Goal: Task Accomplishment & Management: Manage account settings

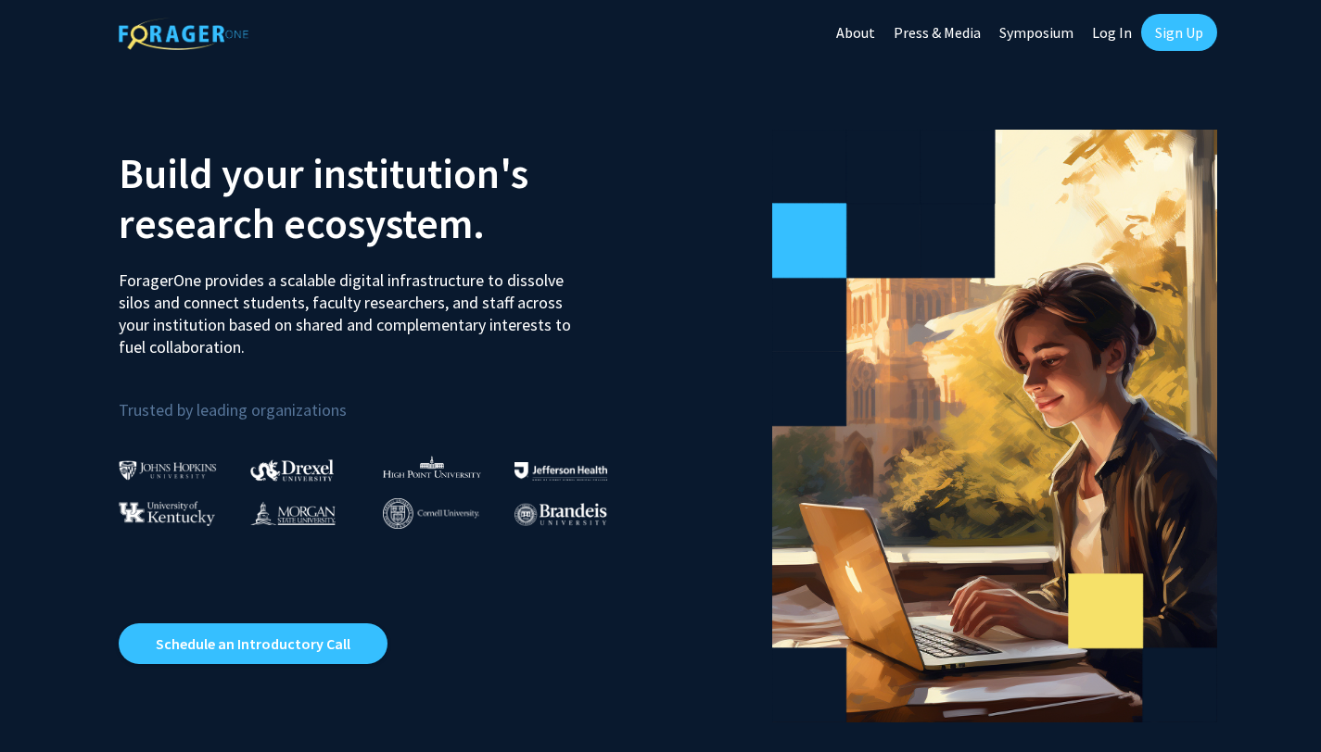
click at [1100, 30] on link "Log In" at bounding box center [1111, 32] width 58 height 65
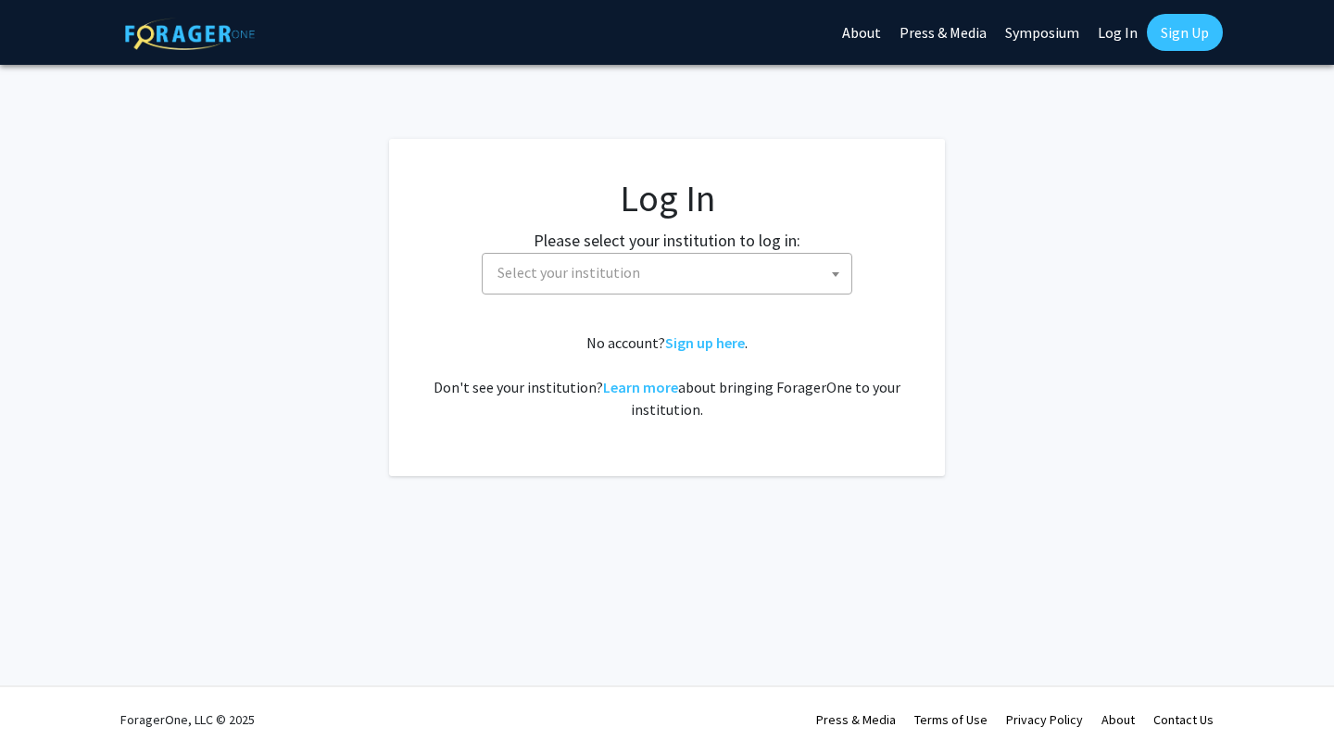
click at [787, 280] on span "Select your institution" at bounding box center [670, 273] width 361 height 38
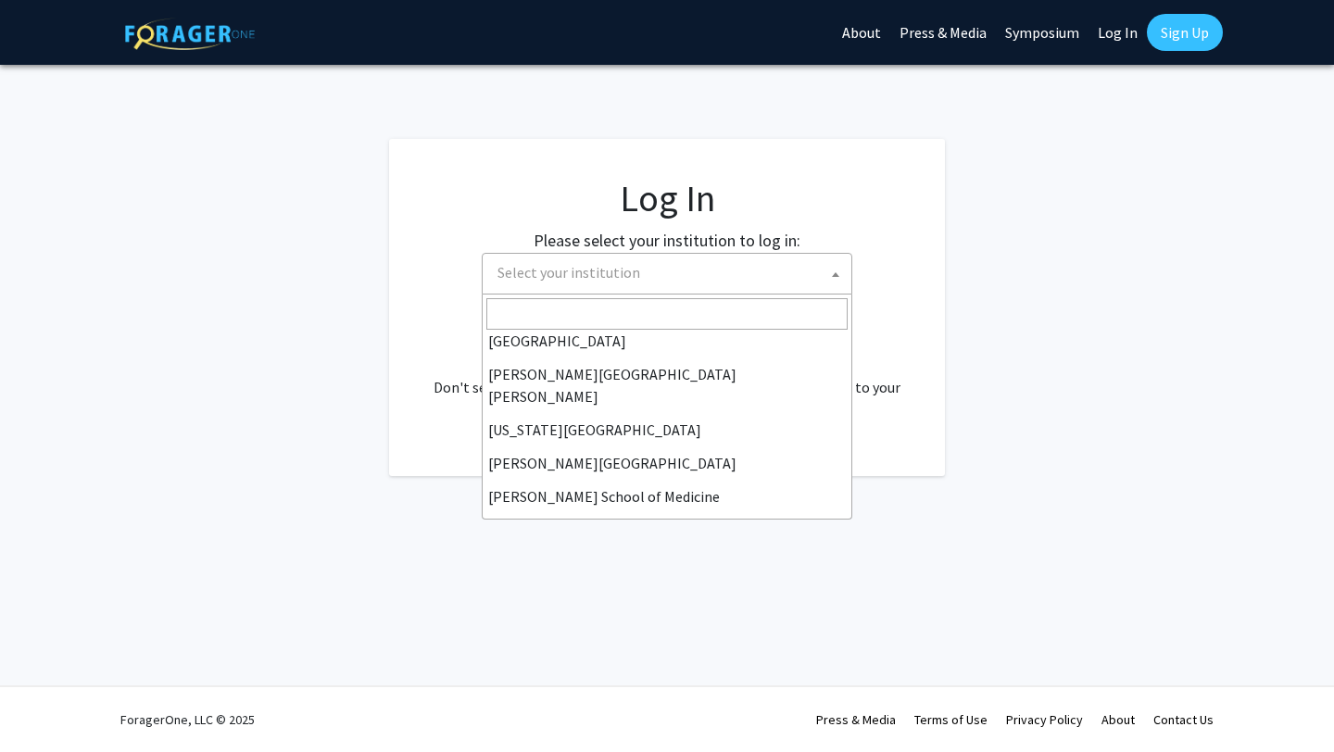
scroll to position [413, 0]
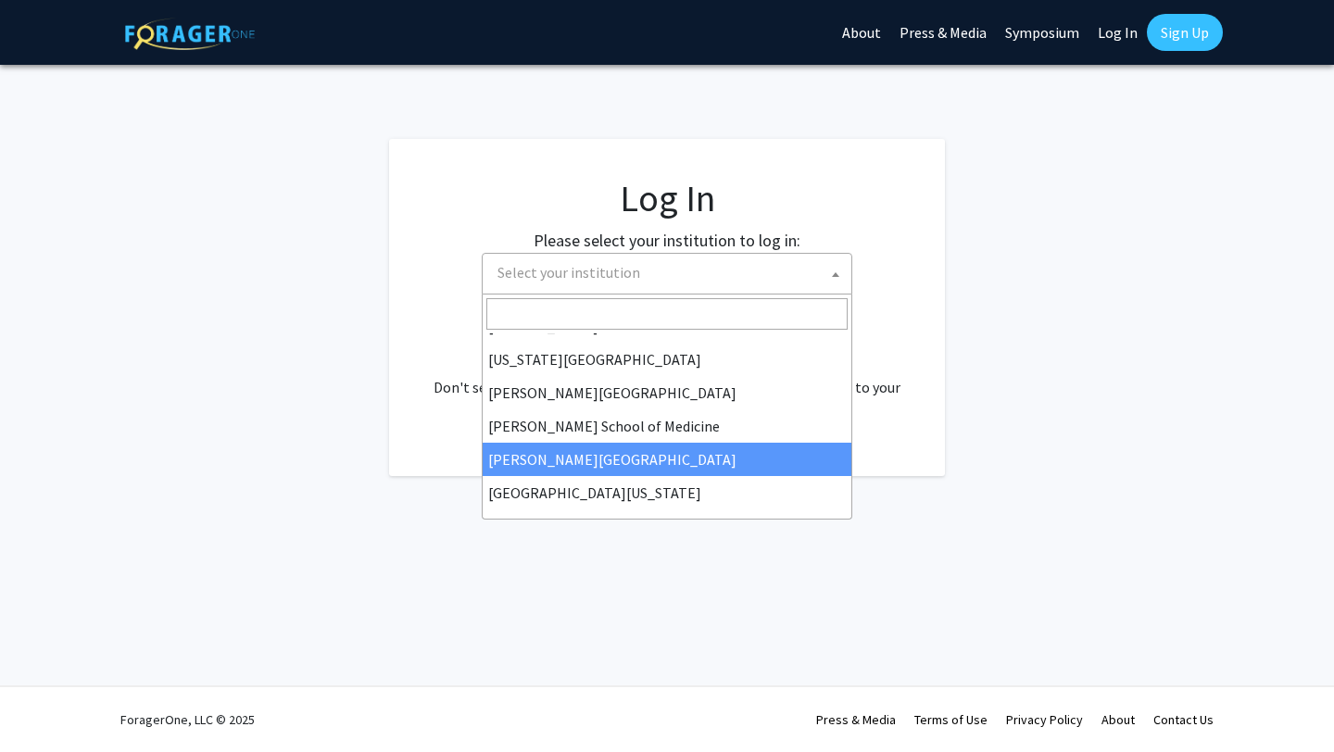
select select "20"
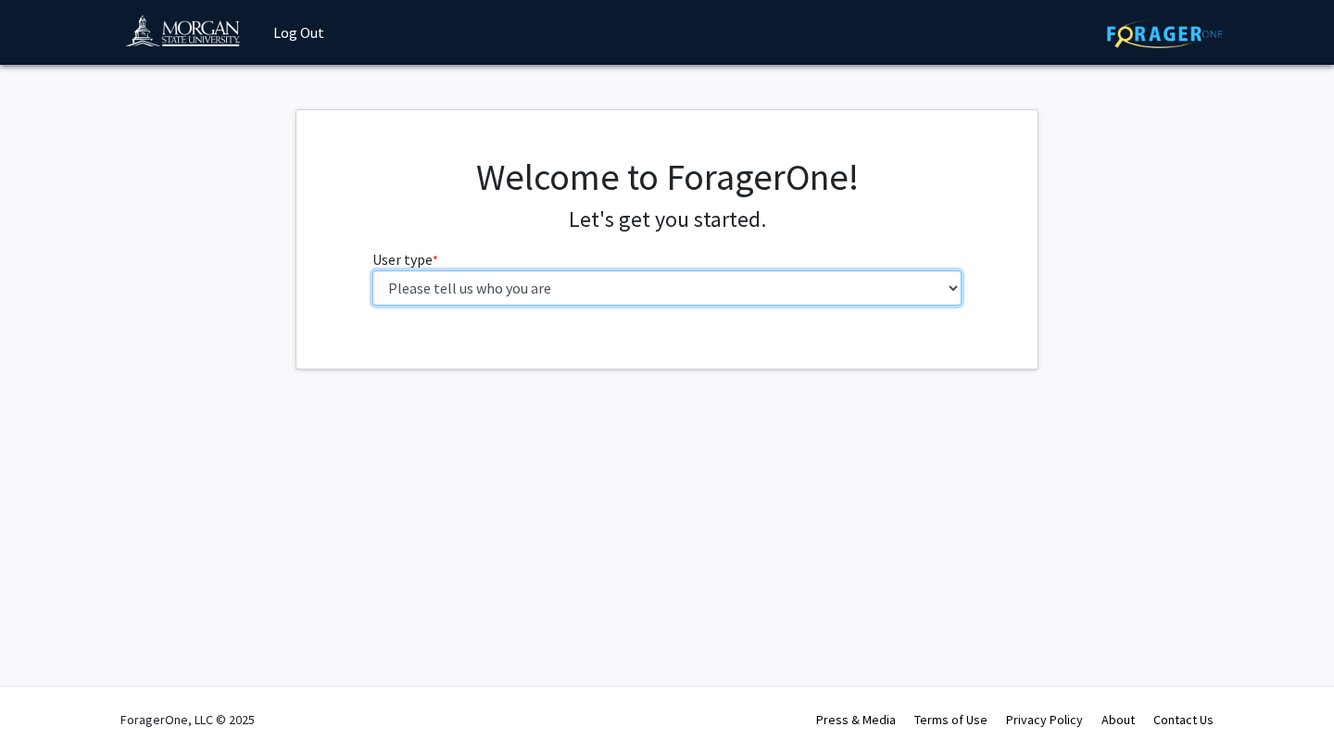
click at [575, 277] on select "Please tell us who you are Undergraduate Student Master's Student Doctoral Cand…" at bounding box center [668, 288] width 590 height 35
select select "1: undergrad"
click at [373, 271] on select "Please tell us who you are Undergraduate Student Master's Student Doctoral Cand…" at bounding box center [668, 288] width 590 height 35
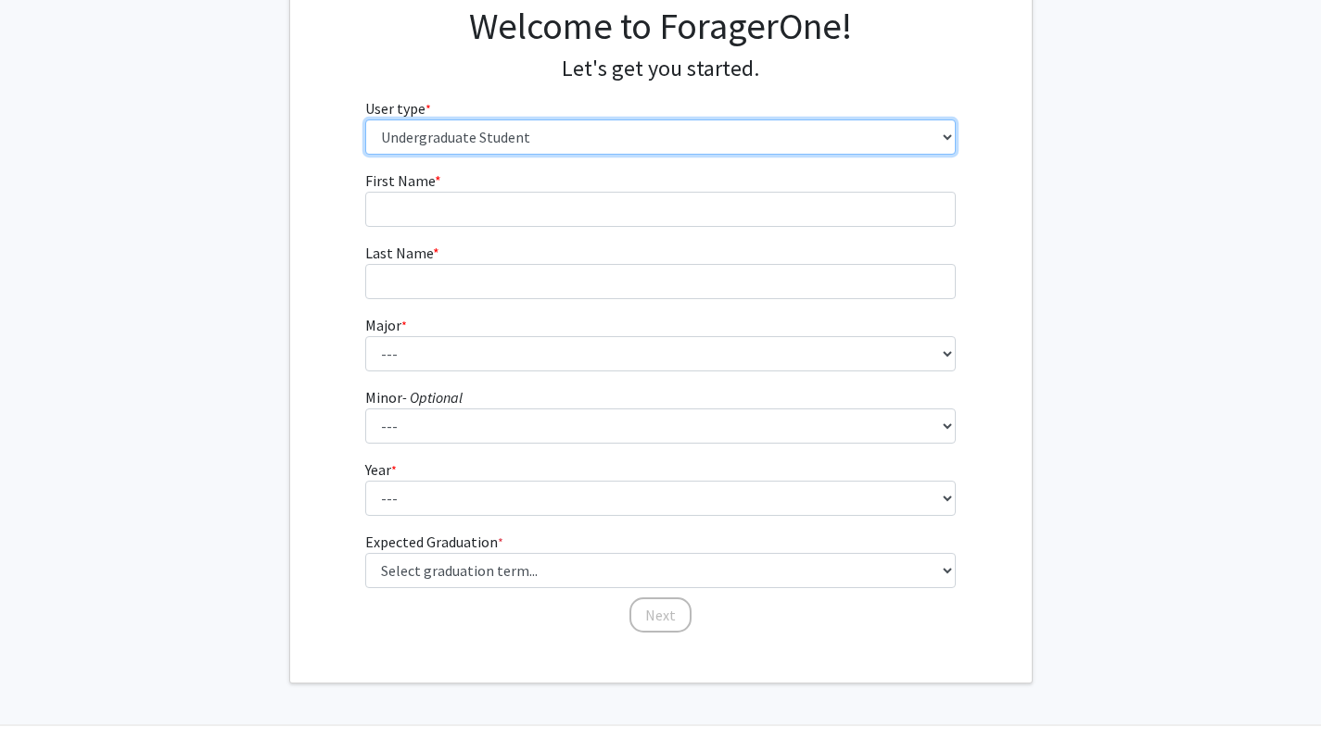
scroll to position [190, 0]
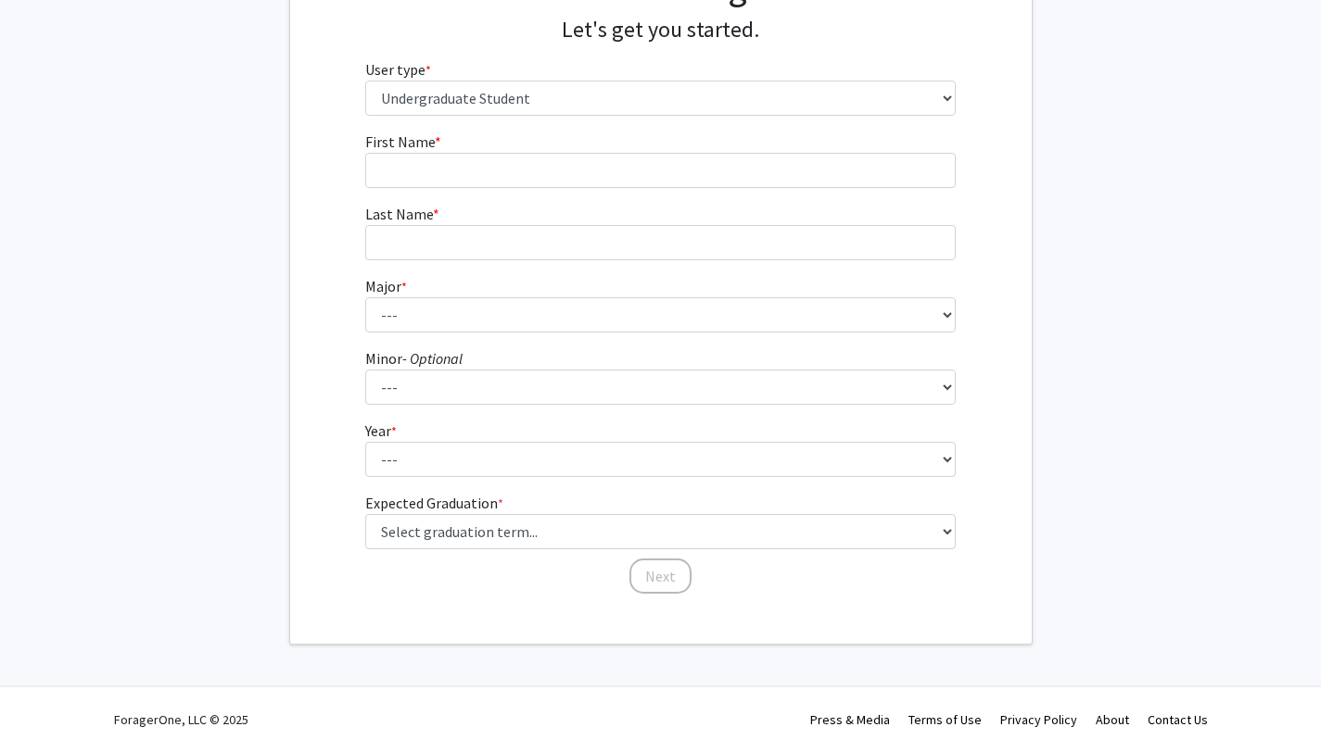
click at [568, 190] on form "First Name * required Last Name * required Major * required --- Accounting Actu…" at bounding box center [660, 354] width 590 height 447
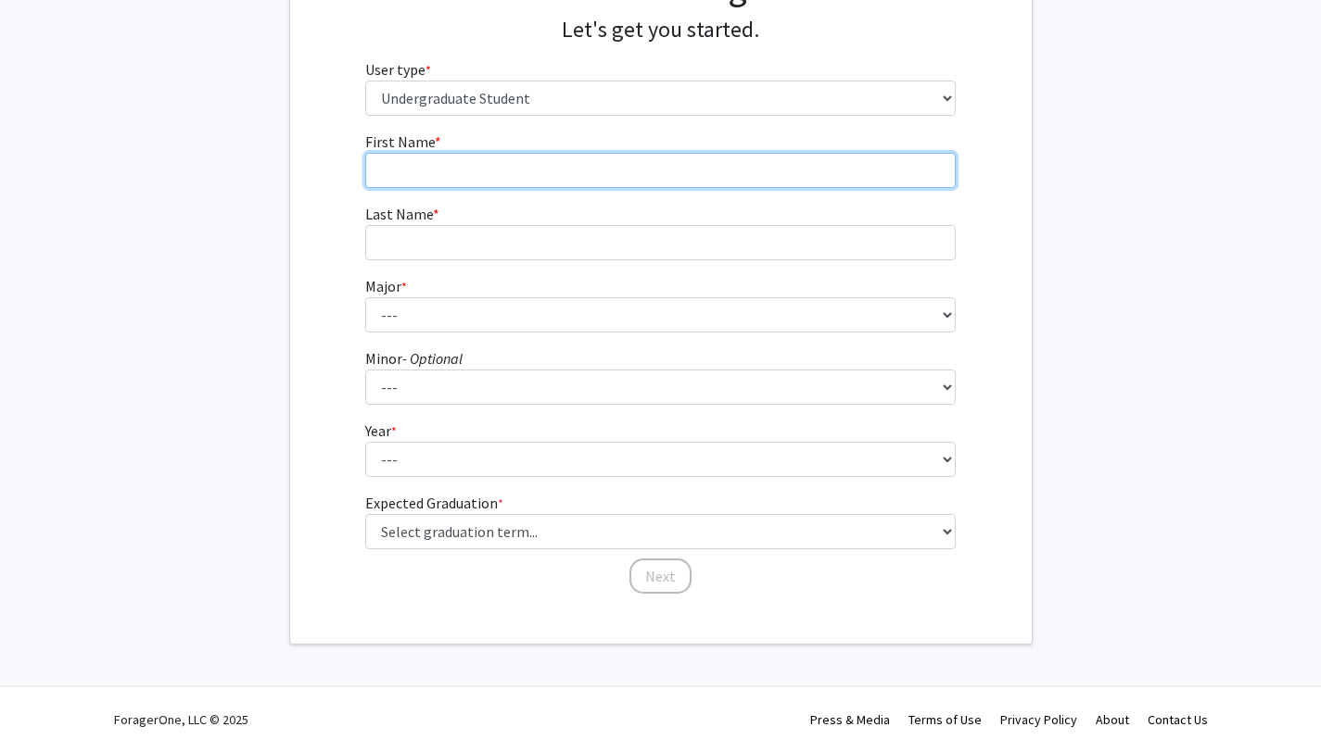
click at [567, 180] on input "First Name * required" at bounding box center [660, 170] width 590 height 35
type input "Tajanae"
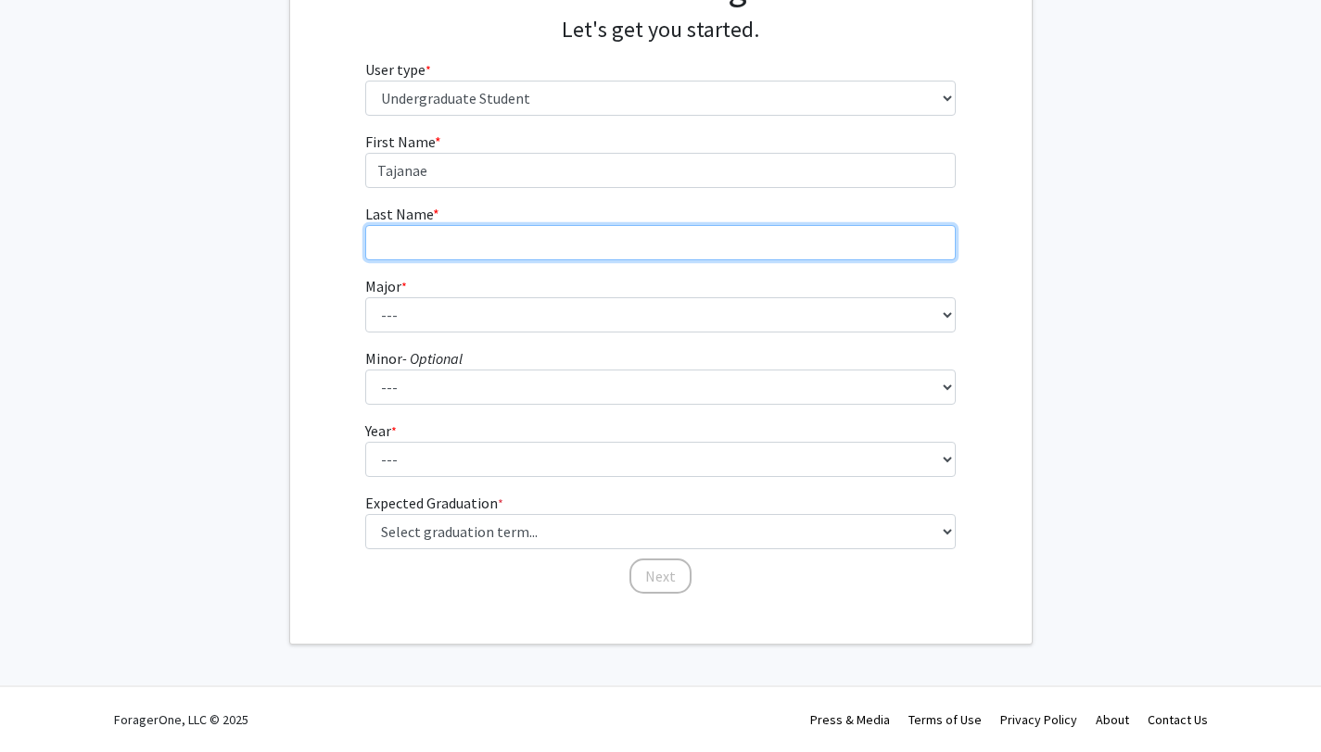
click at [615, 247] on input "Last Name * required" at bounding box center [660, 242] width 590 height 35
type input "[PERSON_NAME]"
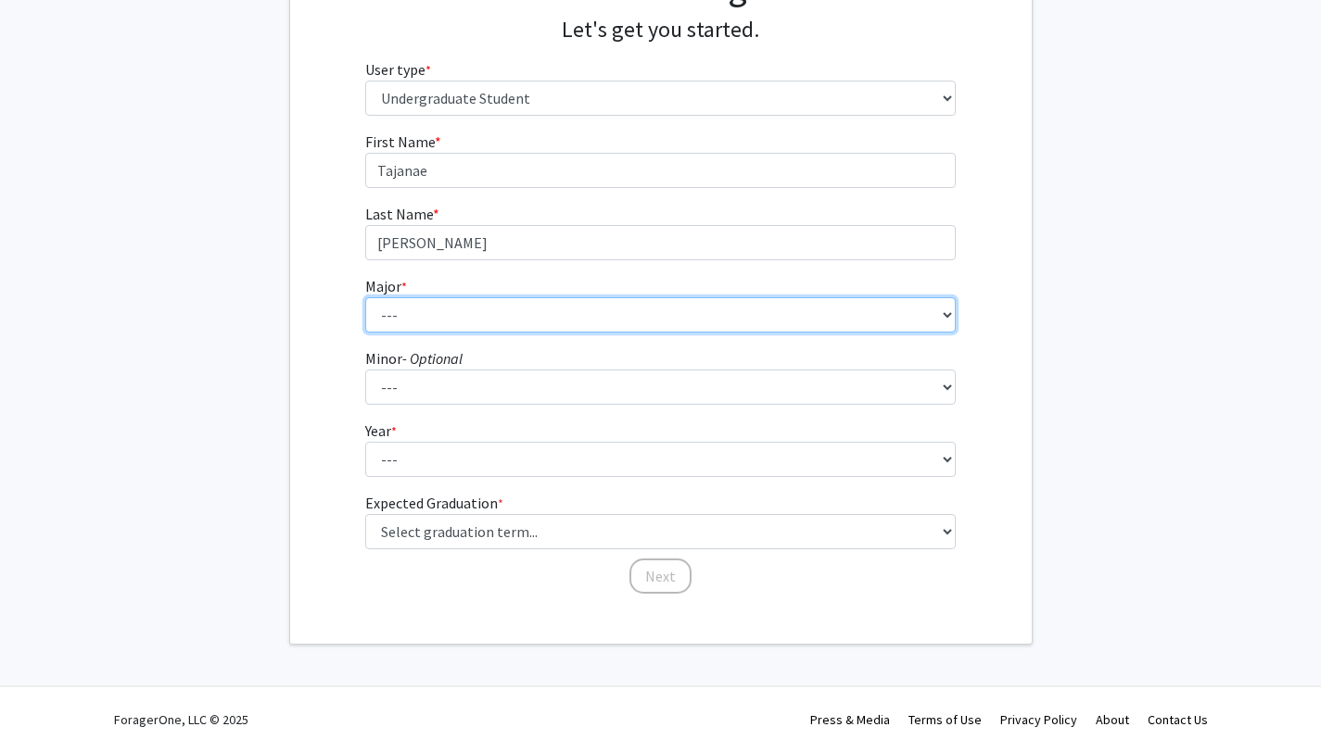
click at [659, 309] on select "--- Accounting Actuarial Science Applied Liberal Studies Architecture and Envir…" at bounding box center [660, 314] width 590 height 35
select select "56: 1646"
click at [365, 297] on select "--- Accounting Actuarial Science Applied Liberal Studies Architecture and Envir…" at bounding box center [660, 314] width 590 height 35
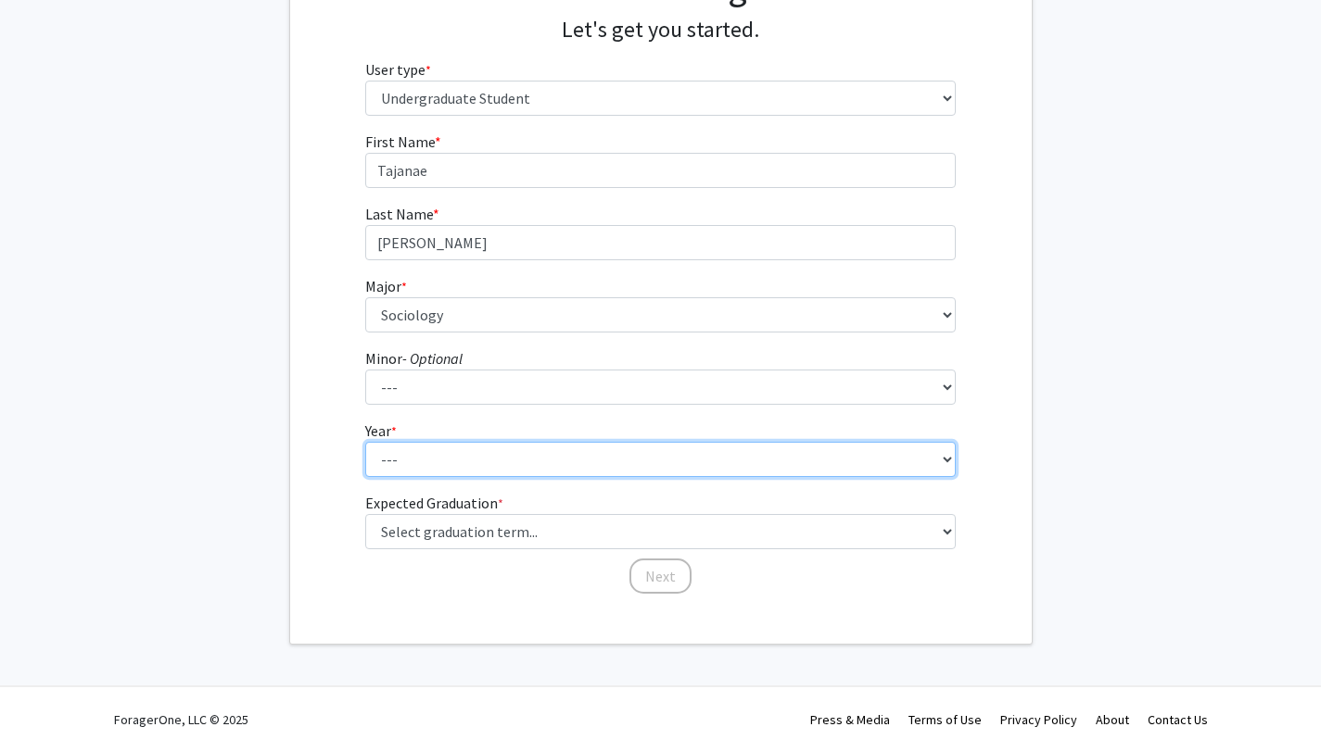
click at [578, 464] on select "--- First-year Sophomore Junior Senior Postbaccalaureate Certificate" at bounding box center [660, 459] width 590 height 35
select select "1: first-year"
click at [365, 442] on select "--- First-year Sophomore Junior Senior Postbaccalaureate Certificate" at bounding box center [660, 459] width 590 height 35
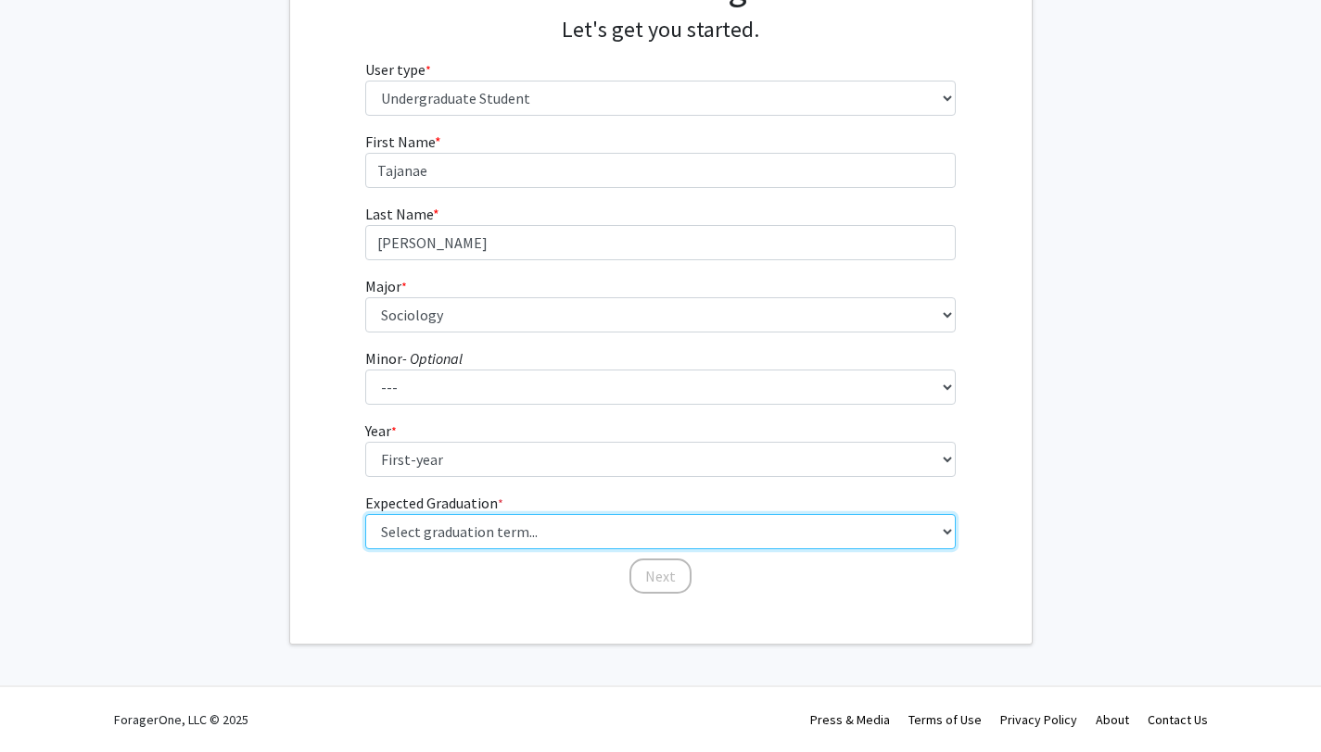
click at [569, 545] on select "Select graduation term... Spring 2025 Summer 2025 Fall 2025 Winter 2025 Spring …" at bounding box center [660, 531] width 590 height 35
click at [365, 514] on select "Select graduation term... Spring 2025 Summer 2025 Fall 2025 Winter 2025 Spring …" at bounding box center [660, 531] width 590 height 35
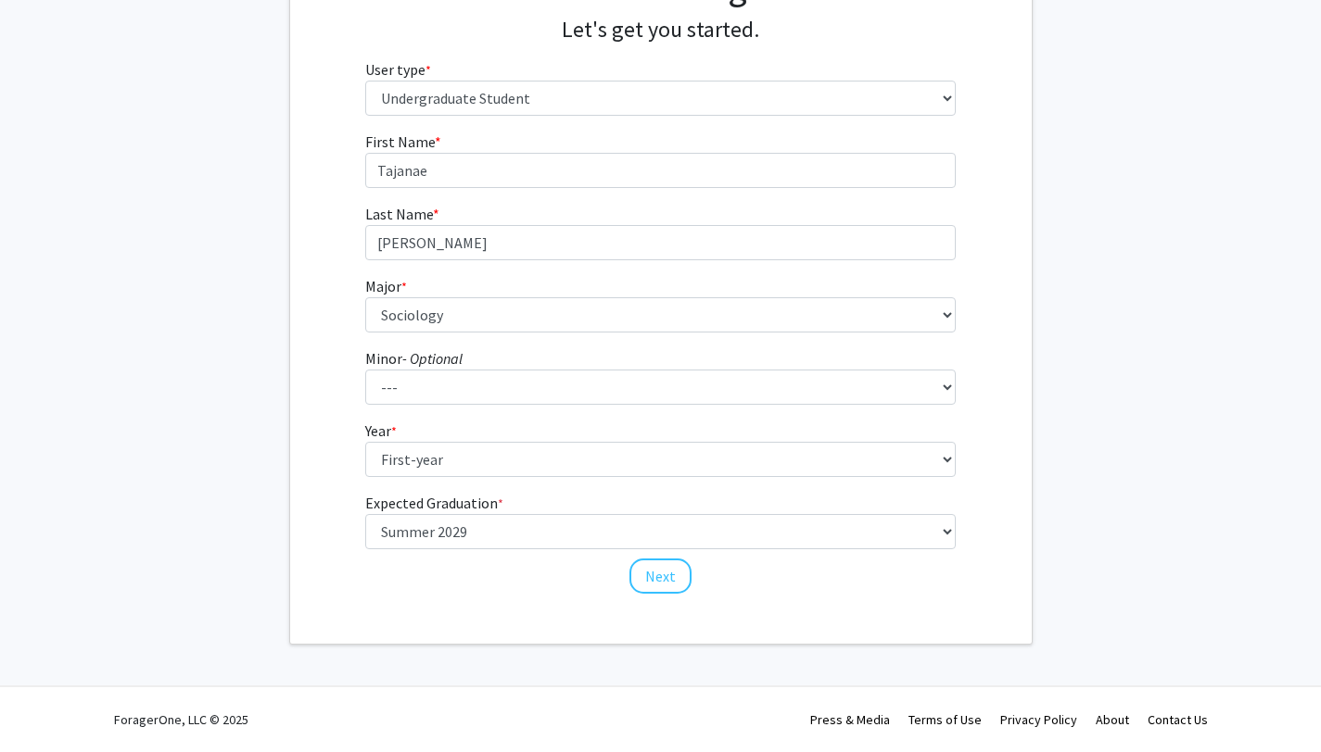
click at [594, 552] on form "First Name * required [PERSON_NAME] Last Name * required [PERSON_NAME] Major * …" at bounding box center [660, 354] width 590 height 447
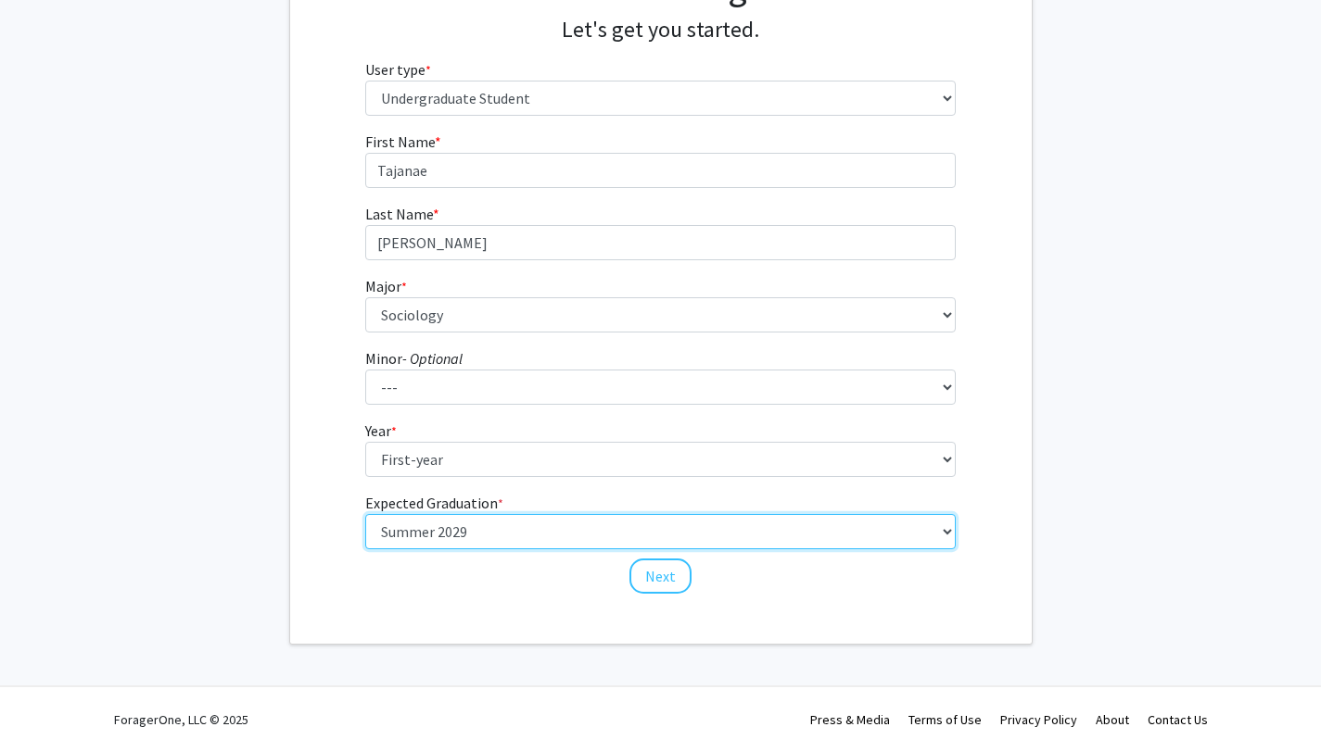
click at [594, 548] on select "Select graduation term... Spring 2025 Summer 2025 Fall 2025 Winter 2025 Spring …" at bounding box center [660, 531] width 590 height 35
select select "19: fall_2029"
click at [365, 514] on select "Select graduation term... Spring 2025 Summer 2025 Fall 2025 Winter 2025 Spring …" at bounding box center [660, 531] width 590 height 35
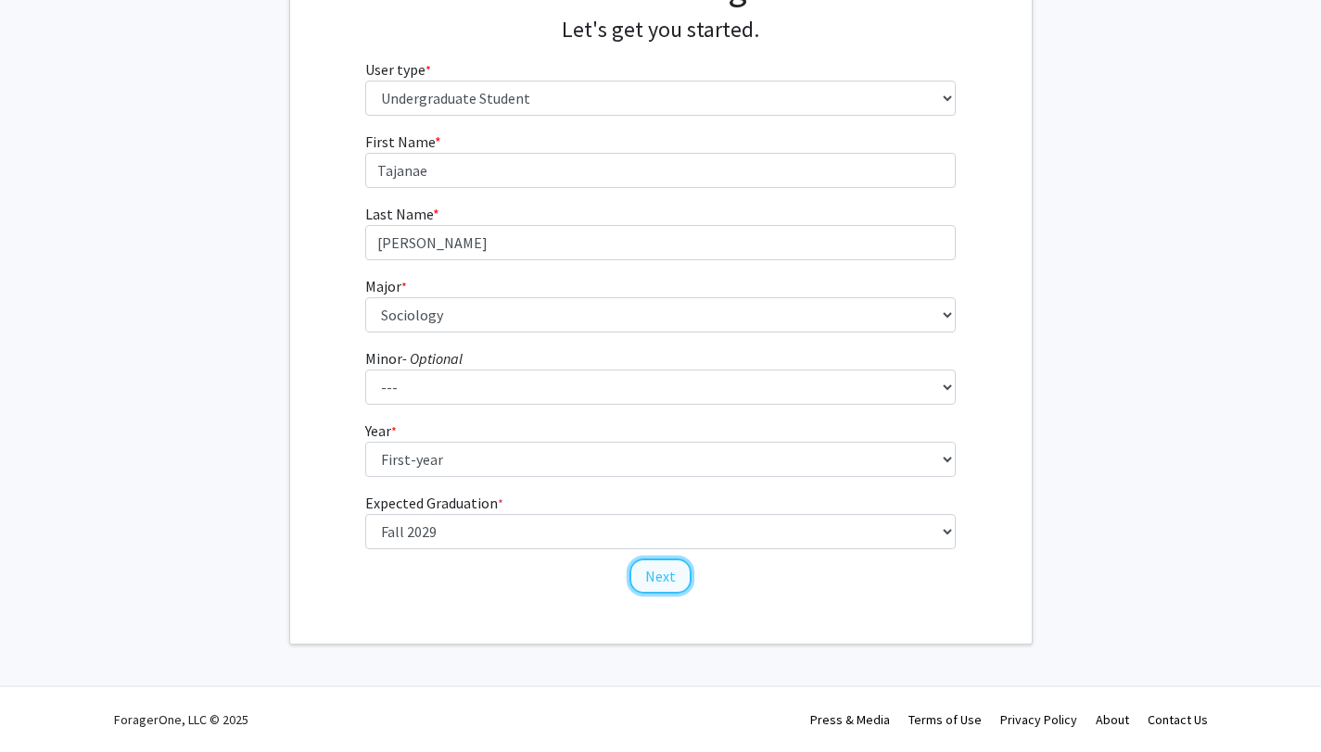
click at [649, 574] on button "Next" at bounding box center [660, 576] width 62 height 35
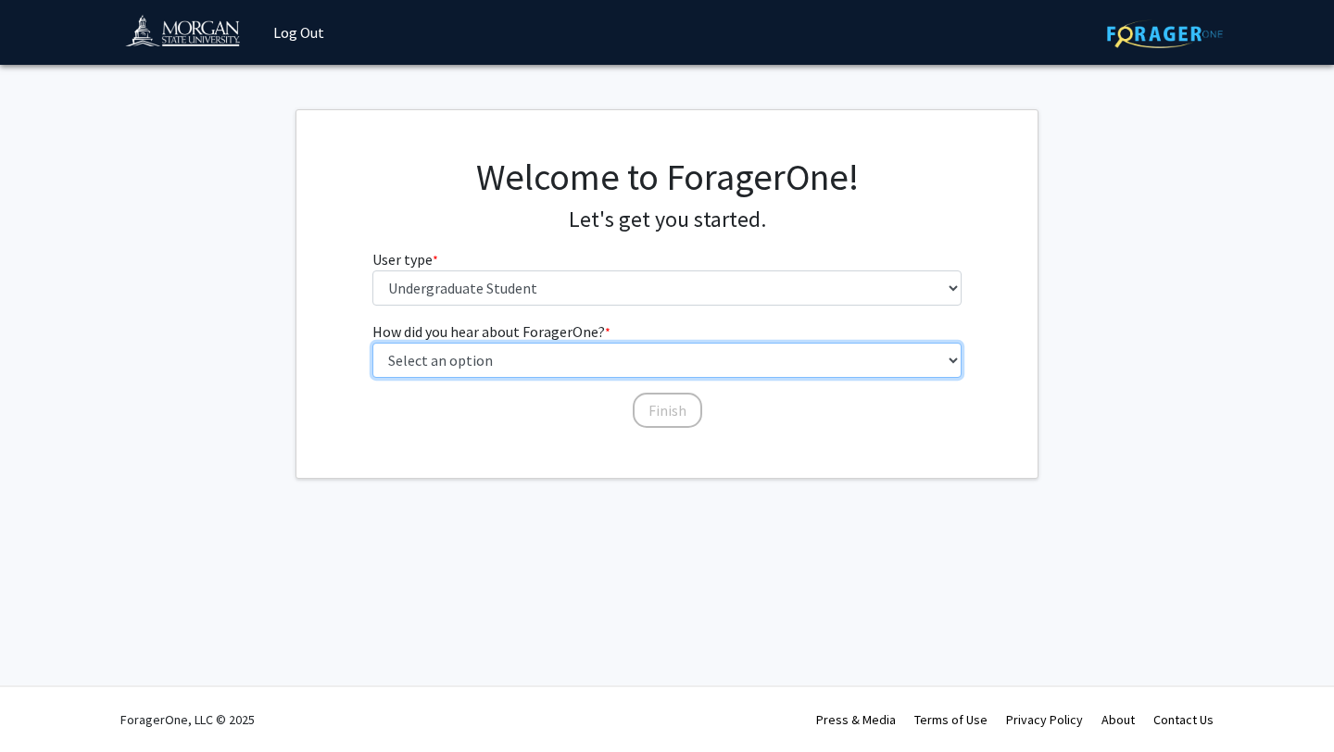
click at [654, 359] on select "Select an option Peer/student recommendation Faculty/staff recommendation Unive…" at bounding box center [668, 360] width 590 height 35
select select "2: faculty_recommendation"
click at [373, 343] on select "Select an option Peer/student recommendation Faculty/staff recommendation Unive…" at bounding box center [668, 360] width 590 height 35
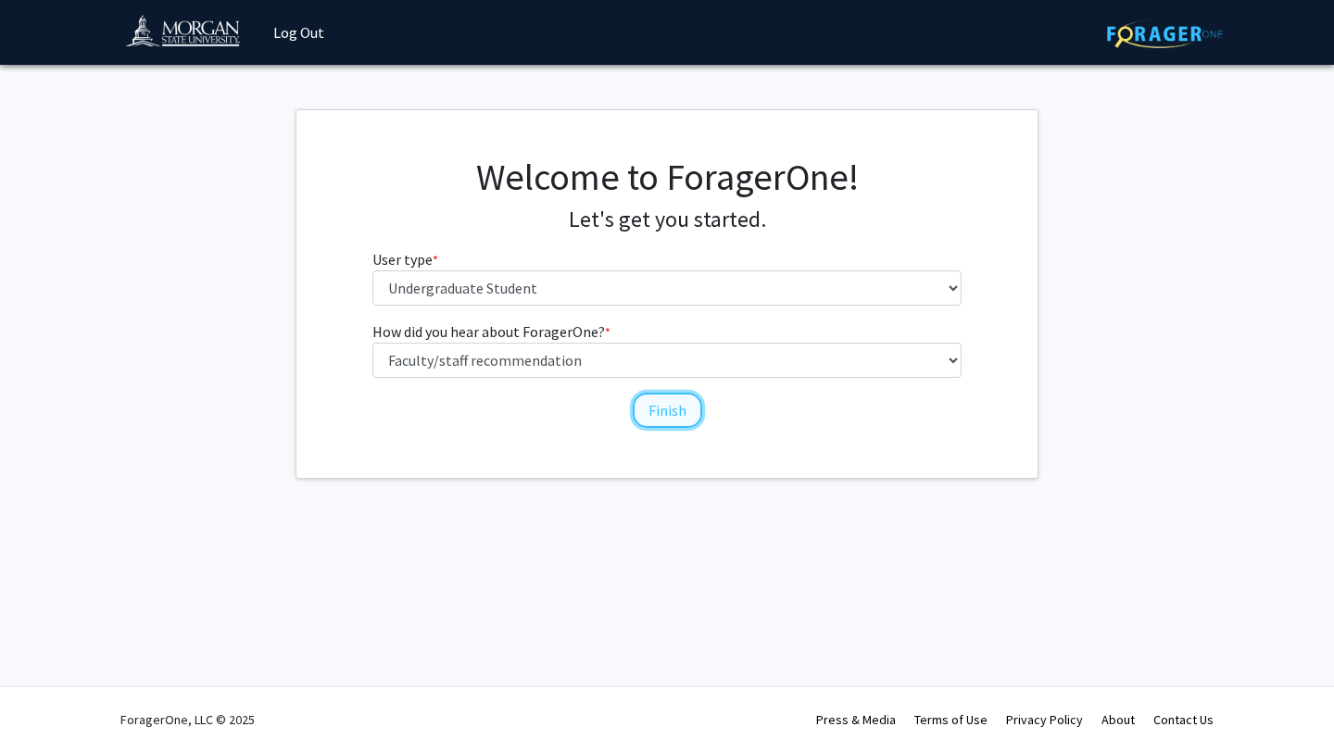
click at [680, 413] on button "Finish" at bounding box center [668, 410] width 70 height 35
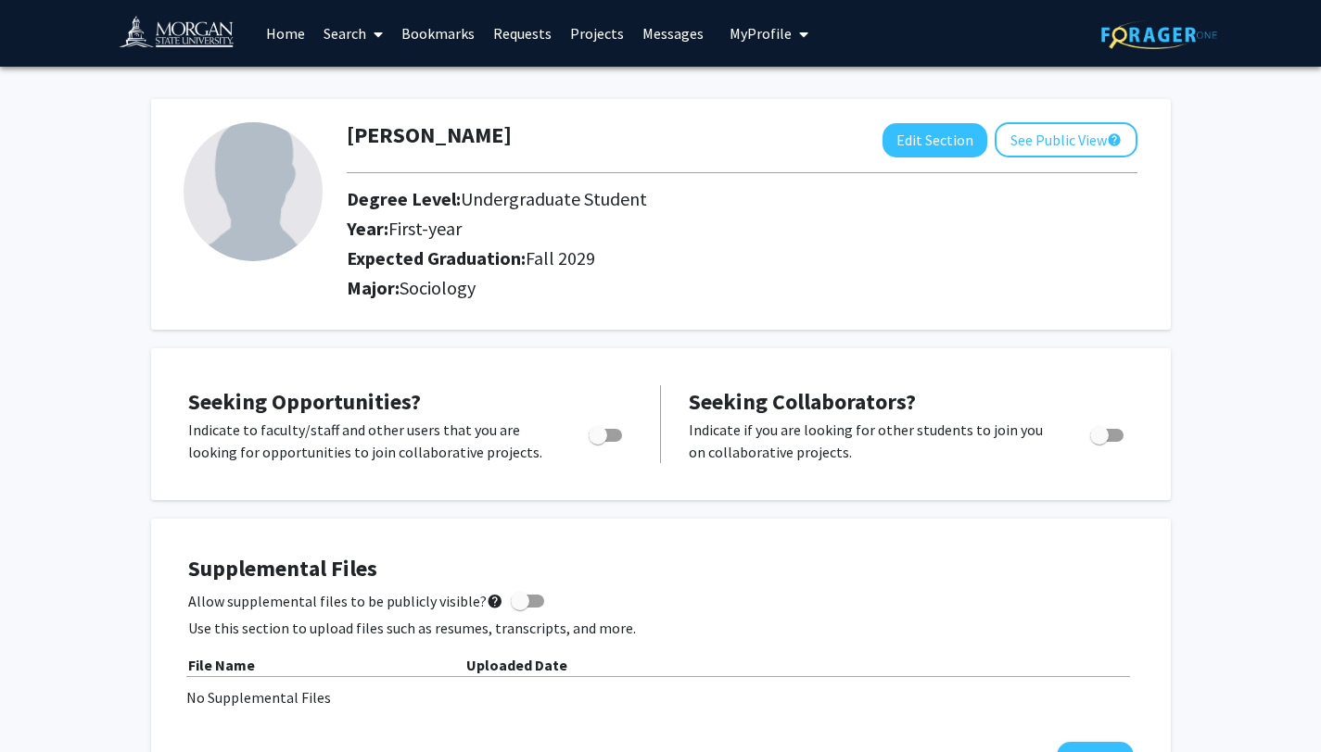
click at [294, 188] on img at bounding box center [252, 191] width 139 height 139
click at [977, 146] on button "Edit Section" at bounding box center [934, 140] width 105 height 34
select select "first-year"
select select "47: fall_2029"
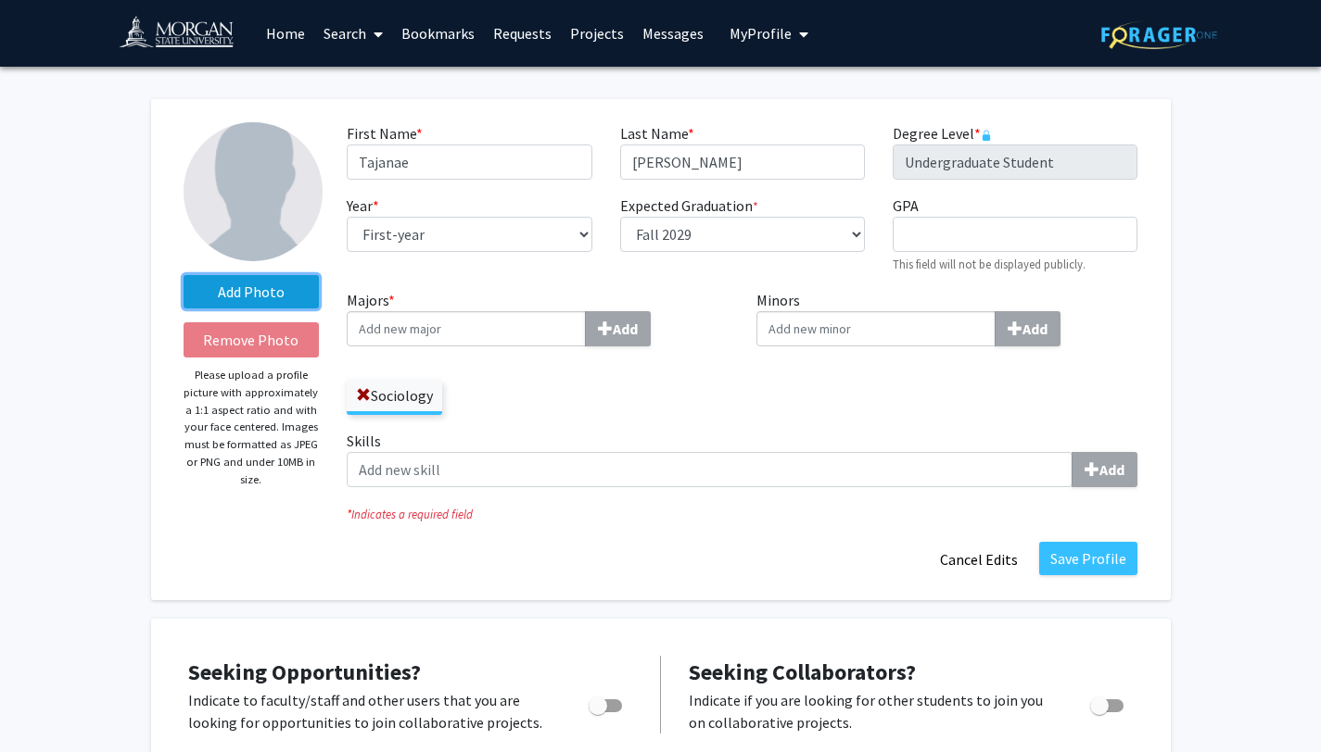
click at [223, 300] on label "Add Photo" at bounding box center [251, 291] width 136 height 33
click at [0, 0] on input "Add Photo" at bounding box center [0, 0] width 0 height 0
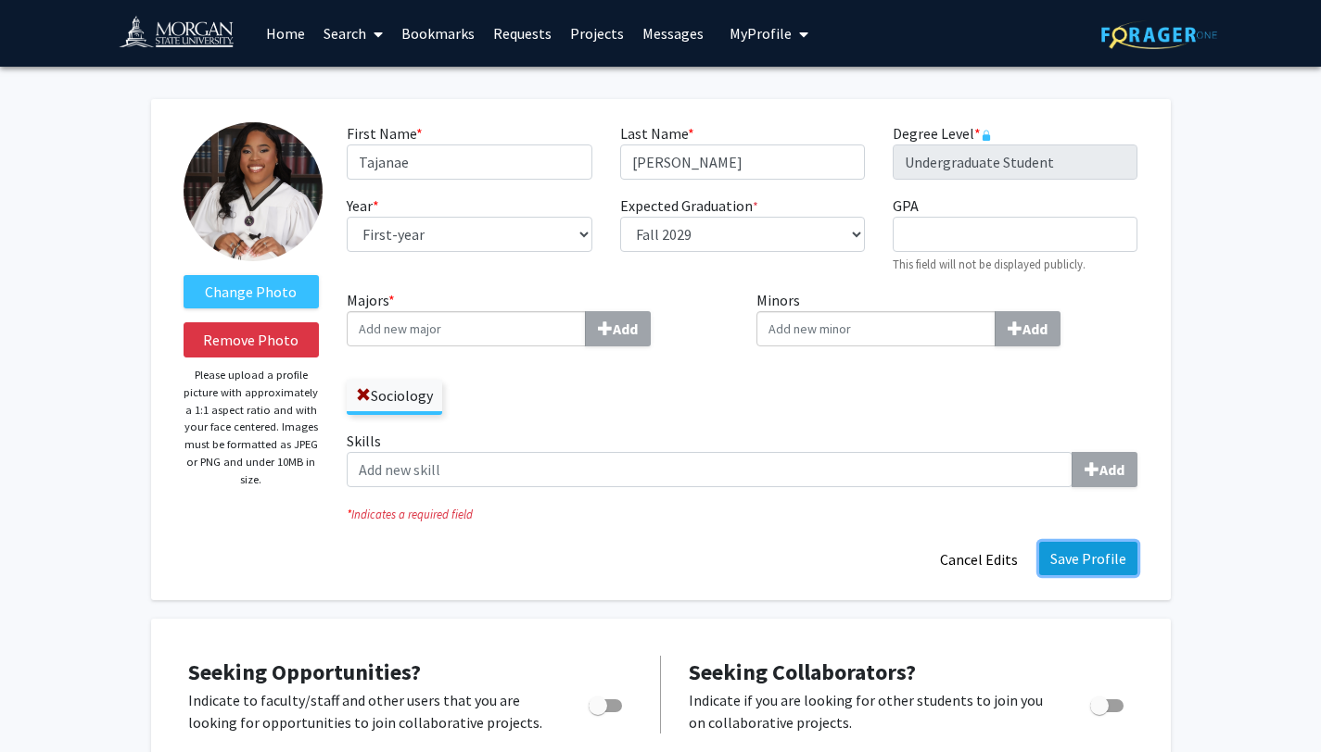
click at [1078, 559] on button "Save Profile" at bounding box center [1088, 558] width 98 height 33
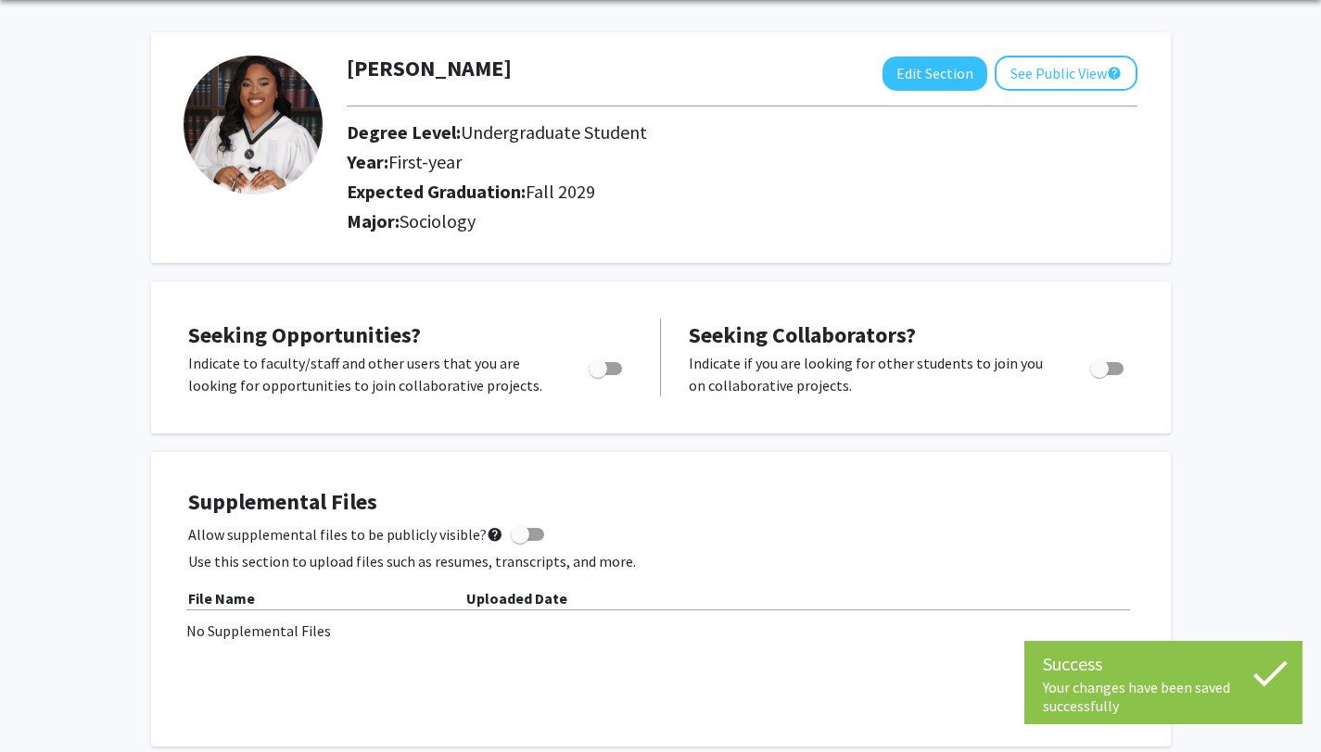
scroll to position [70, 0]
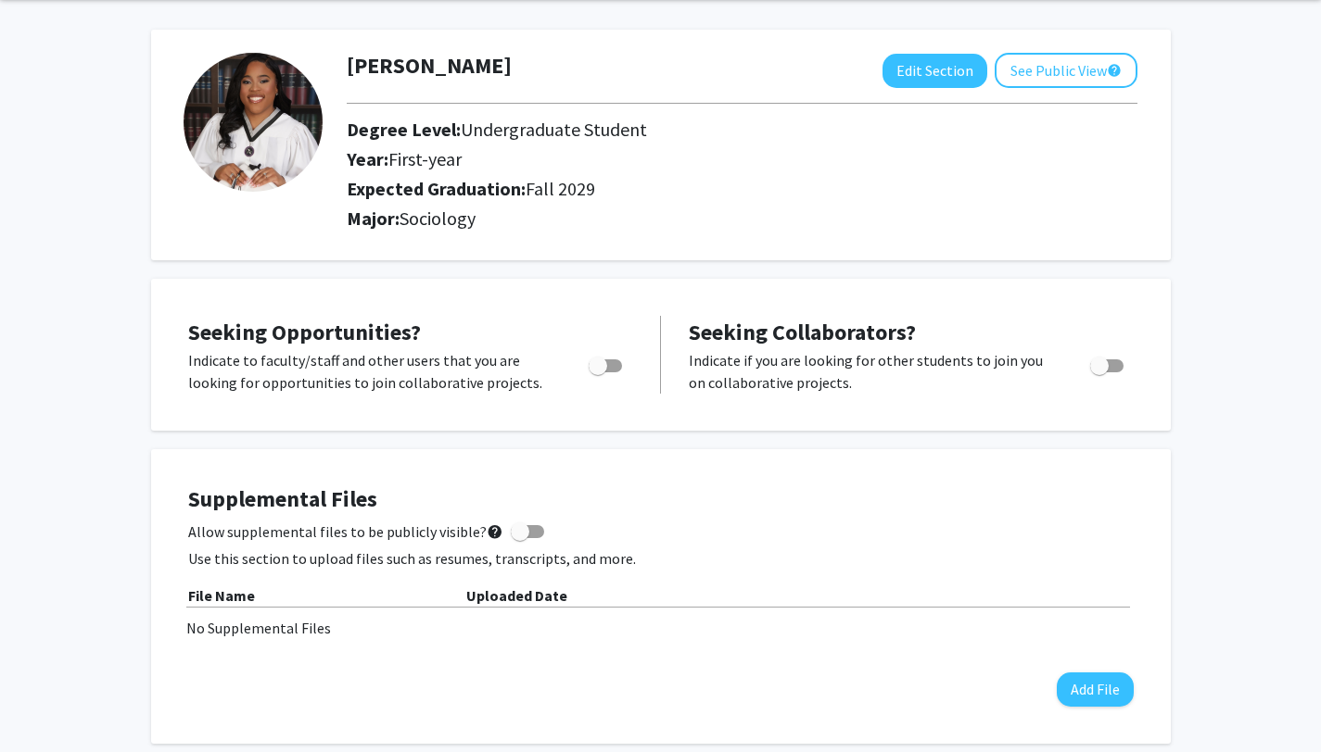
click at [608, 366] on span "Toggle" at bounding box center [604, 366] width 33 height 13
click at [598, 373] on input "Are you actively seeking opportunities?" at bounding box center [597, 373] width 1 height 1
checkbox input "true"
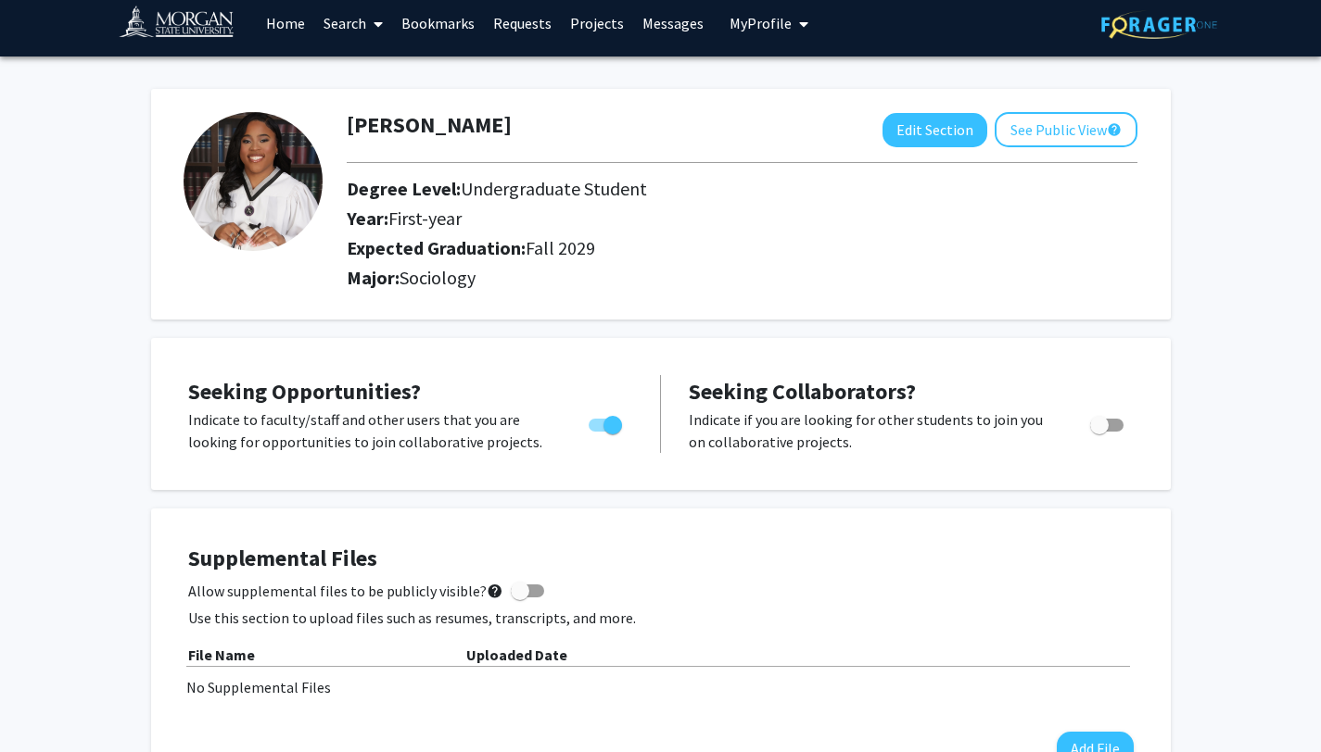
scroll to position [0, 0]
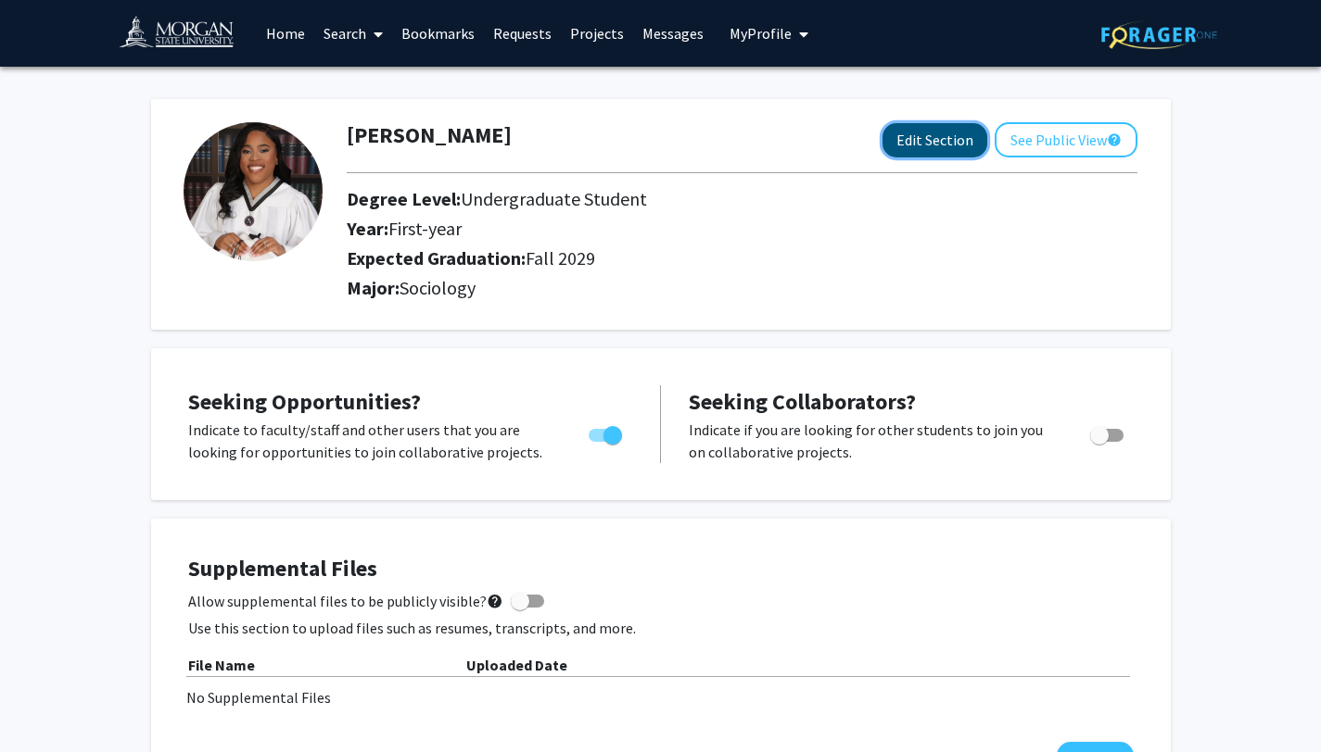
click at [916, 139] on button "Edit Section" at bounding box center [934, 140] width 105 height 34
select select "first-year"
select select "47: fall_2029"
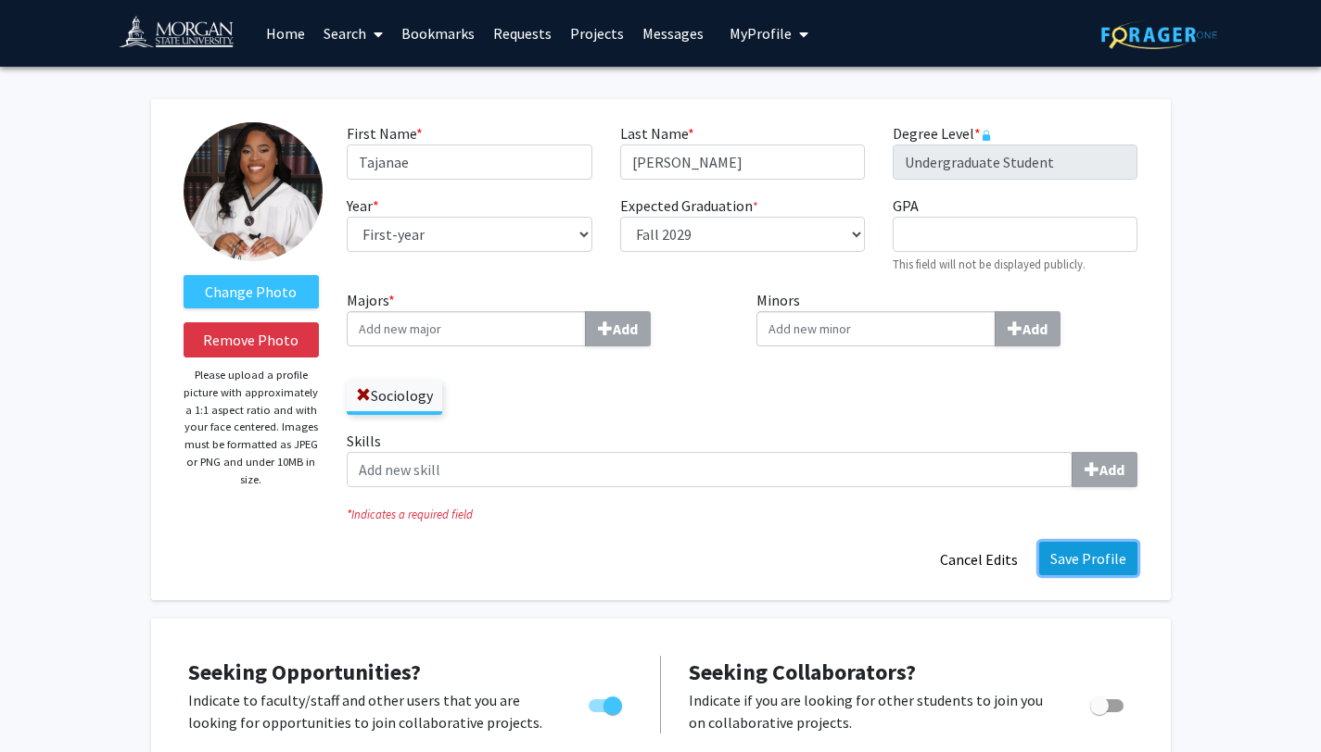
click at [1092, 559] on button "Save Profile" at bounding box center [1088, 558] width 98 height 33
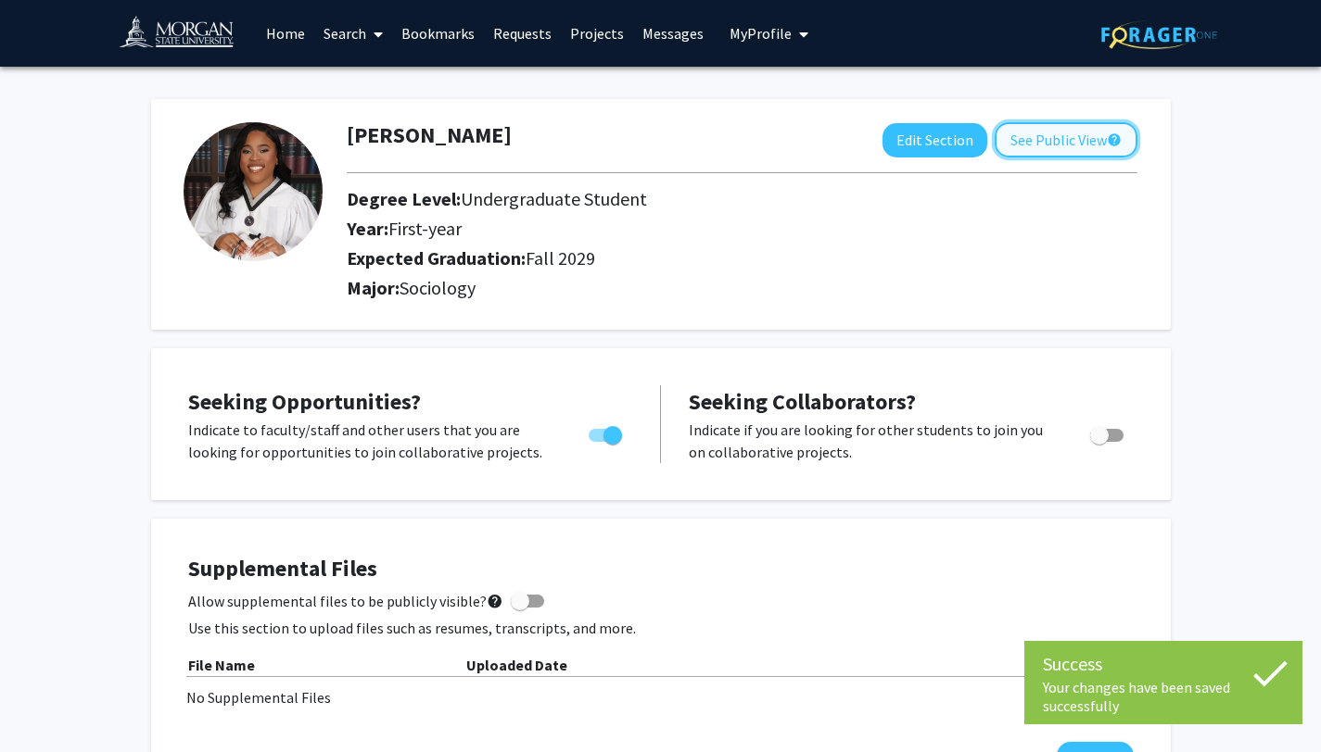
click at [1024, 140] on button "See Public View help" at bounding box center [1065, 139] width 143 height 35
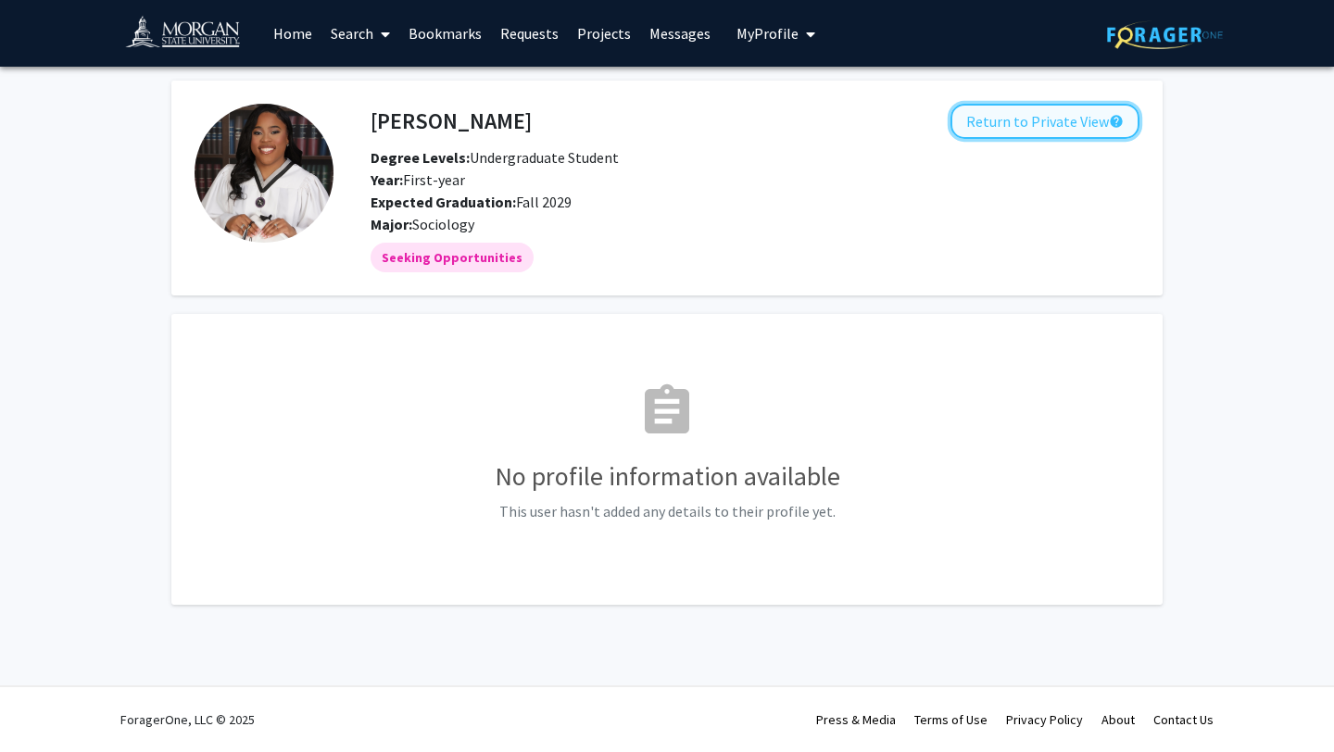
click at [1001, 126] on button "Return to Private View help" at bounding box center [1045, 121] width 189 height 35
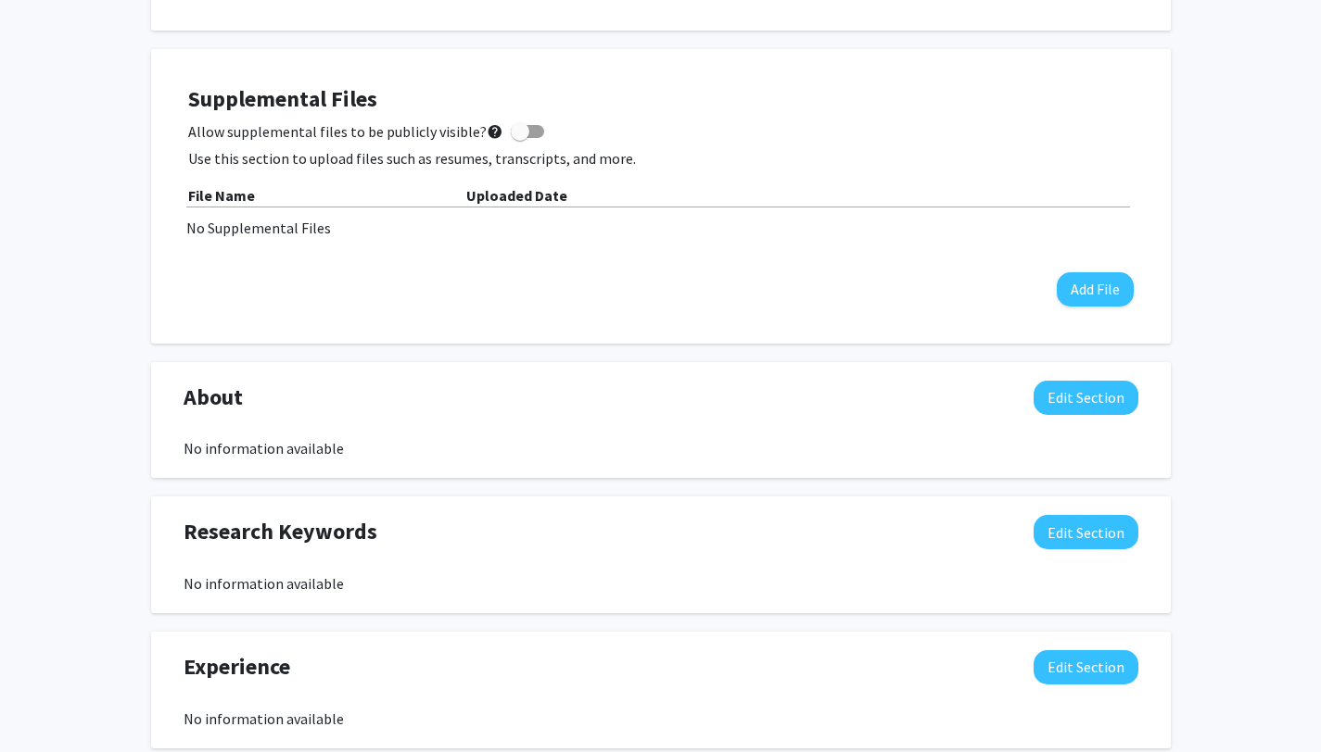
scroll to position [495, 0]
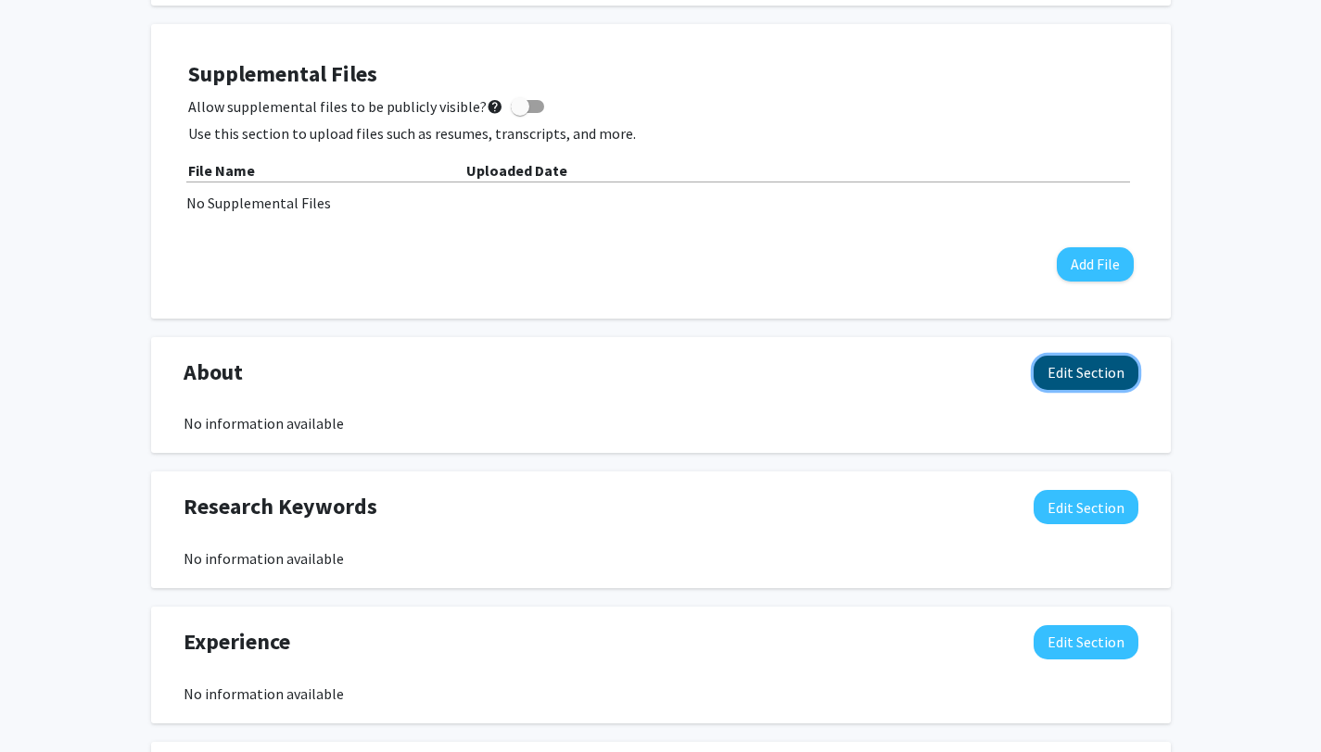
click at [1113, 385] on button "Edit Section" at bounding box center [1085, 373] width 105 height 34
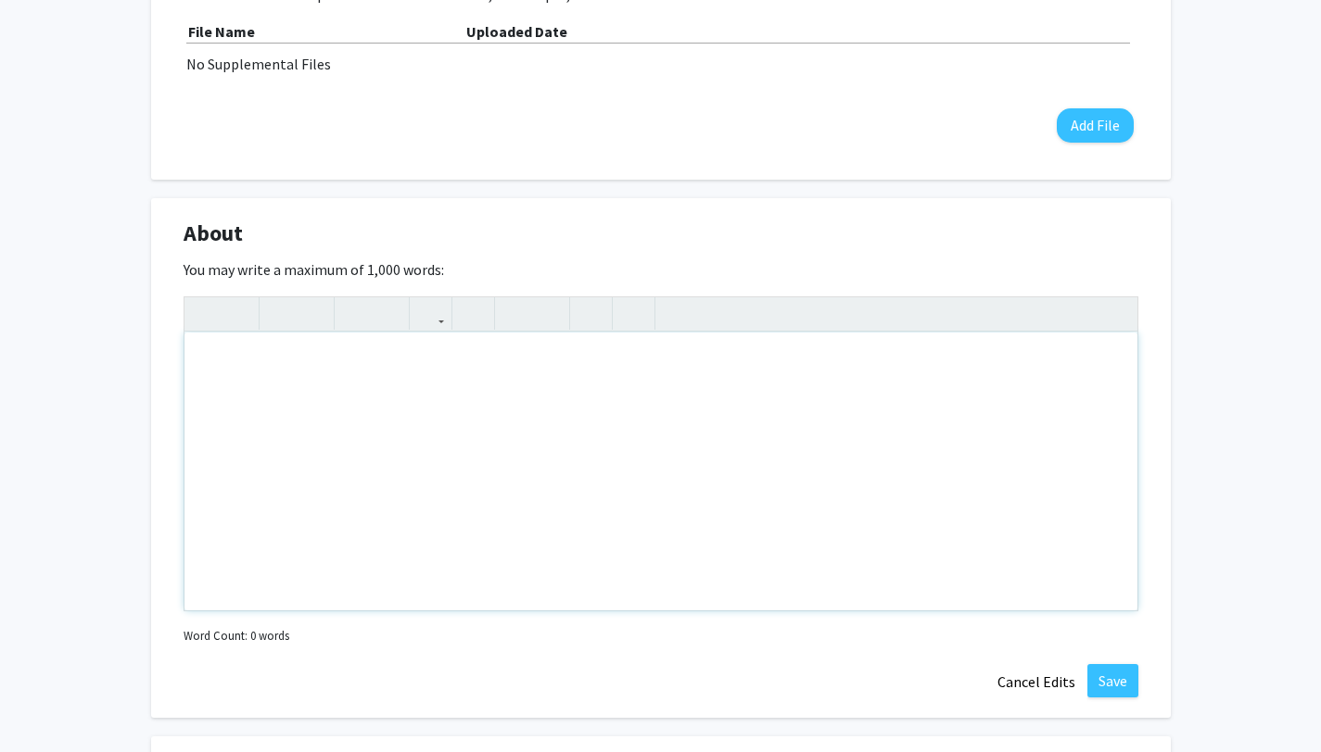
scroll to position [645, 0]
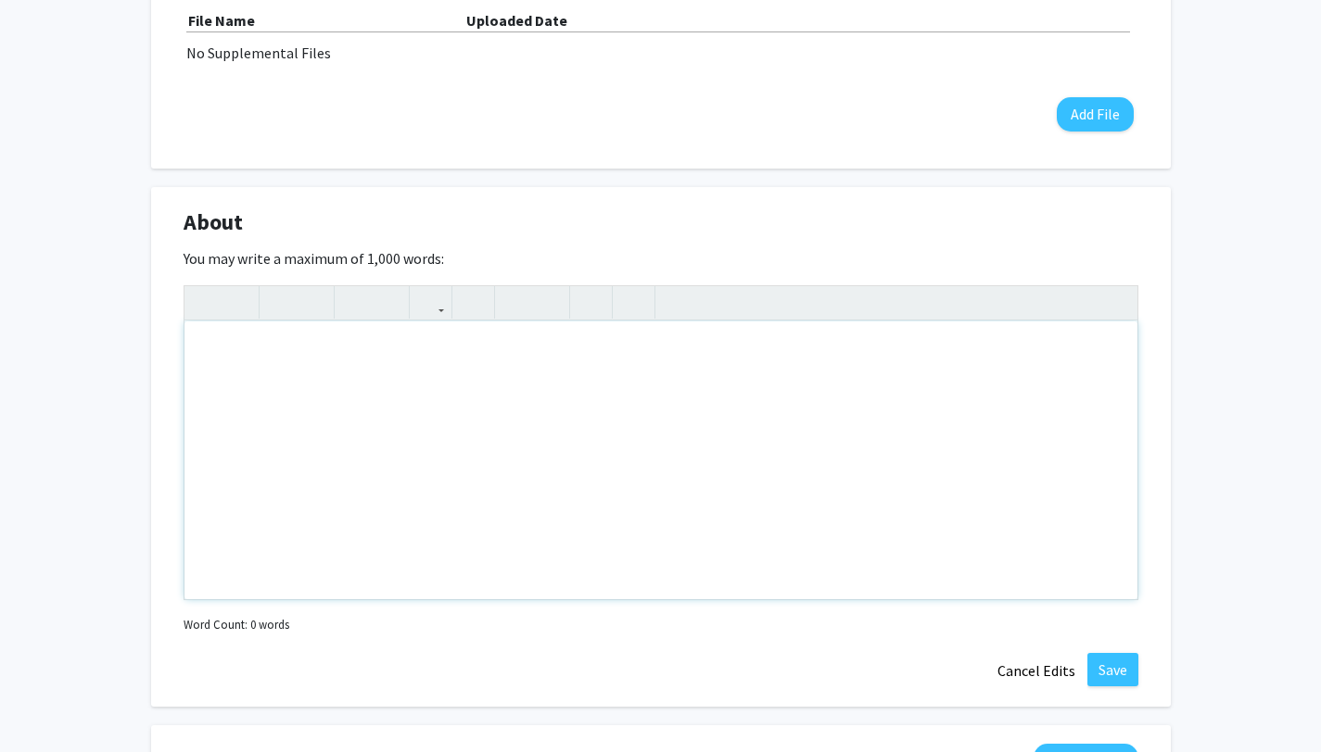
click at [242, 344] on div "Note to users with screen readers: Please deactivate our accessibility plugin f…" at bounding box center [660, 461] width 953 height 278
paste div "Note to users with screen readers: Please deactivate our accessibility plugin f…"
type textarea "<p>As a first-generation college student, I am committed to student achievement…"
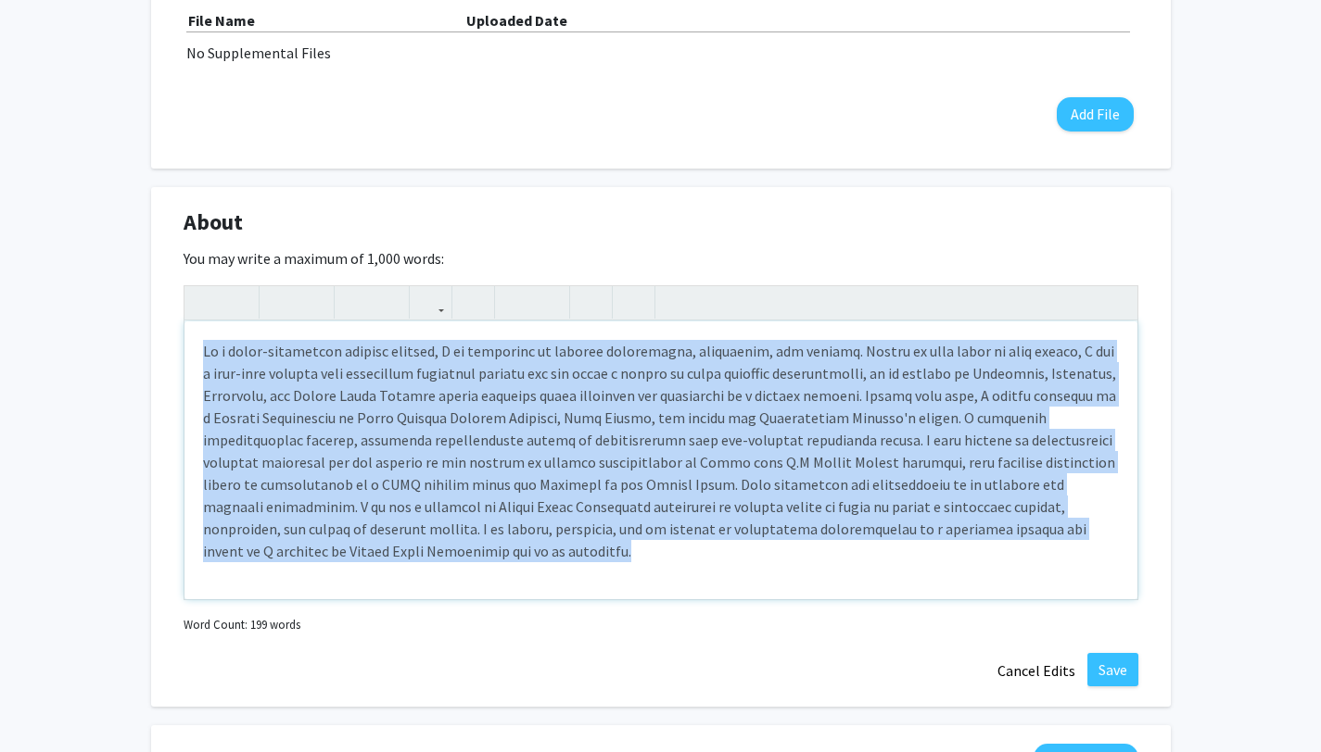
drag, startPoint x: 331, startPoint y: 551, endPoint x: 195, endPoint y: 341, distance: 250.6
click at [196, 341] on div "Note to users with screen readers: Please deactivate our accessibility plugin f…" at bounding box center [660, 461] width 953 height 278
click at [274, 313] on icon "button" at bounding box center [280, 302] width 16 height 31
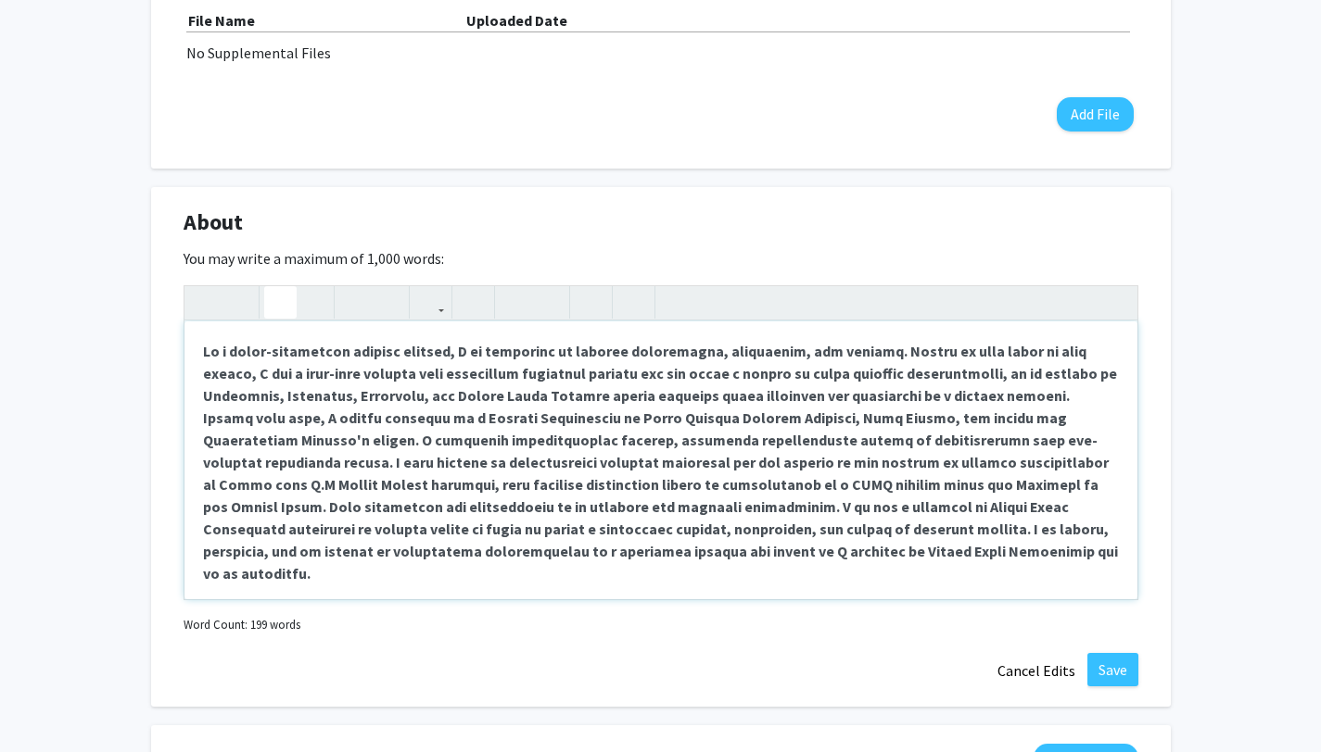
click at [420, 526] on strong "Note to users with screen readers: Please deactivate our accessibility plugin f…" at bounding box center [660, 462] width 915 height 241
drag, startPoint x: 613, startPoint y: 533, endPoint x: 709, endPoint y: 524, distance: 95.9
click at [709, 525] on strong "Note to users with screen readers: Please deactivate our accessibility plugin f…" at bounding box center [660, 462] width 915 height 241
click at [710, 526] on strong "Note to users with screen readers: Please deactivate our accessibility plugin f…" at bounding box center [660, 462] width 915 height 241
drag, startPoint x: 714, startPoint y: 531, endPoint x: 616, endPoint y: 528, distance: 97.3
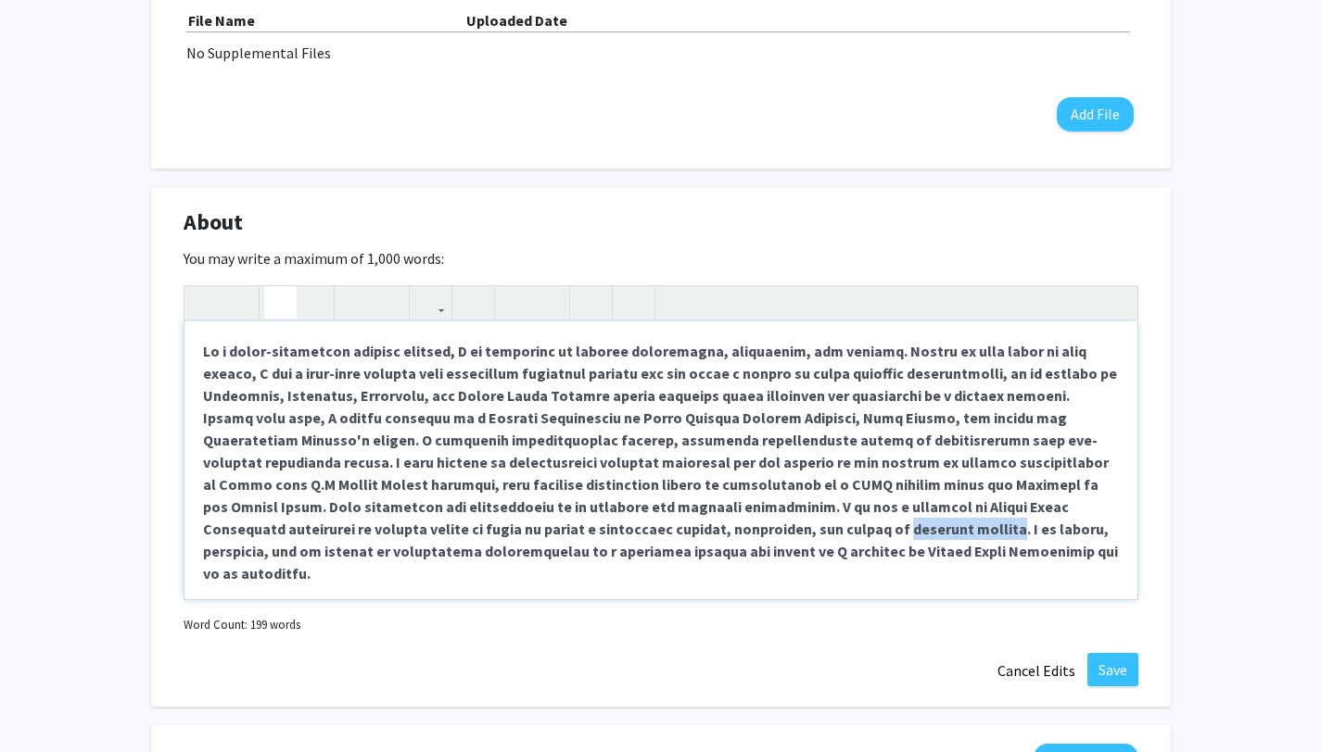
click at [616, 528] on strong "Note to users with screen readers: Please deactivate our accessibility plugin f…" at bounding box center [660, 462] width 915 height 241
type textarea "<p><strong>As a first-generation college student, I am committed to student ach…"
click at [946, 549] on p "Note to users with screen readers: Please deactivate our accessibility plugin f…" at bounding box center [661, 462] width 916 height 245
click at [1103, 669] on button "Save" at bounding box center [1112, 669] width 51 height 33
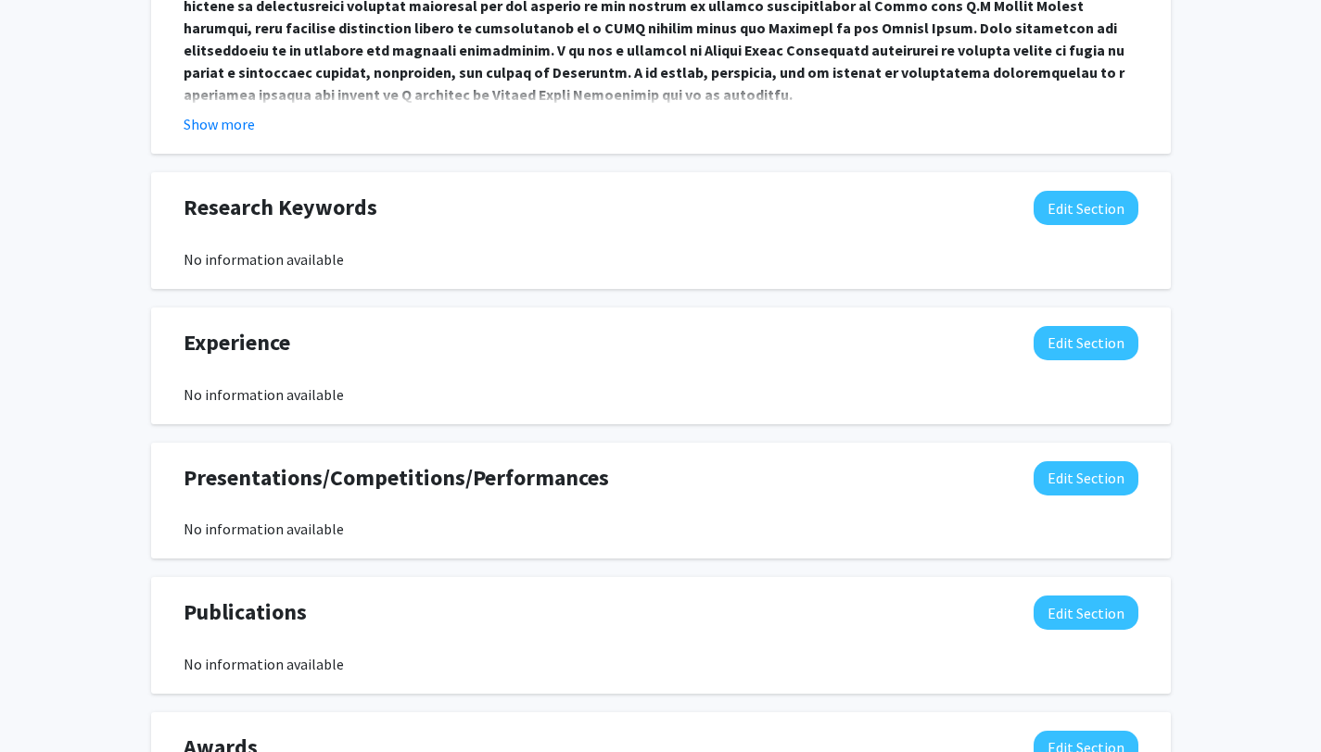
scroll to position [1047, 0]
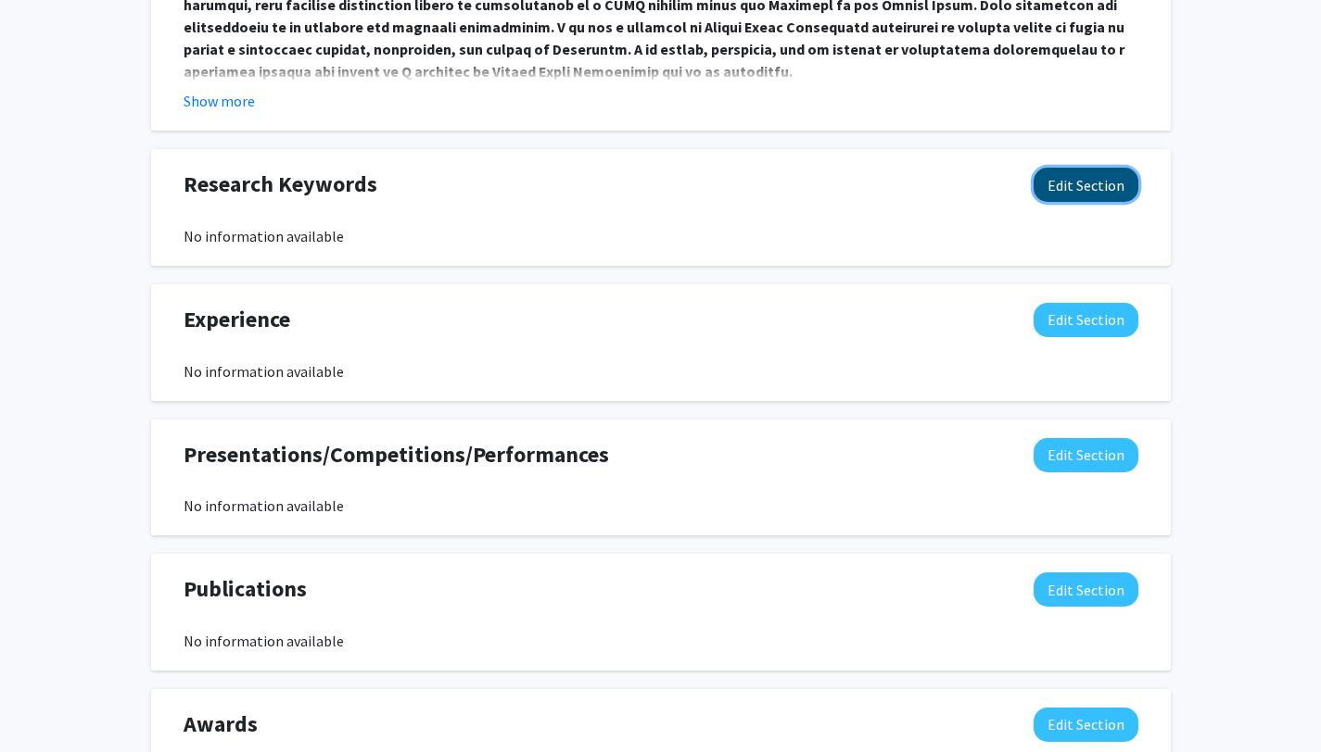
click at [1050, 184] on button "Edit Section" at bounding box center [1085, 185] width 105 height 34
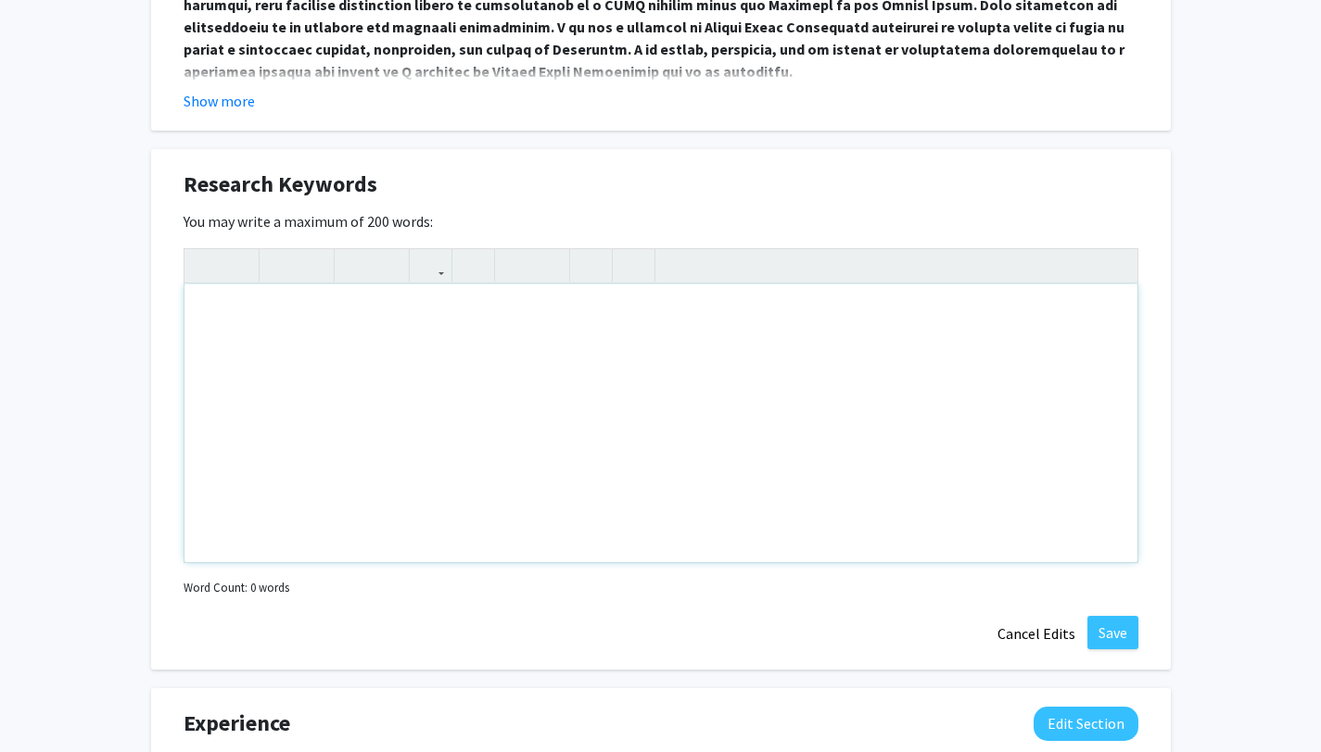
click at [235, 310] on div "Note to users with screen readers: Please deactivate our accessibility plugin f…" at bounding box center [660, 424] width 953 height 278
paste div "Note to users with screen readers: Please deactivate our accessibility plugin f…"
type textarea "<p>Housing Affordability</p><p>Cost-Burdened Households</p><p>American Communit…"
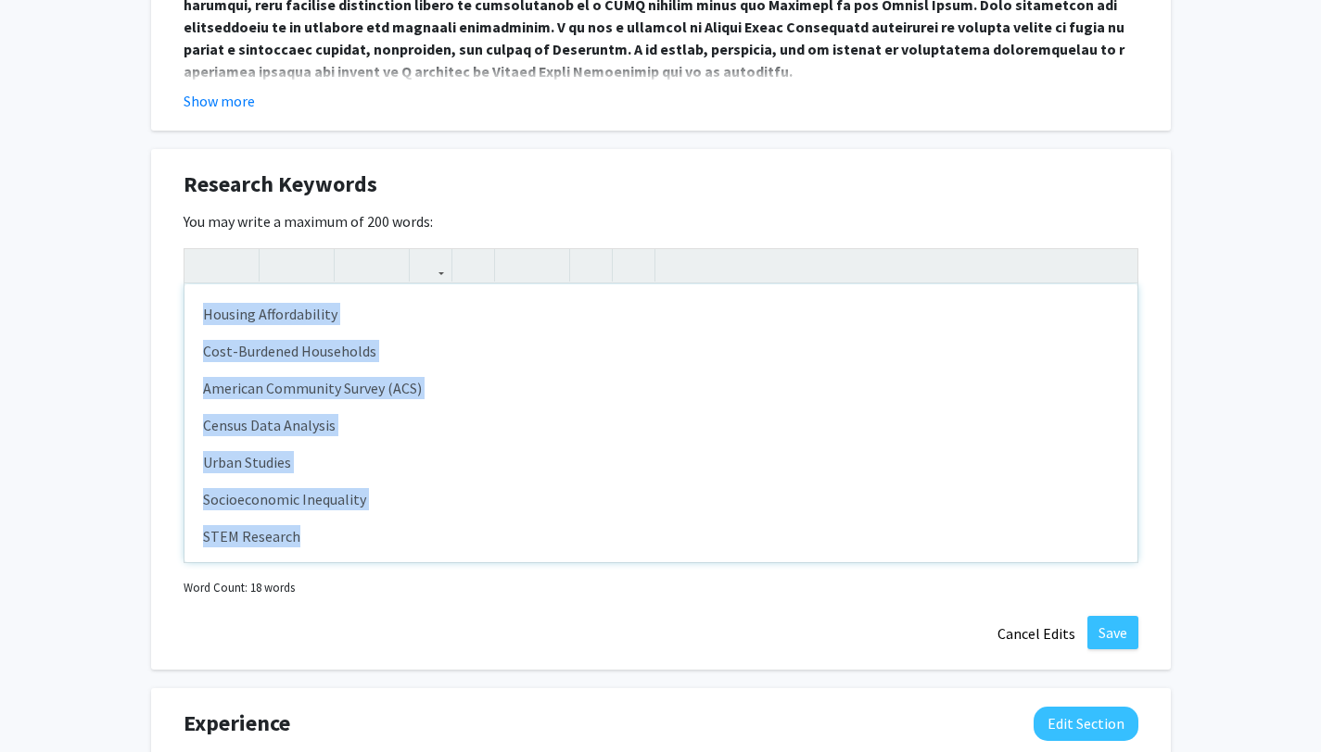
drag, startPoint x: 312, startPoint y: 544, endPoint x: 141, endPoint y: 274, distance: 319.6
click at [141, 274] on div "[PERSON_NAME] Edit Section See Public View help Degree Level: Undergraduate Stu…" at bounding box center [660, 145] width 1321 height 2250
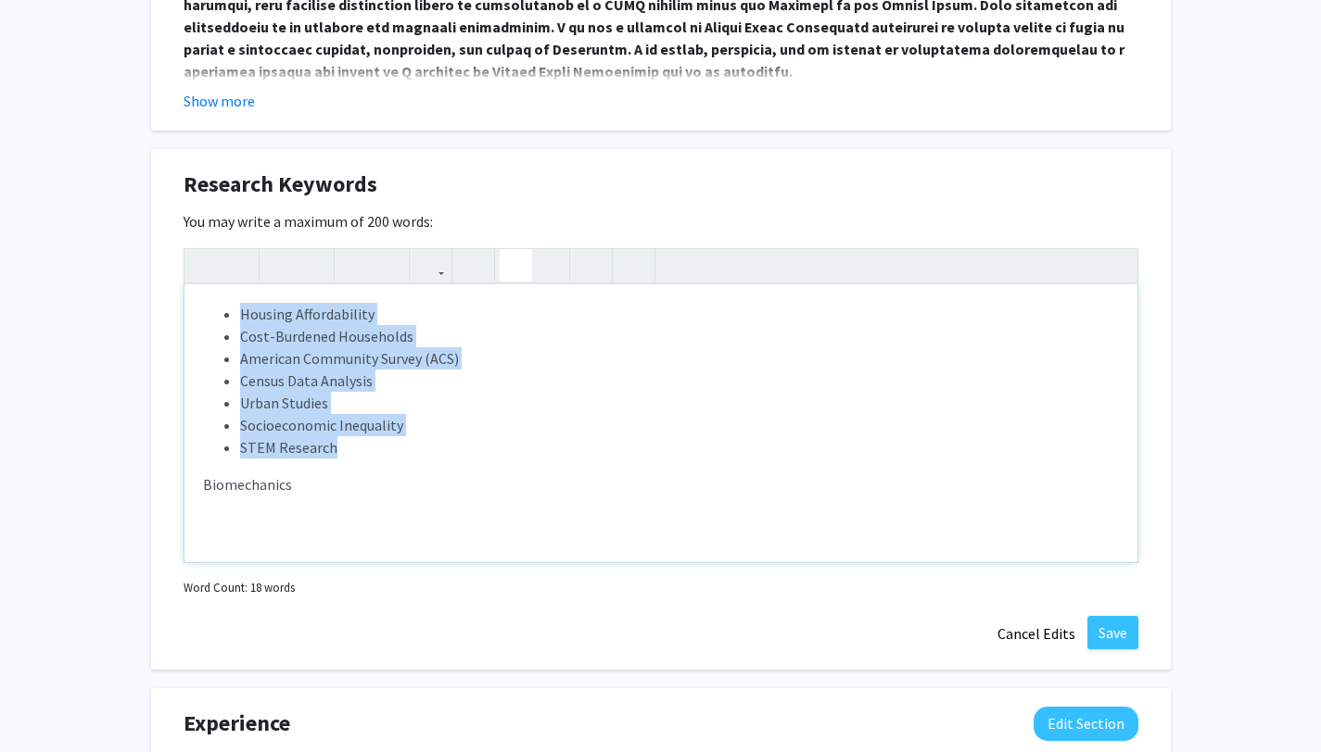
click at [526, 275] on button "button" at bounding box center [516, 265] width 32 height 32
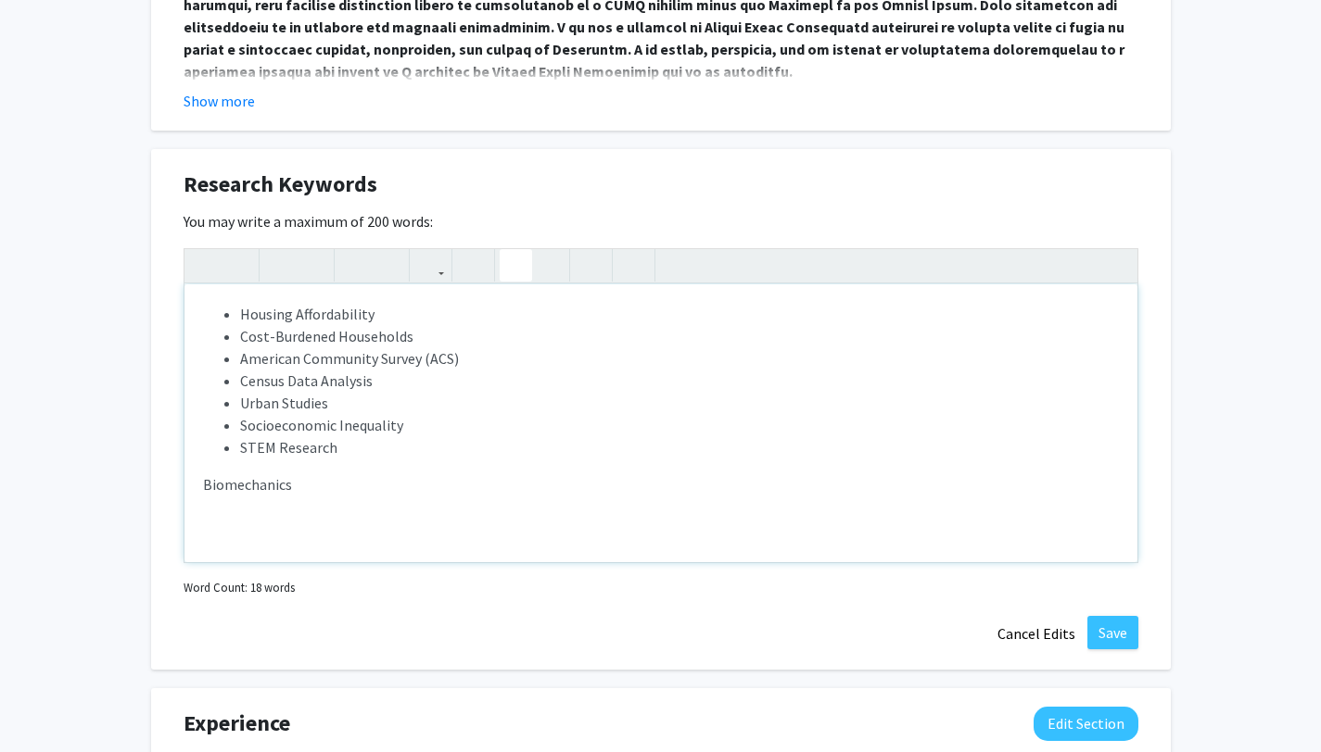
click at [314, 474] on p "Biomechanics" at bounding box center [661, 485] width 916 height 22
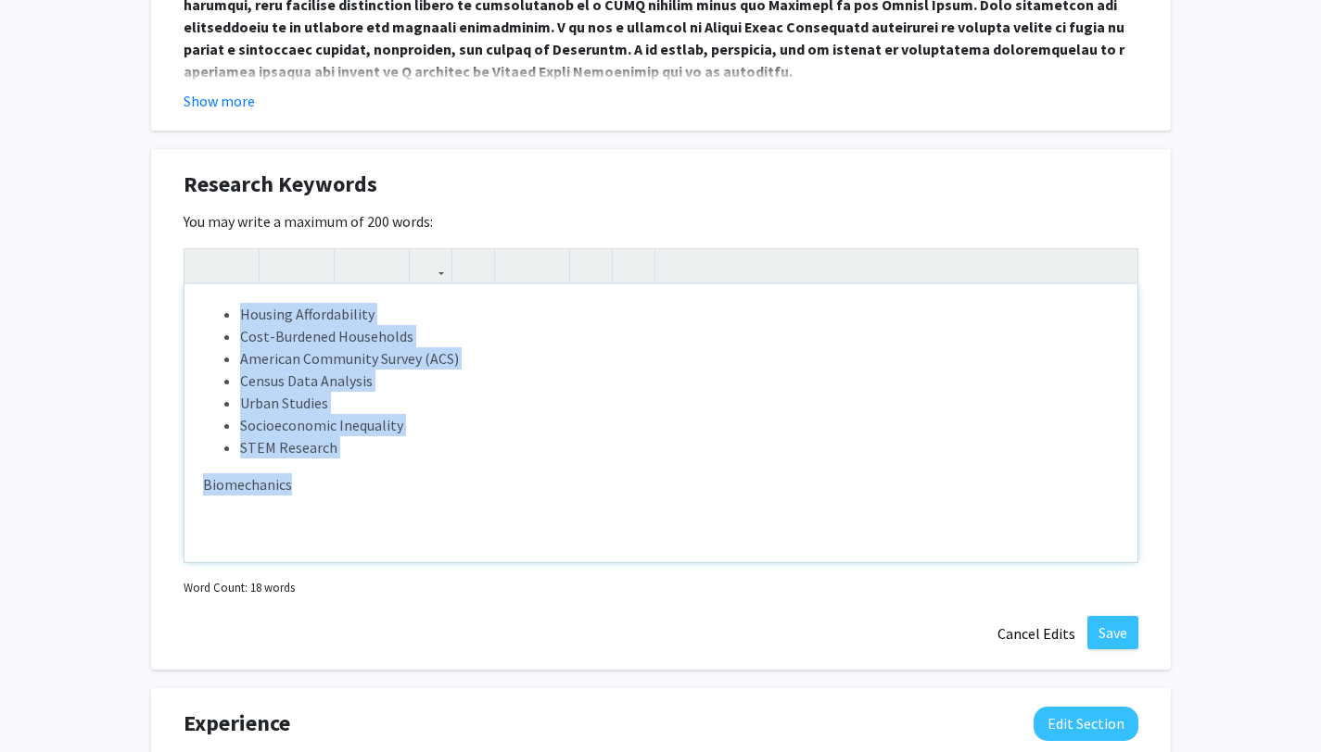
drag, startPoint x: 289, startPoint y: 505, endPoint x: 244, endPoint y: 285, distance: 224.3
click at [245, 285] on div "Housing Affordability Cost-Burdened Households American Community Survey (ACS) …" at bounding box center [660, 424] width 953 height 278
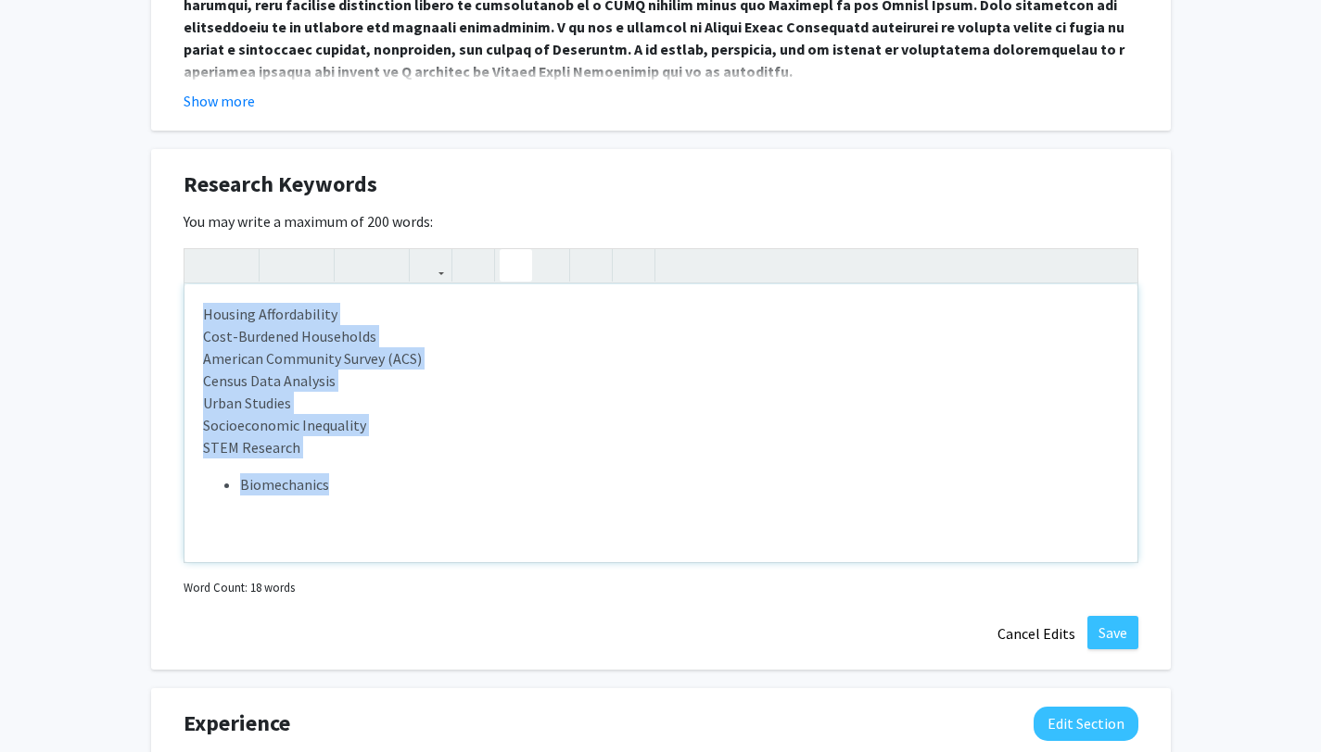
click at [525, 265] on button "button" at bounding box center [516, 265] width 32 height 32
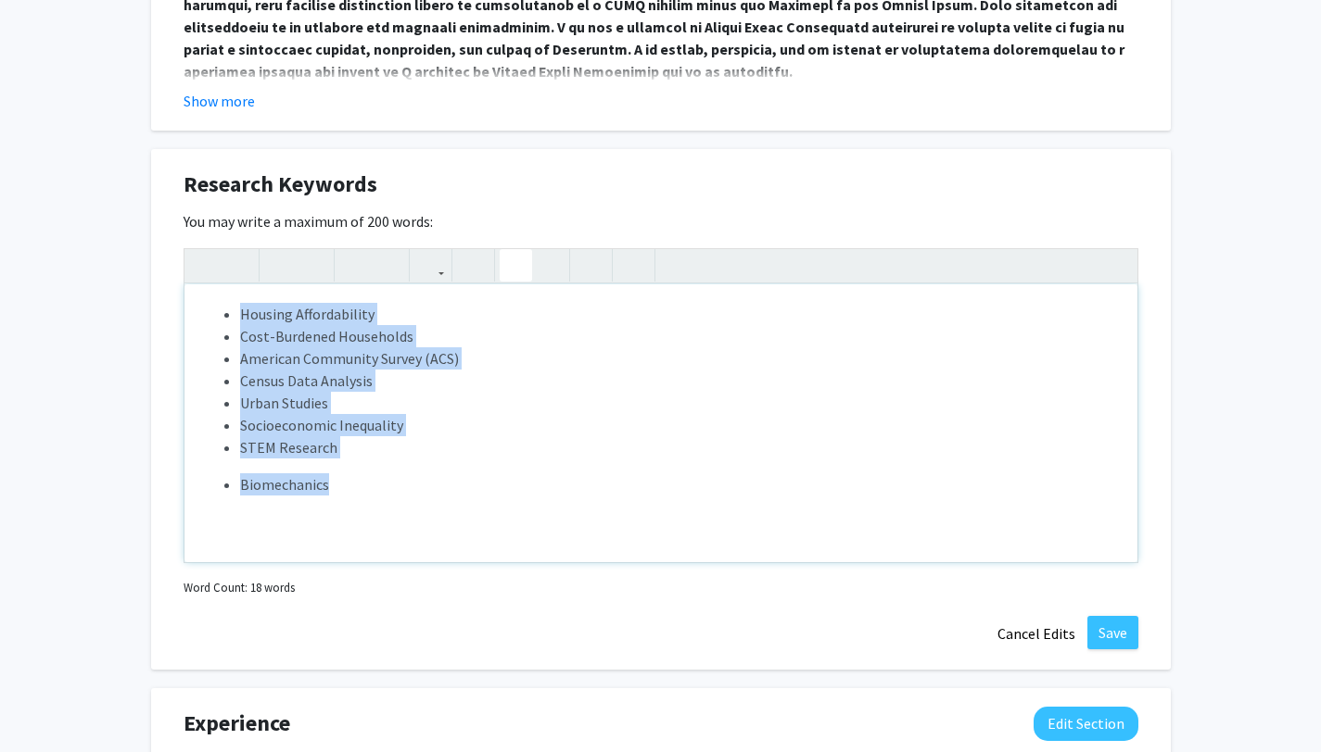
click at [525, 265] on button "button" at bounding box center [516, 265] width 32 height 32
click at [462, 436] on li "STEM Research" at bounding box center [679, 447] width 879 height 22
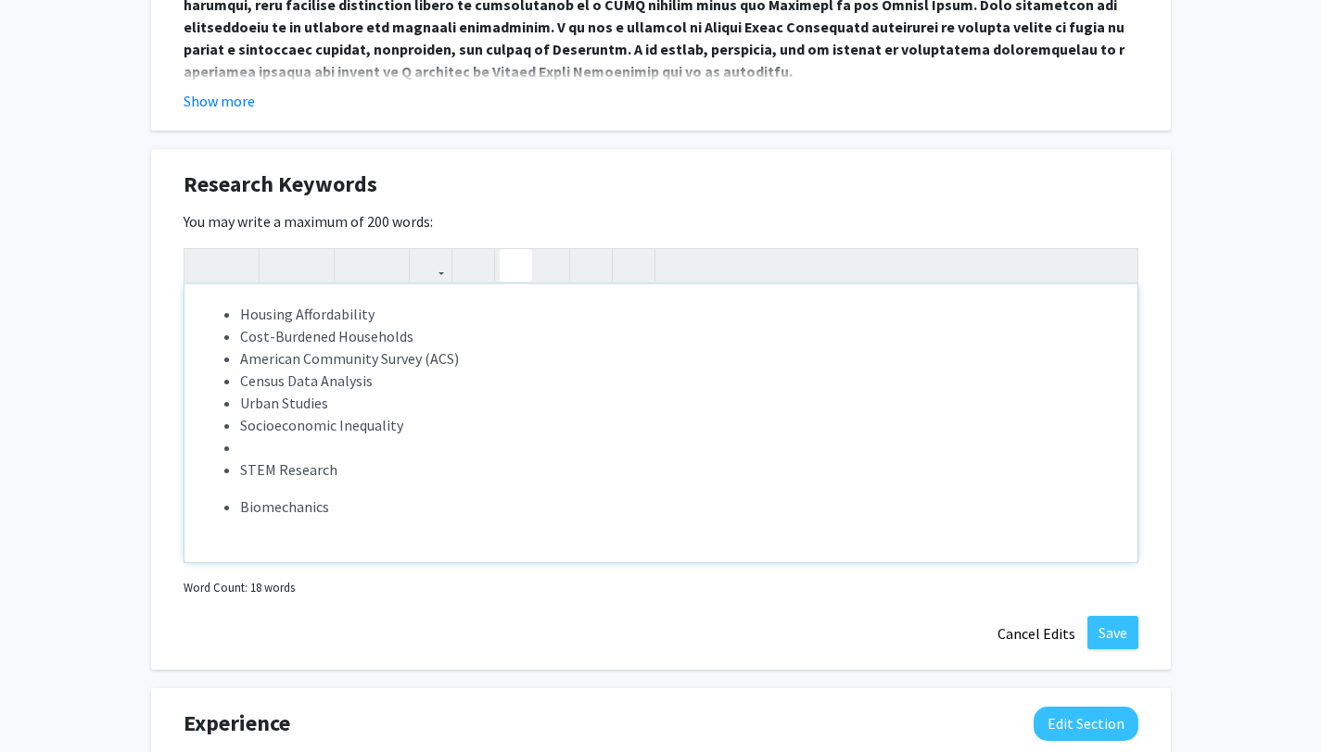
click at [237, 424] on ul "Housing Affordability Cost-Burdened Households American Community Survey (ACS) …" at bounding box center [661, 392] width 916 height 178
click at [238, 401] on ul "Housing Affordability Cost-Burdened Households American Community Survey (ACS) …" at bounding box center [661, 403] width 916 height 200
click at [242, 372] on span "Census Data Analysis" at bounding box center [306, 381] width 133 height 19
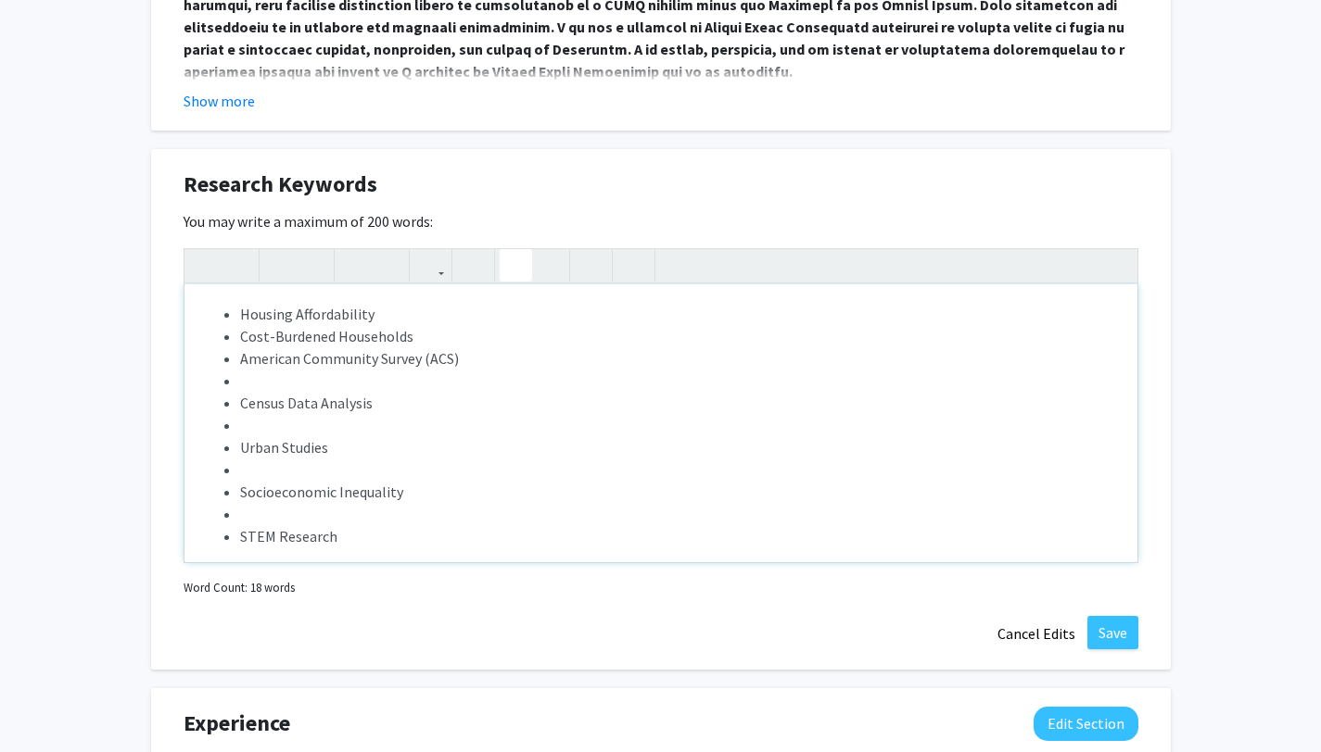
click at [243, 343] on span "Cost-Burdened Households" at bounding box center [326, 336] width 173 height 19
click at [243, 352] on span "American Community Survey (ACS)" at bounding box center [349, 358] width 219 height 19
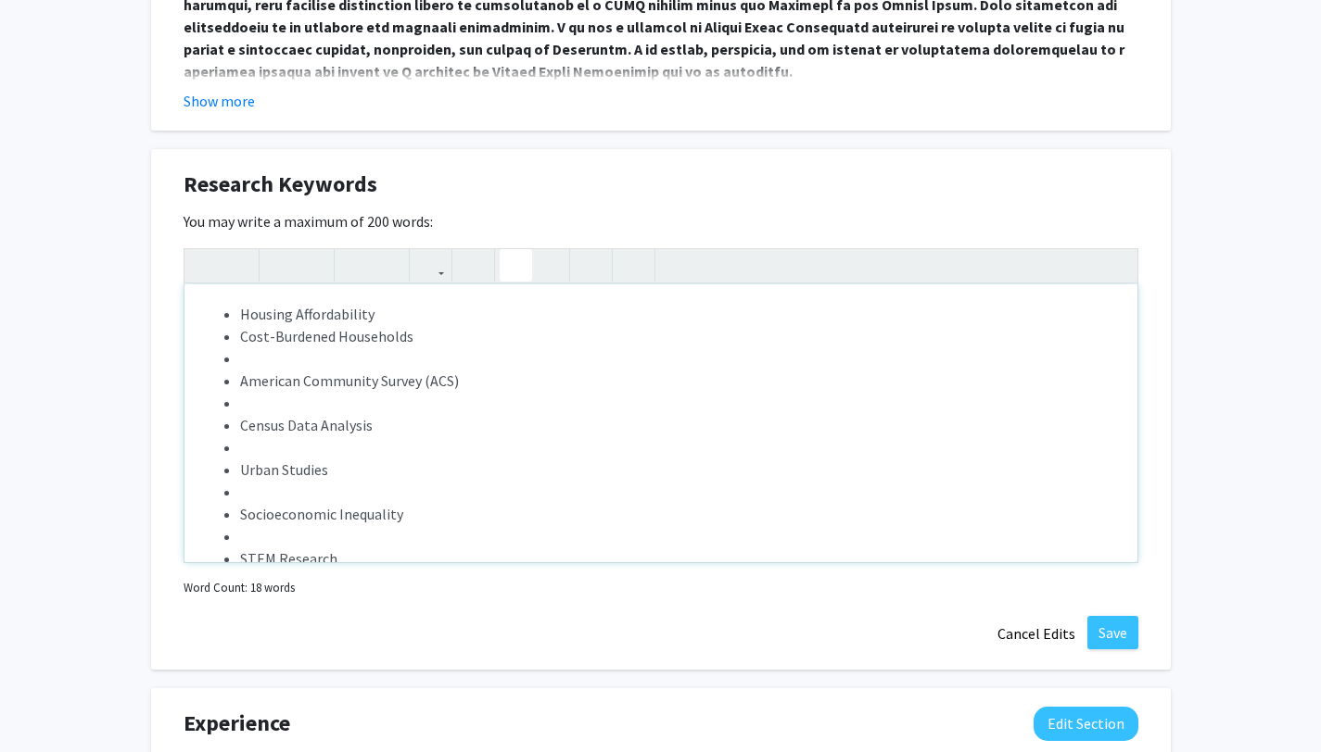
click at [244, 338] on span "Cost-Burdened Households" at bounding box center [326, 336] width 173 height 19
click at [238, 334] on ul "Housing Affordability Cost-Burdened Households American Community Survey (ACS) …" at bounding box center [661, 436] width 916 height 267
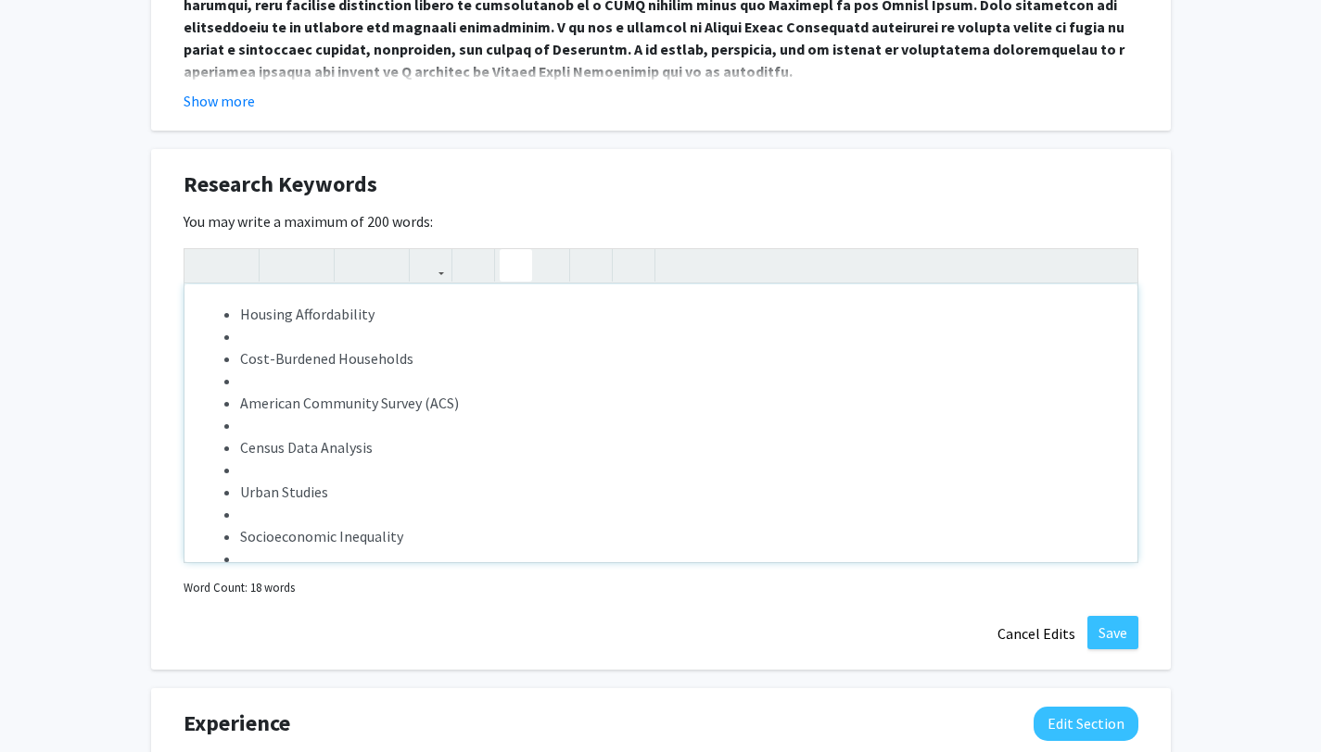
click at [247, 331] on li "Note to users with screen readers: Please deactivate our accessibility plugin f…" at bounding box center [679, 336] width 879 height 22
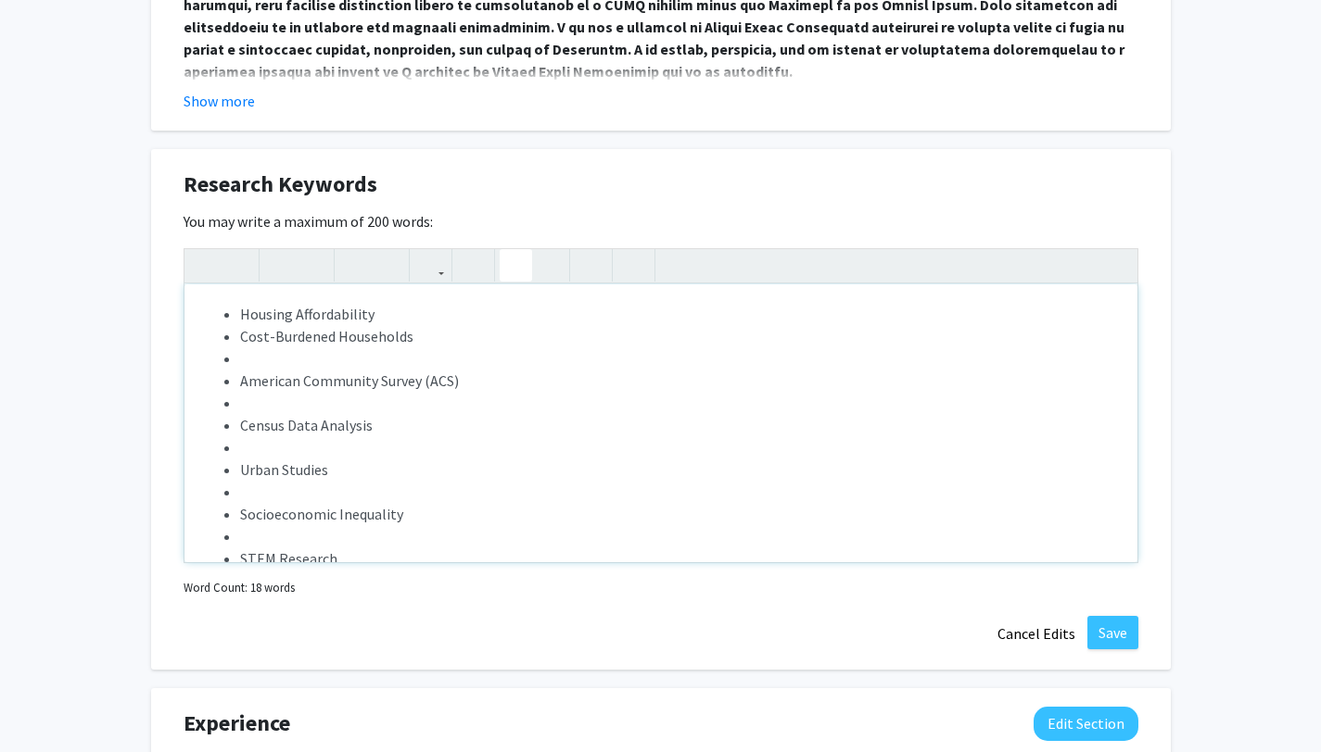
click at [243, 360] on li "Note to users with screen readers: Please deactivate our accessibility plugin f…" at bounding box center [679, 359] width 879 height 22
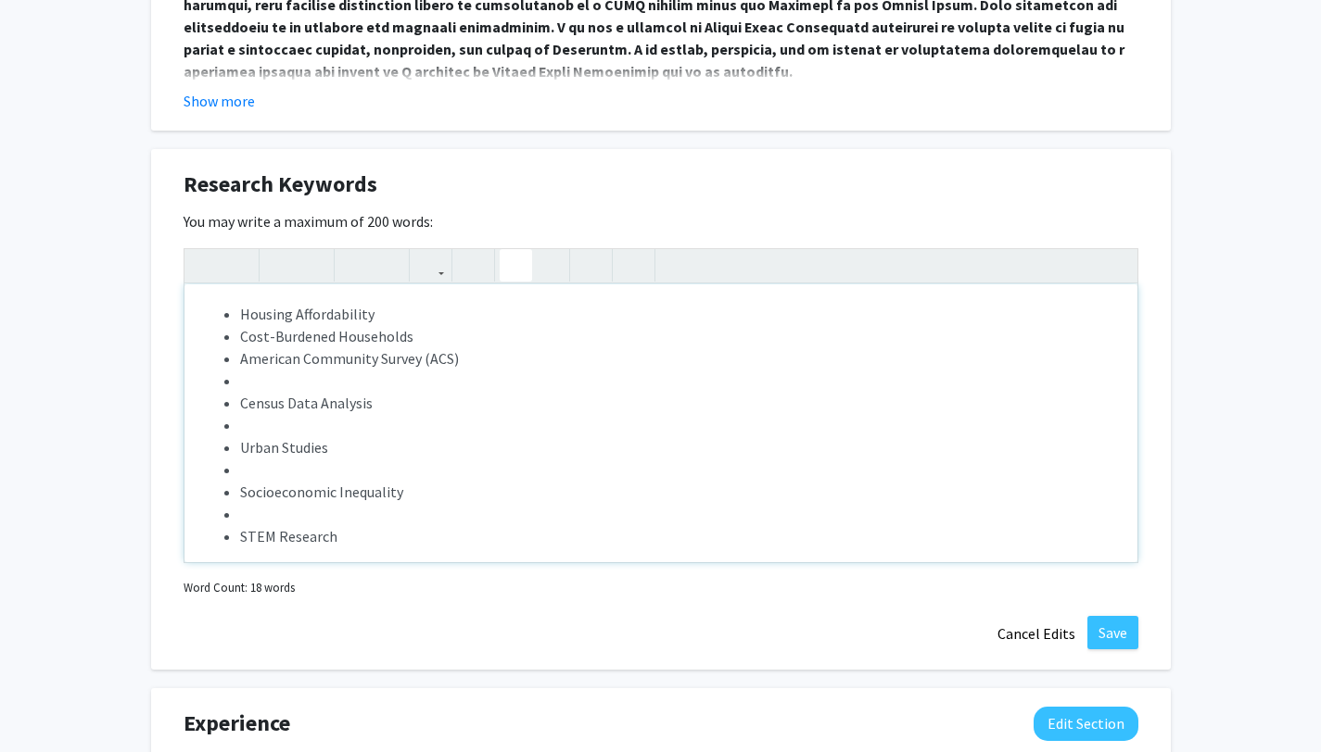
click at [240, 386] on li "Note to users with screen readers: Please deactivate our accessibility plugin f…" at bounding box center [679, 381] width 879 height 22
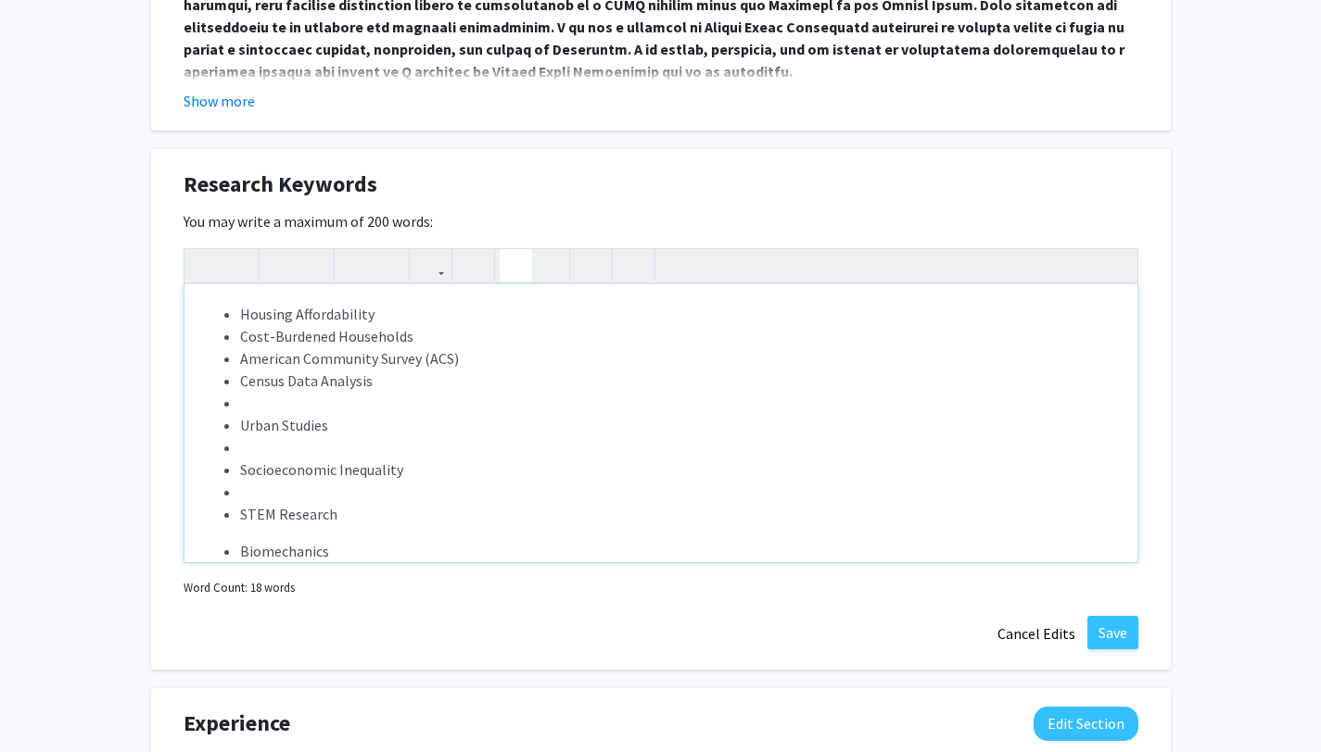
click at [240, 406] on li "Note to users with screen readers: Please deactivate our accessibility plugin f…" at bounding box center [679, 403] width 879 height 22
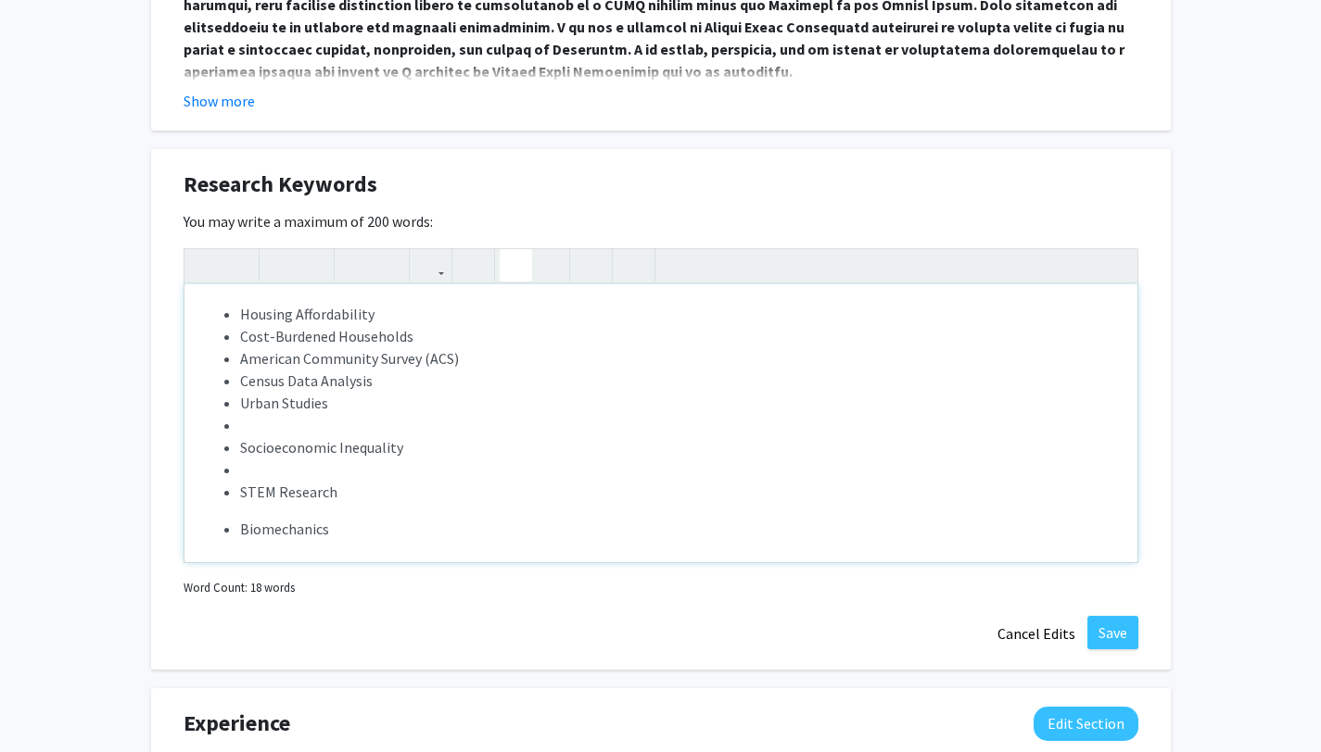
click at [240, 430] on li "Note to users with screen readers: Please deactivate our accessibility plugin f…" at bounding box center [679, 425] width 879 height 22
click at [249, 449] on li "Note to users with screen readers: Please deactivate our accessibility plugin f…" at bounding box center [679, 447] width 879 height 22
click at [252, 469] on div "Housing Affordability Cost-Burdened Households American Community Survey (ACS) …" at bounding box center [660, 424] width 953 height 278
click at [243, 460] on div "Housing Affordability Cost-Burdened Households American Community Survey (ACS) …" at bounding box center [660, 424] width 953 height 278
click at [229, 463] on div "Housing Affordability Cost-Burdened Households American Community Survey (ACS) …" at bounding box center [660, 424] width 953 height 278
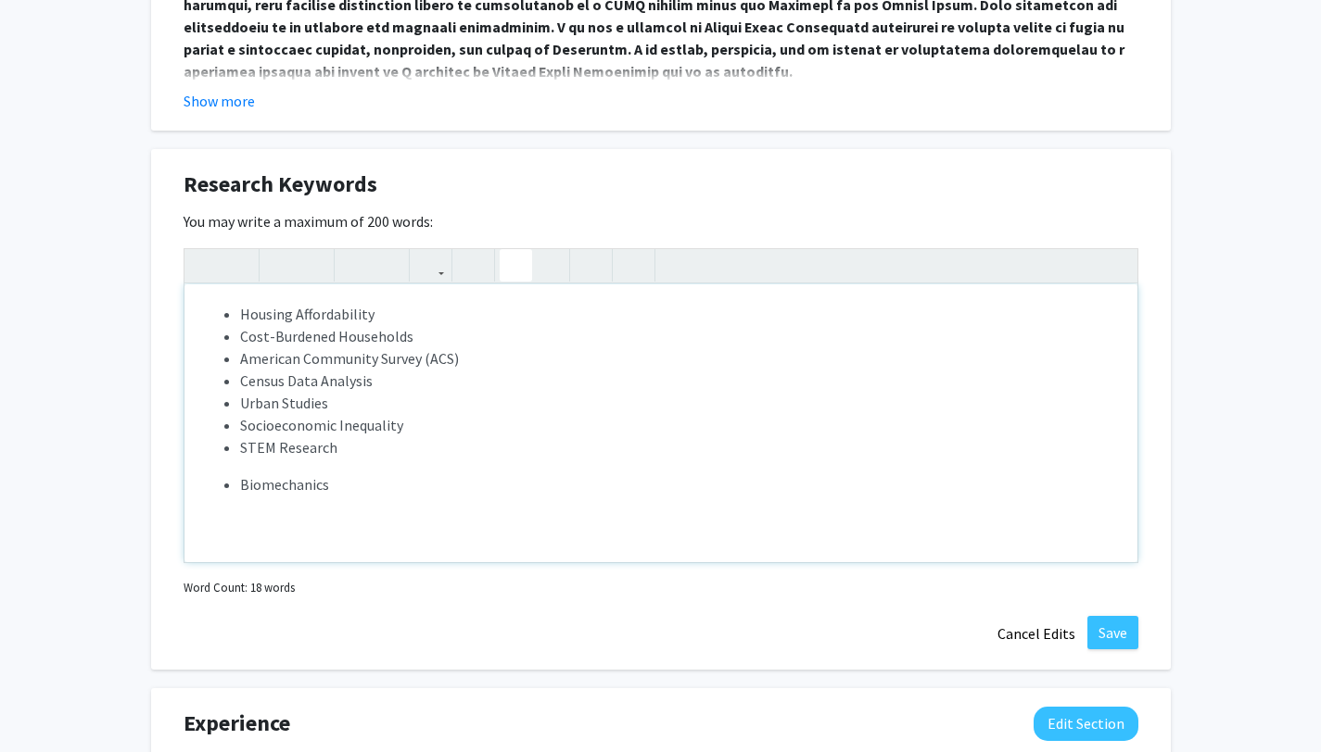
click at [333, 477] on li "Biomechanics" at bounding box center [679, 485] width 879 height 22
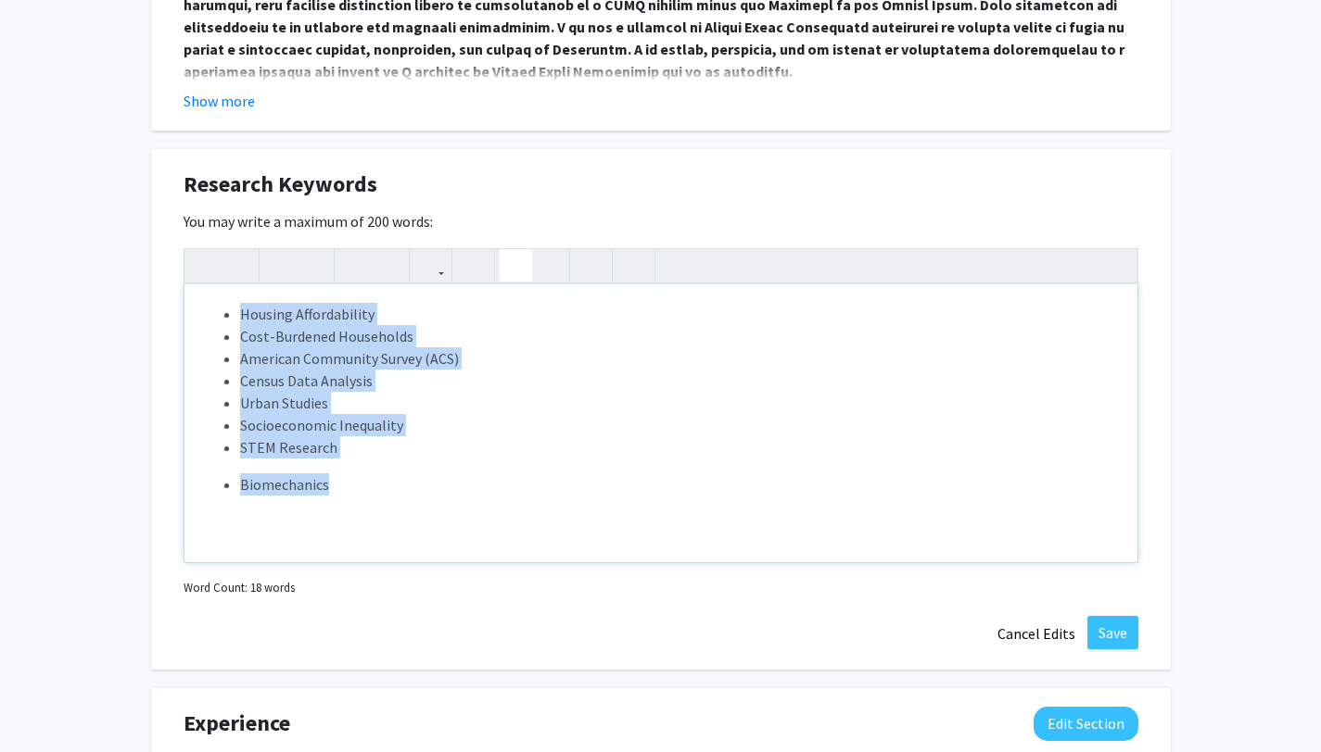
drag, startPoint x: 334, startPoint y: 477, endPoint x: 212, endPoint y: 299, distance: 215.4
click at [213, 299] on div "Housing Affordability Cost-Burdened Households American Community Survey (ACS) …" at bounding box center [660, 424] width 953 height 278
click at [278, 279] on icon "button" at bounding box center [280, 265] width 16 height 31
click at [278, 278] on icon "button" at bounding box center [280, 265] width 16 height 31
click at [277, 278] on icon "button" at bounding box center [280, 265] width 16 height 31
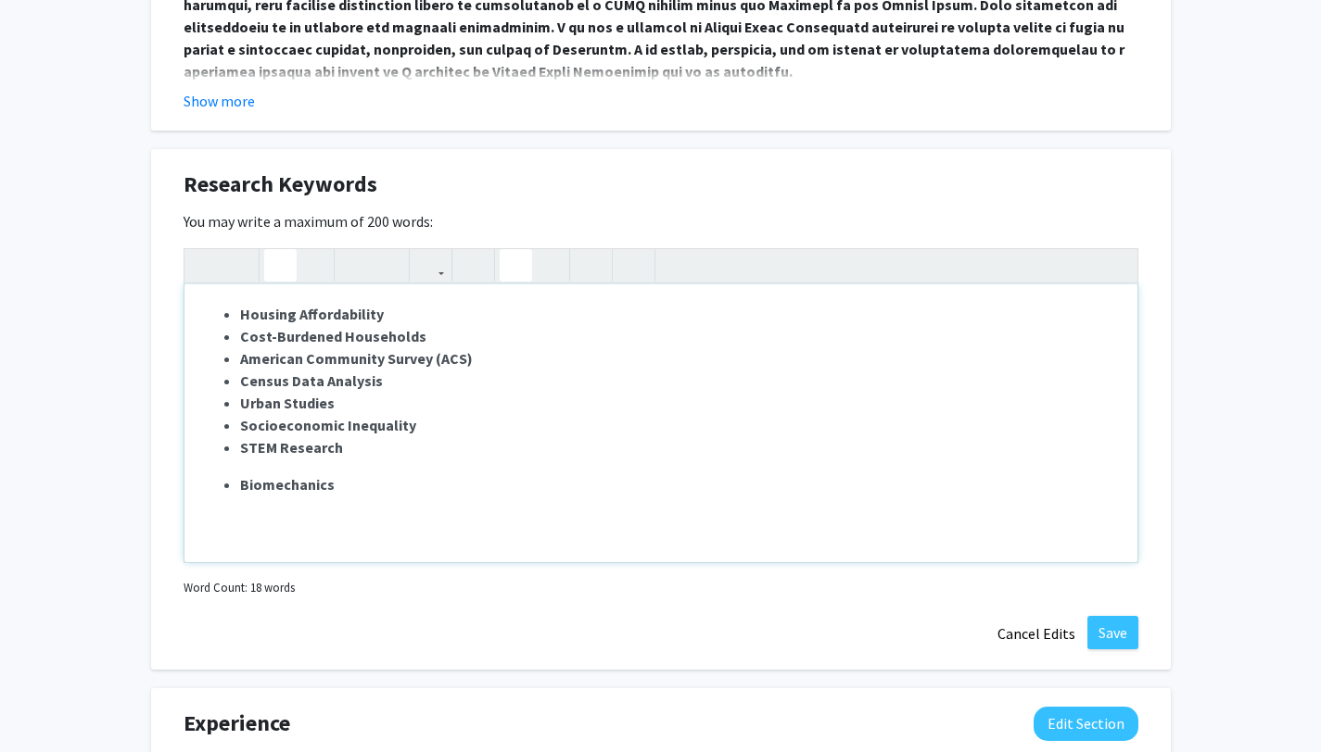
click at [697, 479] on li "Biomechanics" at bounding box center [679, 485] width 879 height 22
click at [1122, 635] on button "Save" at bounding box center [1112, 632] width 51 height 33
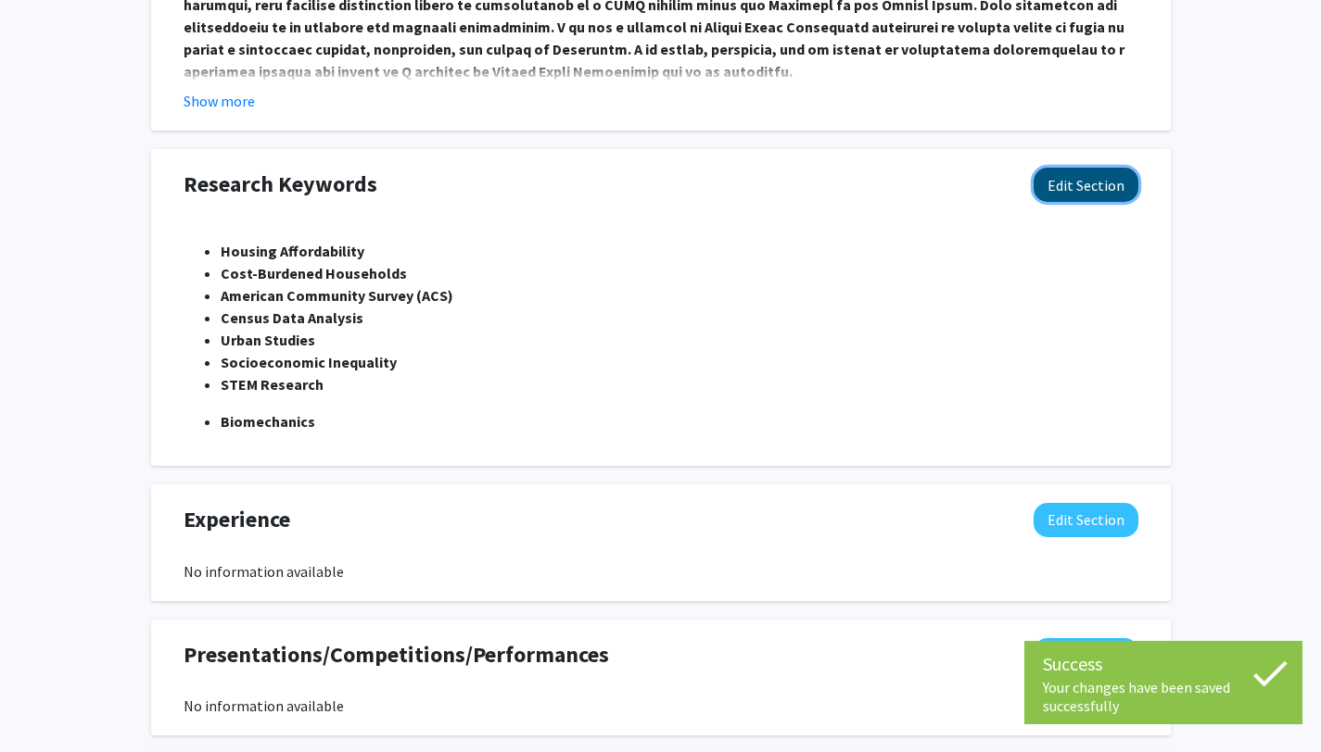
click at [1097, 184] on button "Edit Section" at bounding box center [1085, 185] width 105 height 34
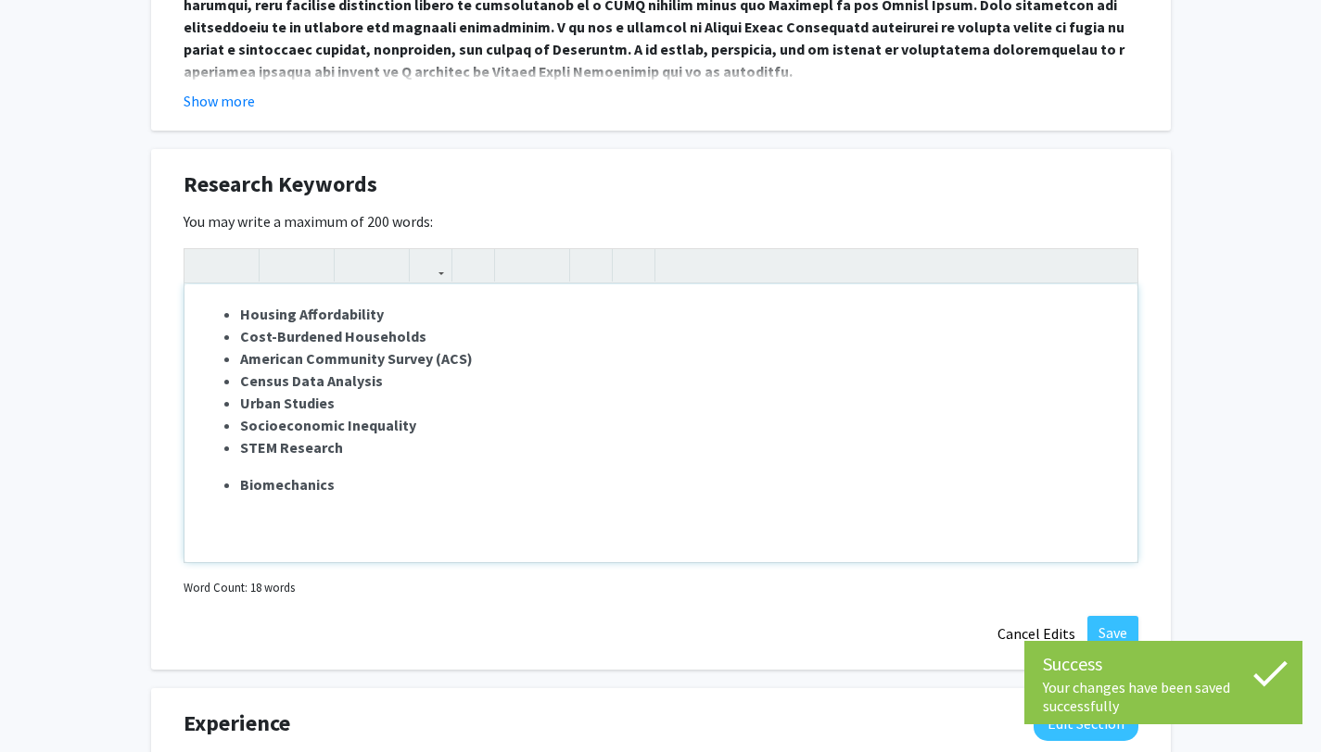
click at [231, 462] on div "Housing Affordability Cost-Burdened Households American Community Survey (ACS) …" at bounding box center [660, 424] width 953 height 278
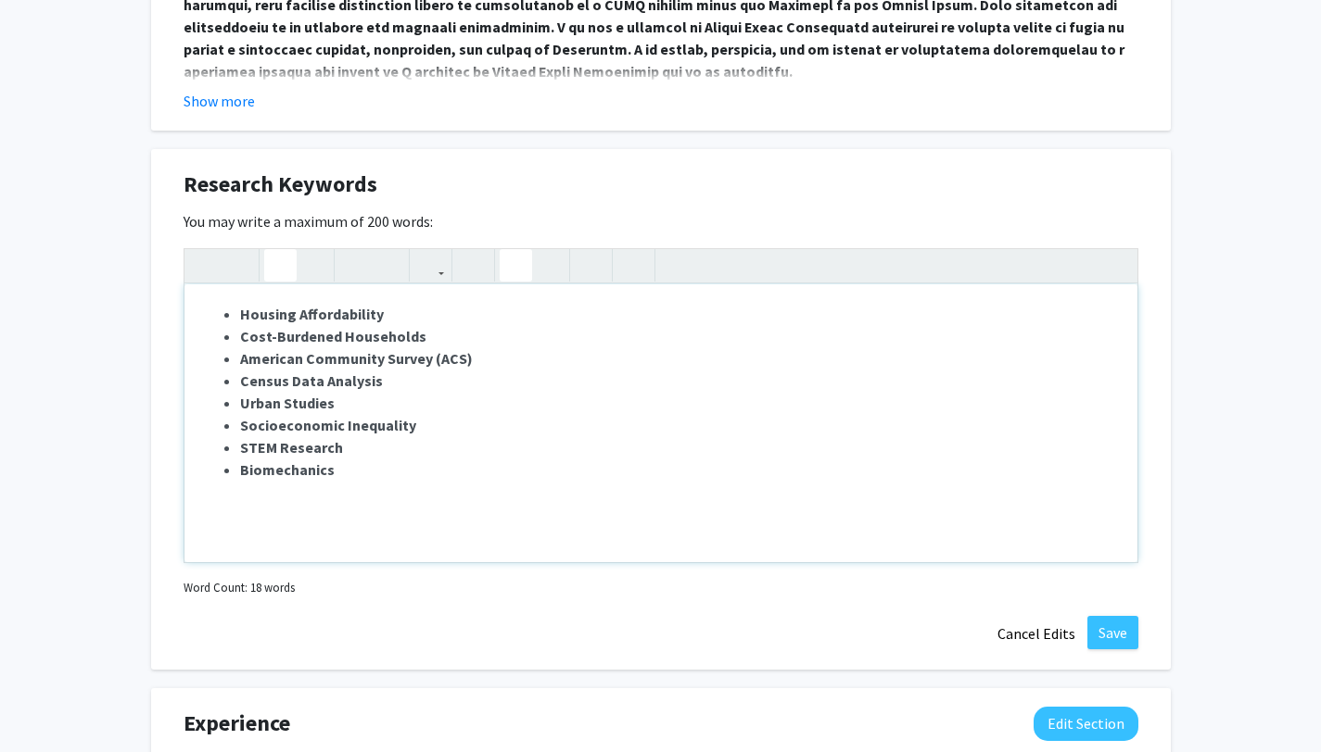
type textarea "<p><ul><li><span style="font-size: 1rem;"><strong>Housing Affordability</strong…"
click at [1132, 630] on button "Save" at bounding box center [1112, 632] width 51 height 33
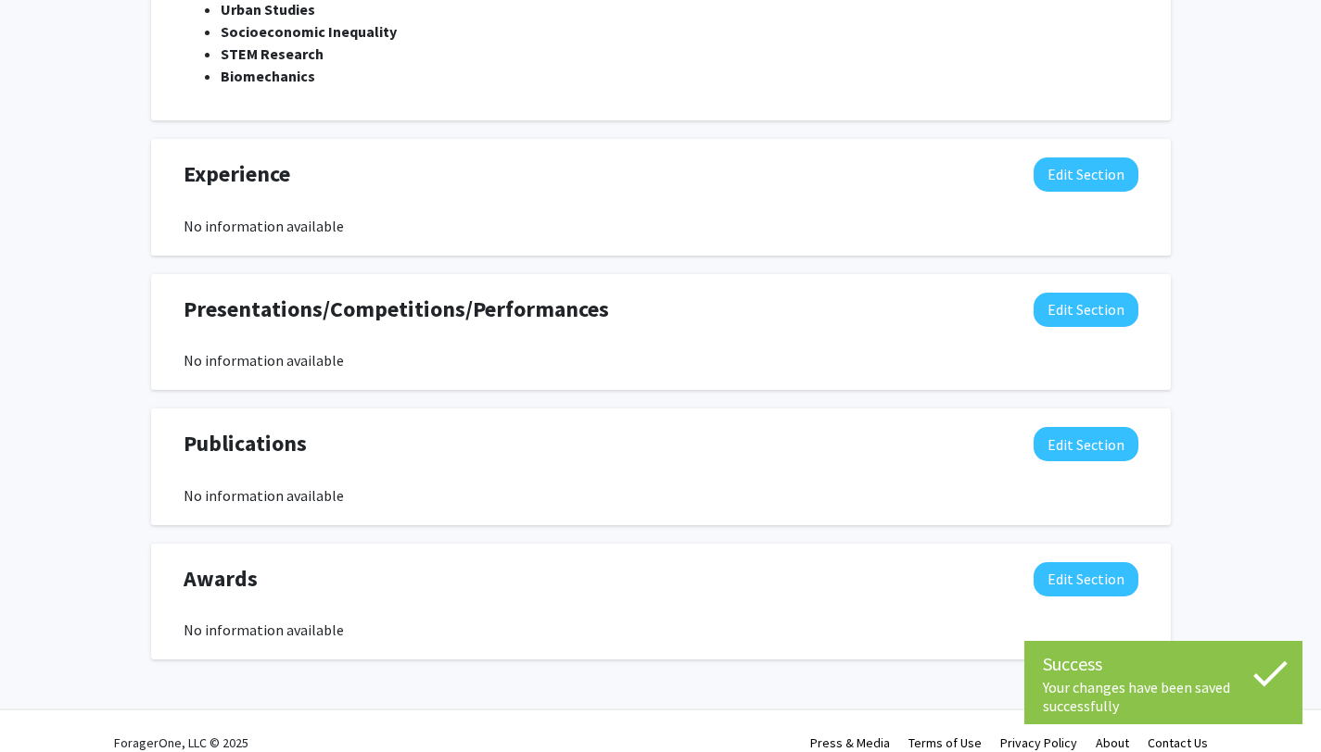
scroll to position [1401, 0]
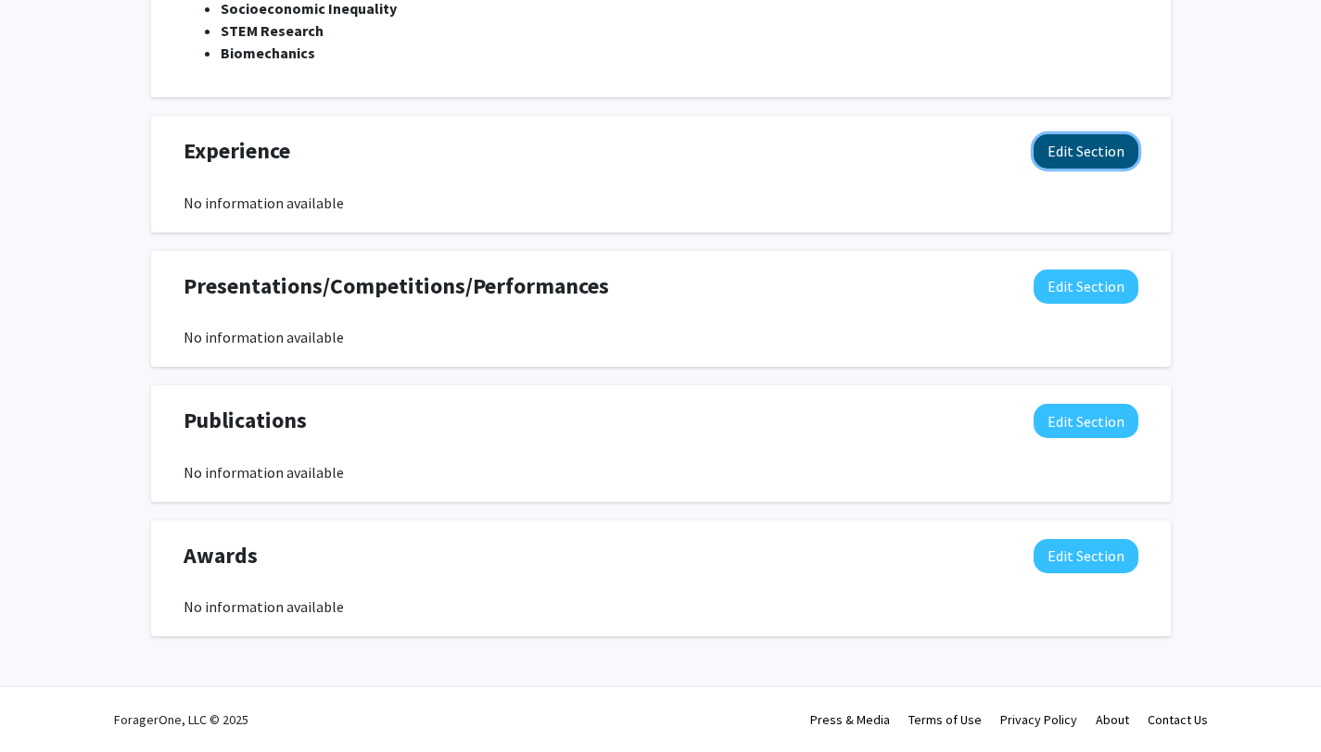
click at [1067, 156] on button "Edit Section" at bounding box center [1085, 151] width 105 height 34
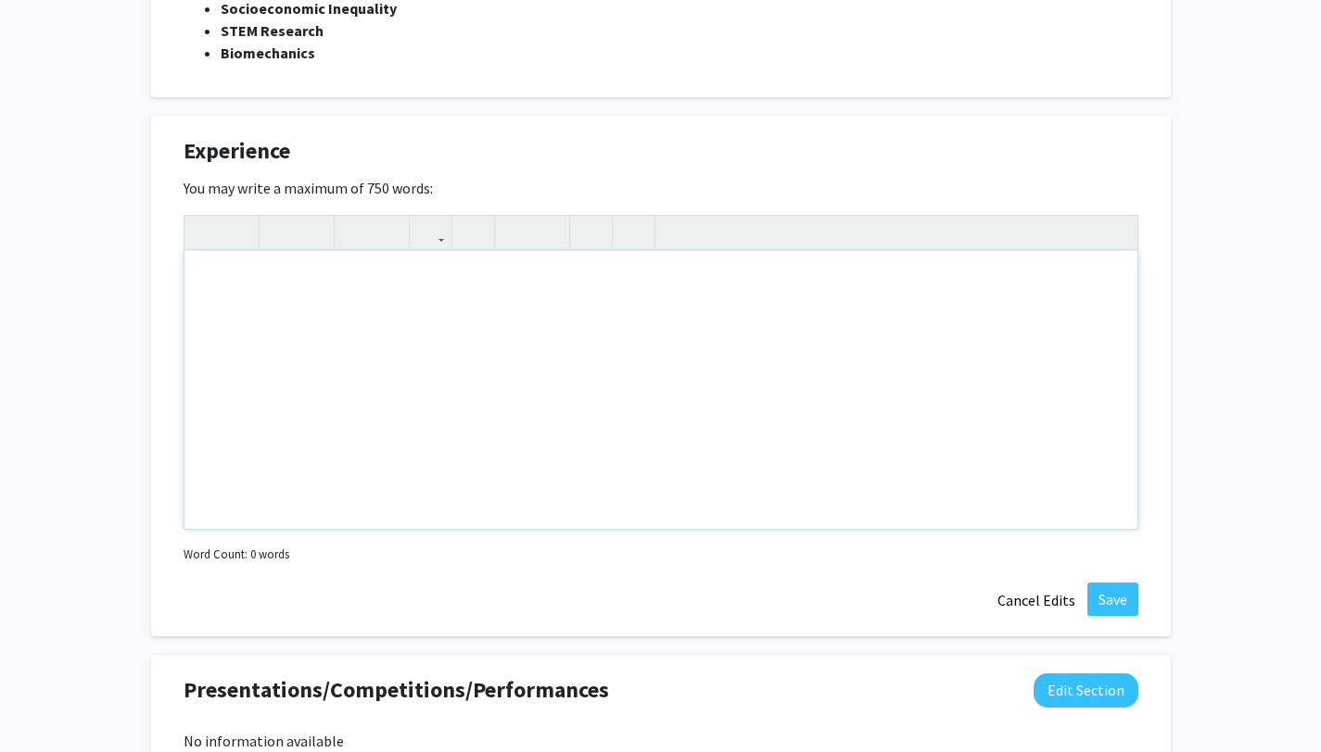
click at [480, 279] on div "Note to users with screen readers: Please deactivate our accessibility plugin f…" at bounding box center [660, 390] width 953 height 278
paste div "Note to users with screen readers: Please deactivate our accessibility plugin f…"
type textarea "<p>STEM Research – [MEDICAL_DATA] Spine Function</p><p>Investigated biomechanic…"
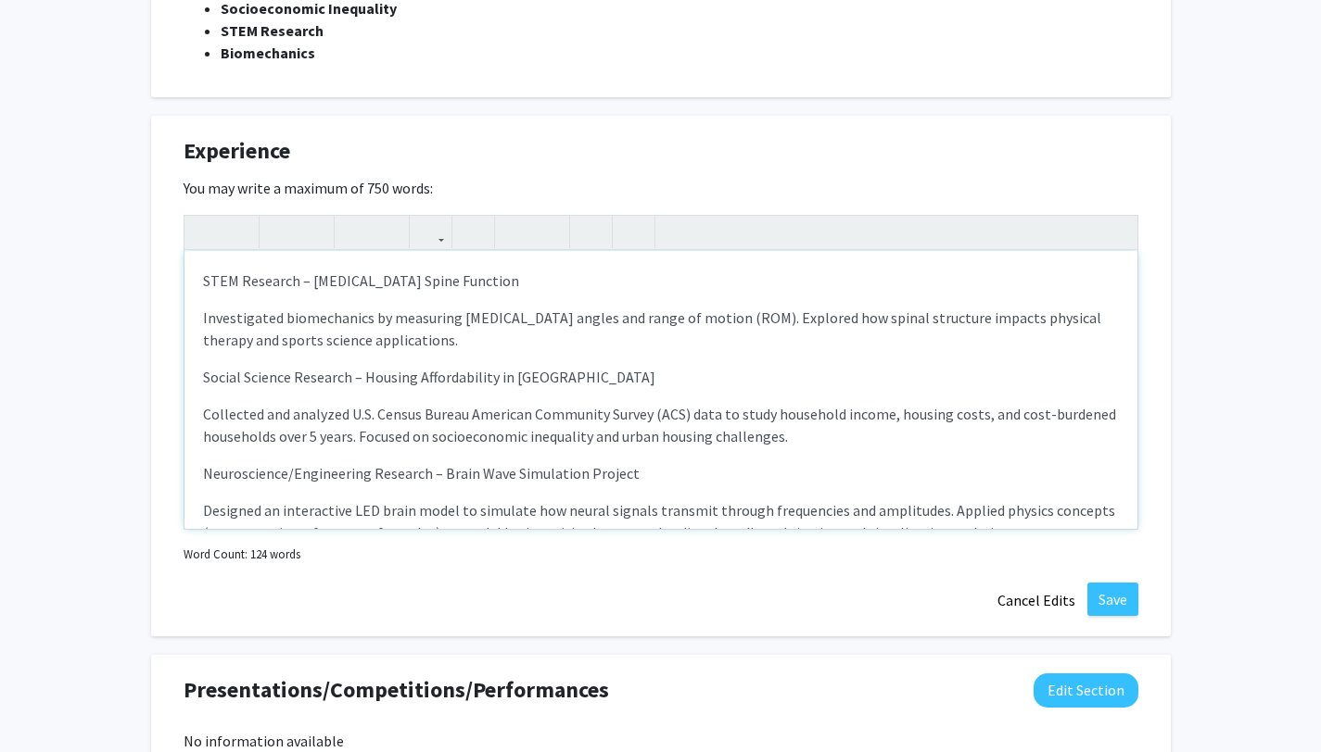
click at [192, 283] on div "STEM Research – [MEDICAL_DATA] Spine Function Investigated biomechanics by meas…" at bounding box center [660, 390] width 953 height 278
drag, startPoint x: 196, startPoint y: 278, endPoint x: 458, endPoint y: 338, distance: 268.2
click at [458, 338] on div "STEM Research – [MEDICAL_DATA] Spine Function Investigated biomechanics by meas…" at bounding box center [660, 390] width 953 height 278
click at [520, 243] on icon "button" at bounding box center [516, 232] width 16 height 31
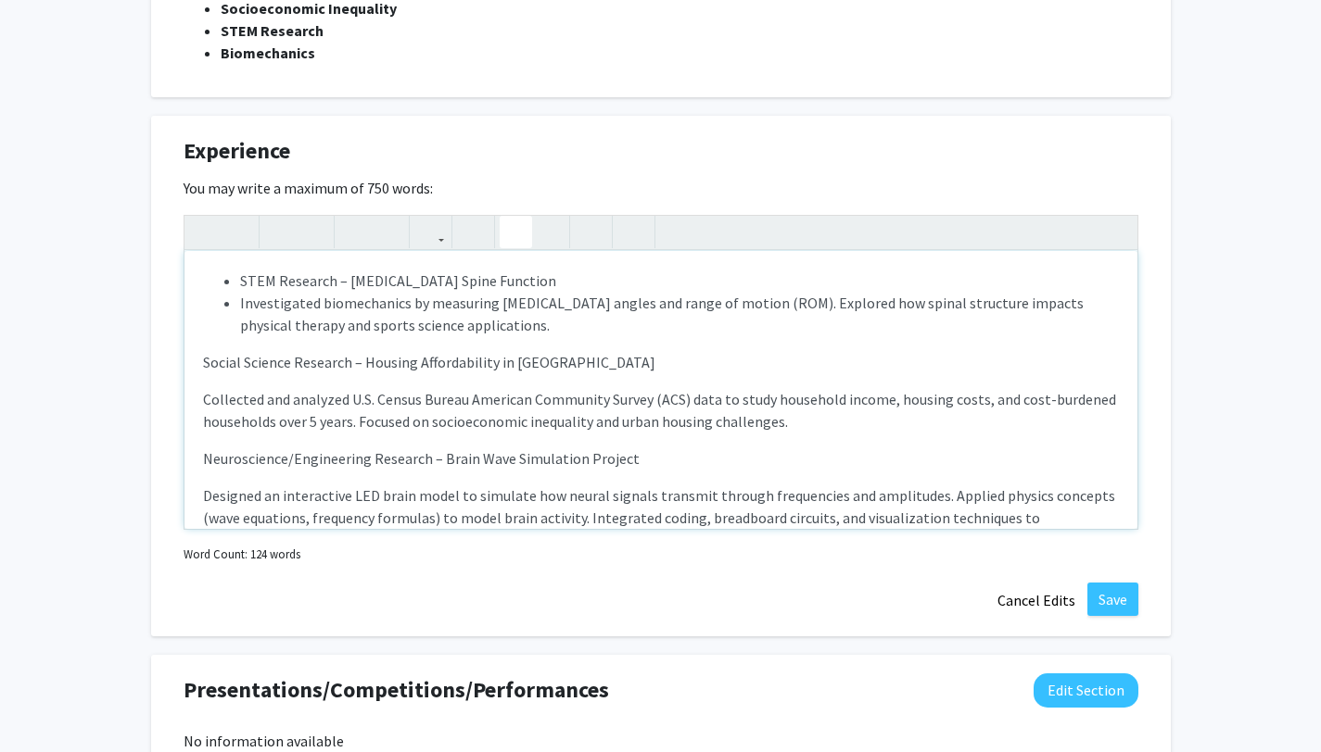
click at [256, 377] on div "STEM Research – [MEDICAL_DATA] Spine Function Investigated biomechanics by meas…" at bounding box center [660, 390] width 953 height 278
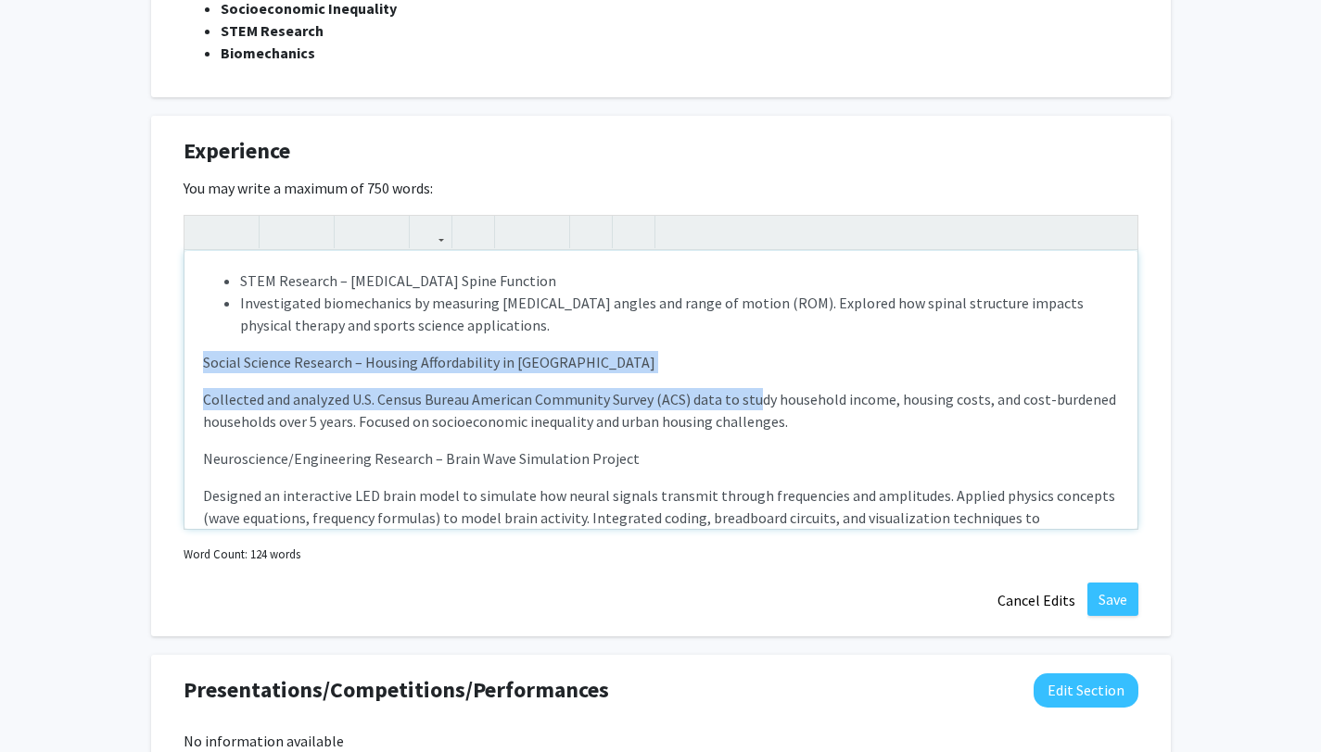
drag, startPoint x: 184, startPoint y: 359, endPoint x: 757, endPoint y: 409, distance: 574.9
click at [757, 409] on div "STEM Research – [MEDICAL_DATA] Spine Function Investigated biomechanics by meas…" at bounding box center [660, 390] width 953 height 278
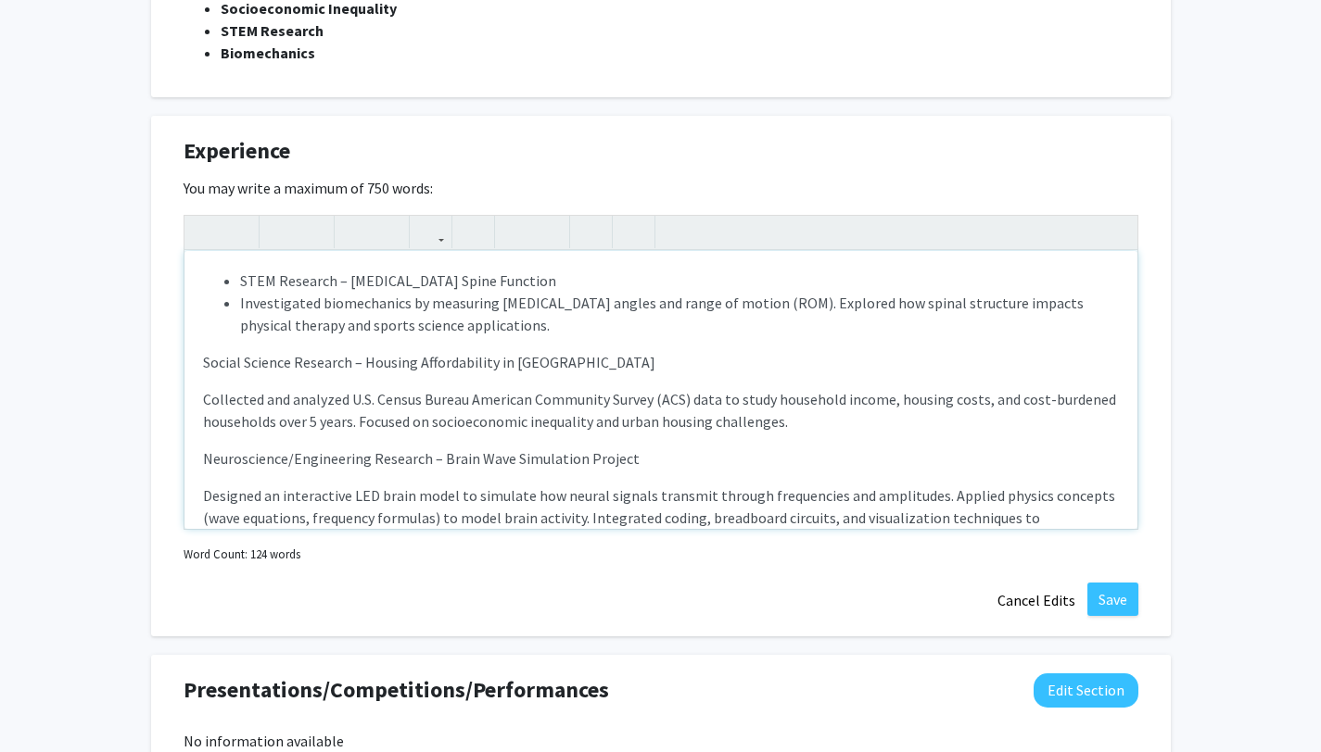
drag, startPoint x: 757, startPoint y: 409, endPoint x: 757, endPoint y: 449, distance: 39.8
click at [757, 449] on div "STEM Research – [MEDICAL_DATA] Spine Function Investigated biomechanics by meas…" at bounding box center [660, 390] width 953 height 278
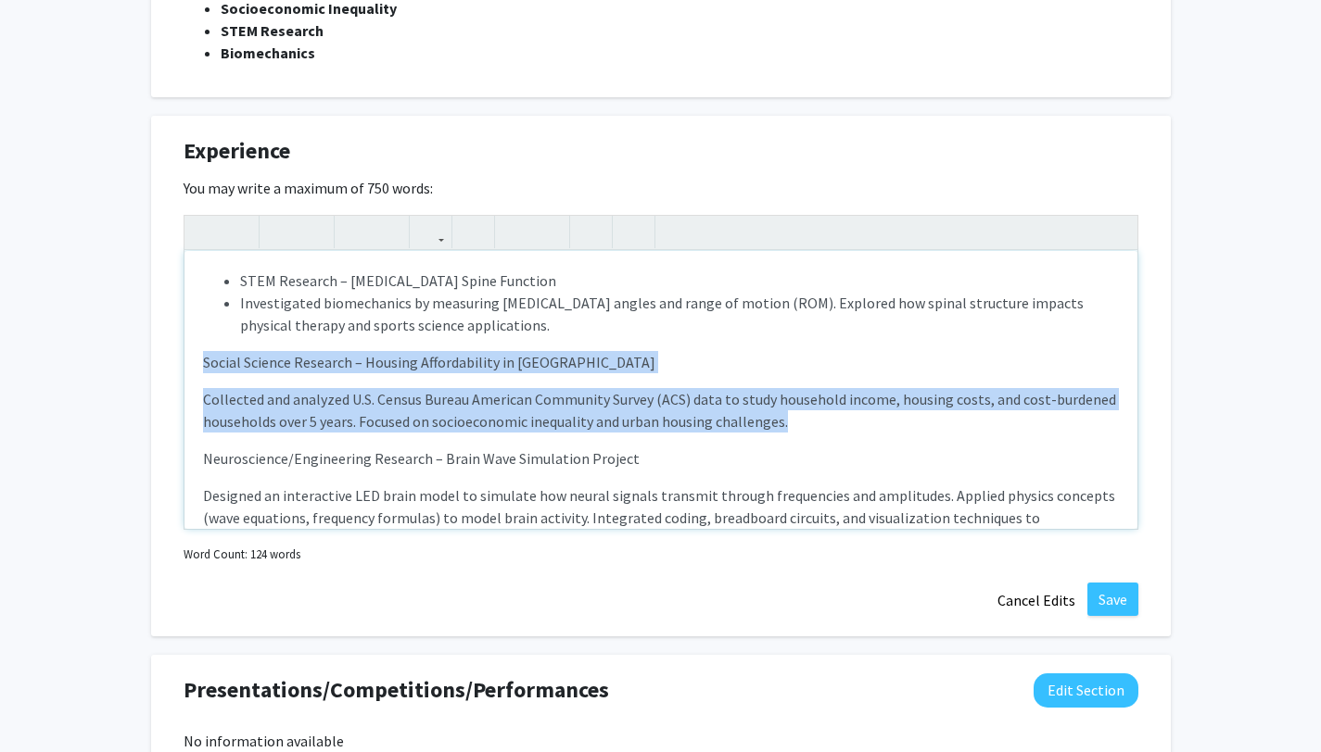
drag, startPoint x: 809, startPoint y: 423, endPoint x: 122, endPoint y: 337, distance: 692.0
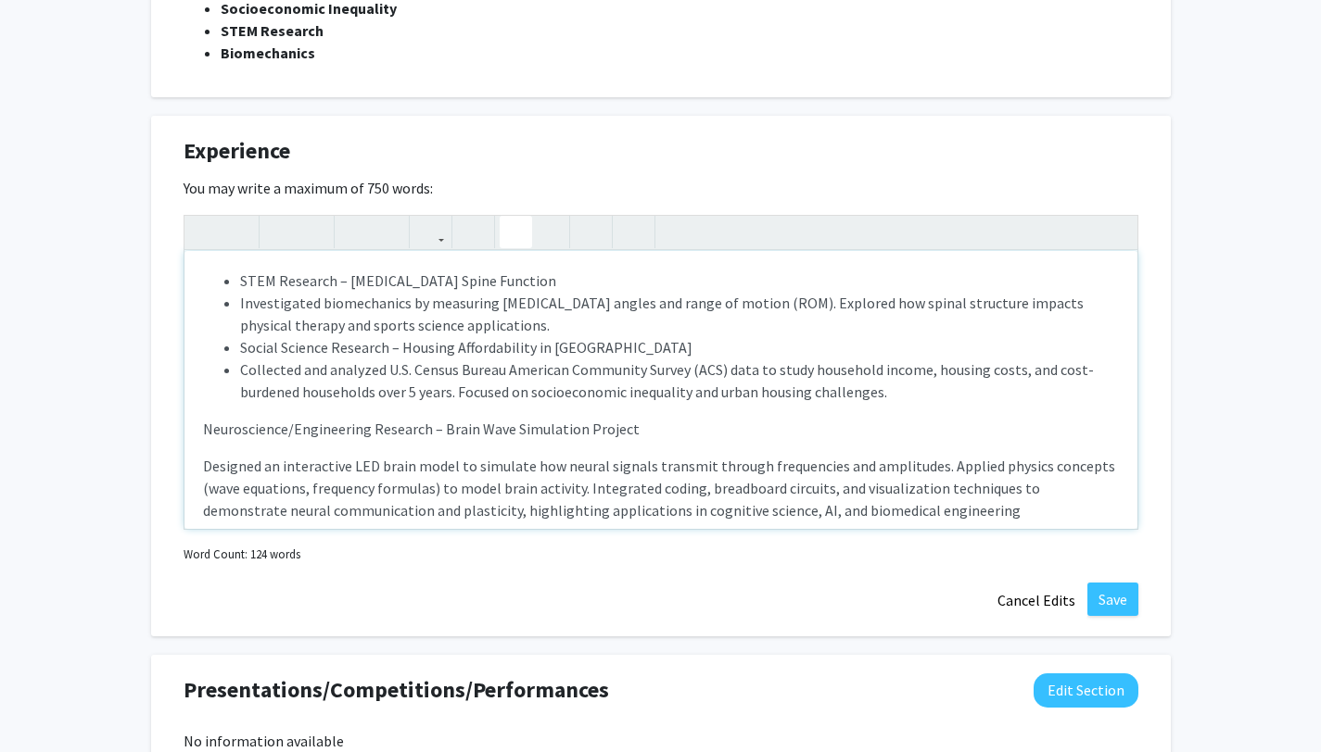
click at [510, 243] on icon "button" at bounding box center [516, 232] width 16 height 31
click at [504, 350] on li "Social Science Research – Housing Affordability in [GEOGRAPHIC_DATA]" at bounding box center [679, 347] width 879 height 22
click at [218, 335] on ul "STEM Research – [MEDICAL_DATA] Spine Function Investigated biomechanics by meas…" at bounding box center [661, 336] width 916 height 133
click at [234, 346] on ul "STEM Research – [MEDICAL_DATA] Spine Function Investigated biomechanics by meas…" at bounding box center [661, 336] width 916 height 133
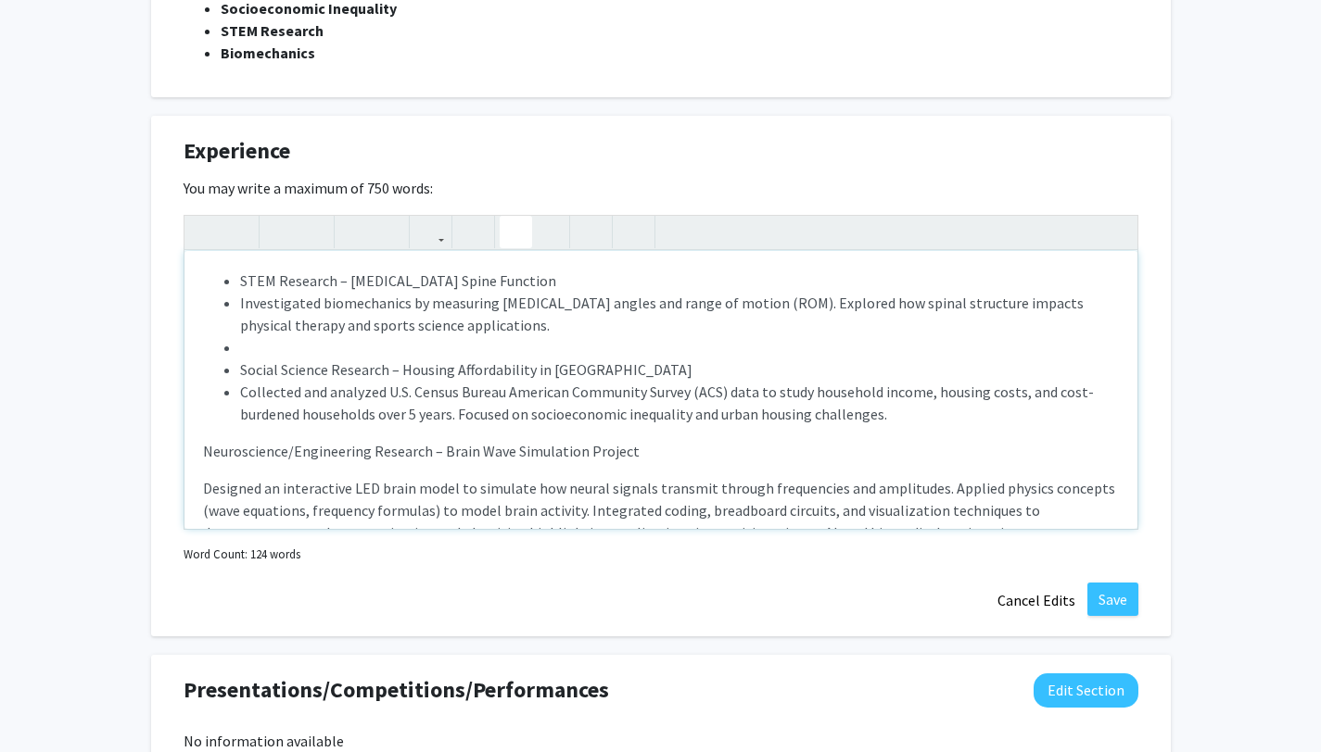
click at [243, 347] on li "Note to users with screen readers: Please deactivate our accessibility plugin f…" at bounding box center [679, 347] width 879 height 22
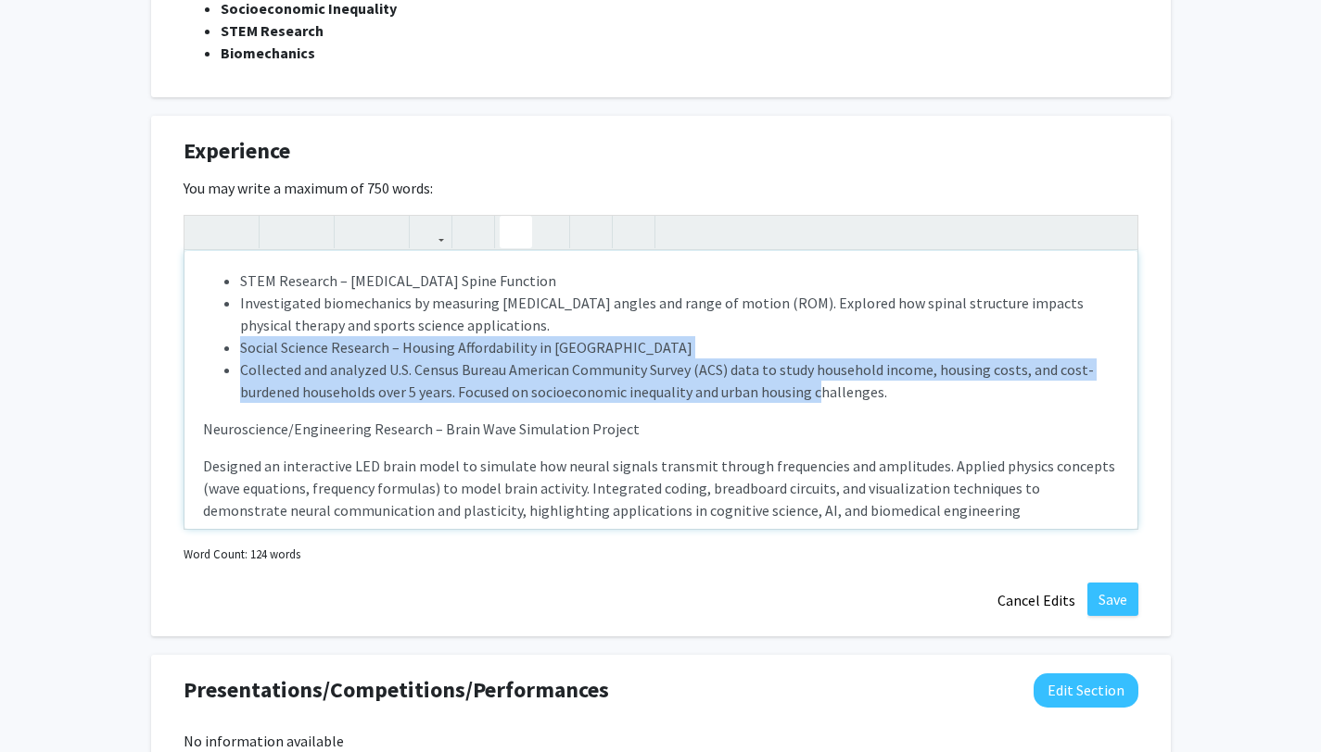
drag, startPoint x: 234, startPoint y: 349, endPoint x: 818, endPoint y: 392, distance: 585.4
click at [818, 392] on ul "STEM Research – [MEDICAL_DATA] Spine Function Investigated biomechanics by meas…" at bounding box center [661, 336] width 916 height 133
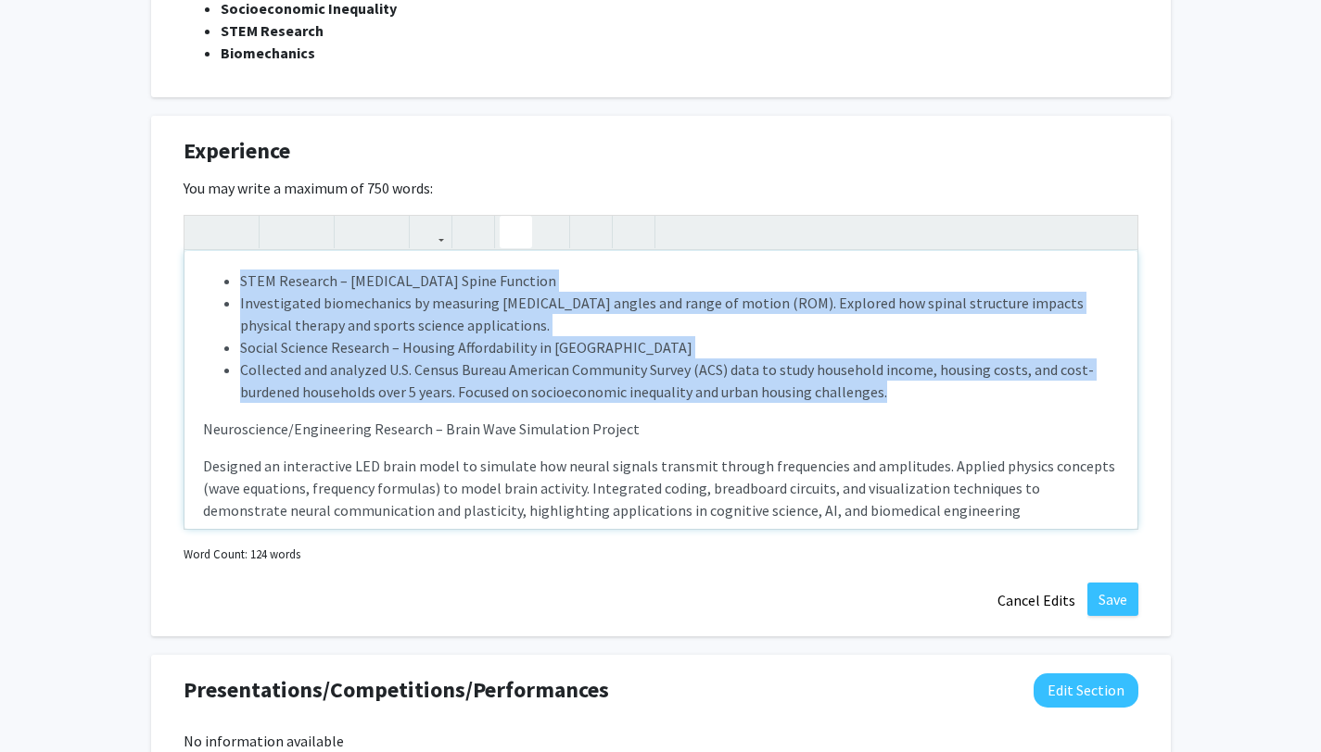
drag, startPoint x: 934, startPoint y: 391, endPoint x: 201, endPoint y: 269, distance: 743.2
click at [201, 269] on div "STEM Research – [MEDICAL_DATA] Spine Function Investigated biomechanics by meas…" at bounding box center [660, 390] width 953 height 278
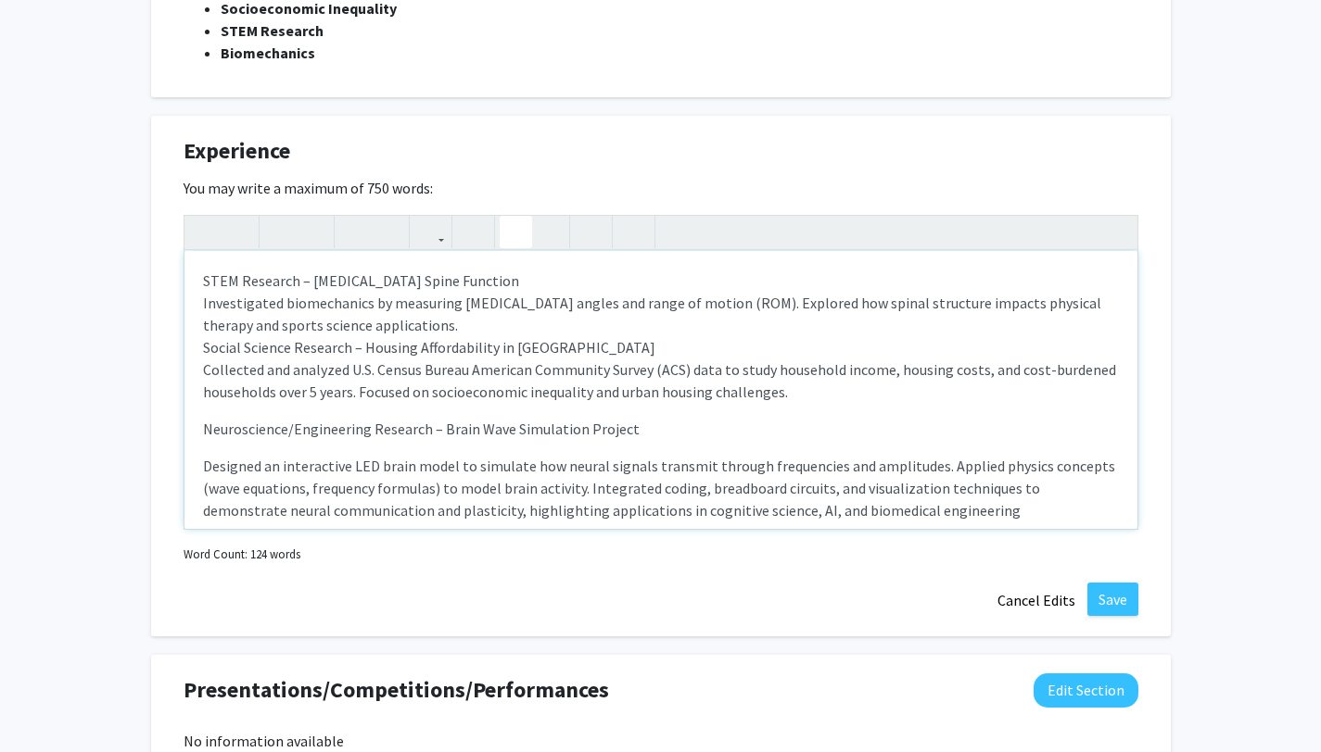
click at [512, 230] on icon "button" at bounding box center [516, 232] width 16 height 31
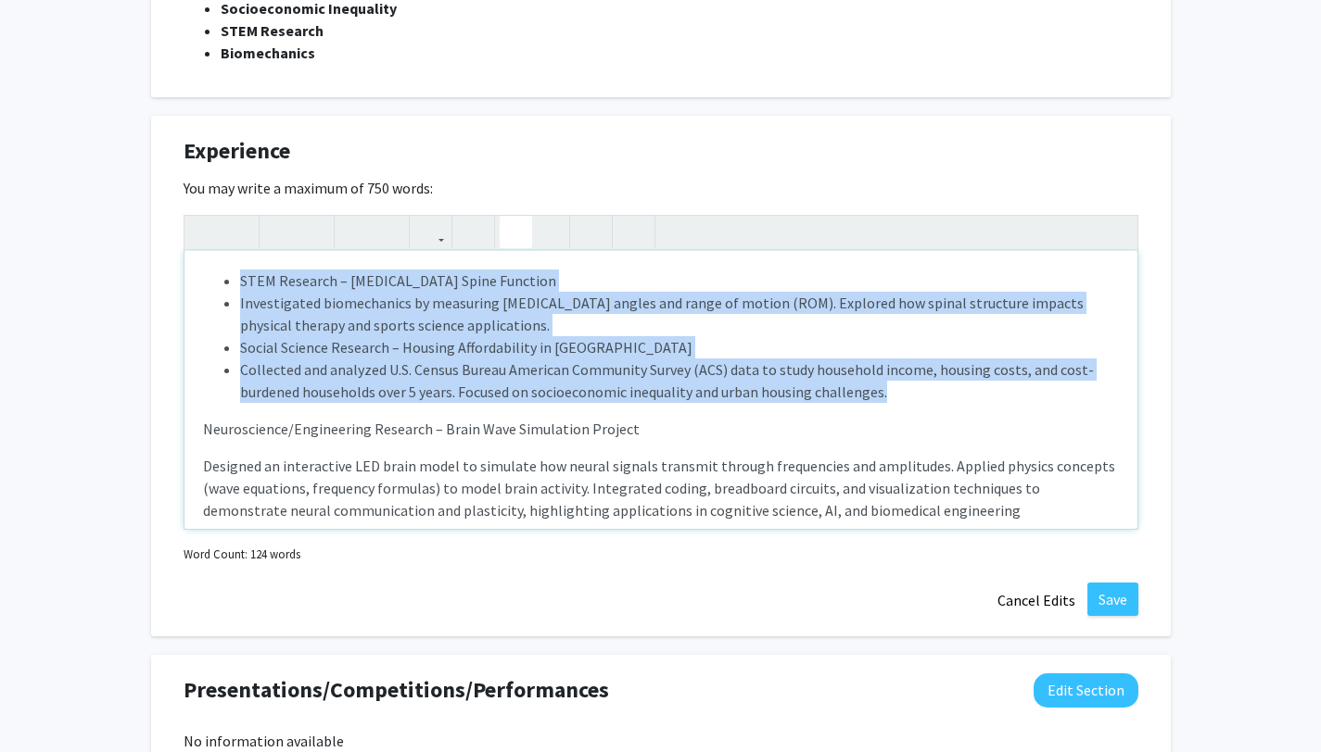
click at [512, 231] on icon "button" at bounding box center [516, 232] width 16 height 31
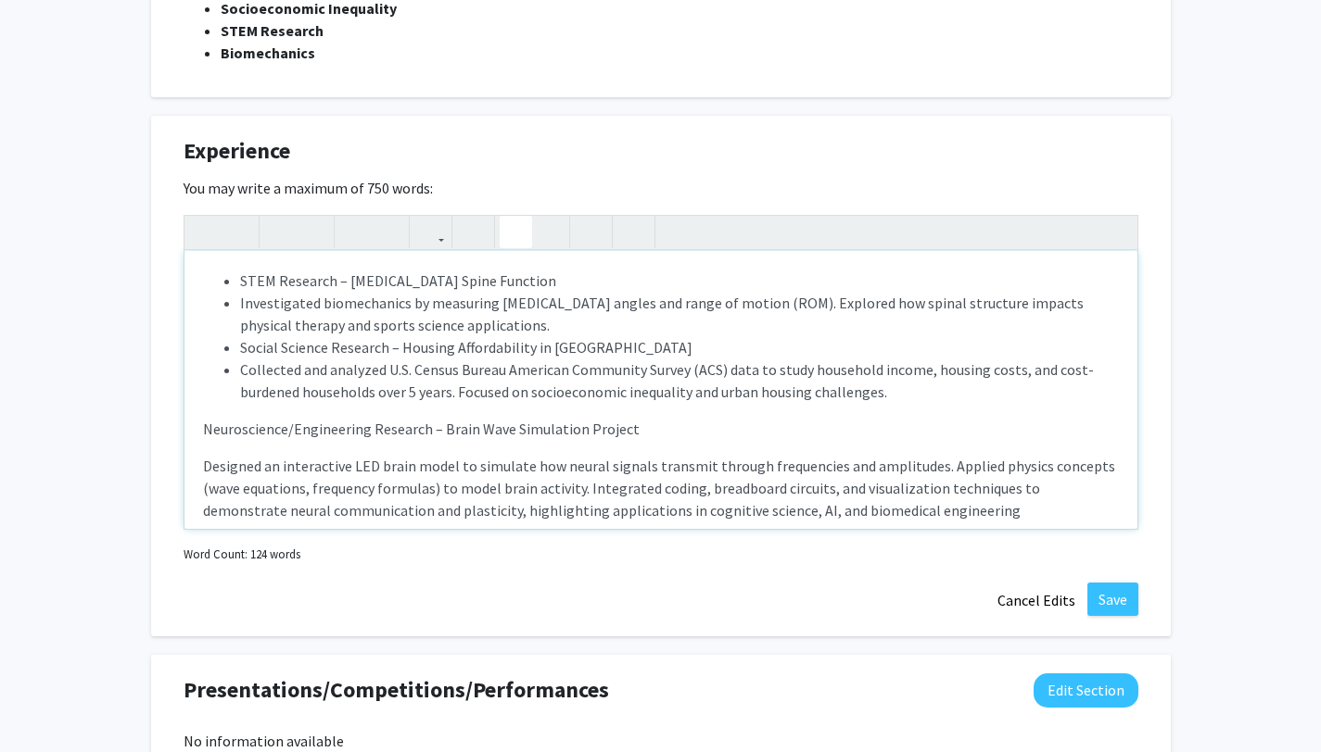
click at [512, 231] on icon "button" at bounding box center [516, 232] width 16 height 31
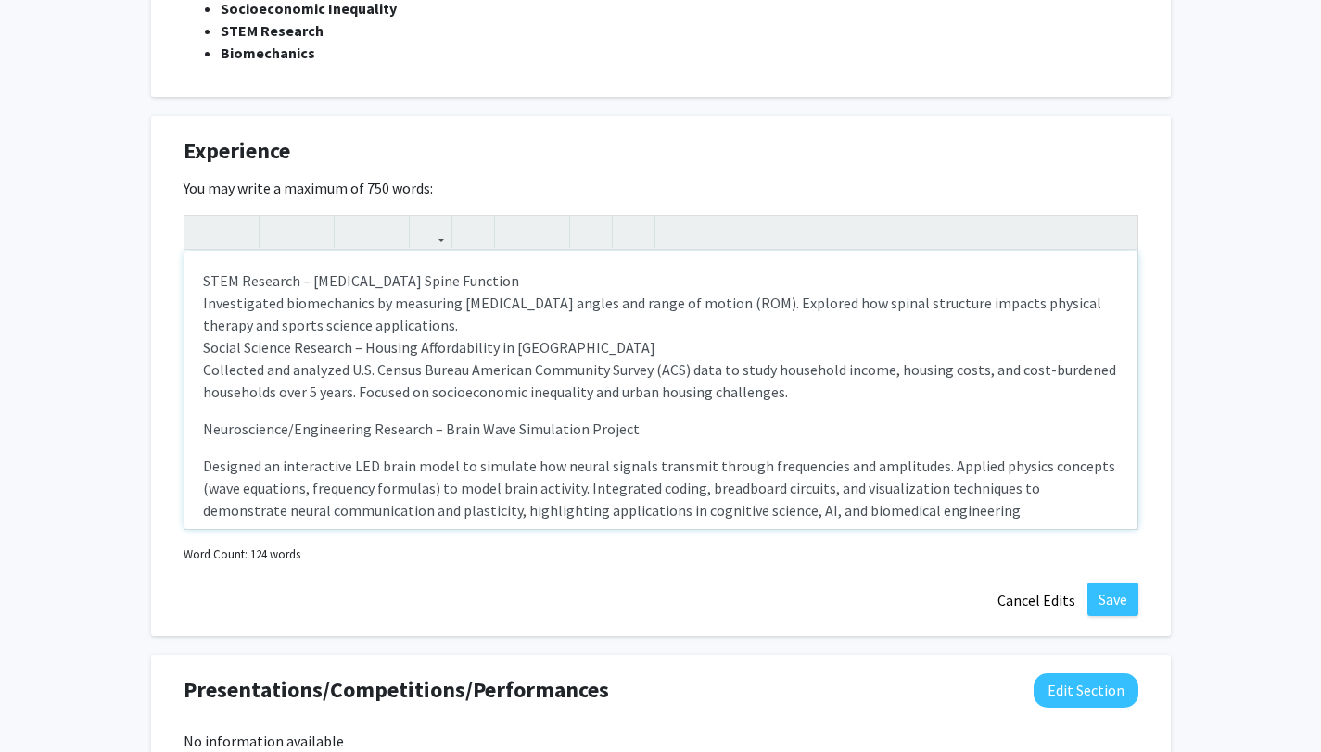
click at [226, 384] on span "Collected and analyzed U.S. Census Bureau American Community Survey (ACS) data …" at bounding box center [659, 380] width 913 height 41
click at [200, 361] on div "STEM Research – [MEDICAL_DATA] Spine Function Investigated biomechanics by meas…" at bounding box center [660, 390] width 953 height 278
click at [198, 344] on div "STEM Research – [MEDICAL_DATA] Spine Function Investigated biomechanics by meas…" at bounding box center [660, 390] width 953 height 278
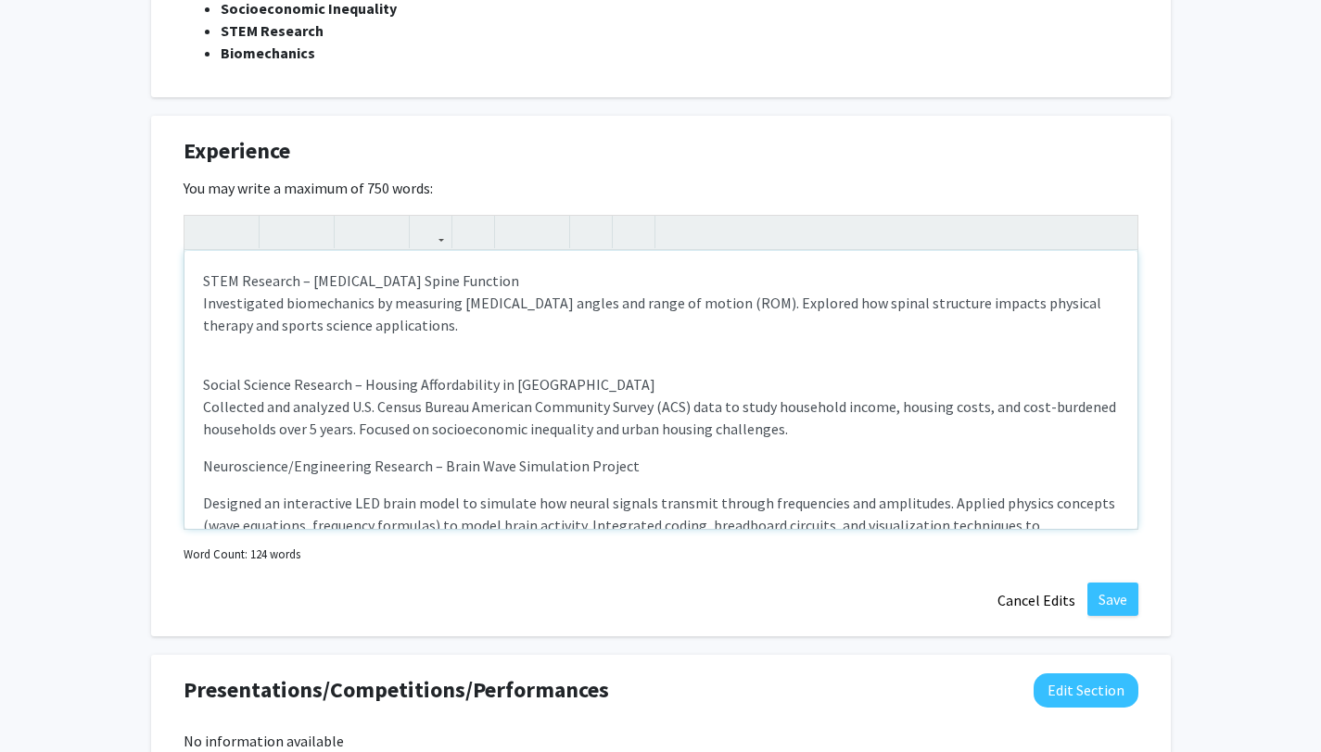
click at [196, 494] on div "STEM Research – [MEDICAL_DATA] Spine Function Investigated biomechanics by meas…" at bounding box center [660, 390] width 953 height 278
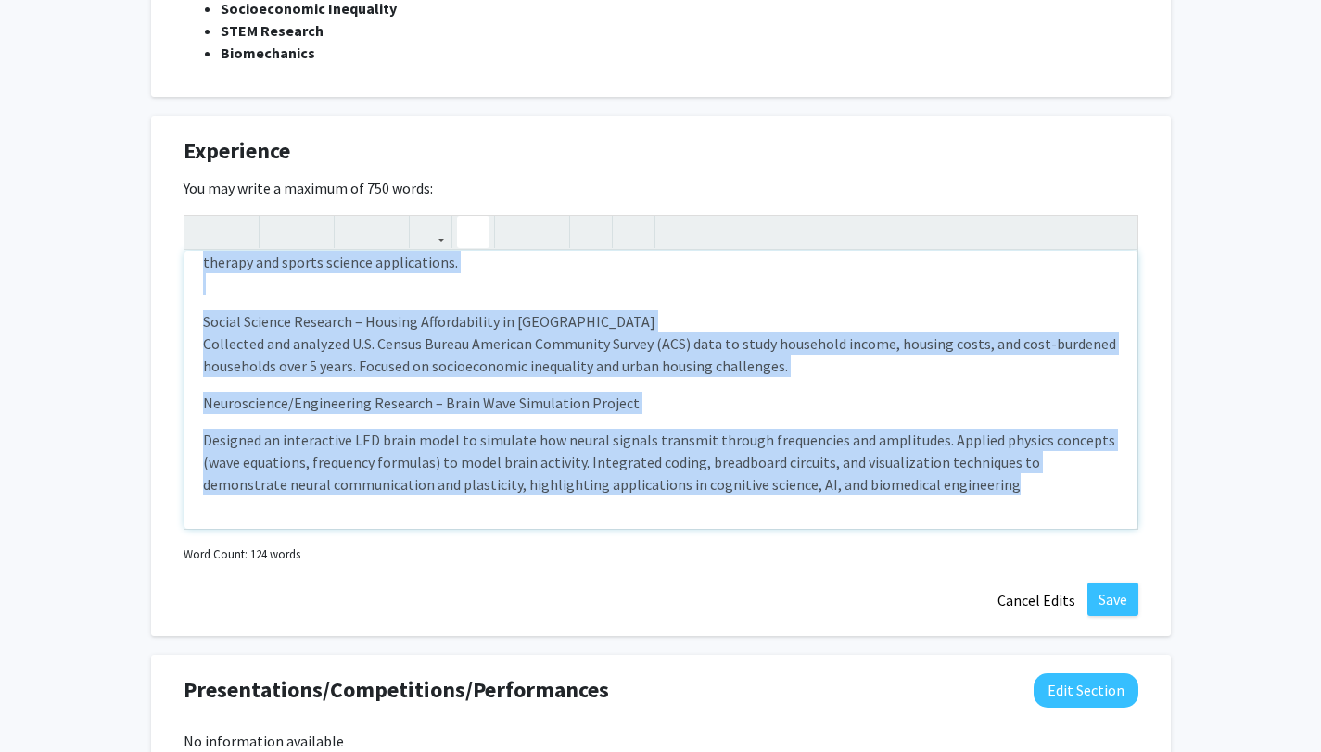
scroll to position [0, 0]
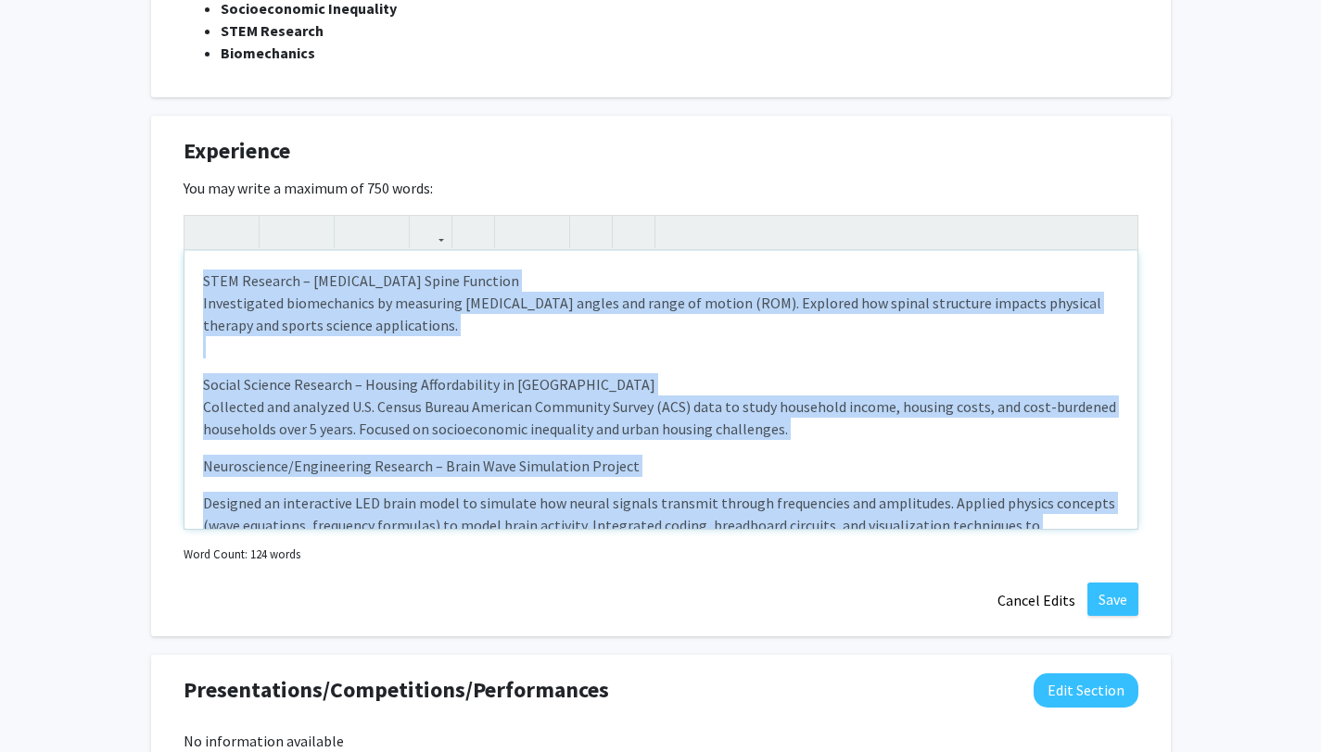
drag, startPoint x: 917, startPoint y: 488, endPoint x: 446, endPoint y: 202, distance: 551.8
click at [446, 202] on div "You may write a maximum of 750 words: STEM Research – [MEDICAL_DATA] Spine Func…" at bounding box center [660, 372] width 955 height 391
click at [281, 233] on icon "button" at bounding box center [280, 232] width 16 height 31
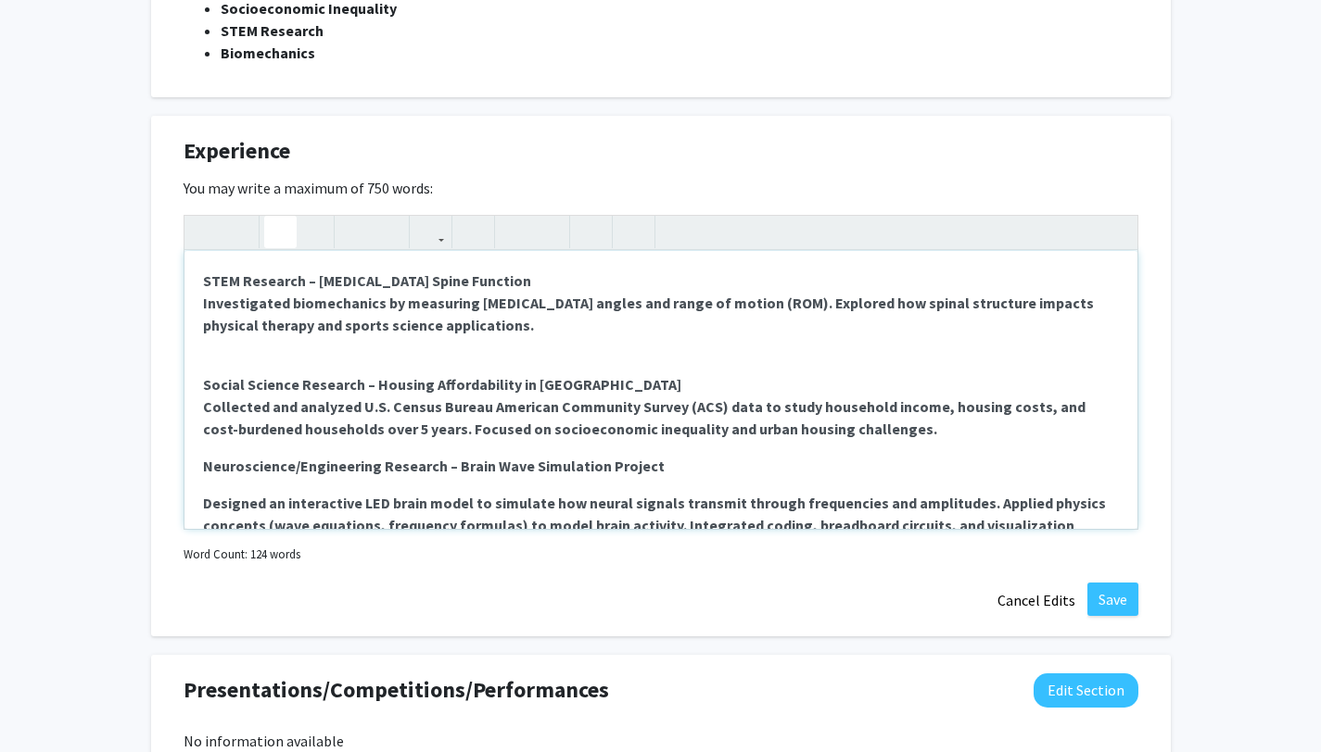
click at [295, 375] on span "Social Science Research – Housing Affordability in [GEOGRAPHIC_DATA]" at bounding box center [442, 384] width 478 height 19
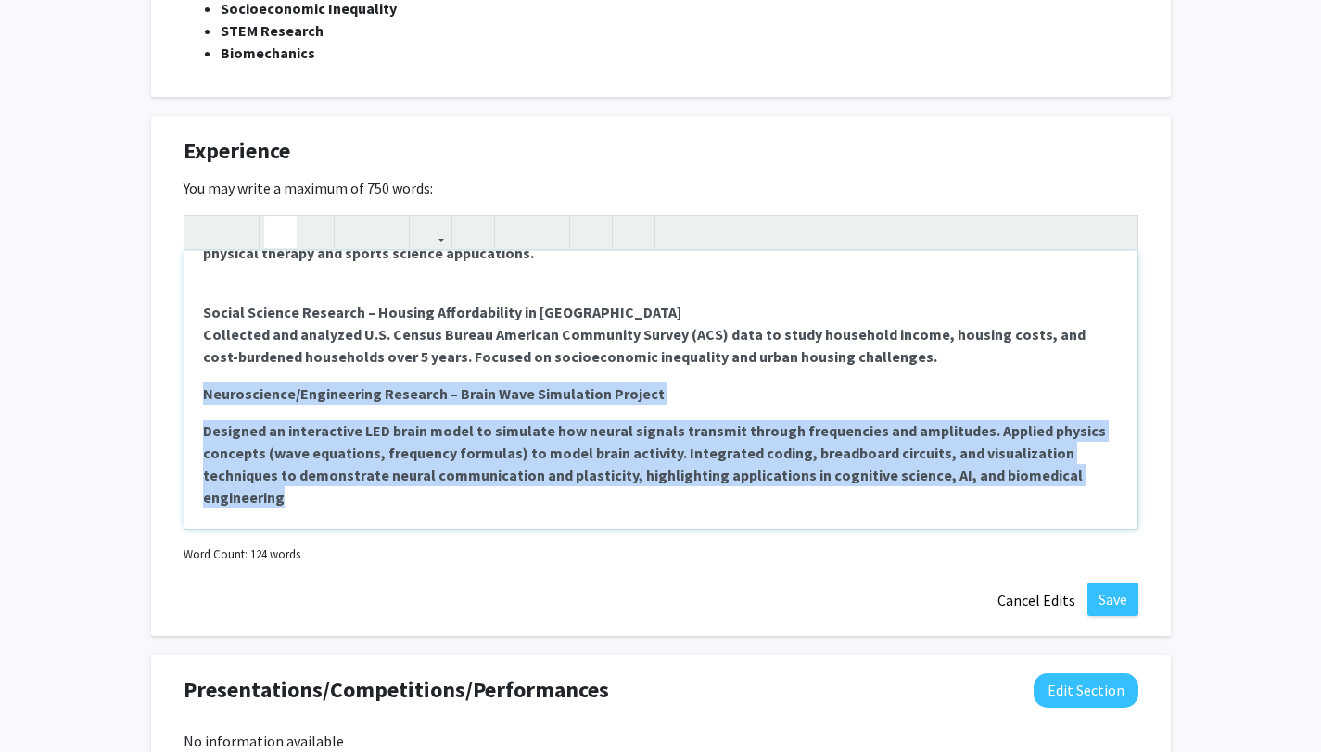
scroll to position [85, 0]
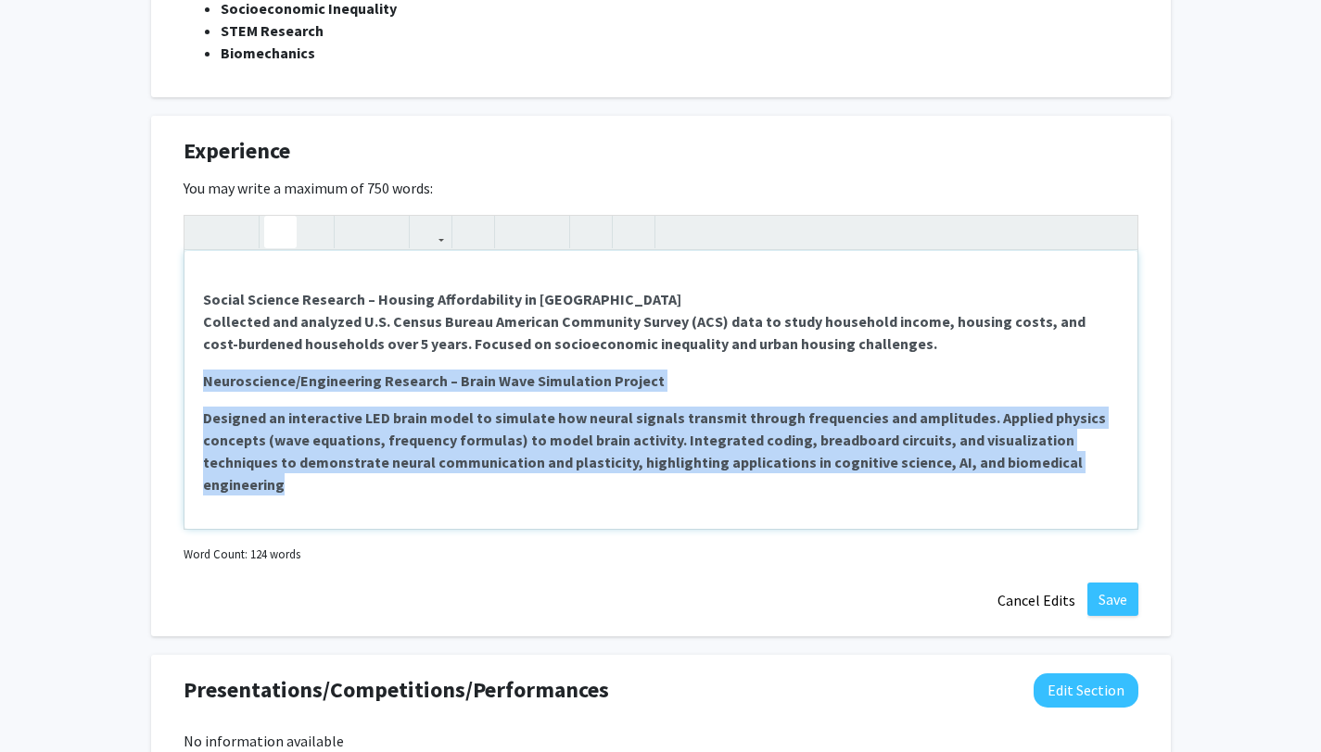
drag, startPoint x: 198, startPoint y: 466, endPoint x: 527, endPoint y: 548, distance: 338.9
click at [527, 548] on div "STEM Research – [MEDICAL_DATA] Spine Function Investigated biomechanics by meas…" at bounding box center [660, 391] width 955 height 353
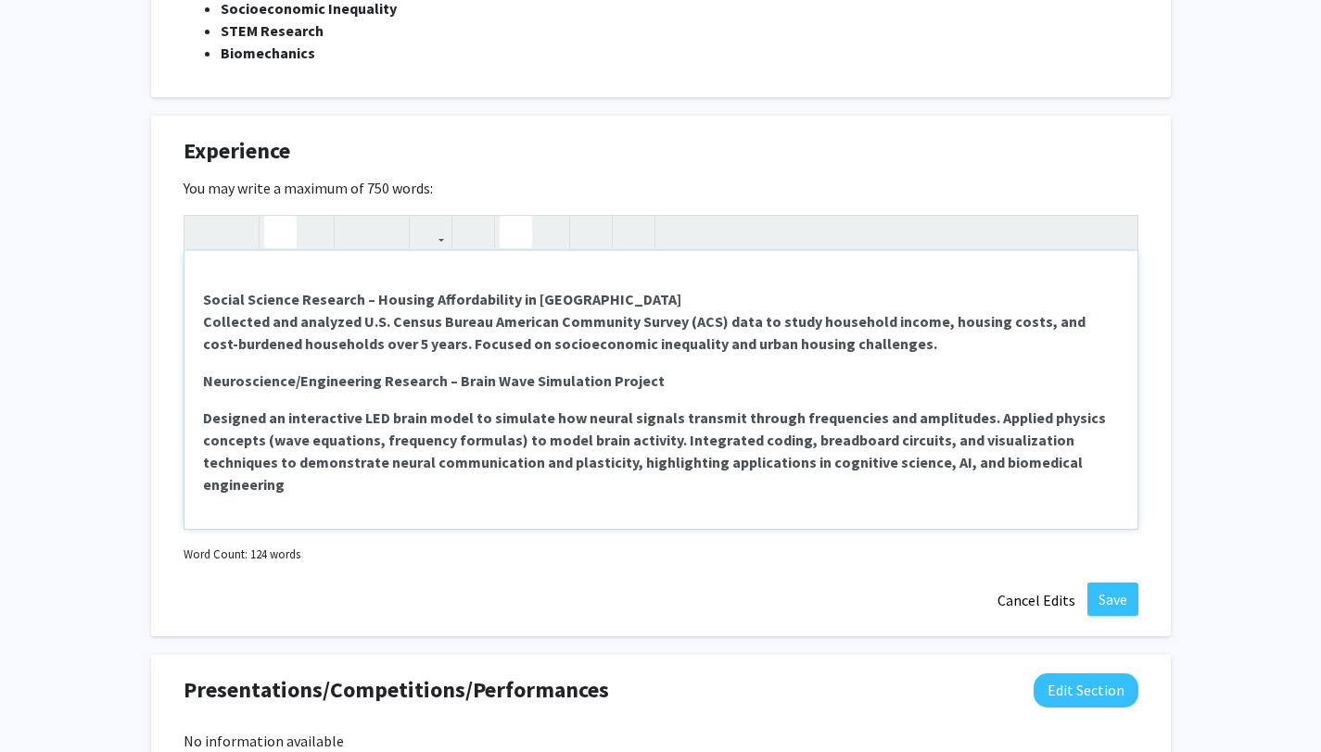
scroll to position [70, 0]
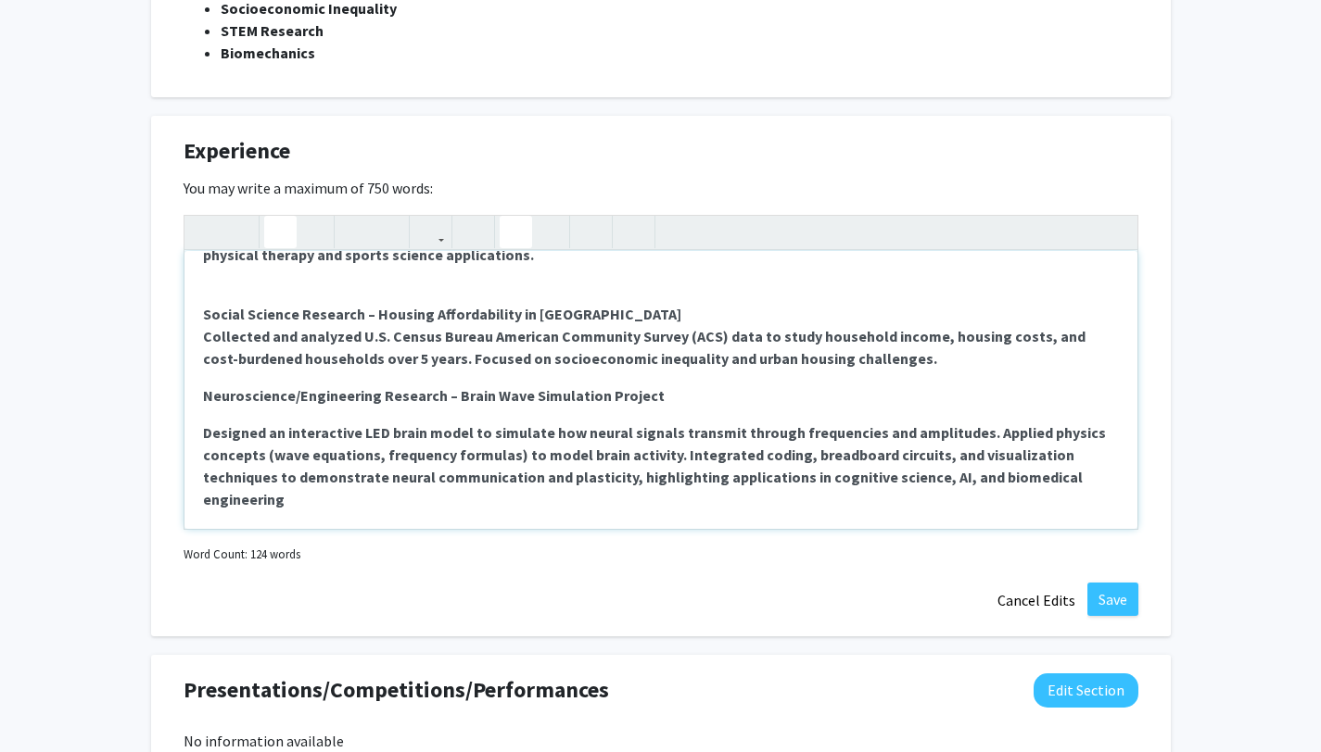
click at [508, 217] on use "button" at bounding box center [508, 217] width 0 height 0
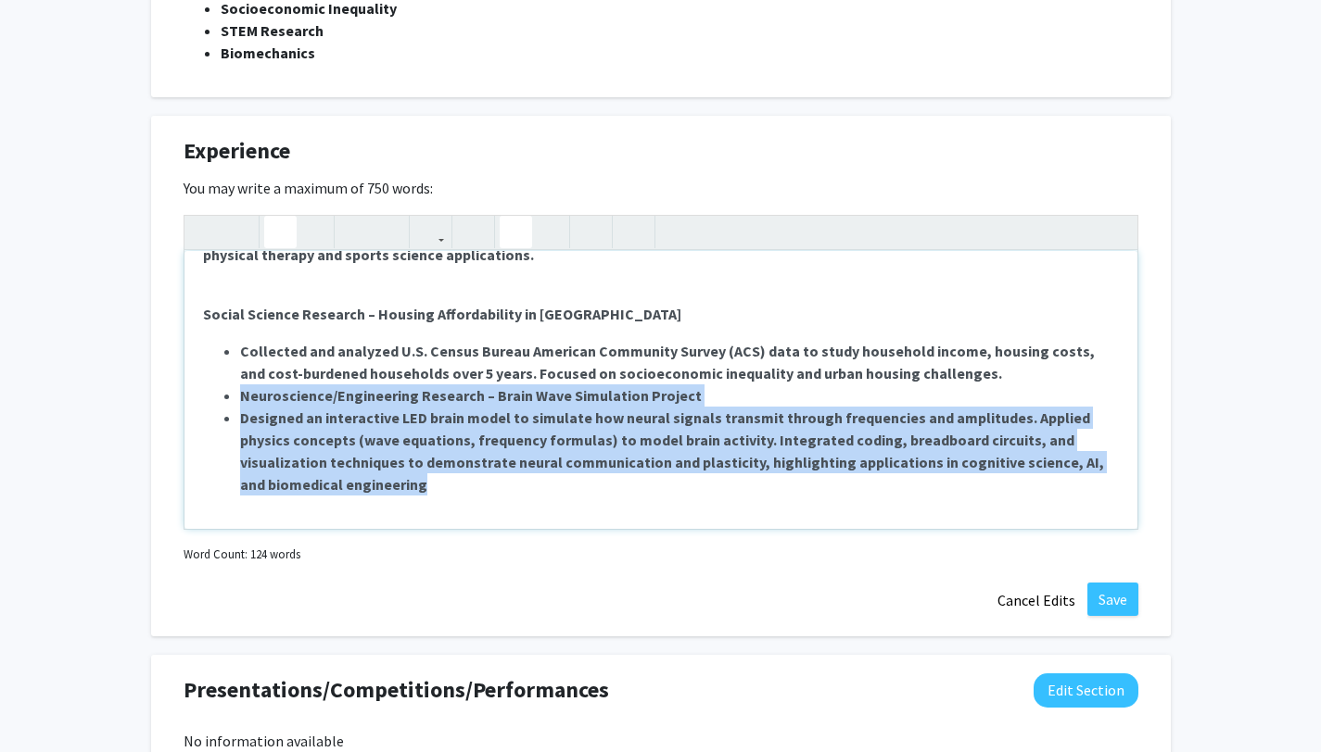
click at [508, 217] on use "button" at bounding box center [508, 217] width 0 height 0
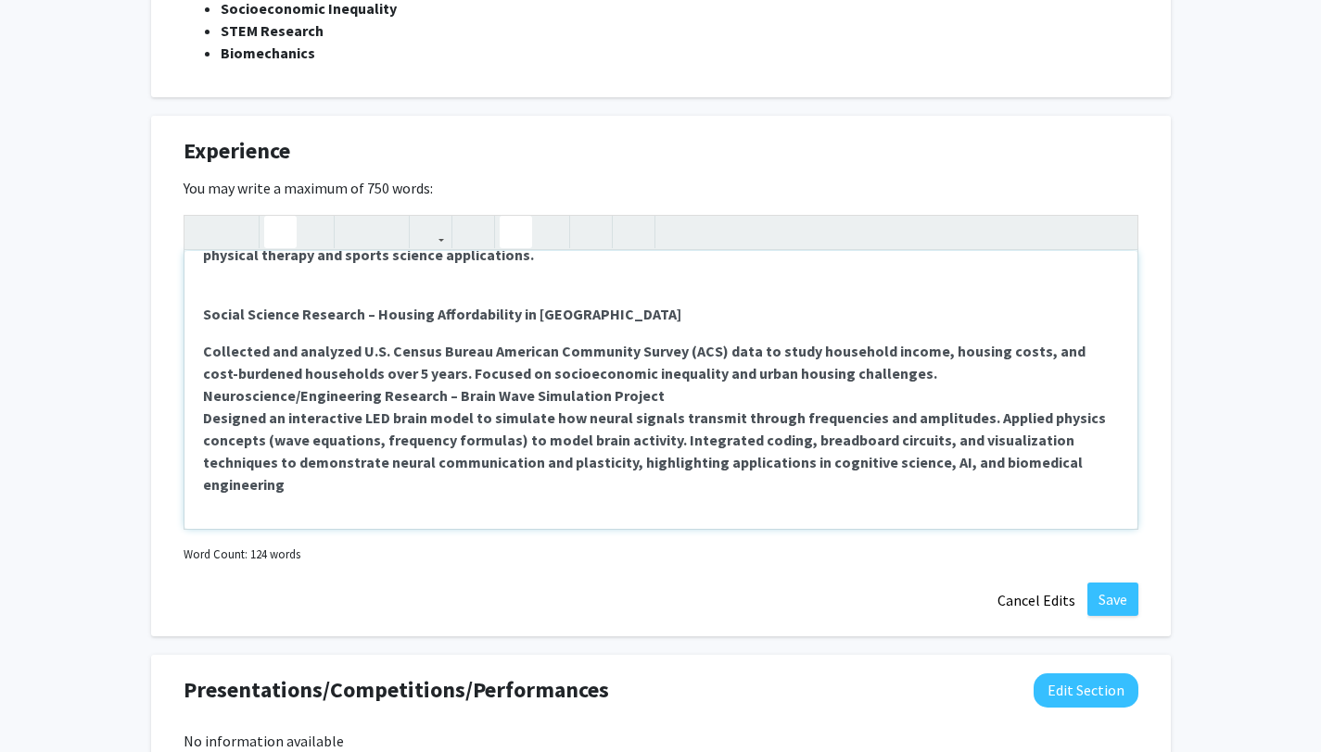
click at [508, 217] on use "button" at bounding box center [508, 217] width 0 height 0
click at [185, 393] on div "STEM Research – [MEDICAL_DATA] Spine Function Investigated biomechanics by meas…" at bounding box center [660, 390] width 953 height 278
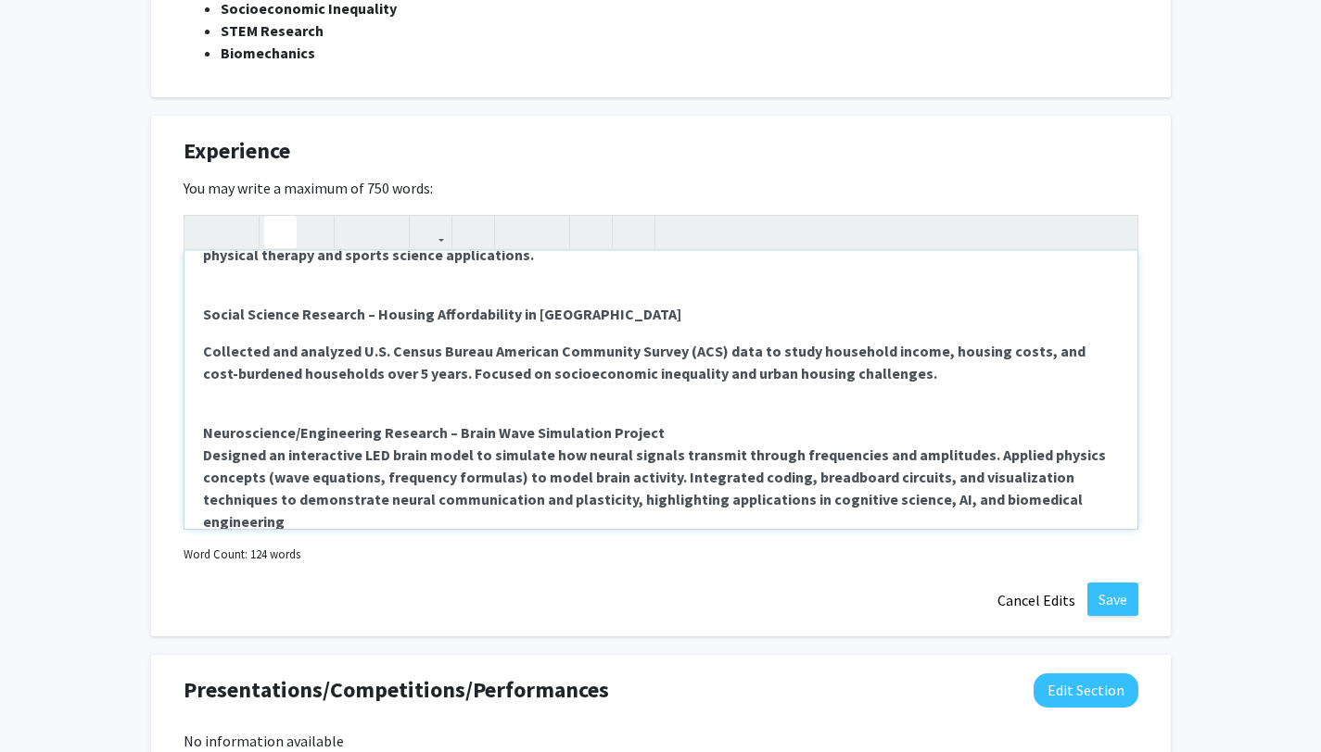
scroll to position [85, 0]
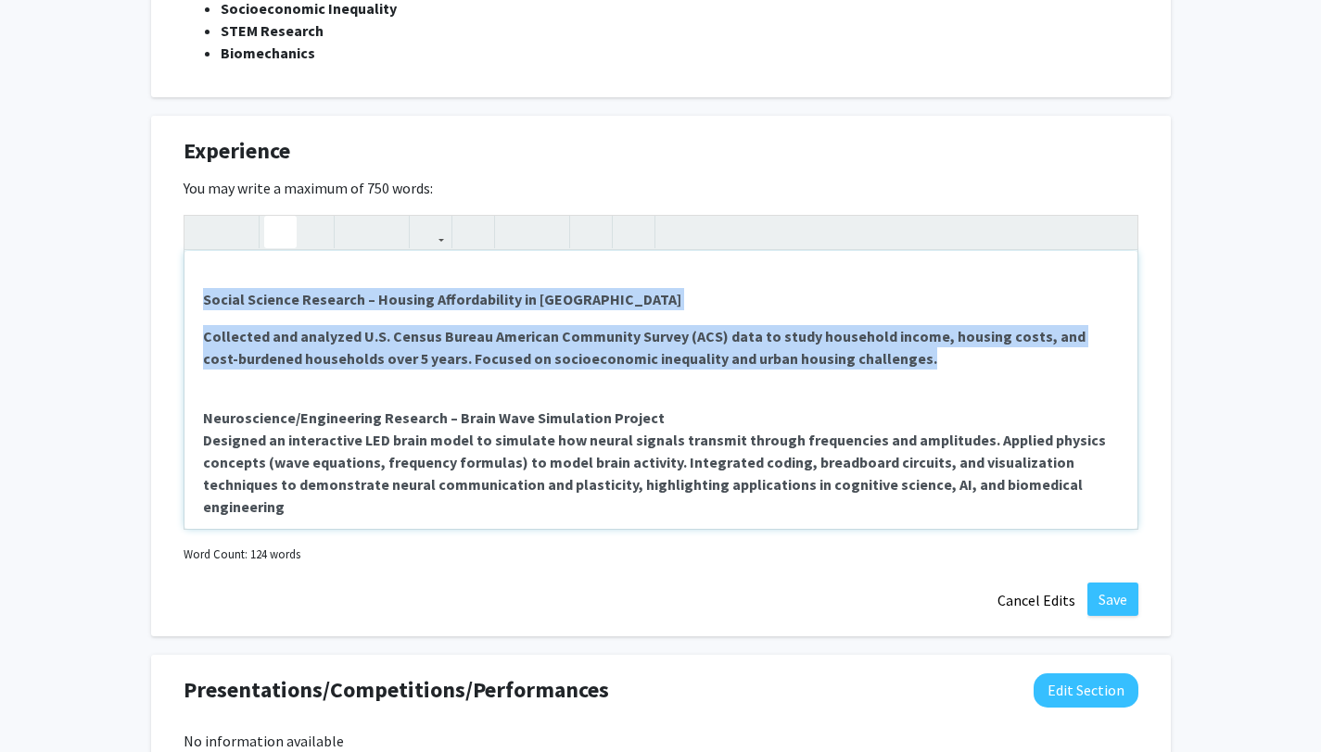
drag, startPoint x: 879, startPoint y: 355, endPoint x: 197, endPoint y: 285, distance: 684.7
click at [196, 285] on div "STEM Research – [MEDICAL_DATA] Spine Function Investigated biomechanics by meas…" at bounding box center [660, 390] width 953 height 278
click at [508, 217] on use "button" at bounding box center [508, 217] width 0 height 0
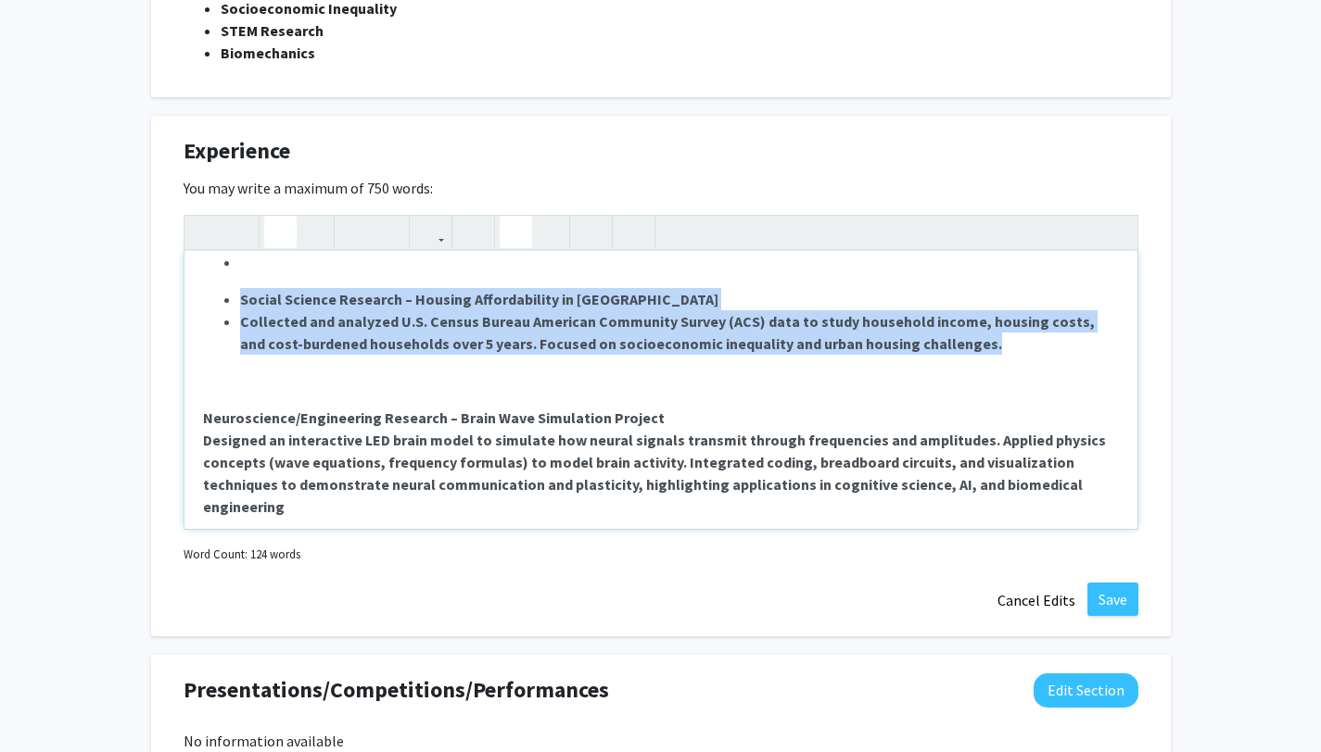
click at [521, 227] on icon "button" at bounding box center [516, 232] width 16 height 31
click at [522, 227] on icon "button" at bounding box center [516, 232] width 16 height 31
click at [465, 278] on div "STEM Research – [MEDICAL_DATA] Spine Function Investigated biomechanics by meas…" at bounding box center [660, 390] width 953 height 278
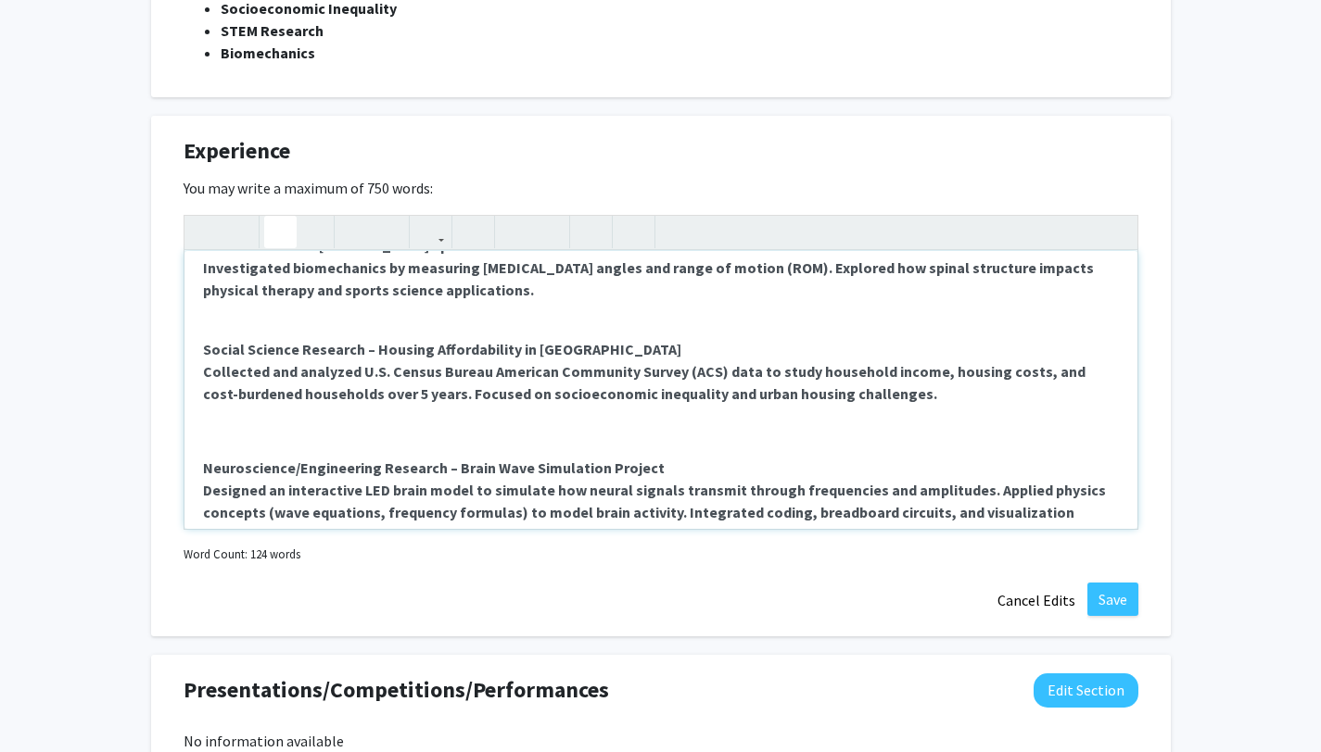
scroll to position [74, 0]
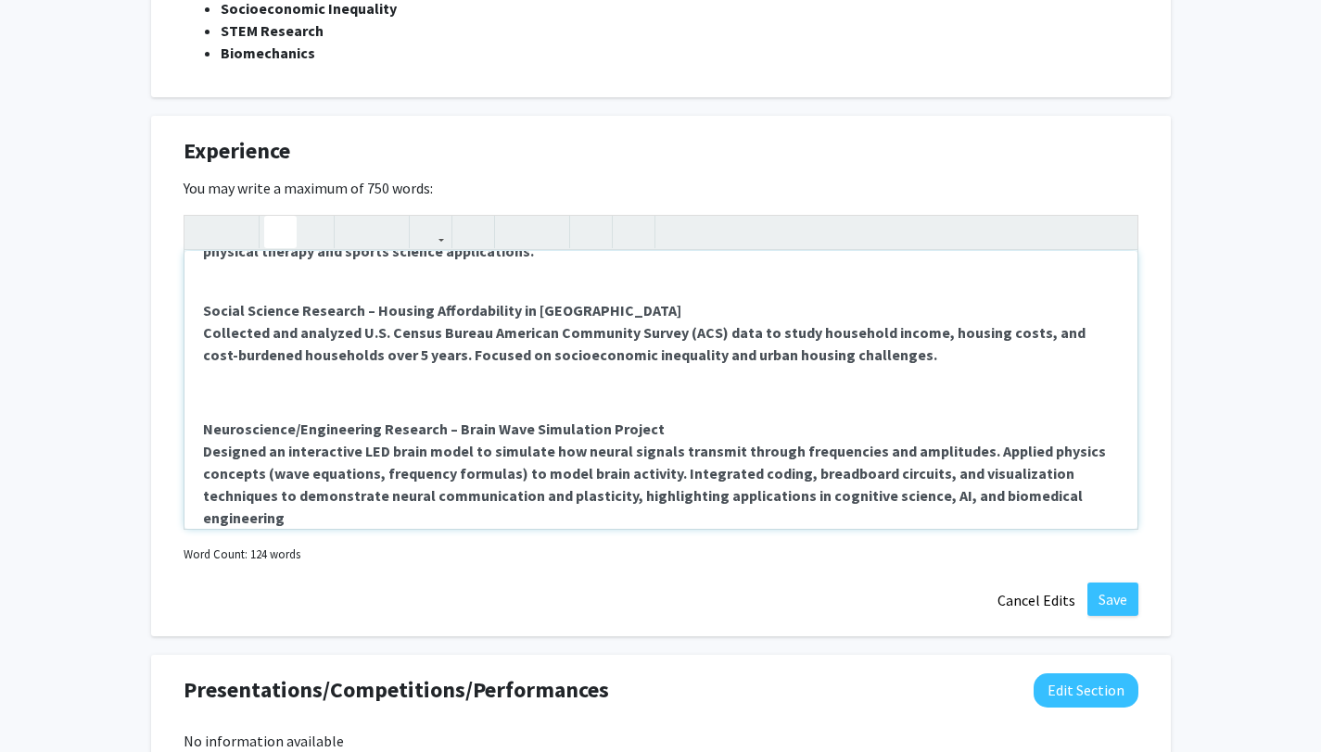
click at [357, 383] on p "Note to users with screen readers: Please deactivate our accessibility plugin f…" at bounding box center [661, 392] width 916 height 22
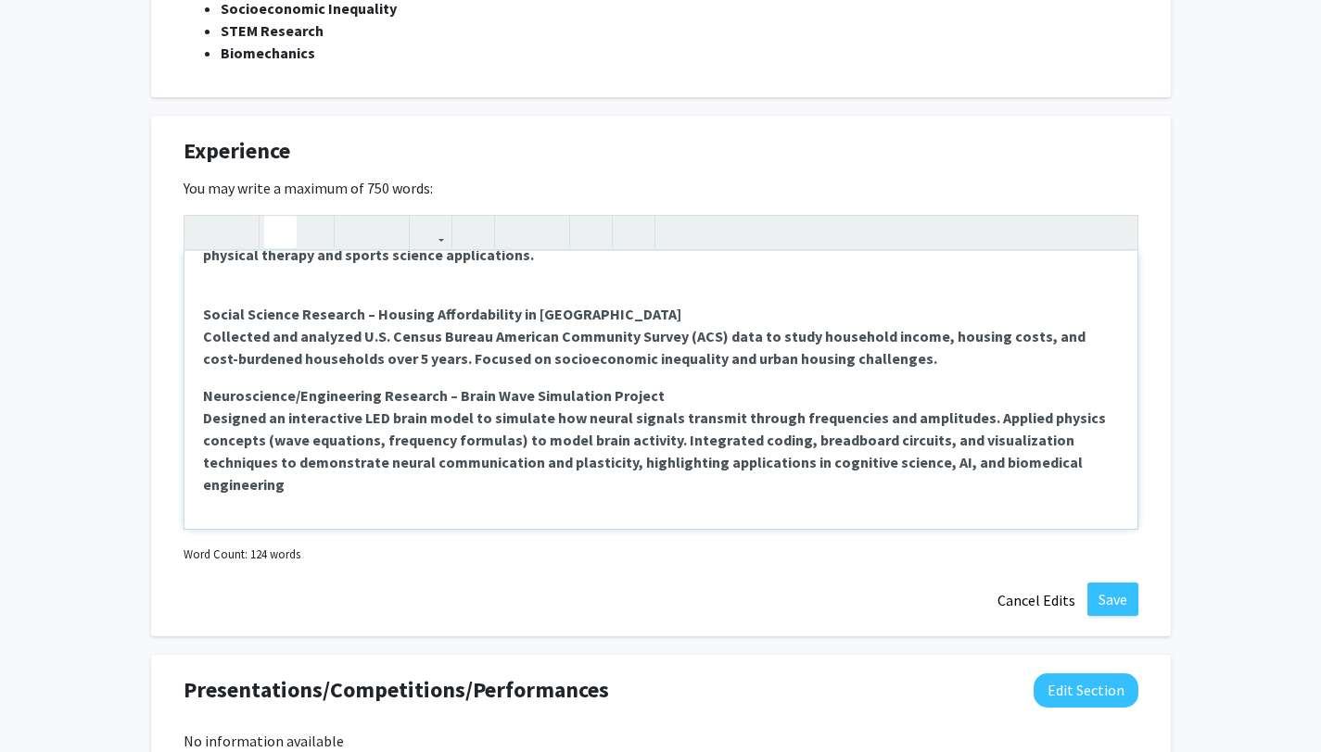
scroll to position [70, 0]
click at [197, 387] on div "STEM Research – [MEDICAL_DATA] Spine Function Investigated biomechanics by meas…" at bounding box center [660, 390] width 953 height 278
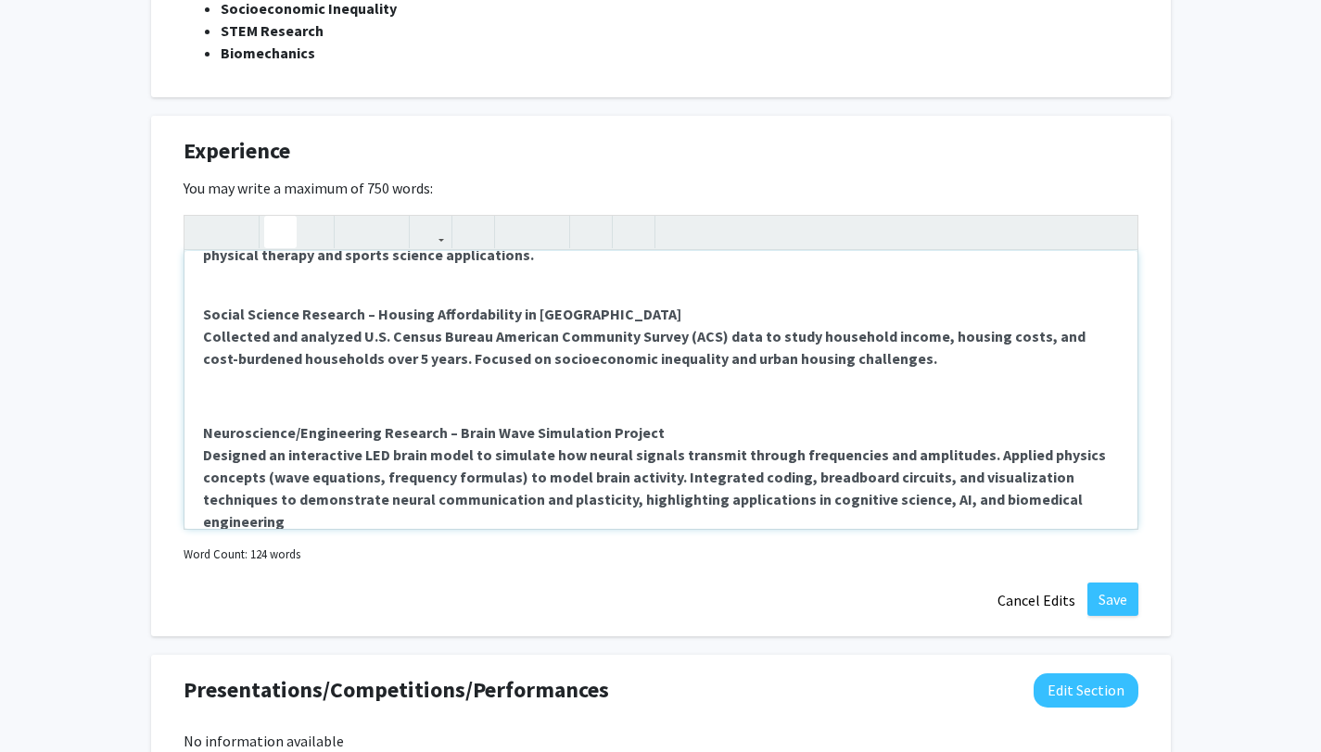
scroll to position [74, 0]
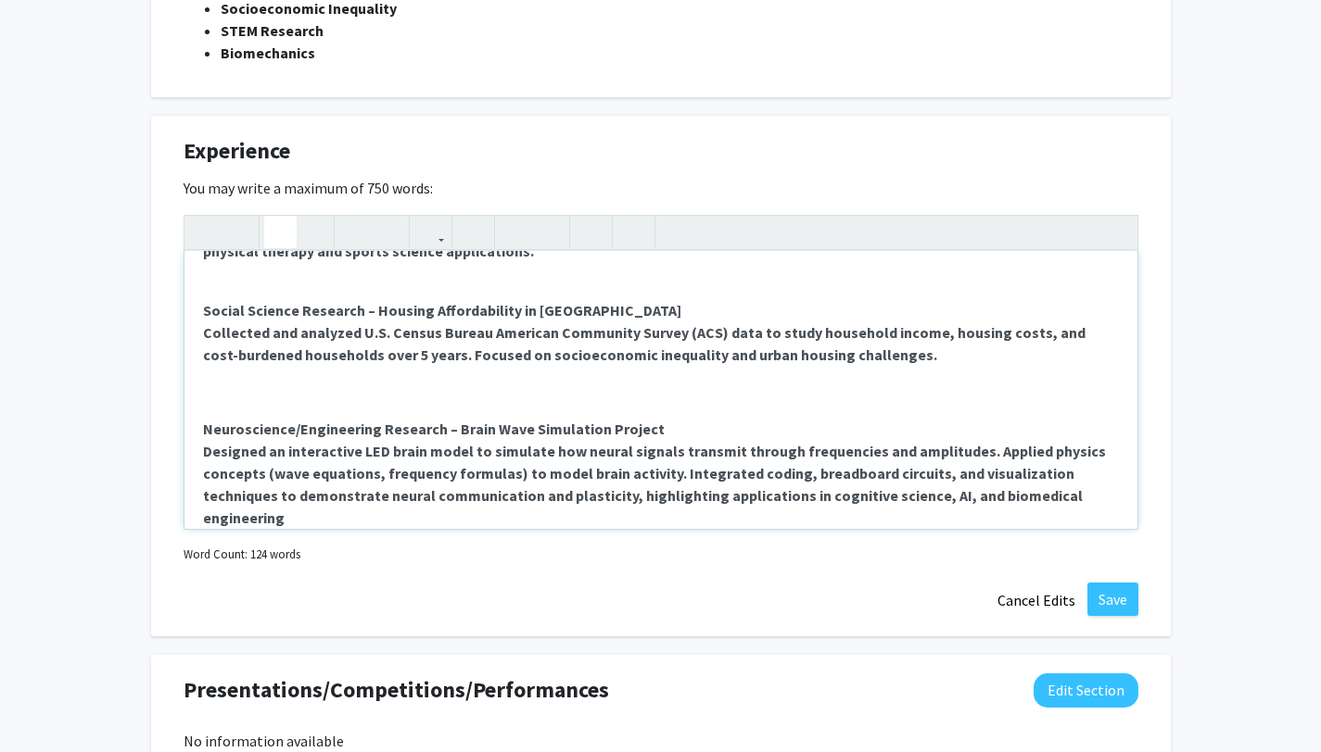
type textarea "<l><ipsumd><sita conse="adip-elit: 2sed;">DOEI Temporin – Utlabo Etdol Magnaali…"
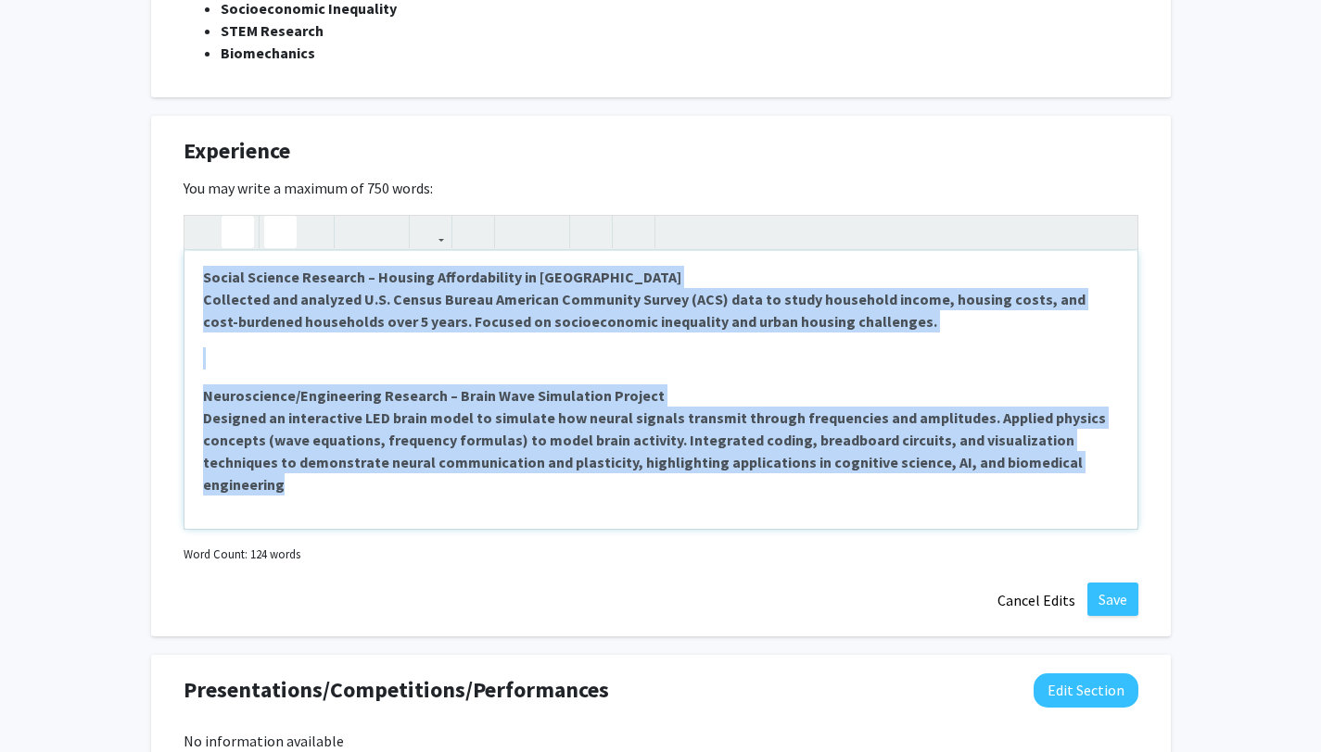
scroll to position [0, 0]
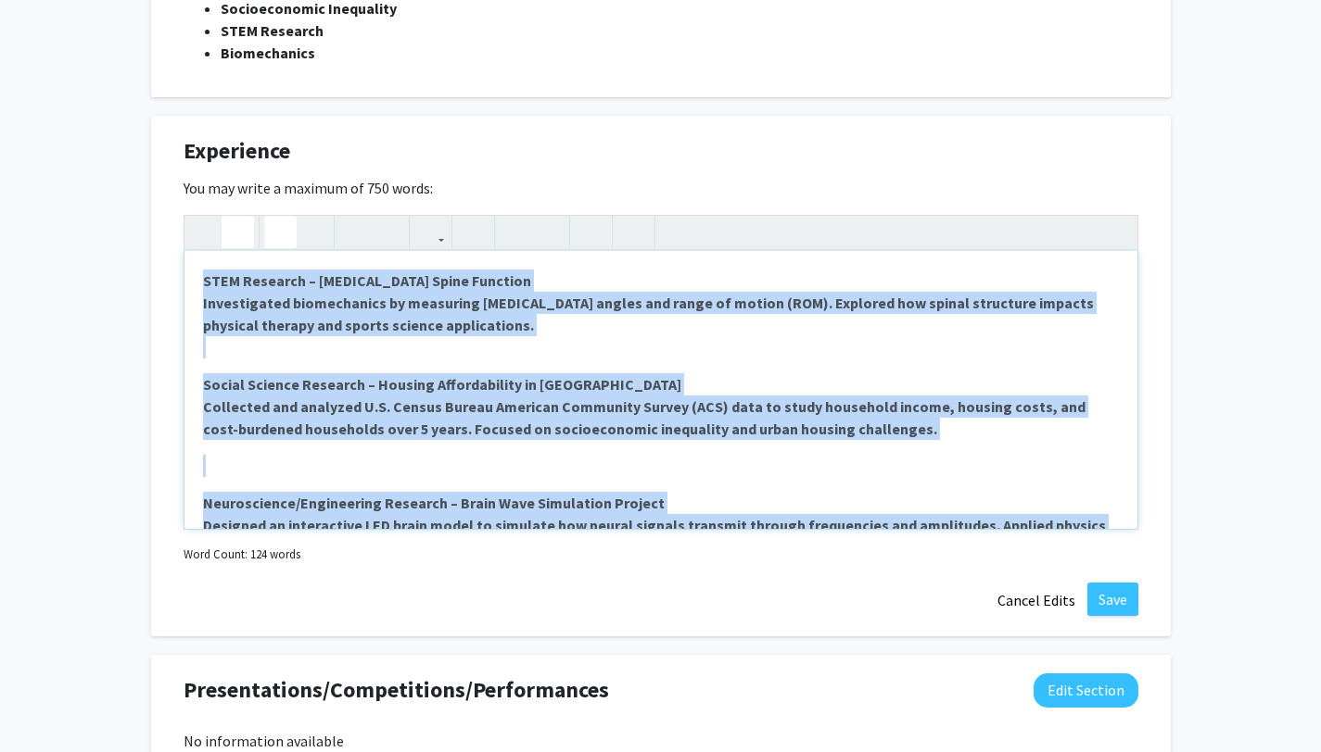
drag, startPoint x: 372, startPoint y: 476, endPoint x: 227, endPoint y: 226, distance: 289.0
click at [227, 225] on div "STEM Research – [MEDICAL_DATA] Spine Function Investigated biomechanics by meas…" at bounding box center [660, 372] width 955 height 315
copy div "STEM Research – [MEDICAL_DATA] Spine Function Investigated biomechanics by meas…"
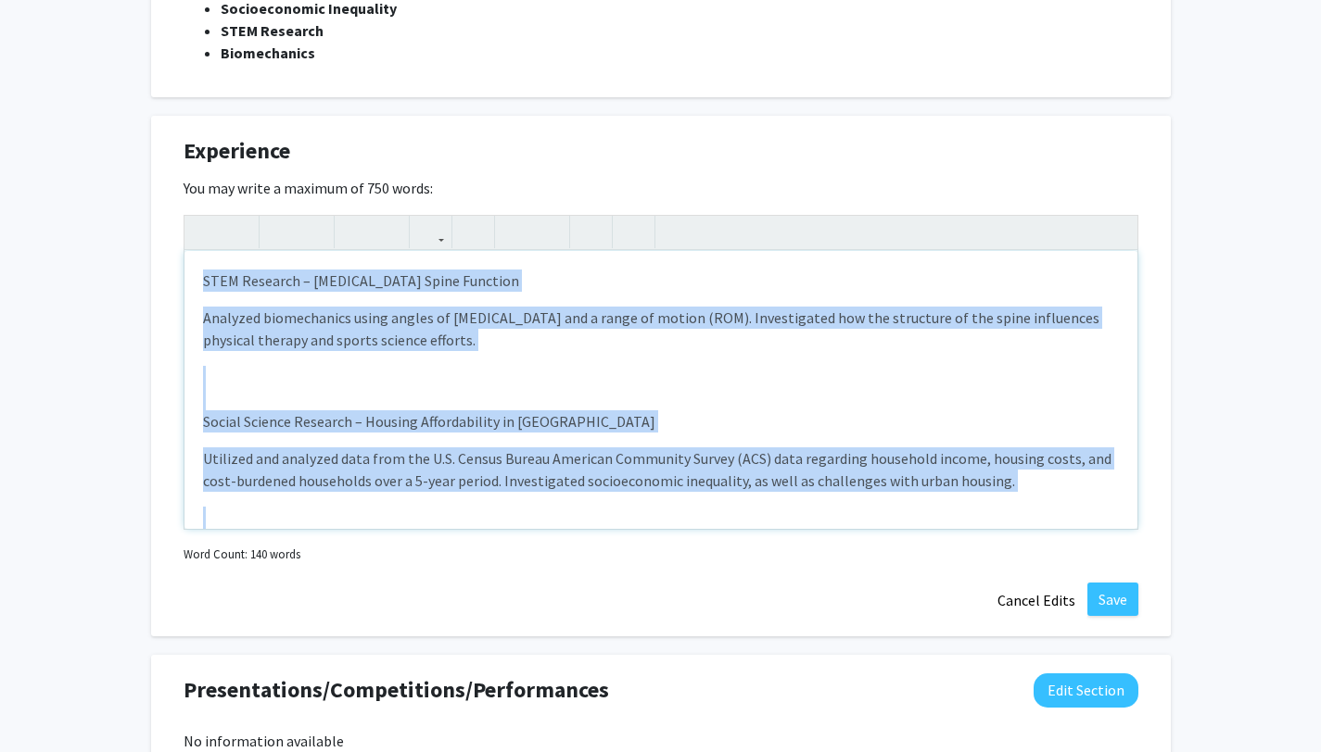
drag, startPoint x: 1000, startPoint y: 484, endPoint x: 653, endPoint y: 122, distance: 500.8
click at [653, 122] on div "Experience Edit Section You may write a maximum of 750 words: STEM Research – […" at bounding box center [660, 376] width 1019 height 521
click at [281, 225] on icon "button" at bounding box center [280, 232] width 16 height 31
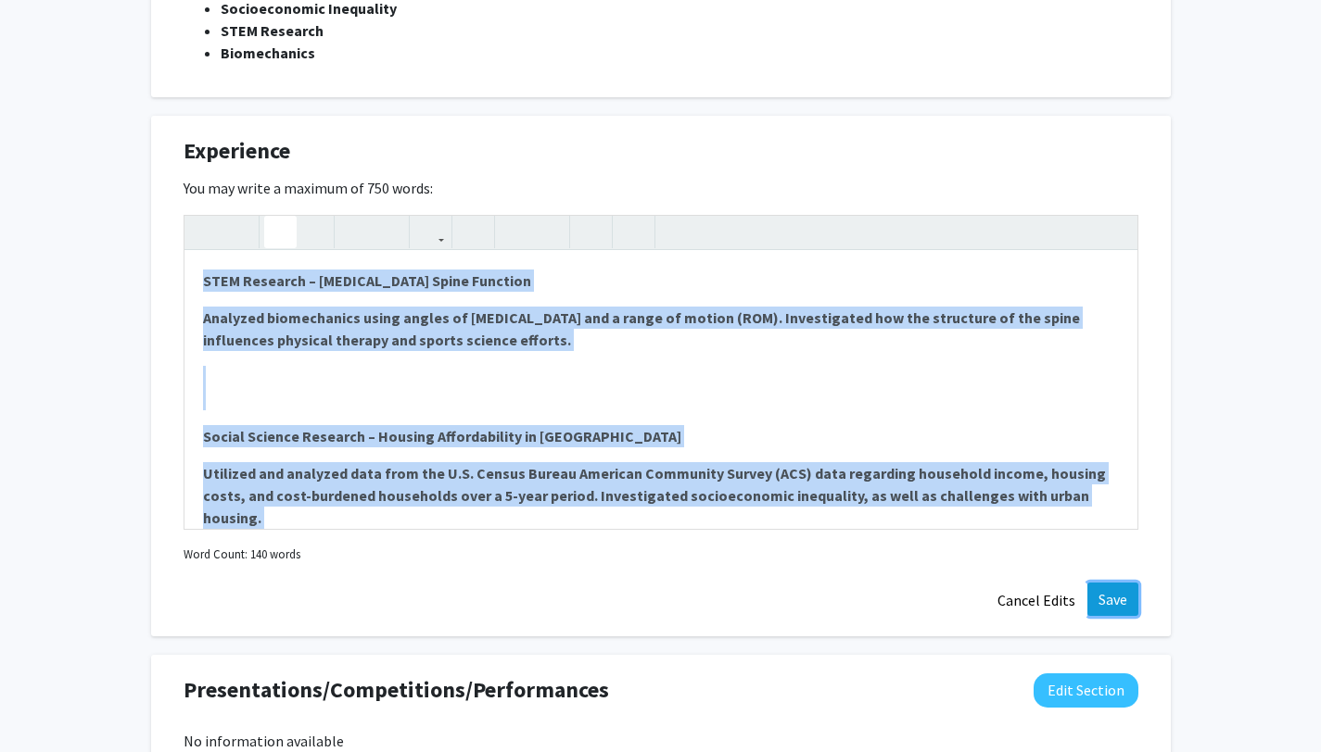
click at [1126, 601] on button "Save" at bounding box center [1112, 599] width 51 height 33
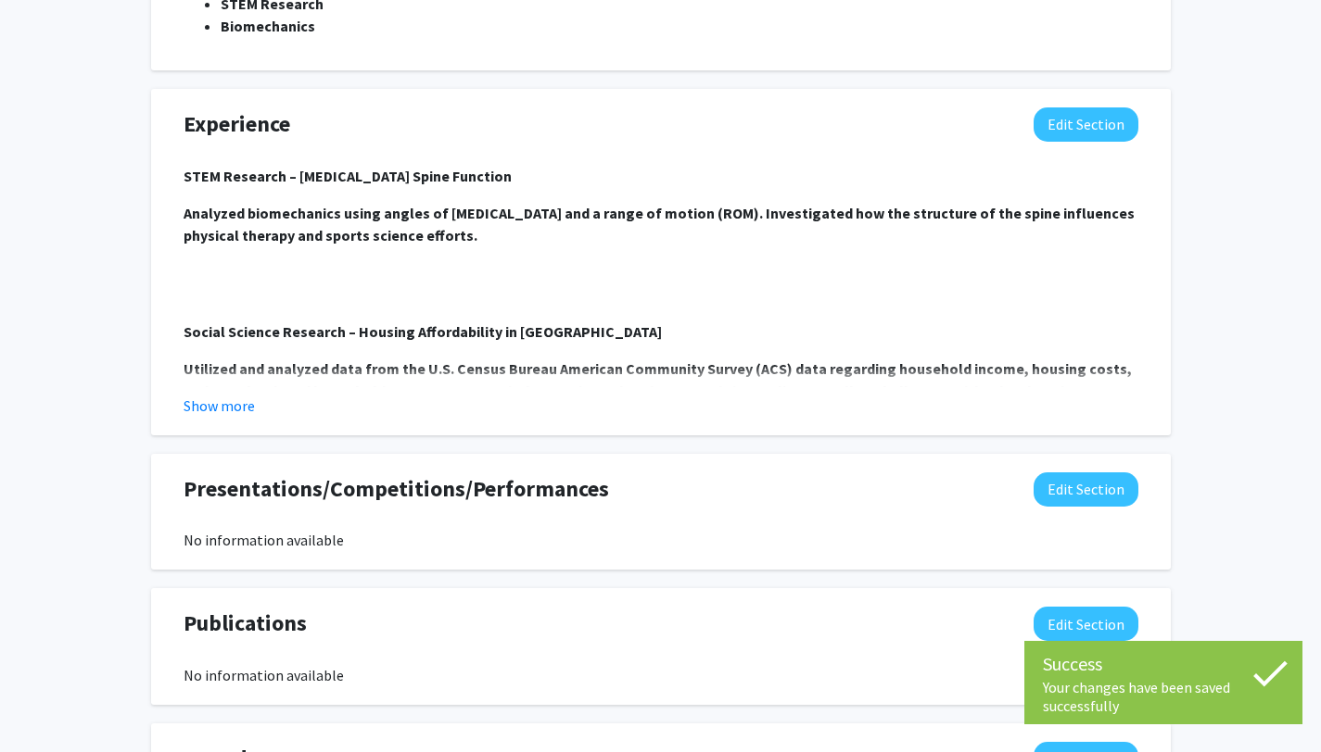
scroll to position [1432, 0]
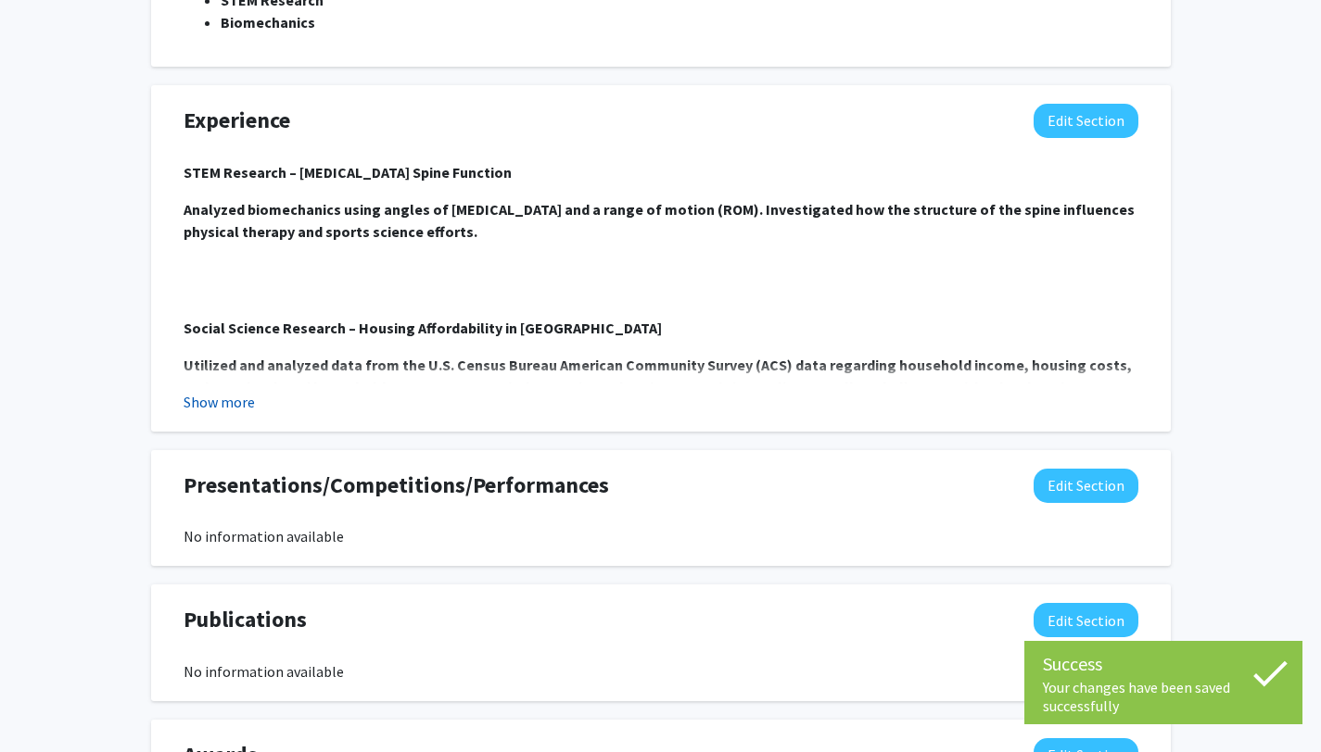
click at [221, 403] on button "Show more" at bounding box center [218, 402] width 71 height 22
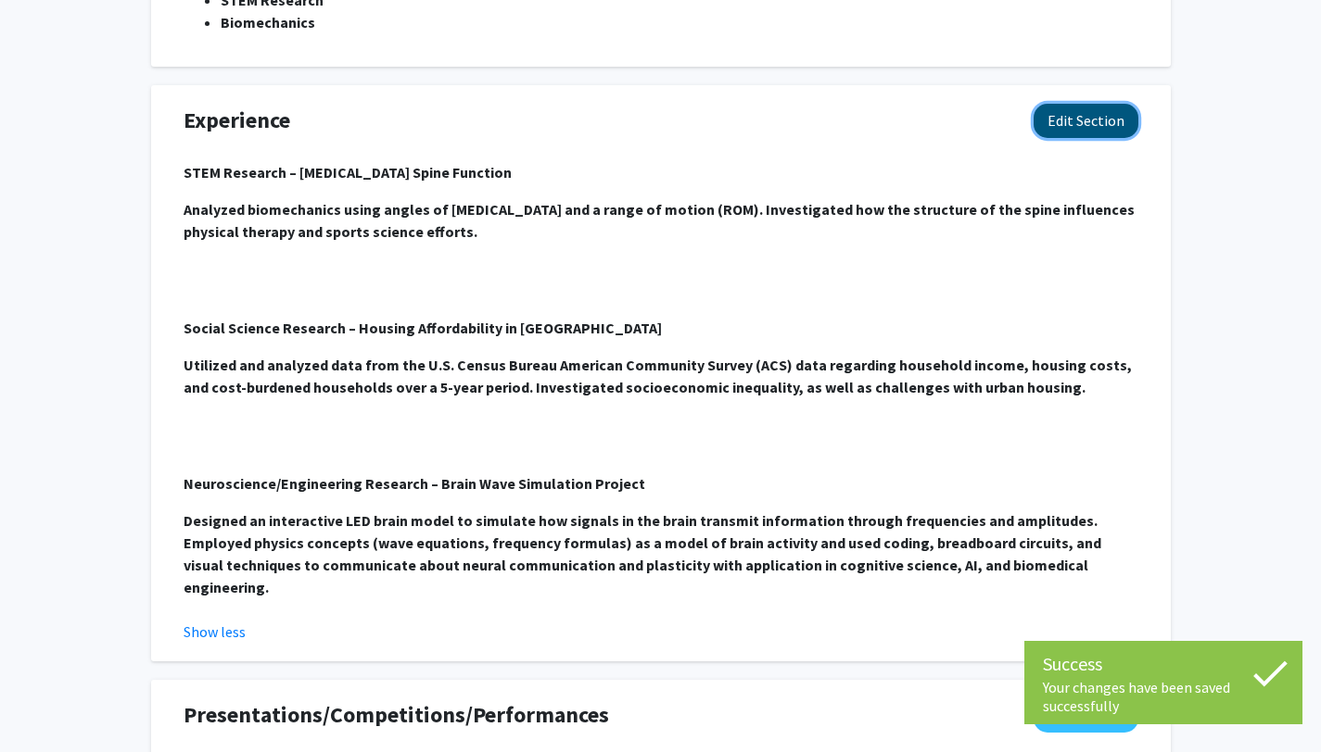
click at [1113, 113] on button "Edit Section" at bounding box center [1085, 121] width 105 height 34
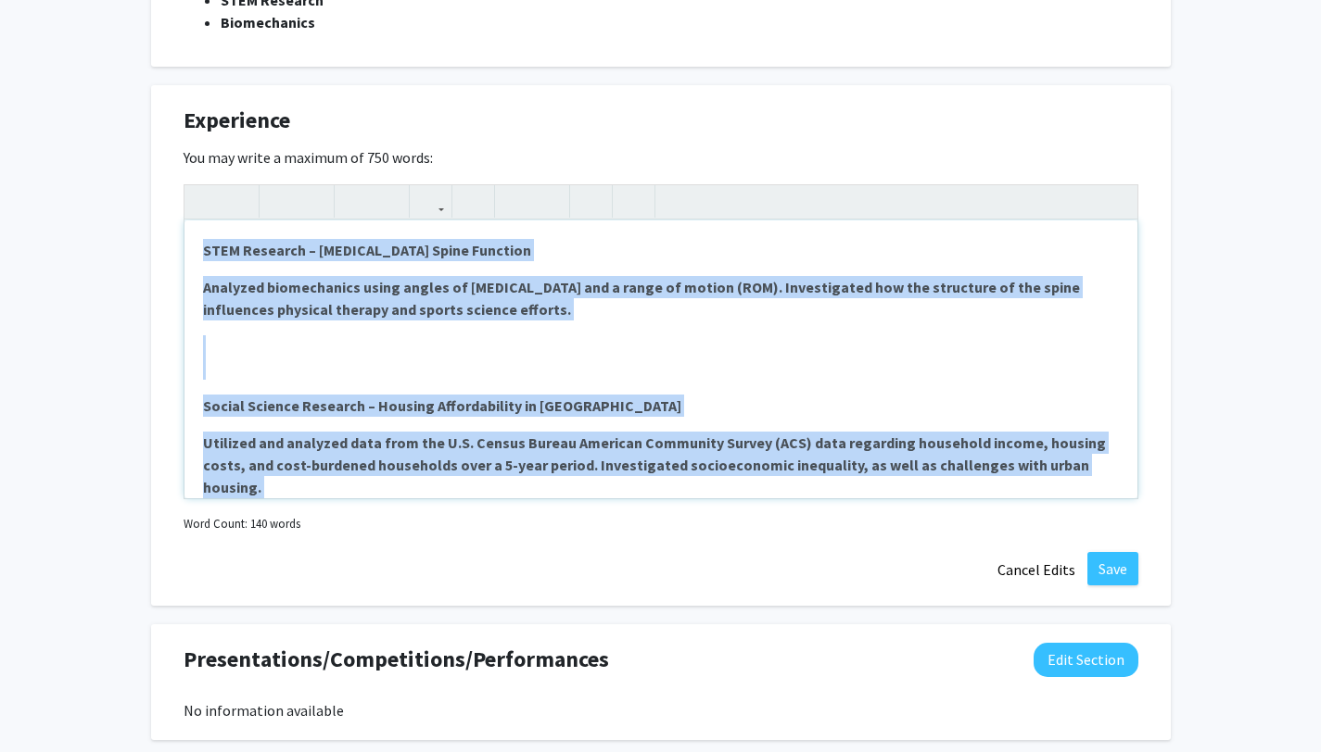
click at [264, 367] on p "Note to users with screen readers: Please deactivate our accessibility plugin f…" at bounding box center [661, 357] width 916 height 44
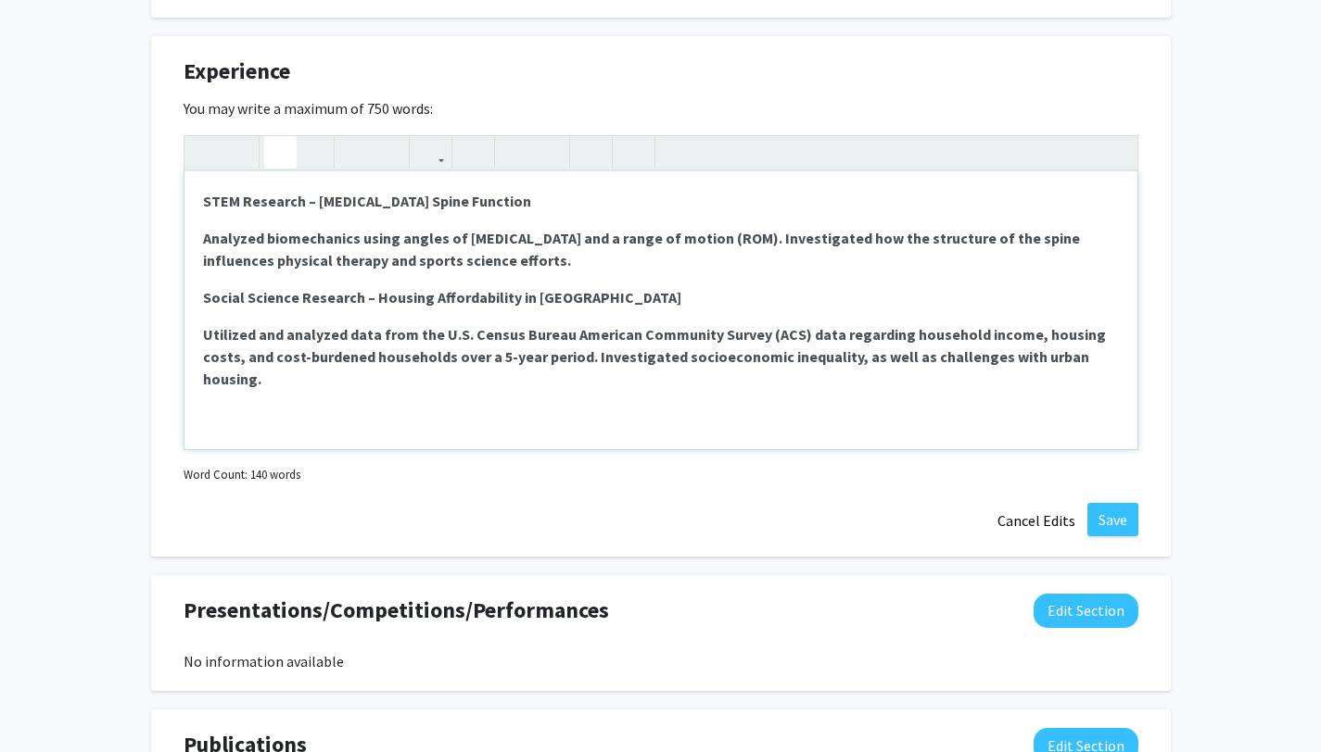
scroll to position [1510, 0]
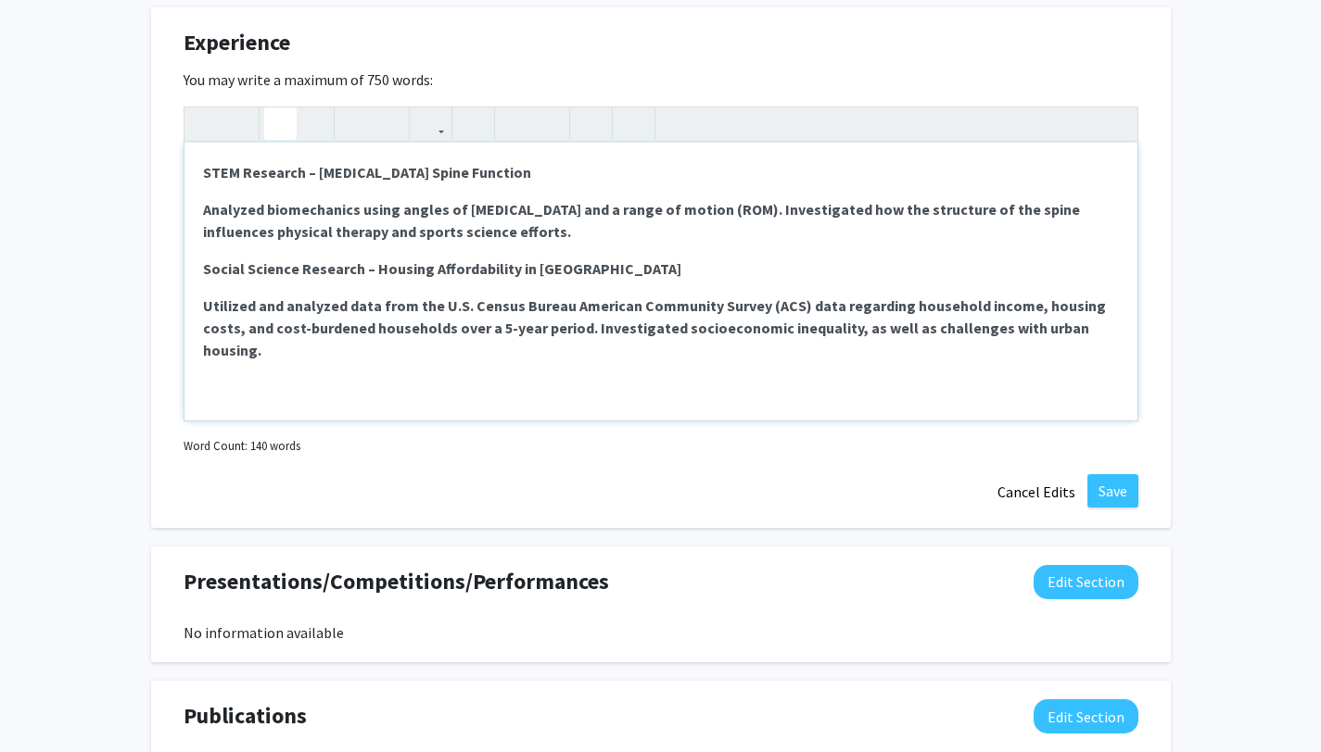
click at [223, 387] on p "Note to users with screen readers: Please deactivate our accessibility plugin f…" at bounding box center [661, 398] width 916 height 44
click at [194, 395] on div "STEM Research – [MEDICAL_DATA] Spine Function Analyzed biomechanics using angle…" at bounding box center [660, 282] width 953 height 278
type textarea "<l><ipsumd>SITA Consecte – Adipis Elits Doeiusmo</tempor></i><u><labore>Etdolor…"
click at [1118, 495] on button "Save" at bounding box center [1112, 490] width 51 height 33
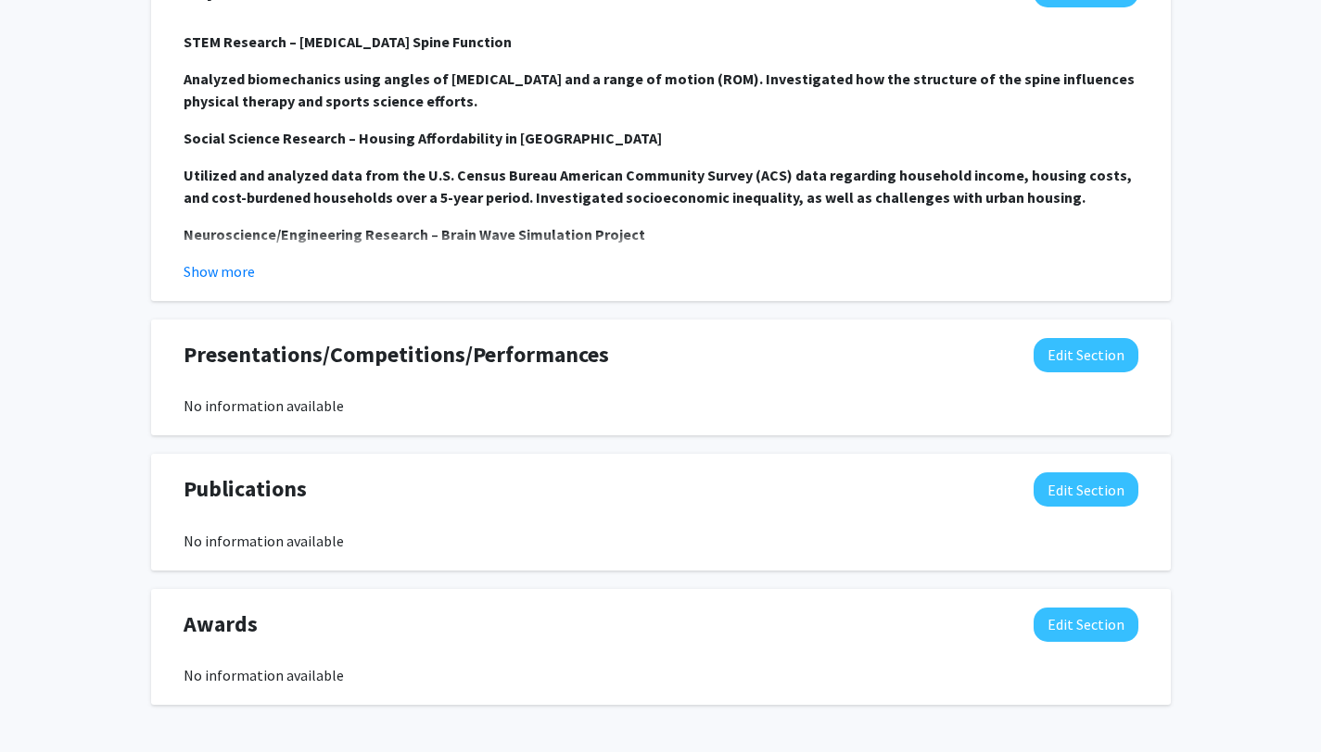
scroll to position [1631, 0]
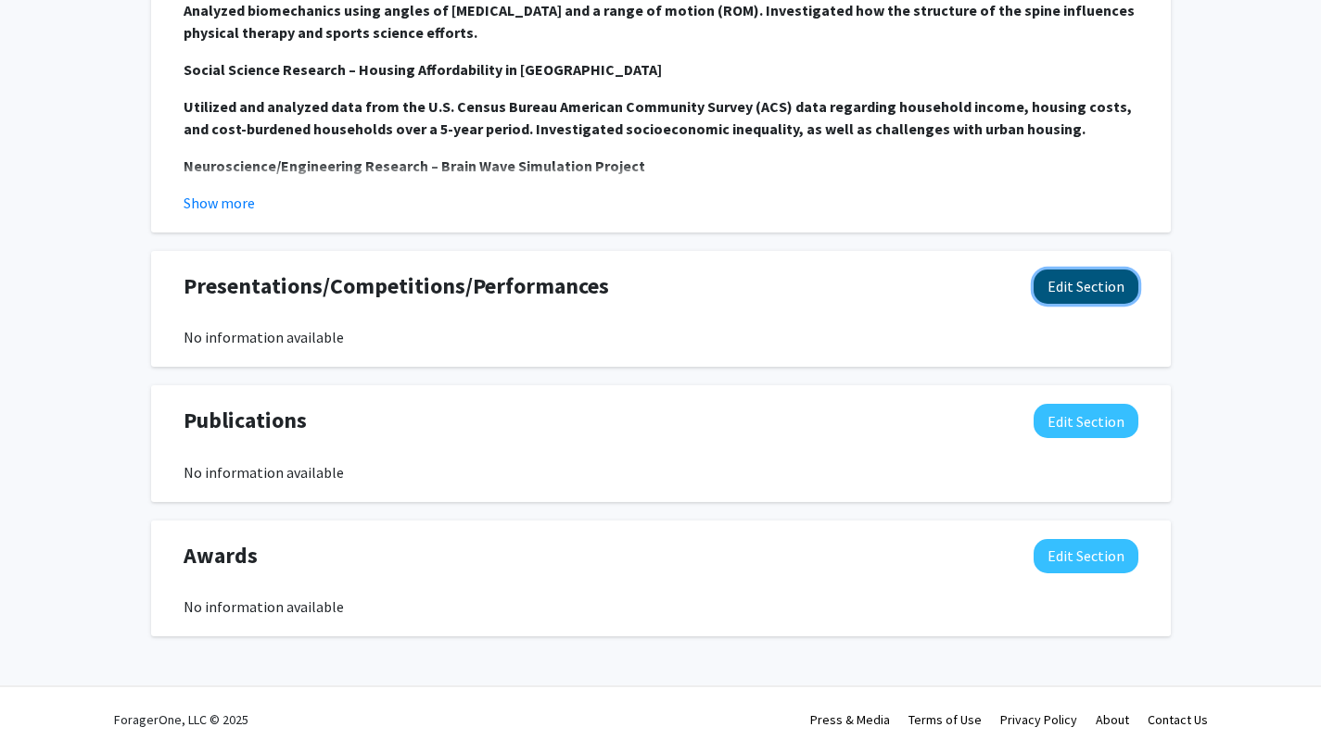
click at [1057, 276] on button "Edit Section" at bounding box center [1085, 287] width 105 height 34
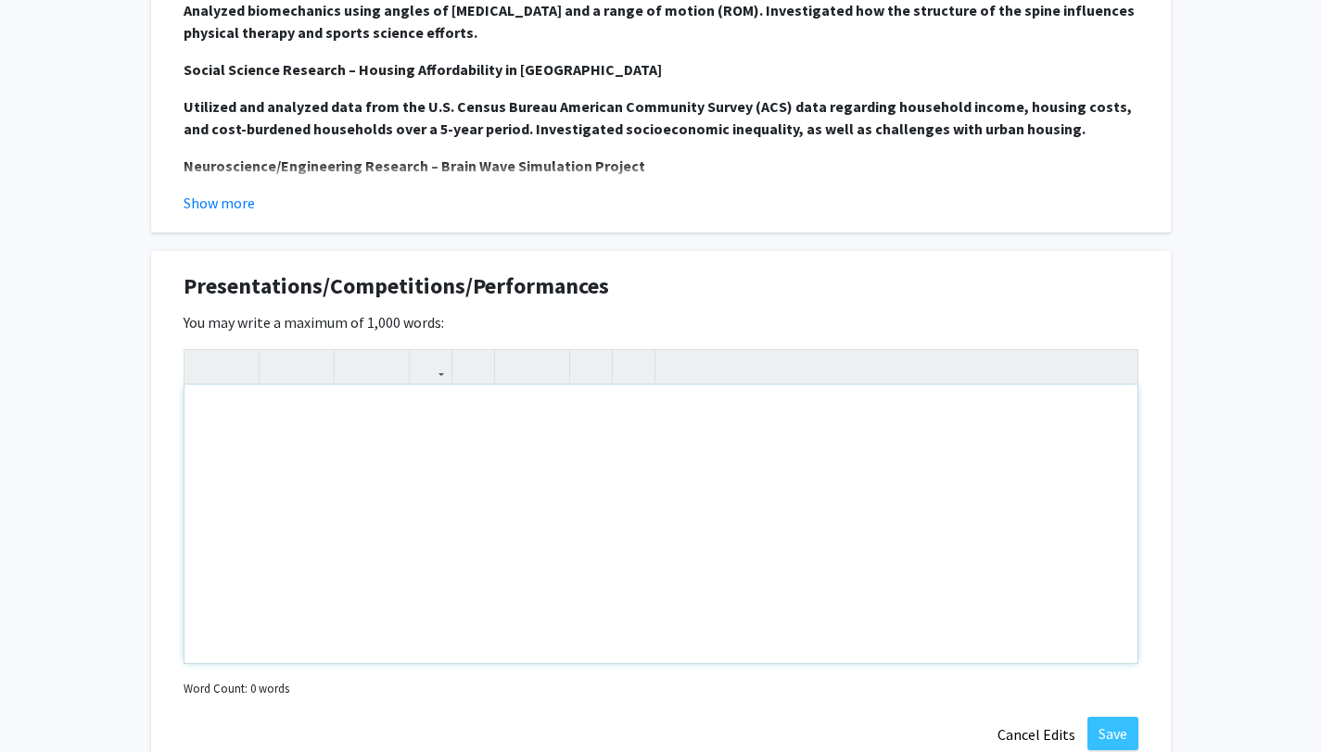
click at [481, 437] on div "Note to users with screen readers: Please deactivate our accessibility plugin f…" at bounding box center [660, 525] width 953 height 278
paste div "Note to users with screen readers: Please deactivate our accessibility plugin f…"
type textarea "<p>During high school, I was able to highlight my leadership and academic talen…"
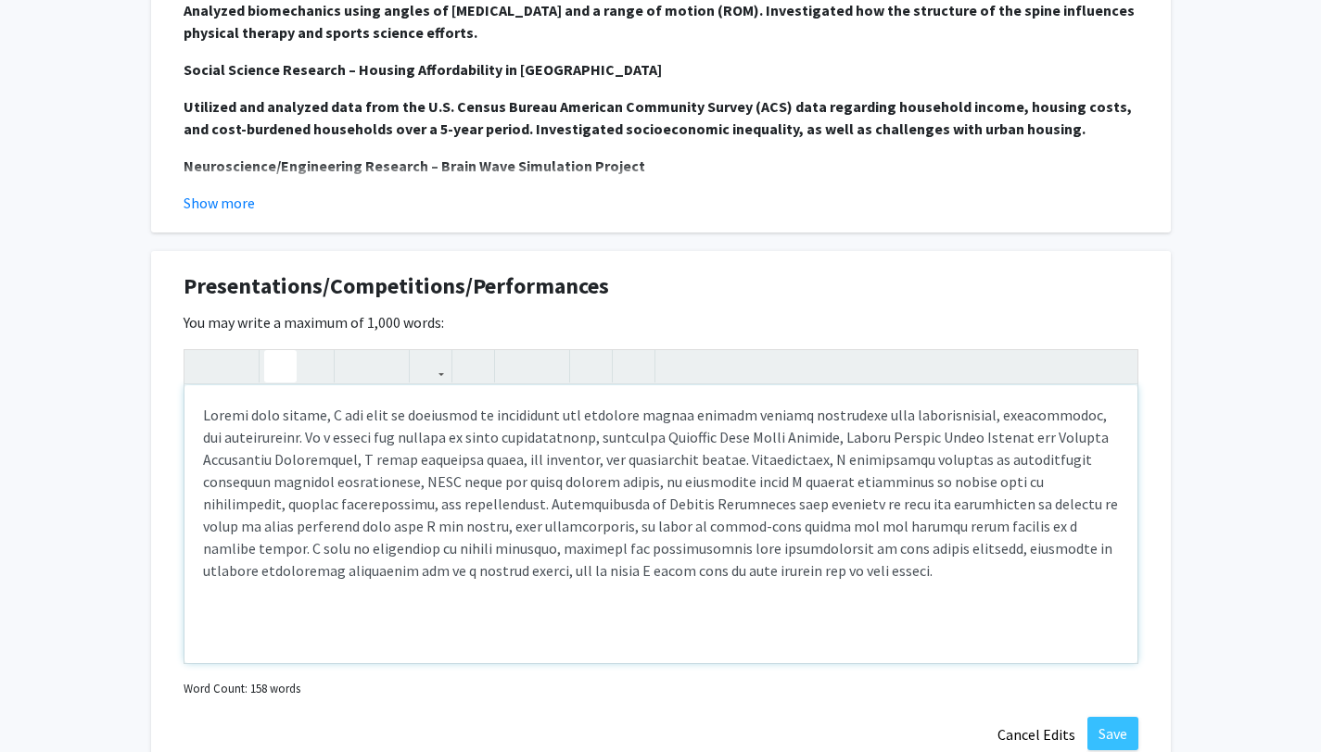
click at [281, 375] on icon "button" at bounding box center [280, 366] width 16 height 31
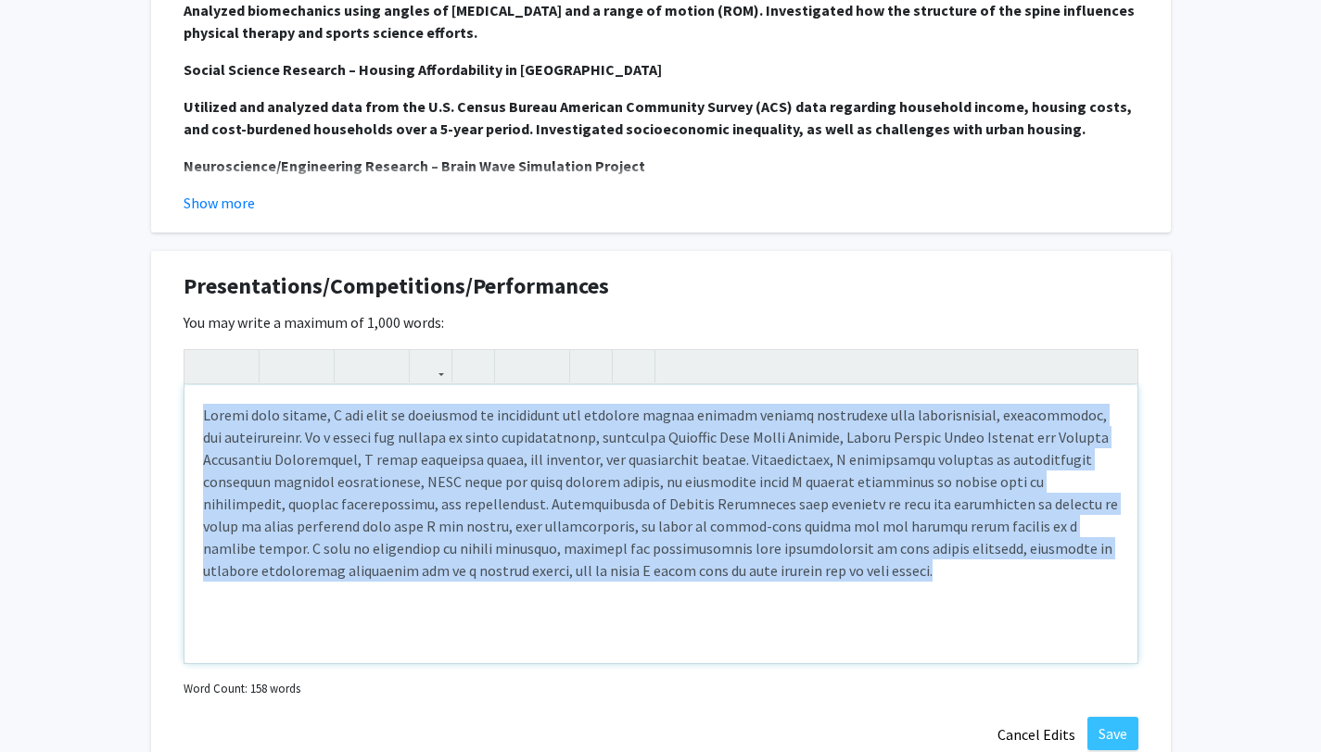
drag, startPoint x: 783, startPoint y: 568, endPoint x: 170, endPoint y: 394, distance: 637.7
click at [171, 394] on div "Presentations/Competitions/Performances Edit Section You may write a maximum of…" at bounding box center [660, 511] width 1019 height 521
type textarea "<p><strong>During high school, I was able to highlight my leadership and academ…"
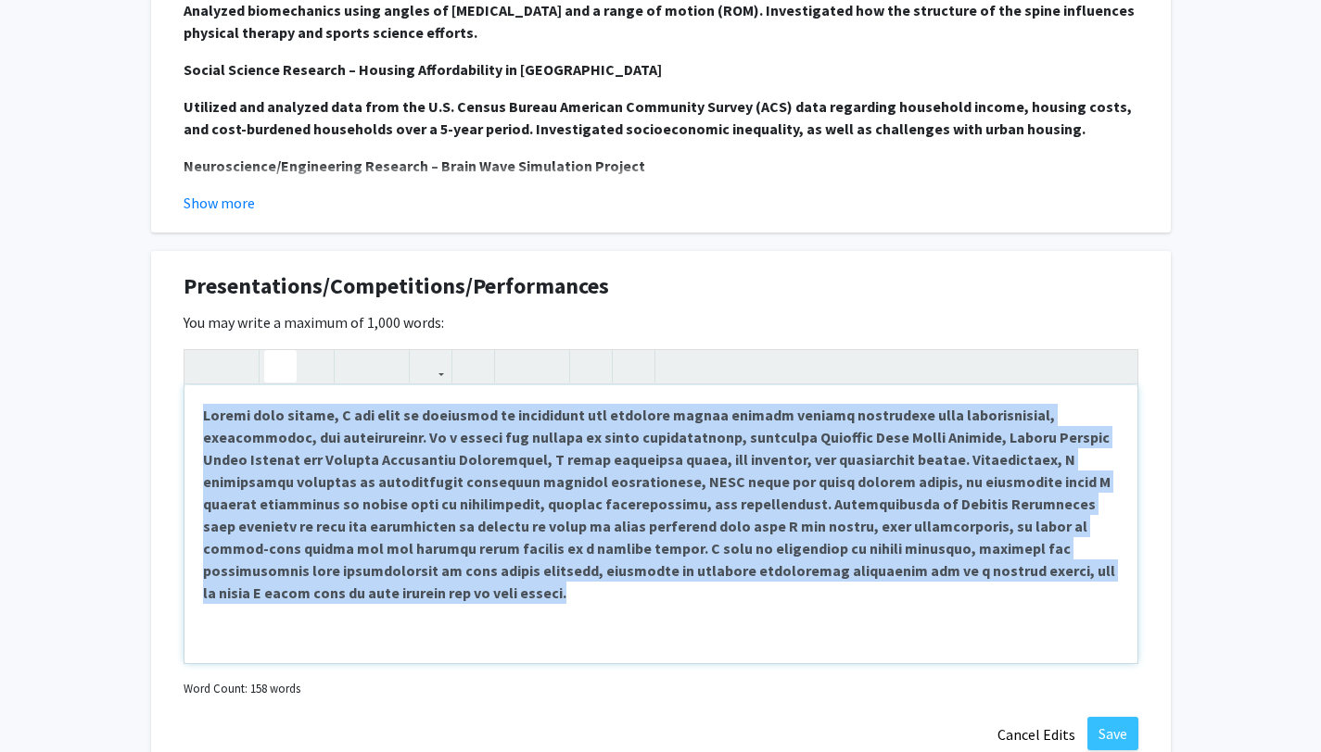
click at [276, 373] on icon "button" at bounding box center [280, 366] width 16 height 31
click at [1099, 736] on button "Save" at bounding box center [1112, 733] width 51 height 33
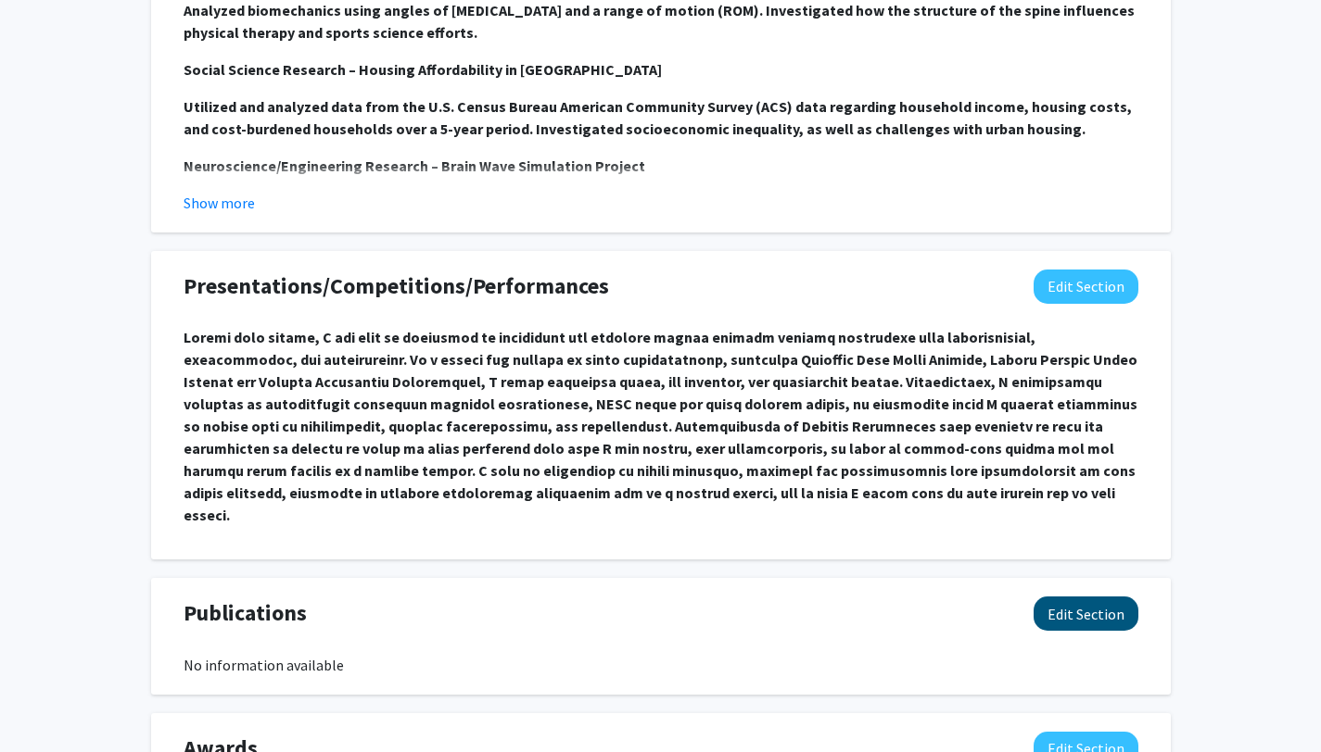
scroll to position [1802, 0]
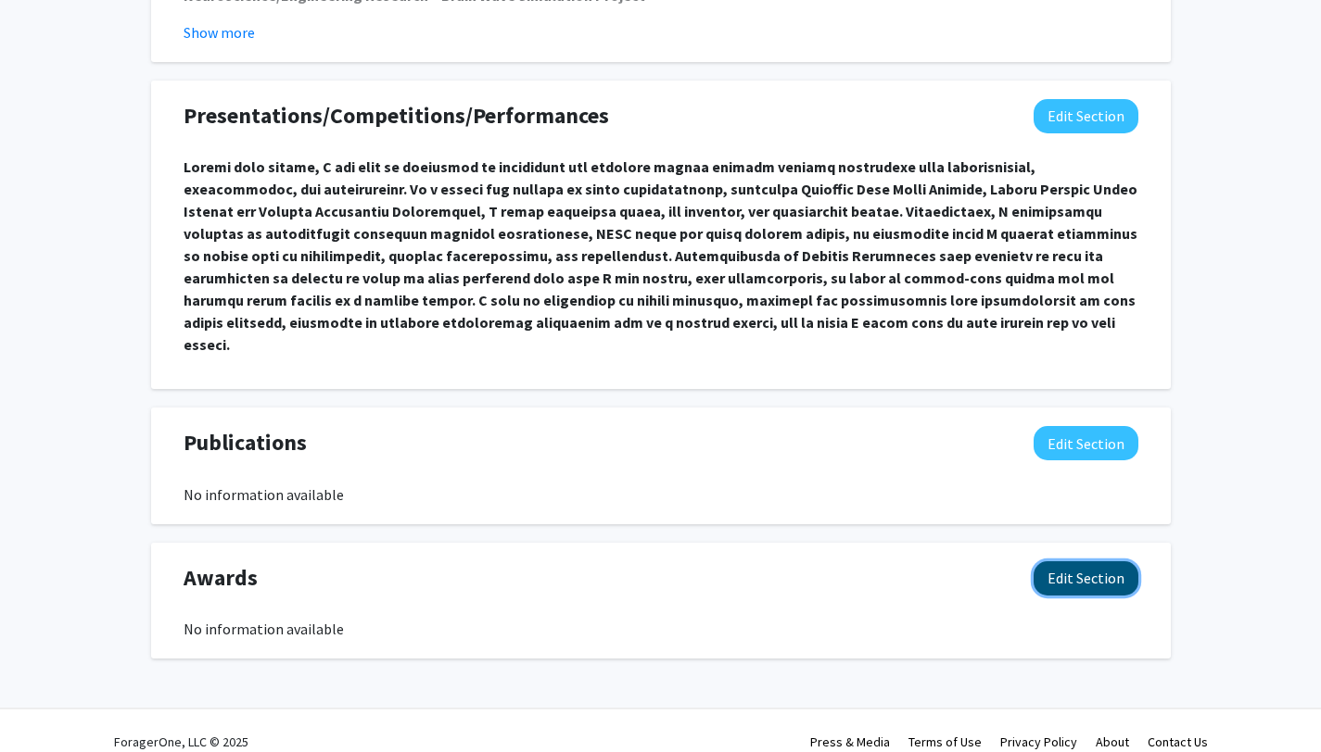
click at [1104, 562] on button "Edit Section" at bounding box center [1085, 579] width 105 height 34
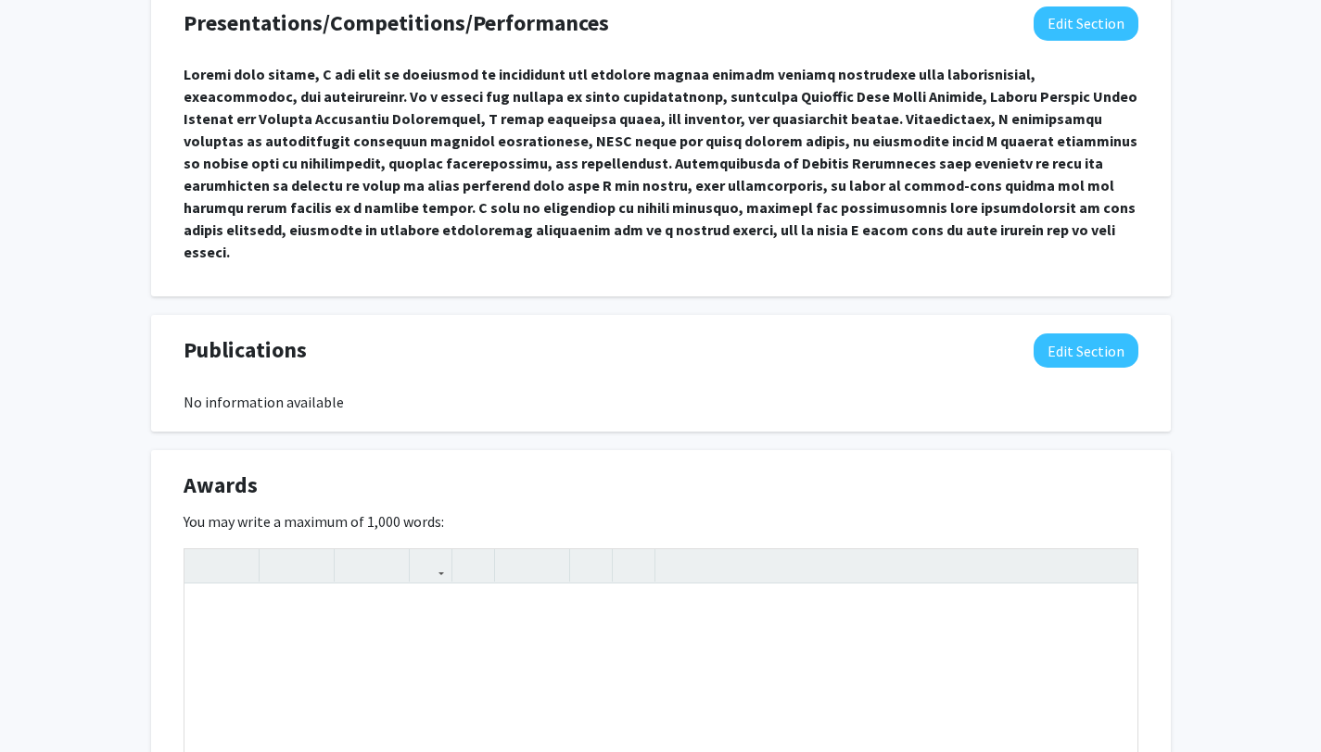
scroll to position [2046, 0]
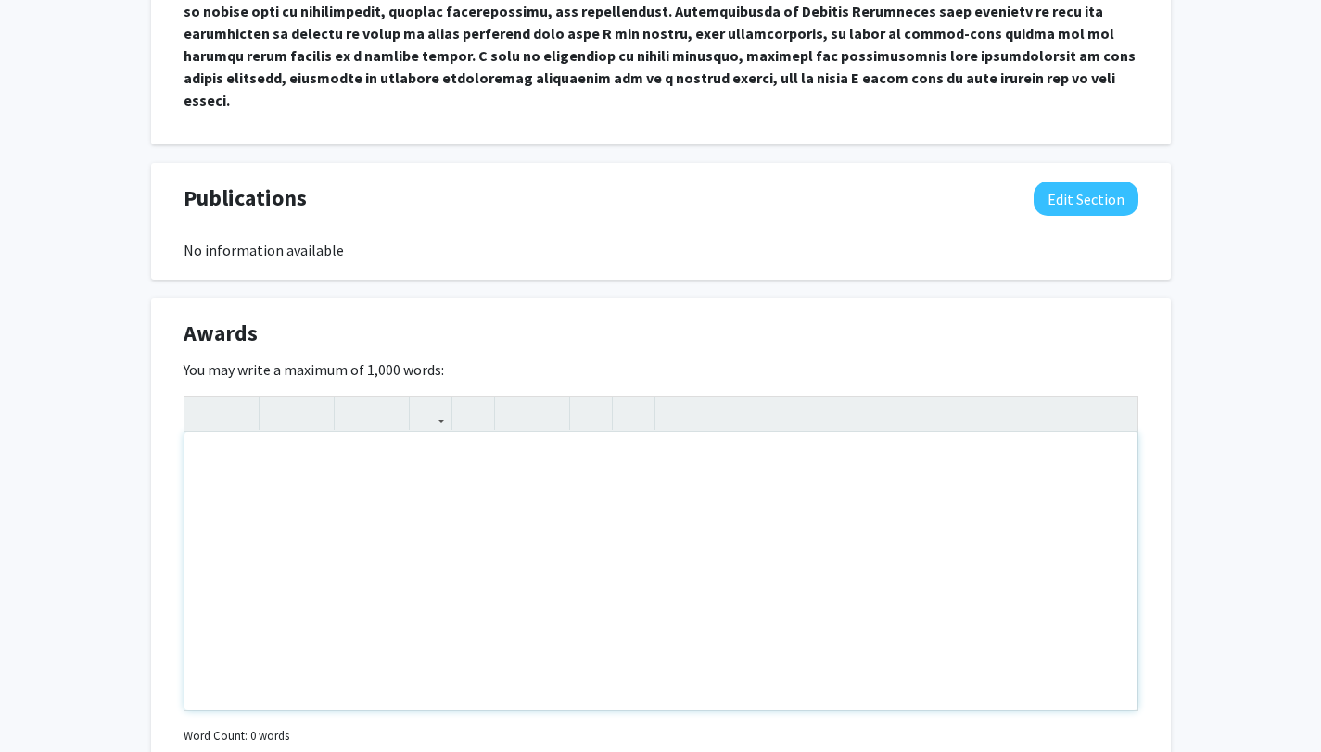
click at [561, 501] on div "Note to users with screen readers: Please deactivate our accessibility plugin f…" at bounding box center [660, 572] width 953 height 278
paste div "Note to users with screen readers: Please deactivate our accessibility plugin f…"
type textarea "<l>I dolorsit ametco adip elitseddo ei temporinci ut laboreetd, magnaaliqu, eni…"
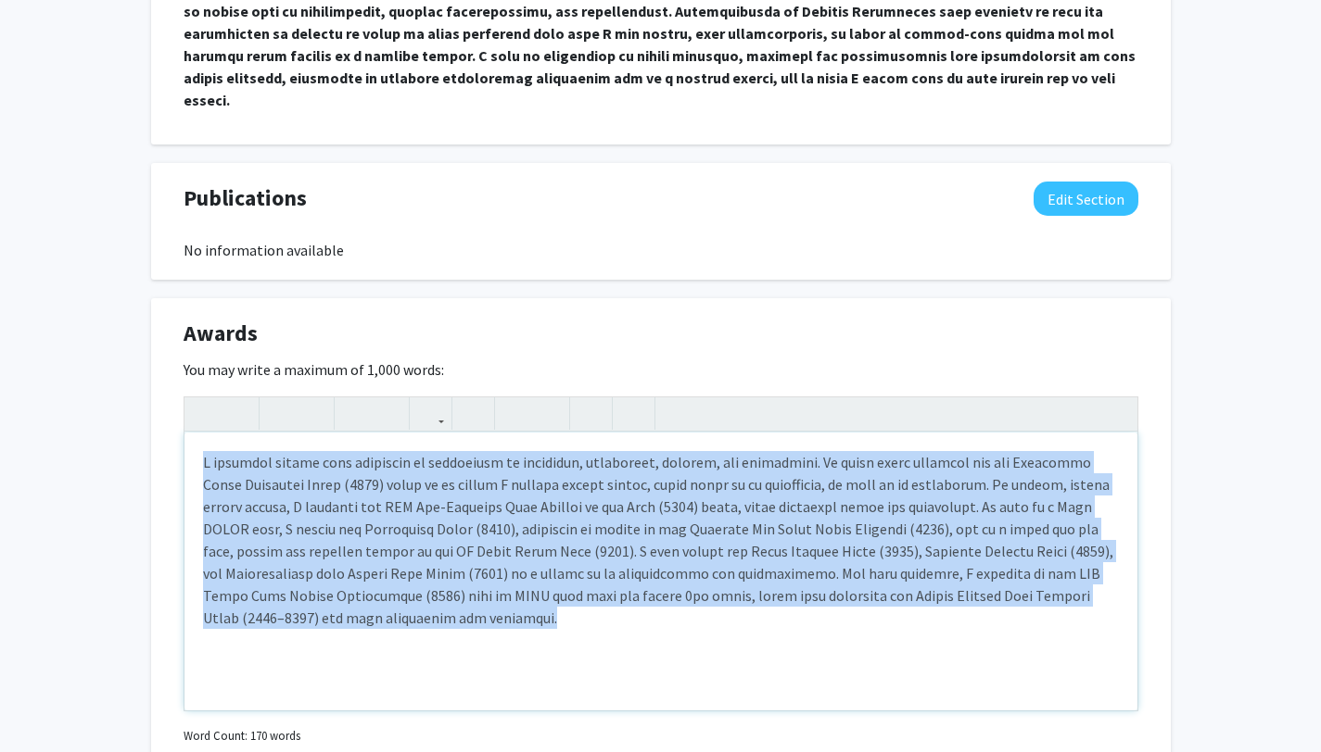
drag, startPoint x: 391, startPoint y: 588, endPoint x: 200, endPoint y: 438, distance: 242.9
click at [200, 438] on div "Note to users with screen readers: Please deactivate our accessibility plugin f…" at bounding box center [660, 572] width 953 height 278
click at [272, 398] on use "button" at bounding box center [272, 398] width 0 height 0
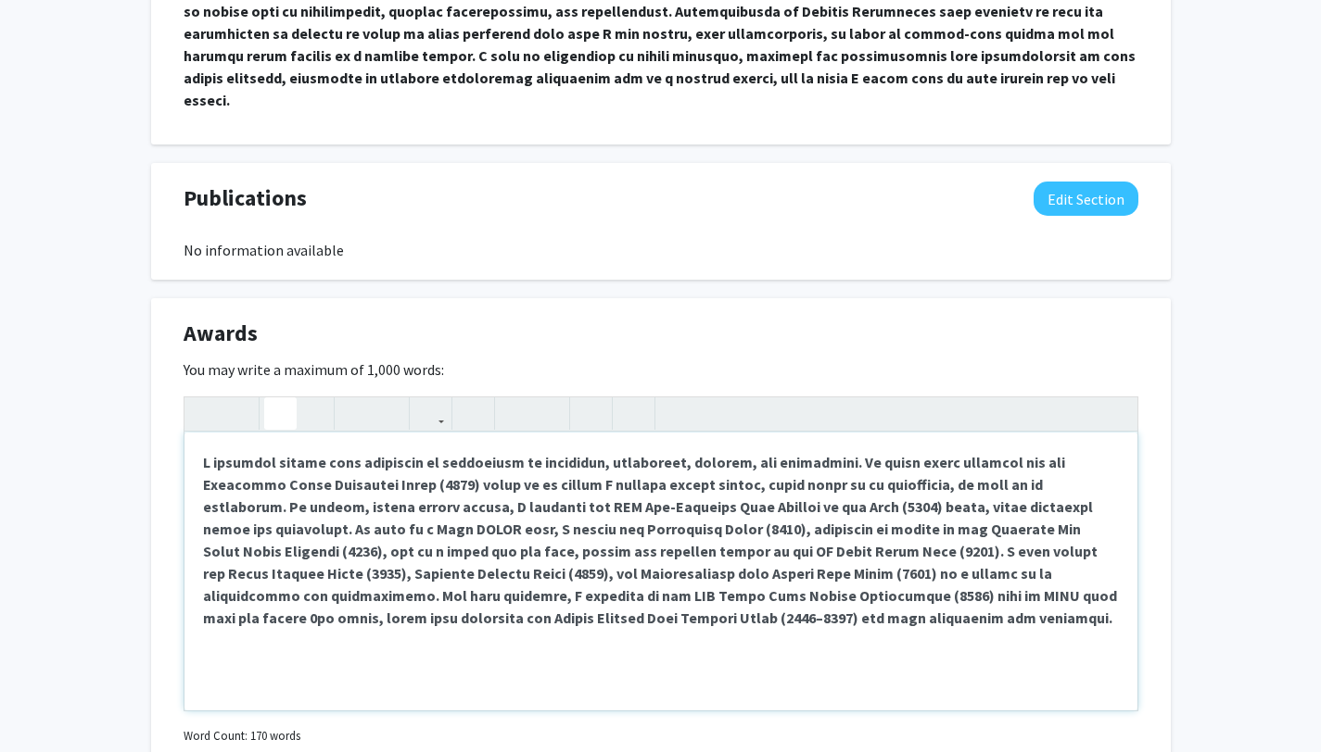
click at [592, 650] on div "Note to users with screen readers: Please deactivate our accessibility plugin f…" at bounding box center [660, 572] width 953 height 278
click at [588, 575] on strong "Note to users with screen readers: Please deactivate our accessibility plugin f…" at bounding box center [660, 540] width 914 height 174
type textarea "<l><ipsumd>S ametcons adipis elit seddoeius te incididunt ut laboreetd, magnaal…"
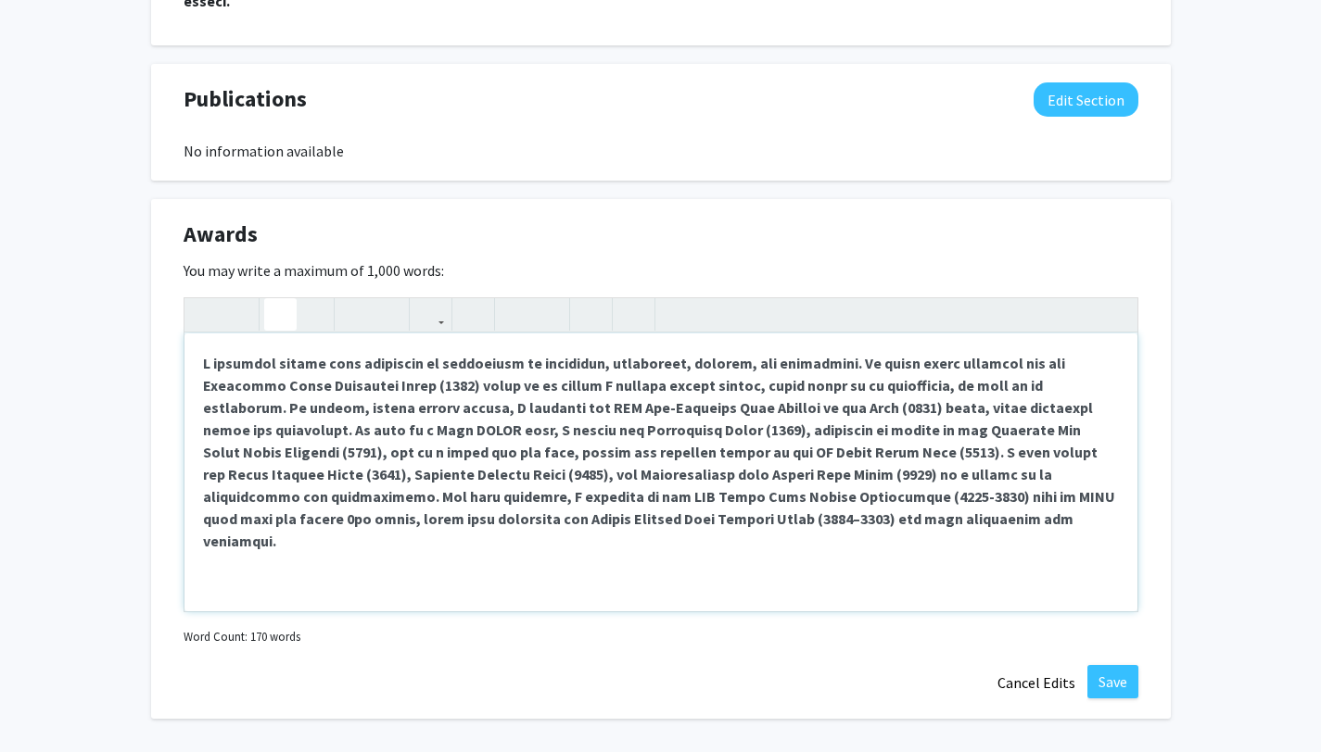
scroll to position [2148, 0]
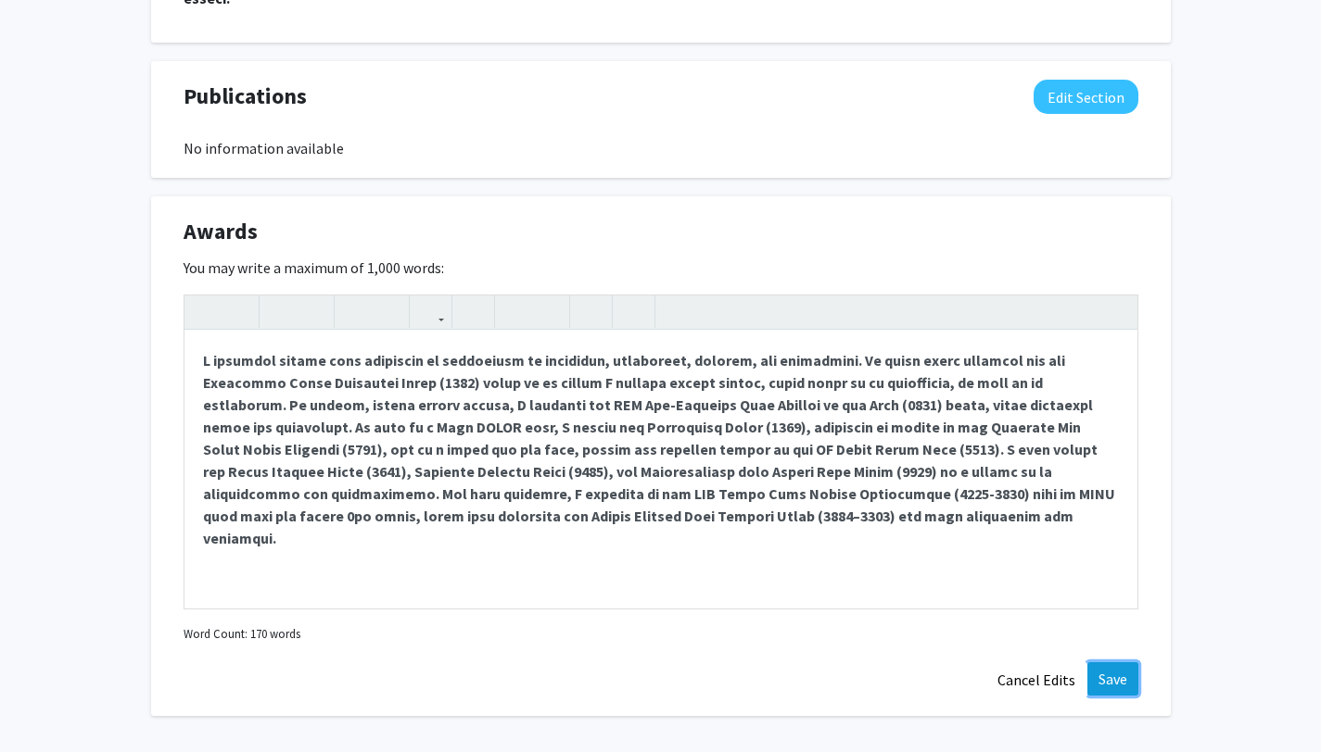
click at [1099, 663] on button "Save" at bounding box center [1112, 679] width 51 height 33
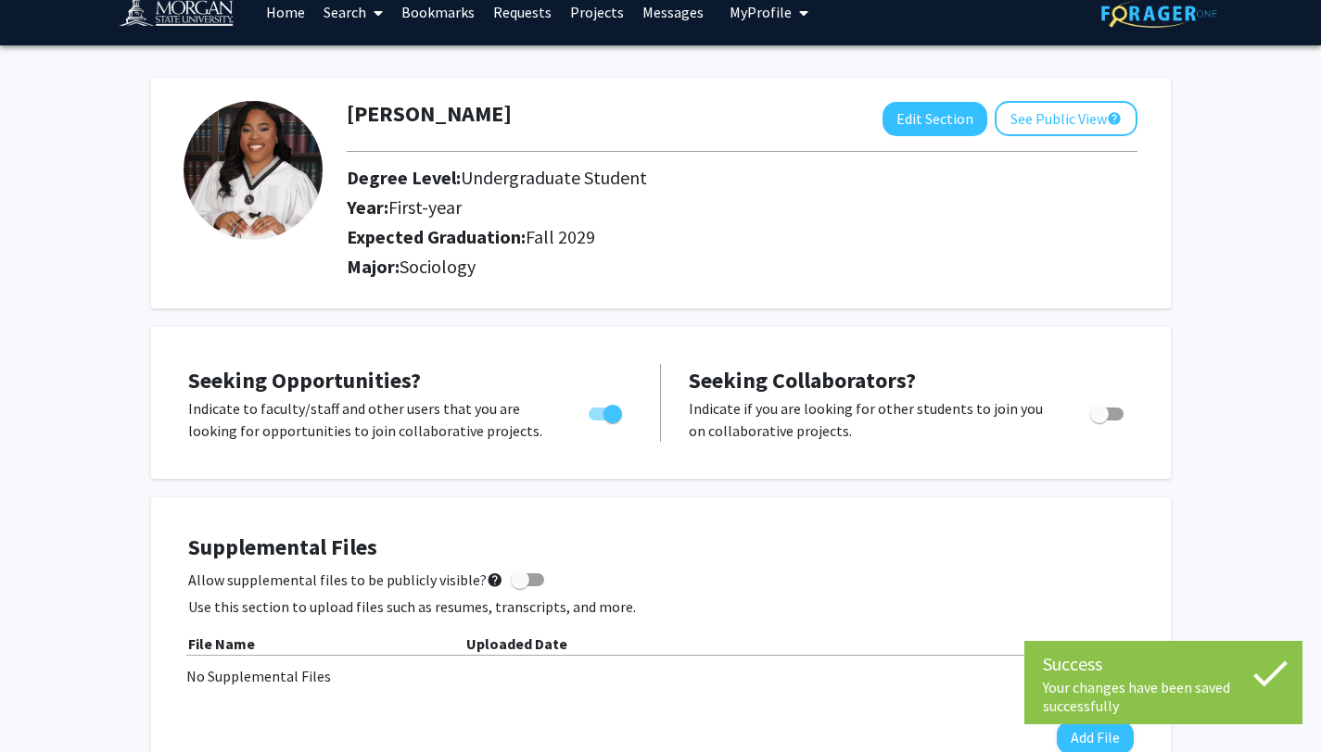
scroll to position [0, 0]
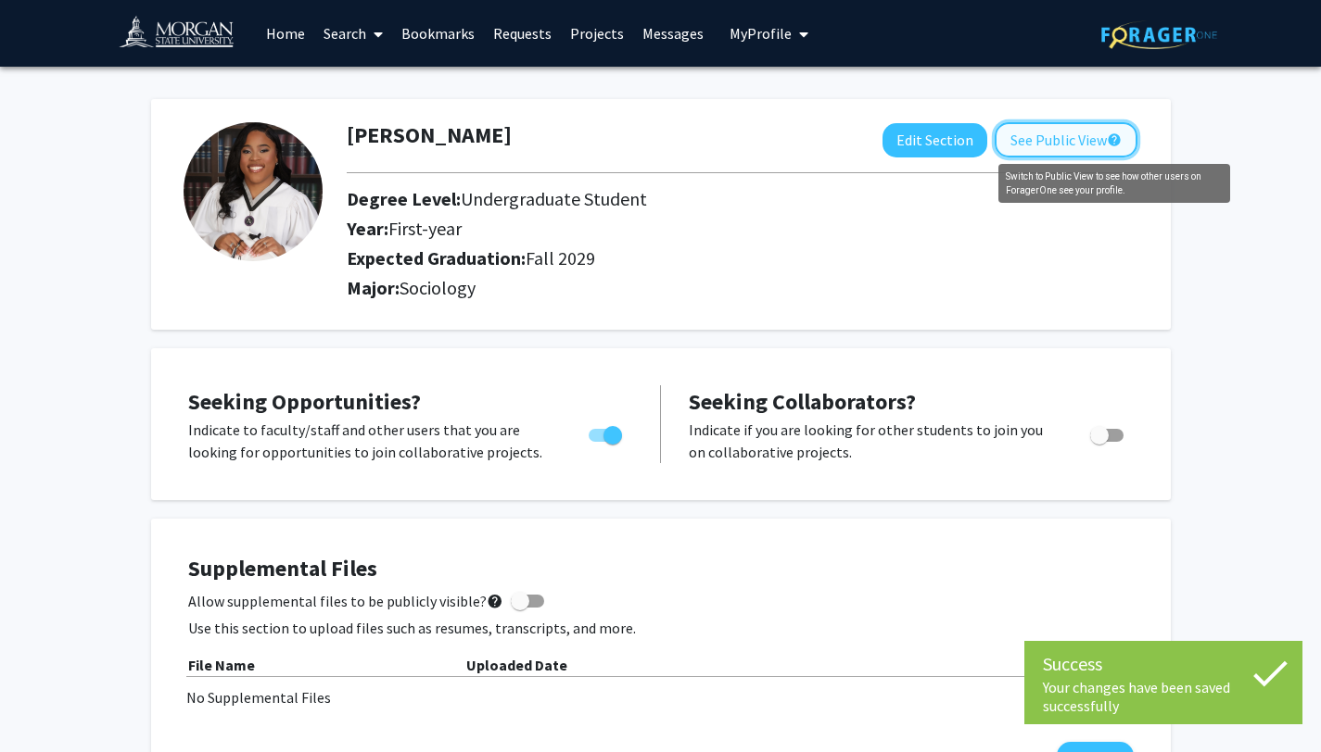
click at [1112, 141] on mat-icon "help" at bounding box center [1114, 140] width 15 height 22
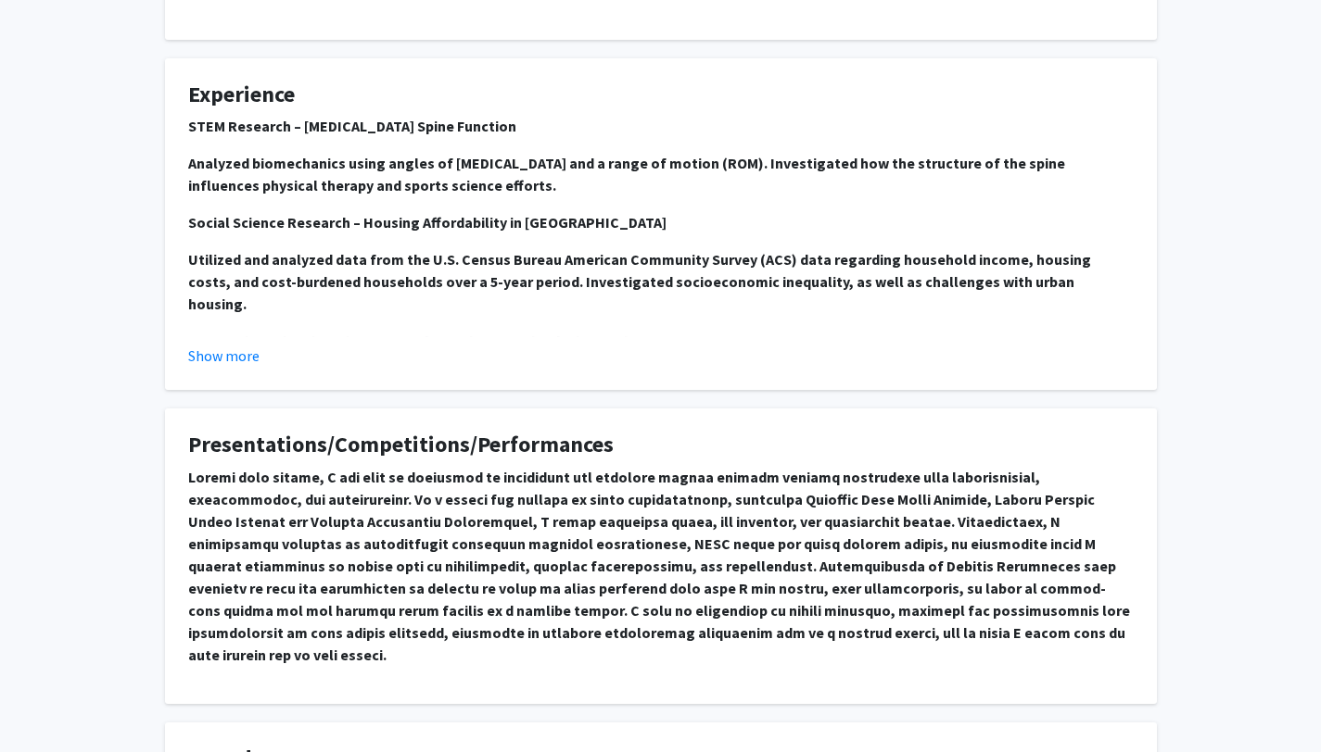
scroll to position [917, 0]
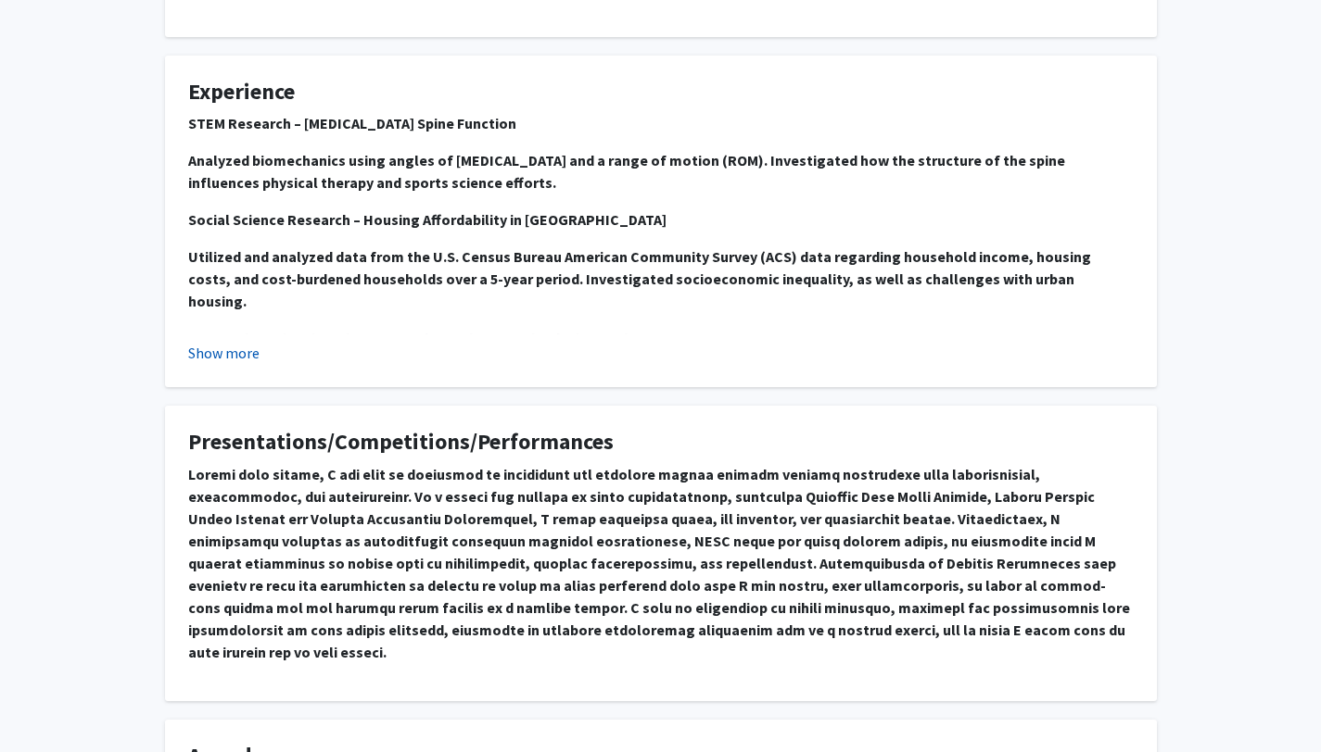
click at [242, 352] on button "Show more" at bounding box center [223, 353] width 71 height 22
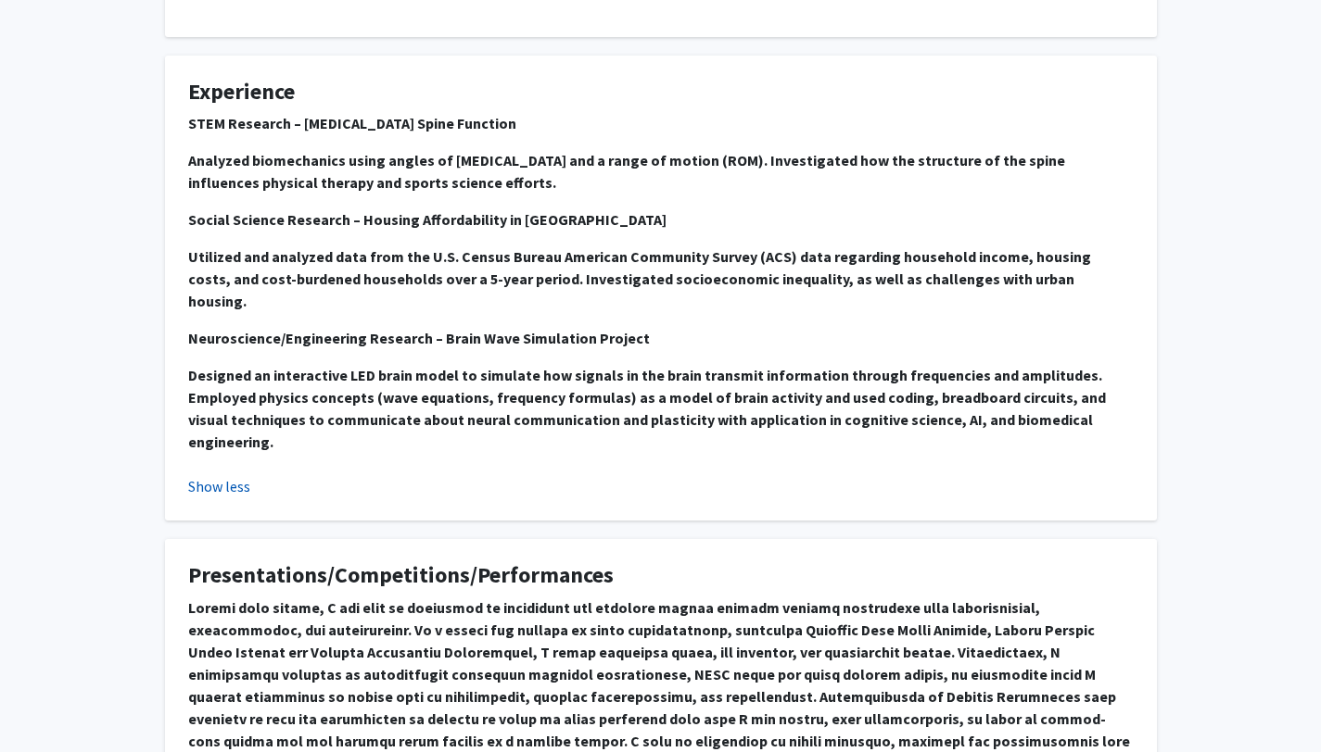
click at [234, 475] on button "Show less" at bounding box center [219, 486] width 62 height 22
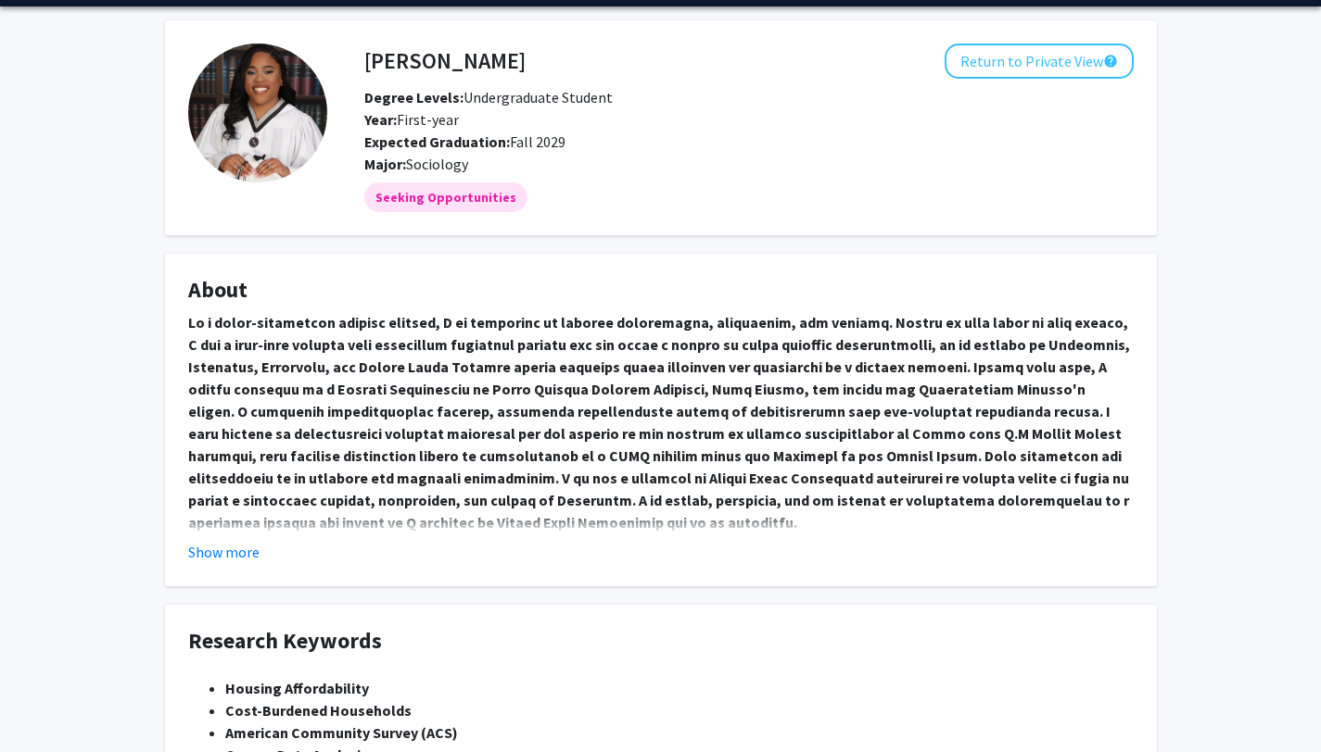
scroll to position [0, 0]
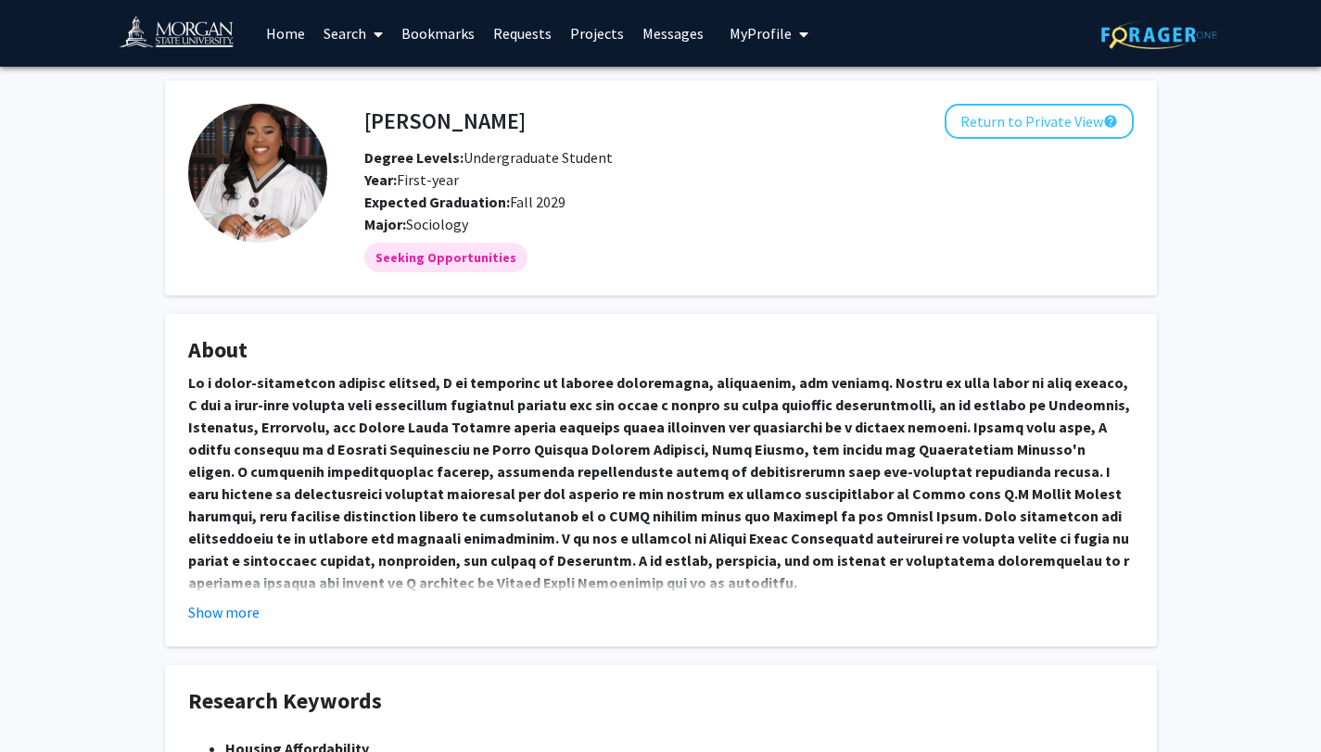
click at [306, 36] on link "Home" at bounding box center [285, 33] width 57 height 65
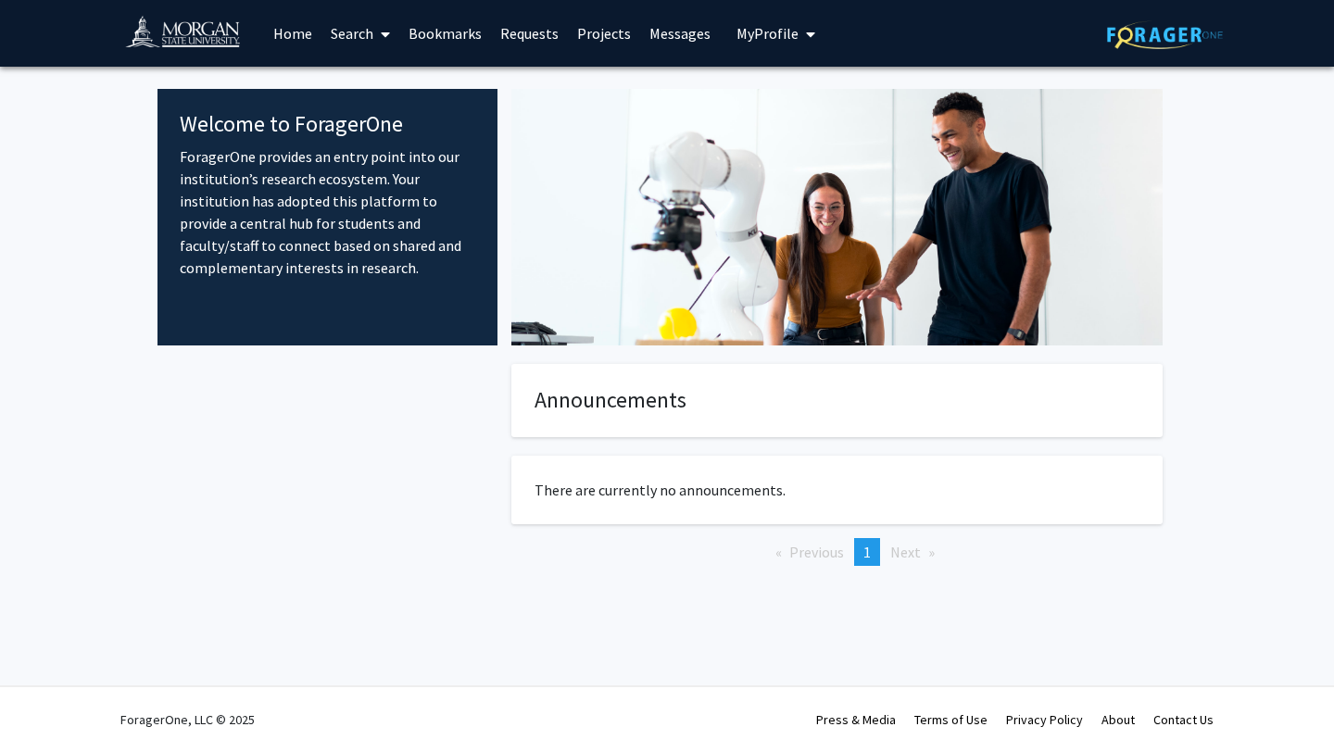
click at [350, 34] on link "Search" at bounding box center [361, 33] width 78 height 65
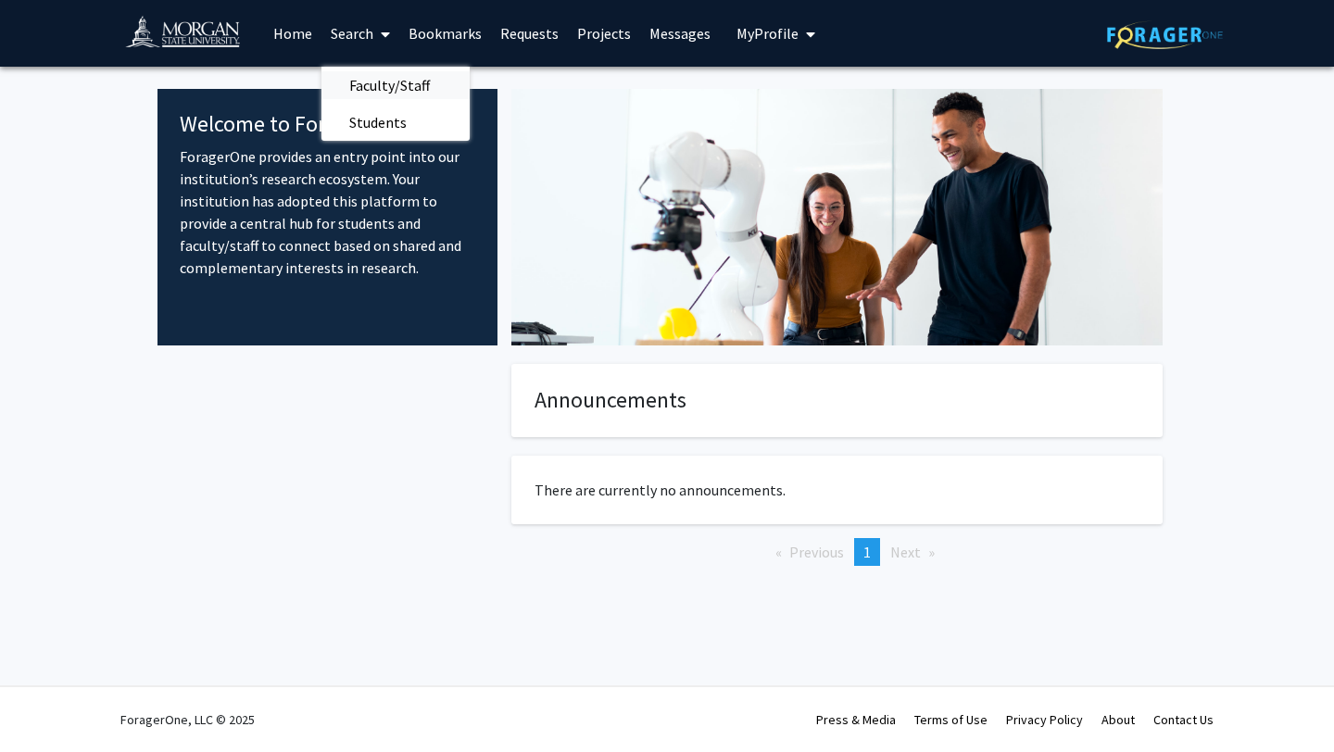
click at [370, 79] on span "Faculty/Staff" at bounding box center [390, 85] width 136 height 37
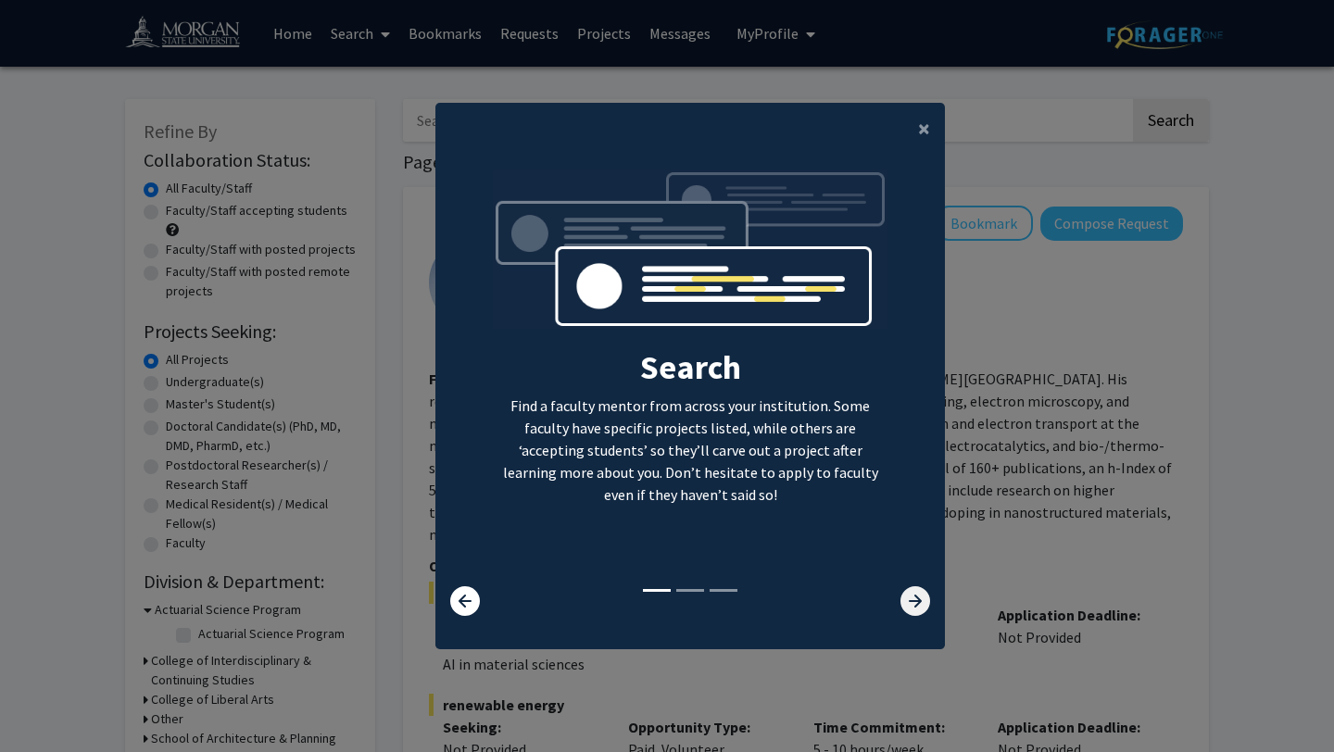
click at [906, 607] on icon at bounding box center [916, 602] width 30 height 30
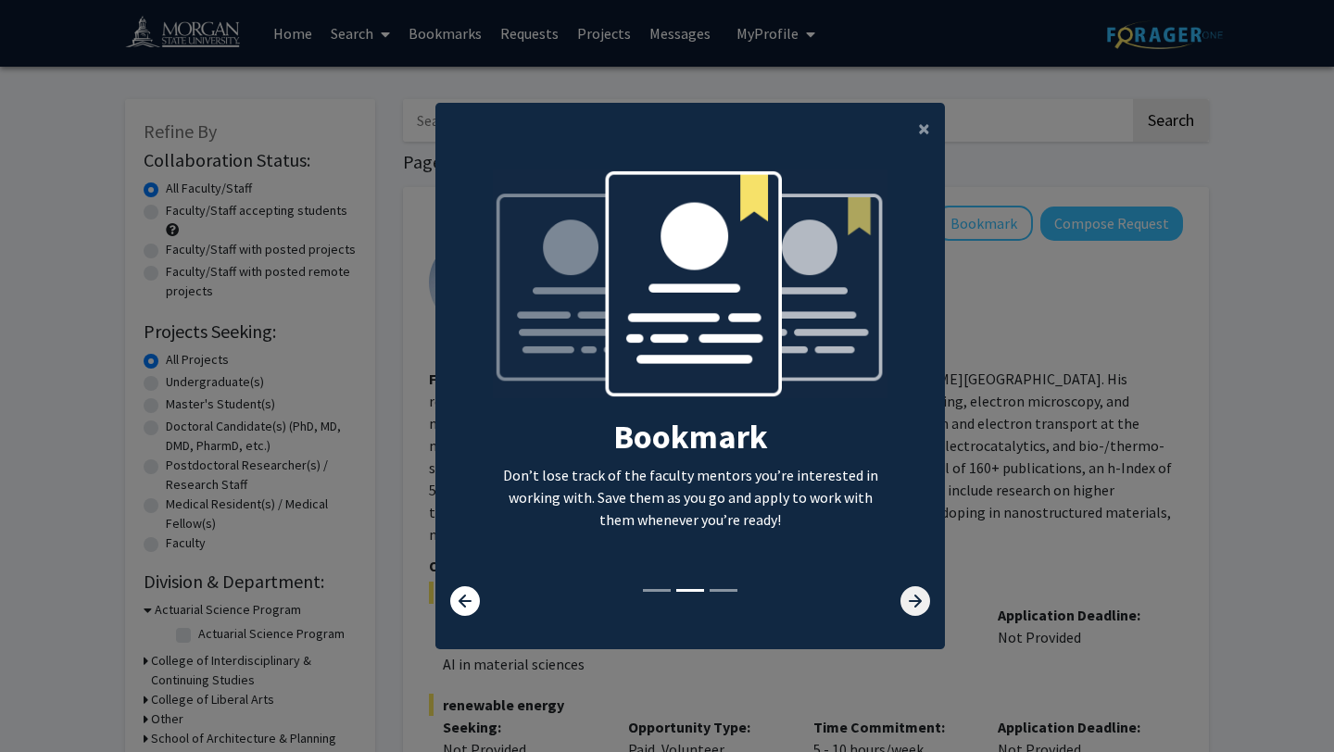
click at [906, 609] on icon at bounding box center [916, 602] width 30 height 30
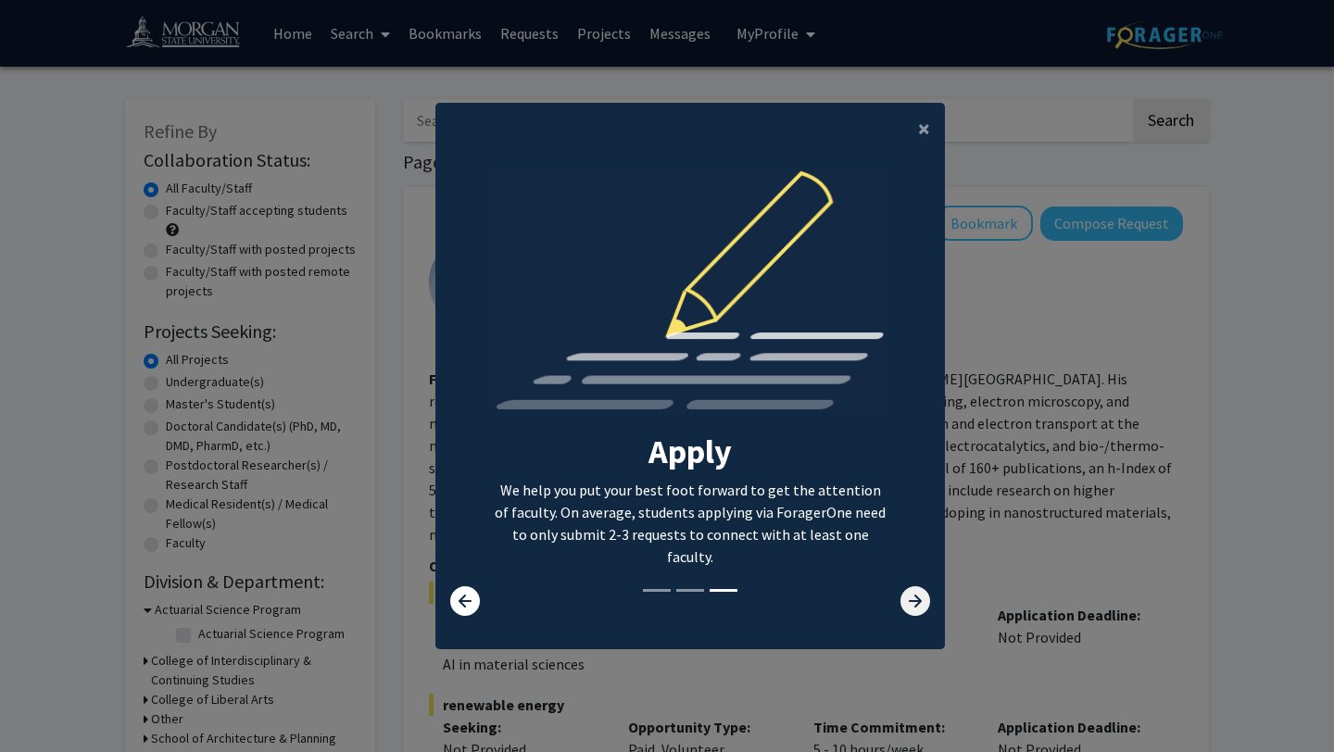
click at [906, 609] on icon at bounding box center [916, 602] width 30 height 30
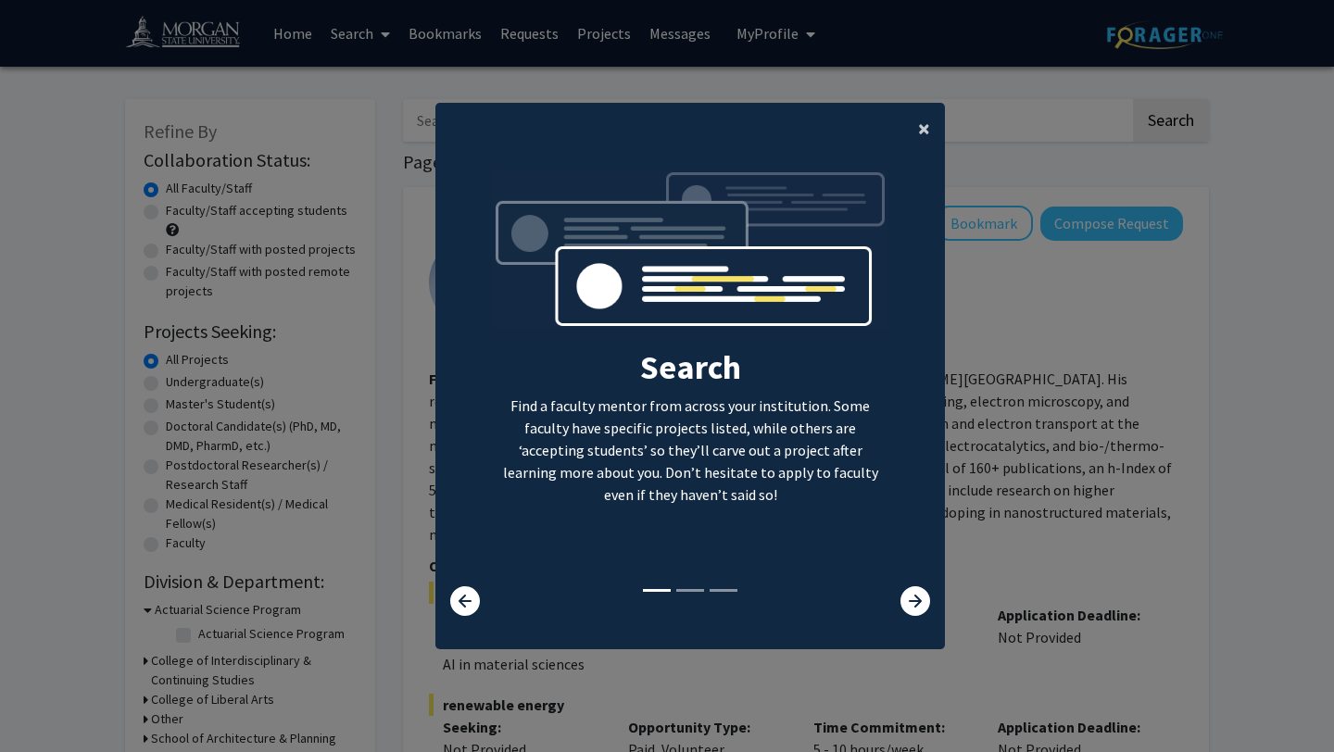
click at [921, 131] on span "×" at bounding box center [924, 128] width 12 height 29
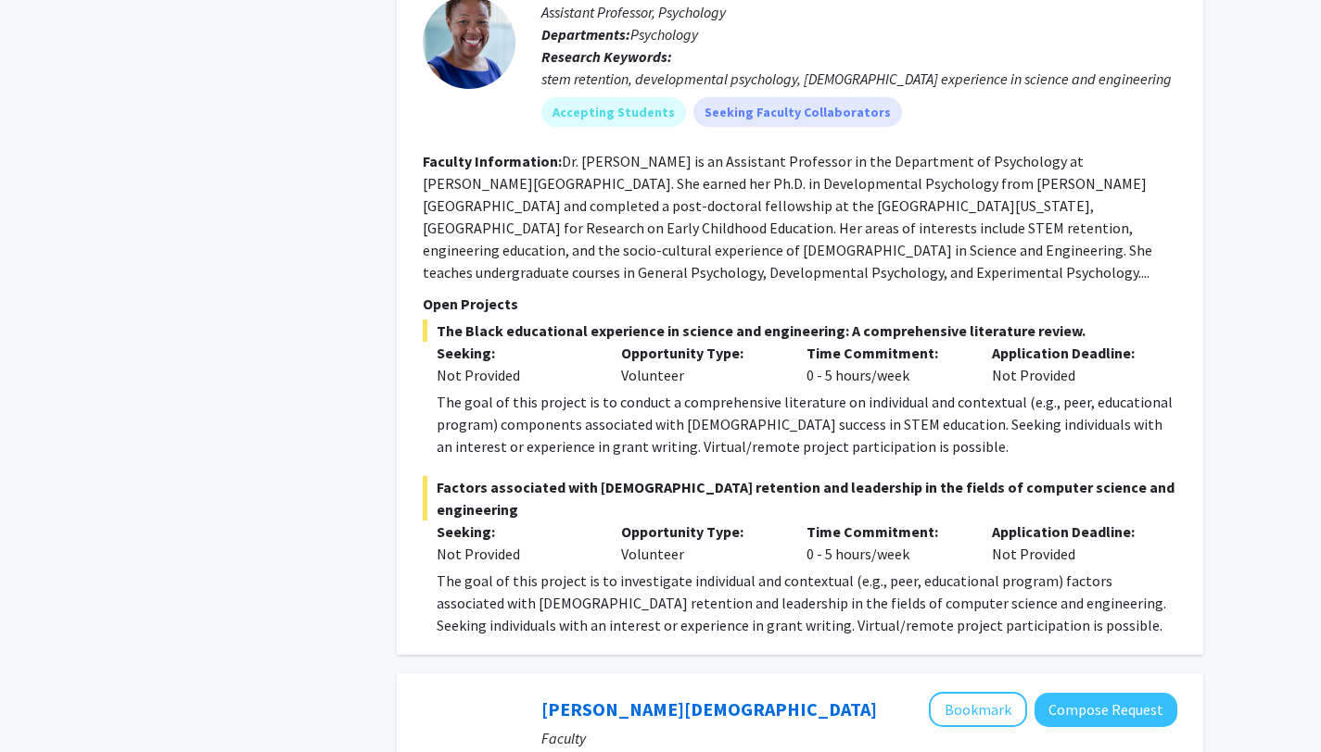
scroll to position [1023, 0]
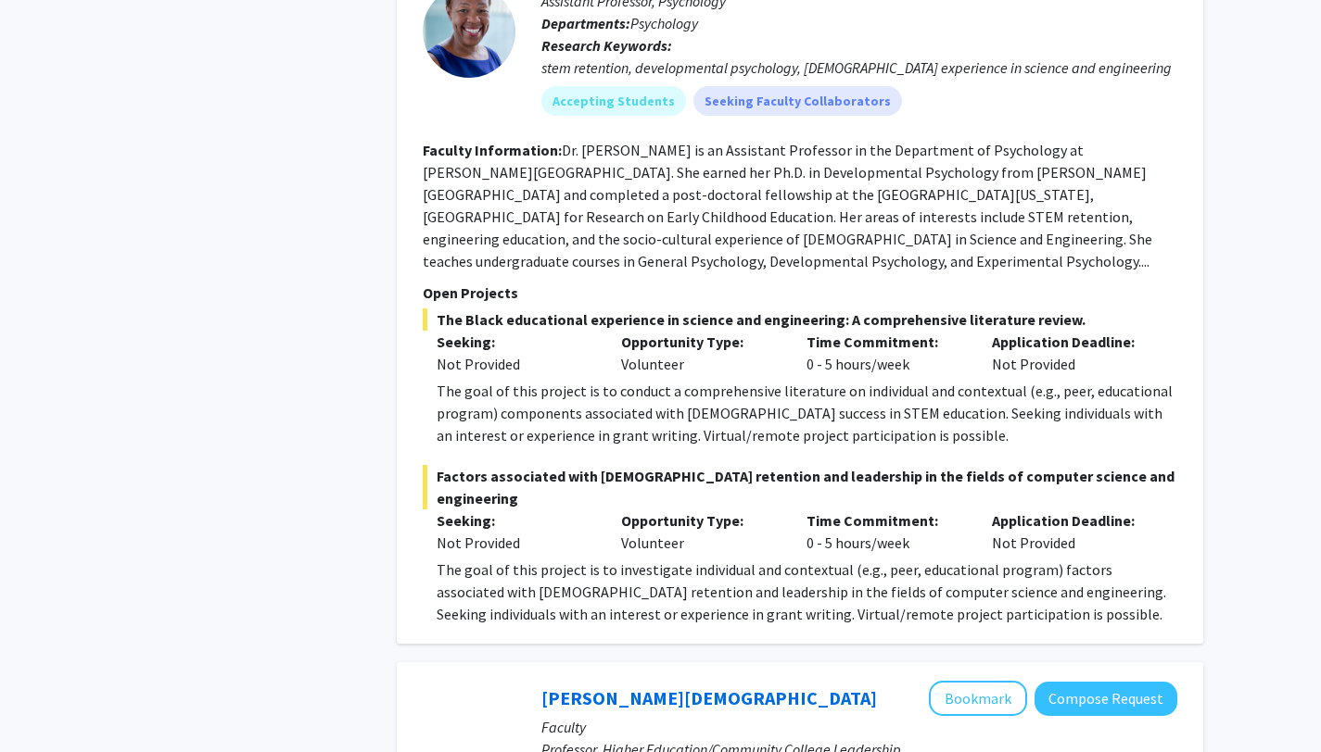
click at [523, 147] on b "Faculty Information:" at bounding box center [492, 150] width 139 height 19
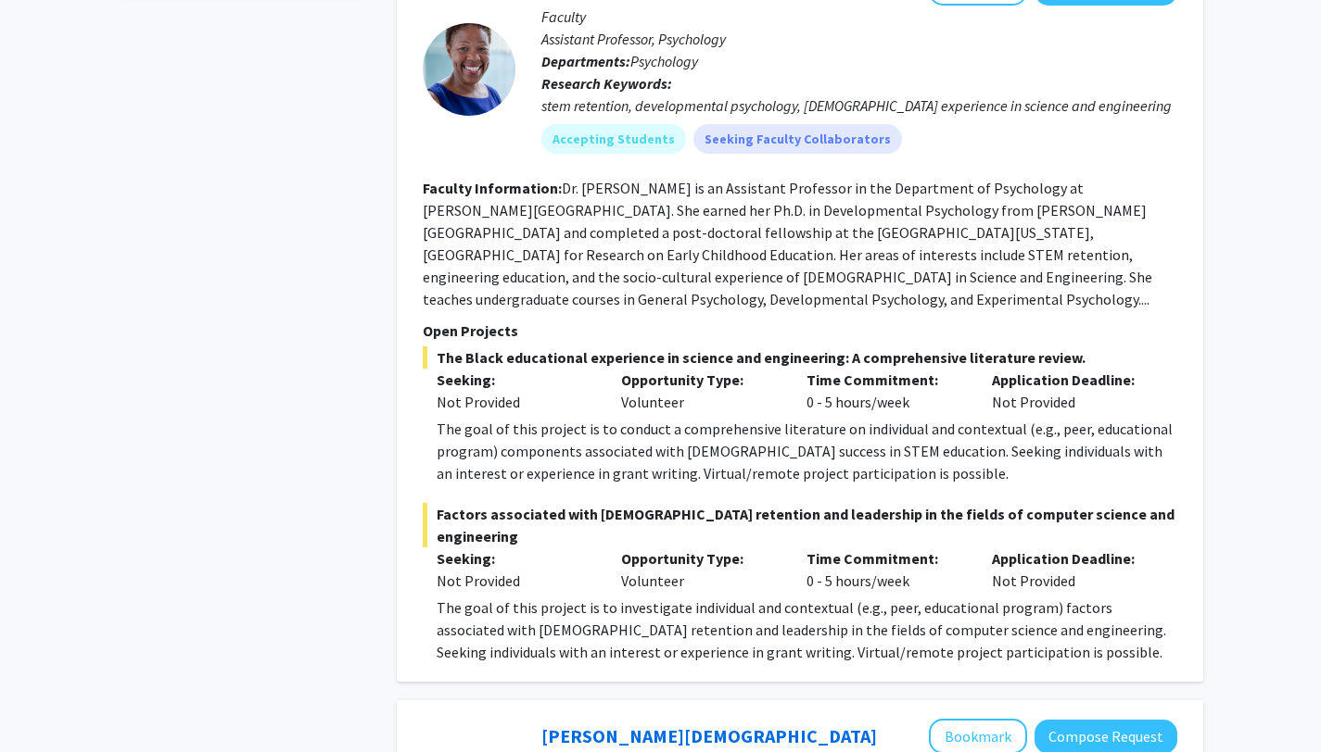
scroll to position [930, 0]
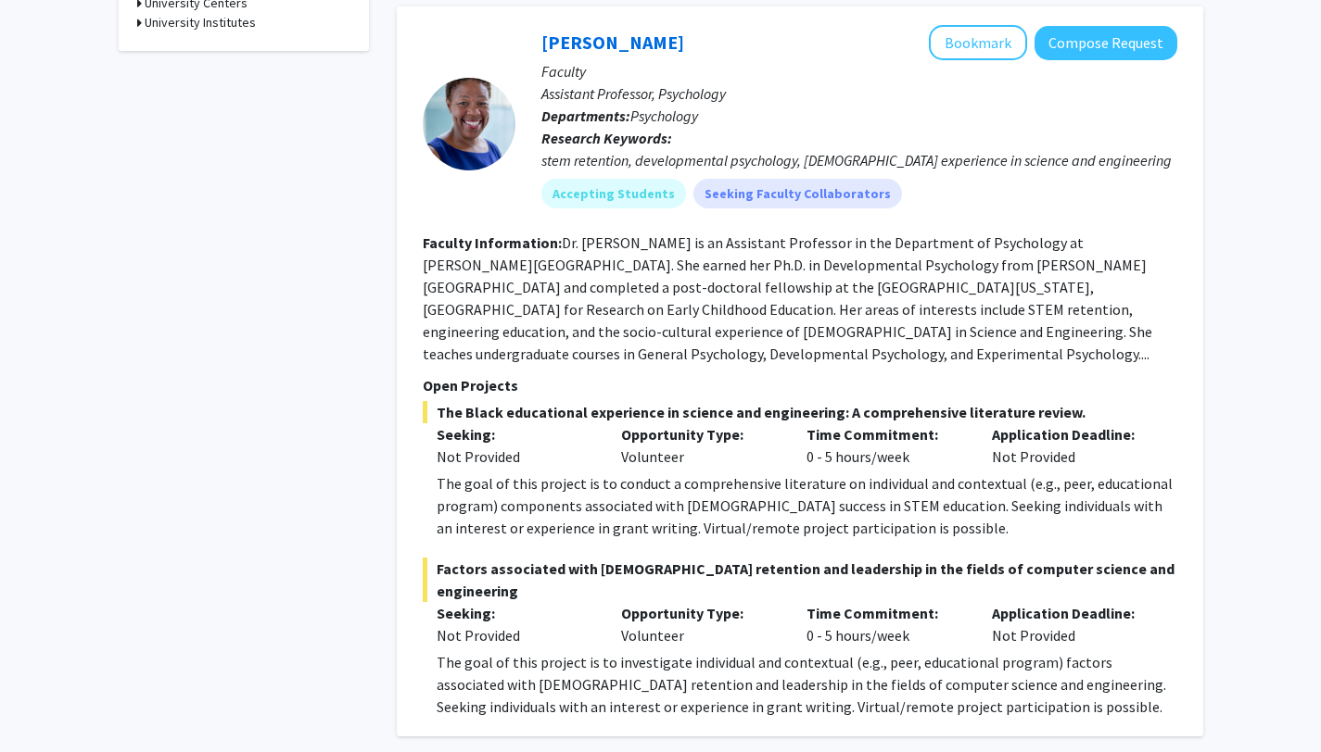
click at [489, 96] on div at bounding box center [469, 124] width 93 height 93
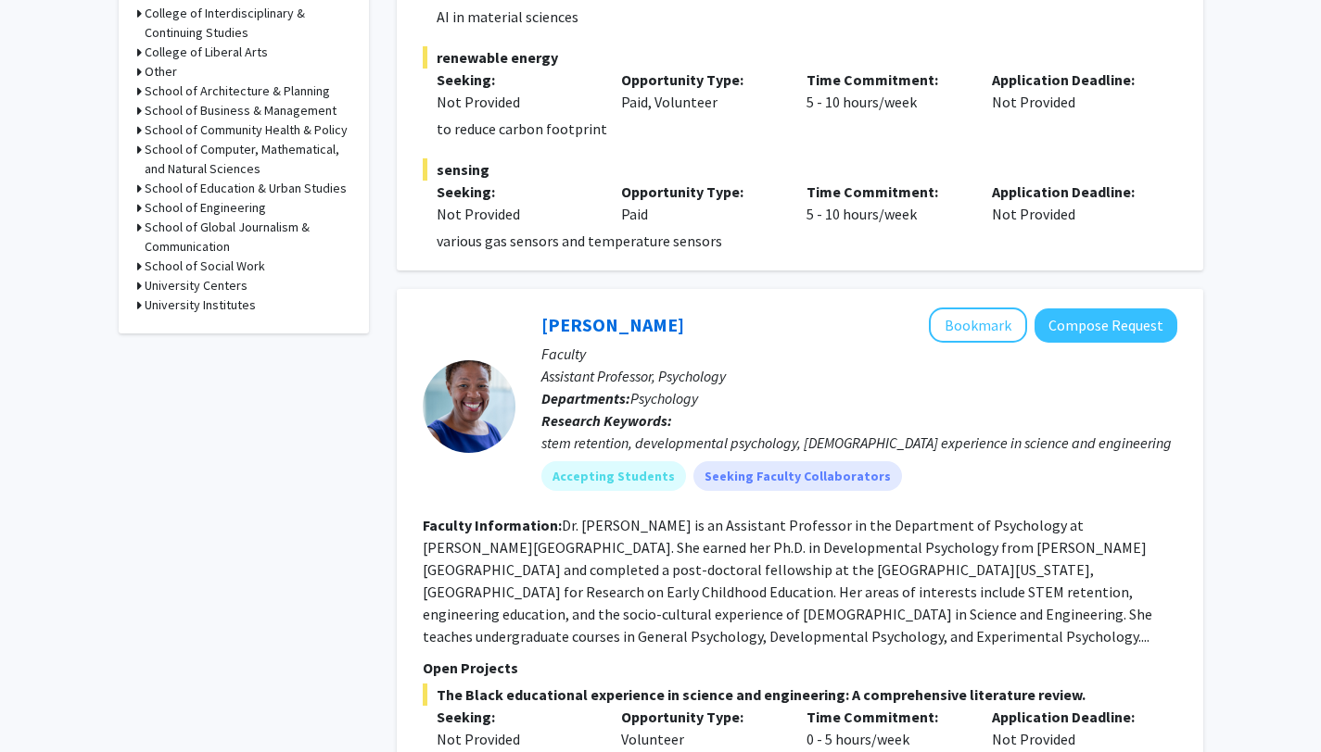
scroll to position [642, 0]
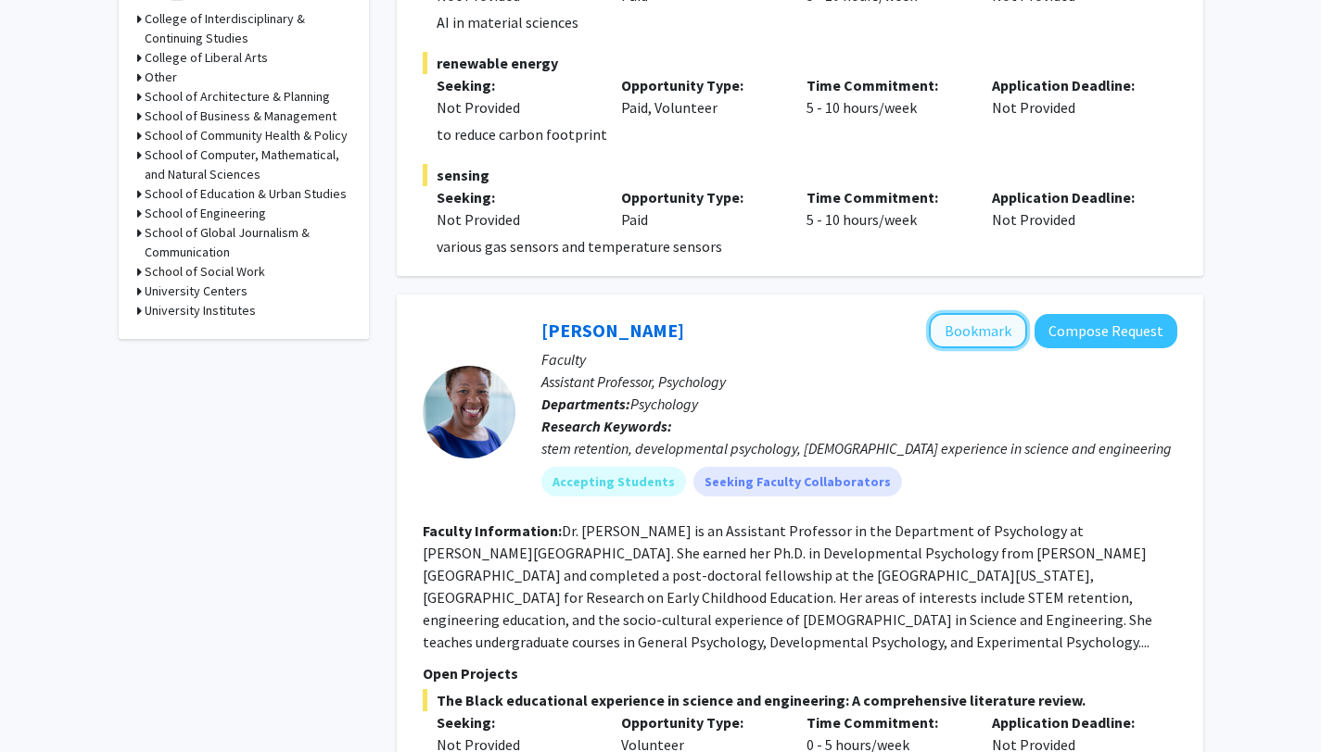
click at [1001, 322] on button "Bookmark" at bounding box center [978, 330] width 98 height 35
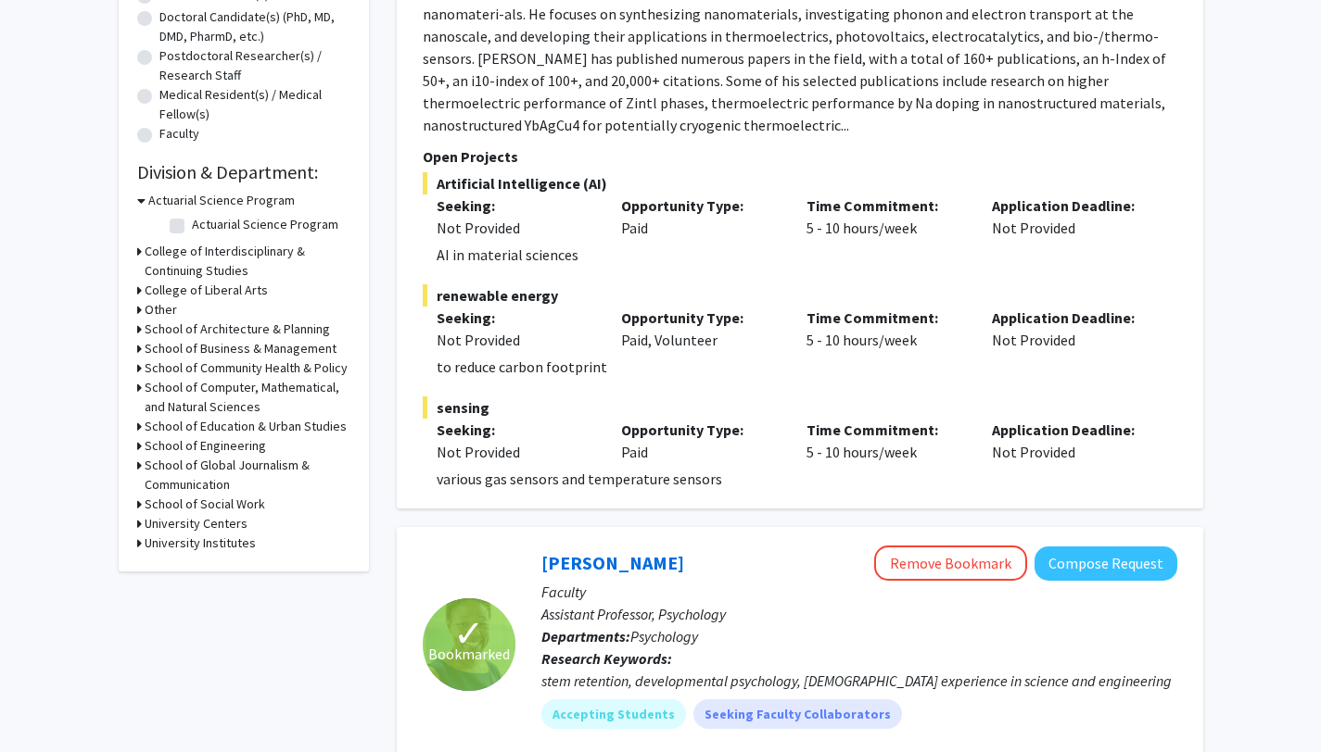
scroll to position [418, 0]
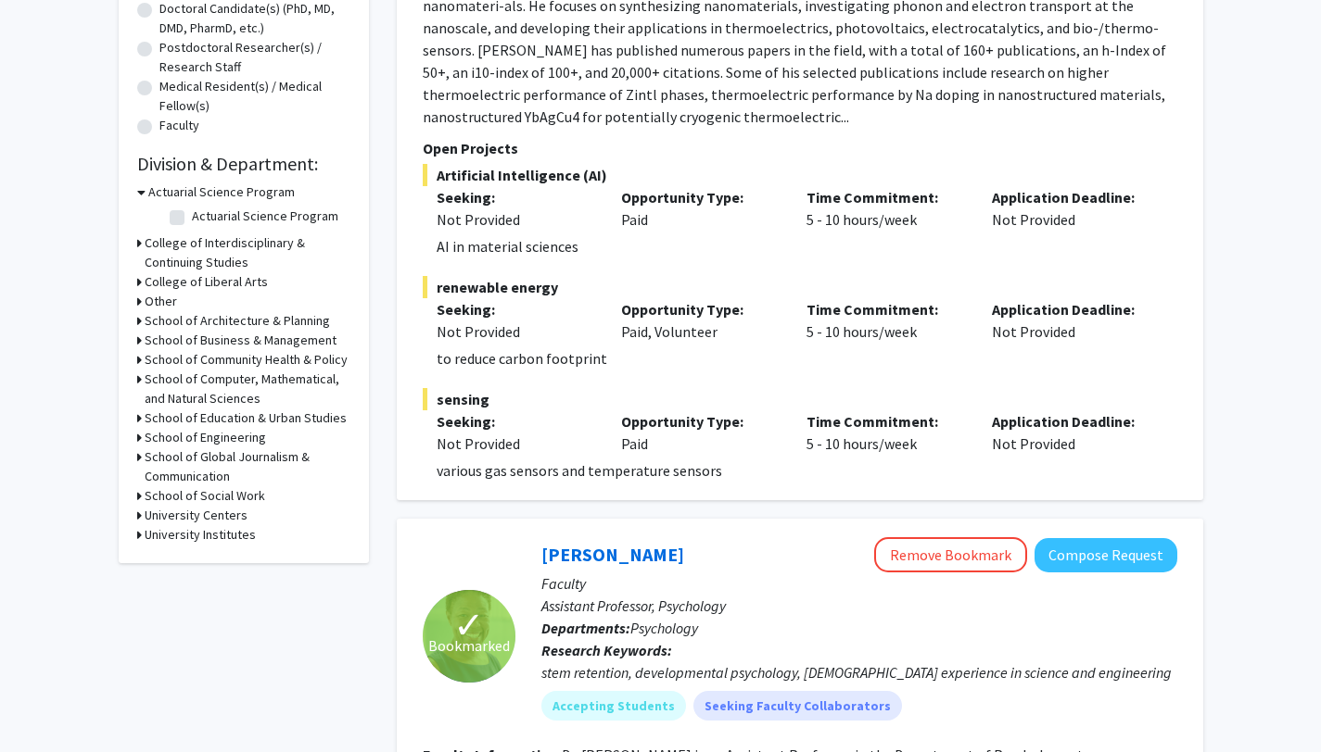
click at [242, 283] on h3 "College of Liberal Arts" at bounding box center [206, 281] width 123 height 19
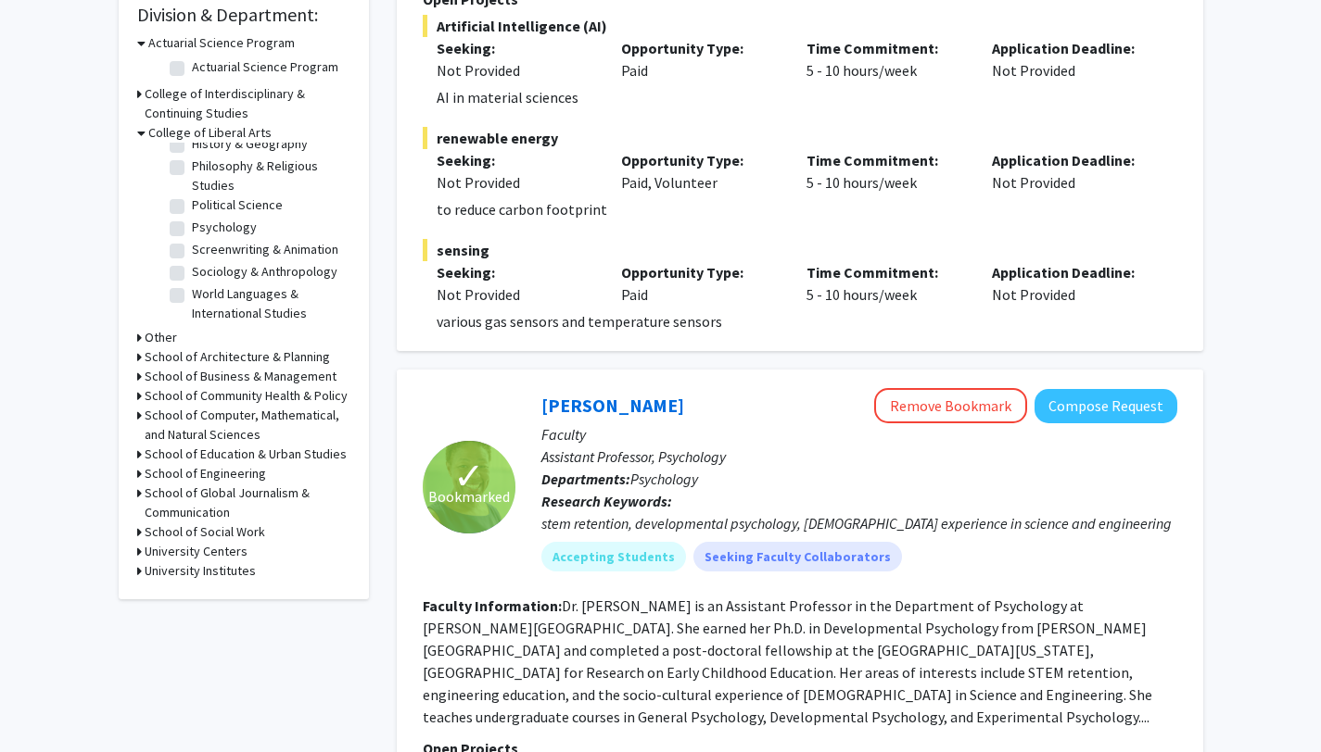
scroll to position [570, 0]
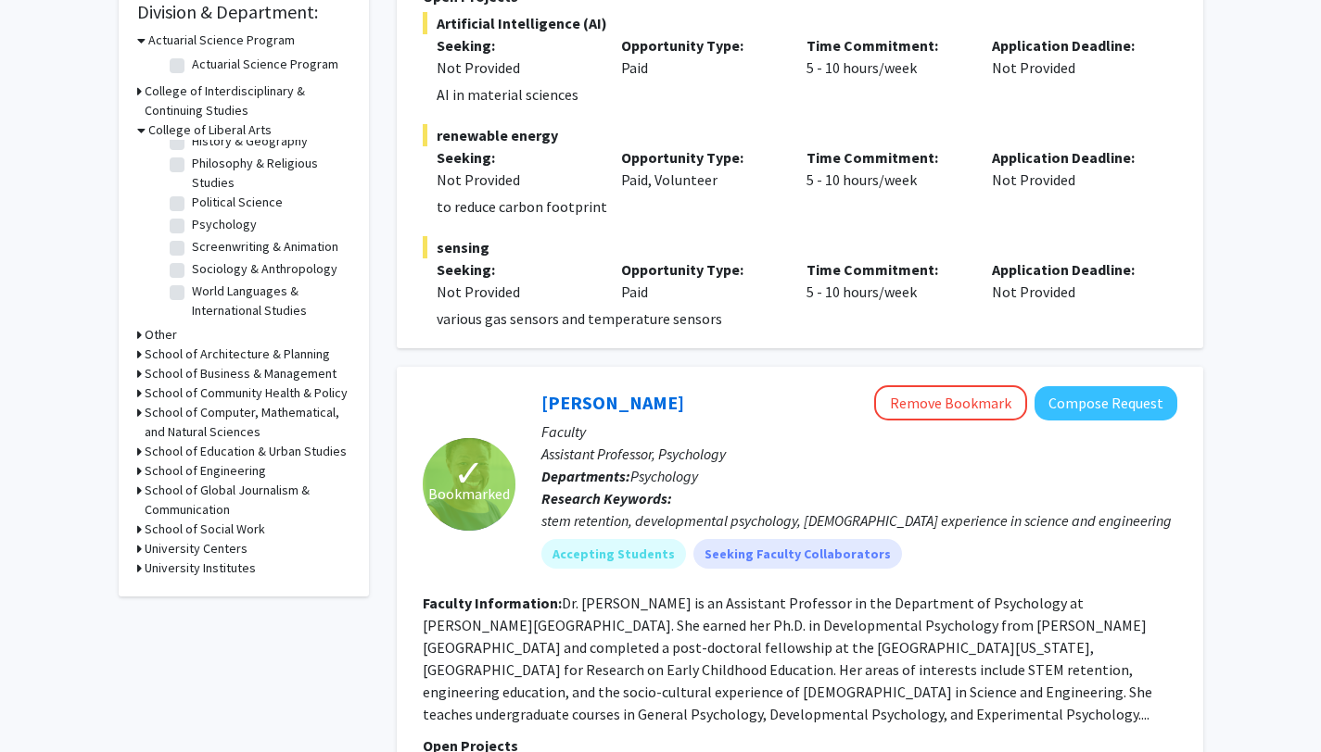
click at [242, 259] on label "Sociology & Anthropology" at bounding box center [264, 268] width 145 height 19
click at [204, 259] on input "Sociology & Anthropology" at bounding box center [198, 265] width 12 height 12
checkbox input "true"
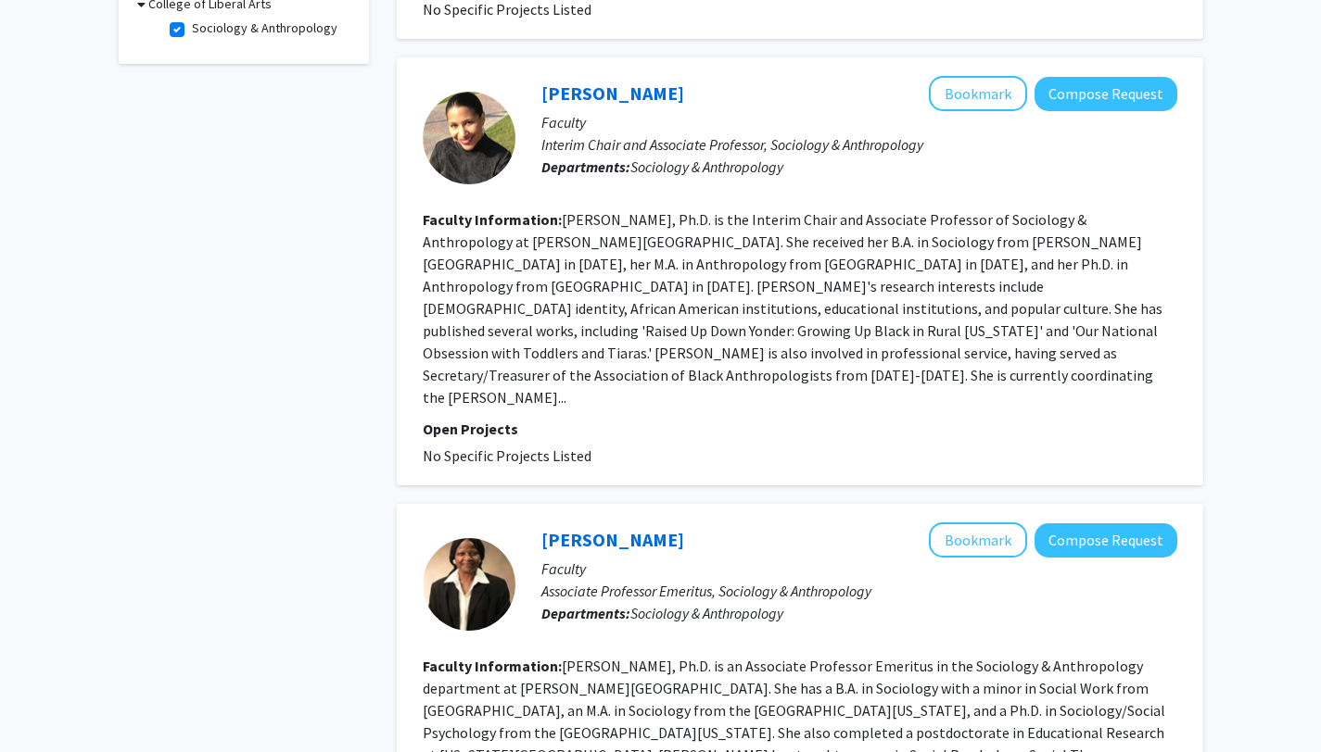
scroll to position [607, 0]
click at [961, 75] on button "Bookmark" at bounding box center [978, 92] width 98 height 35
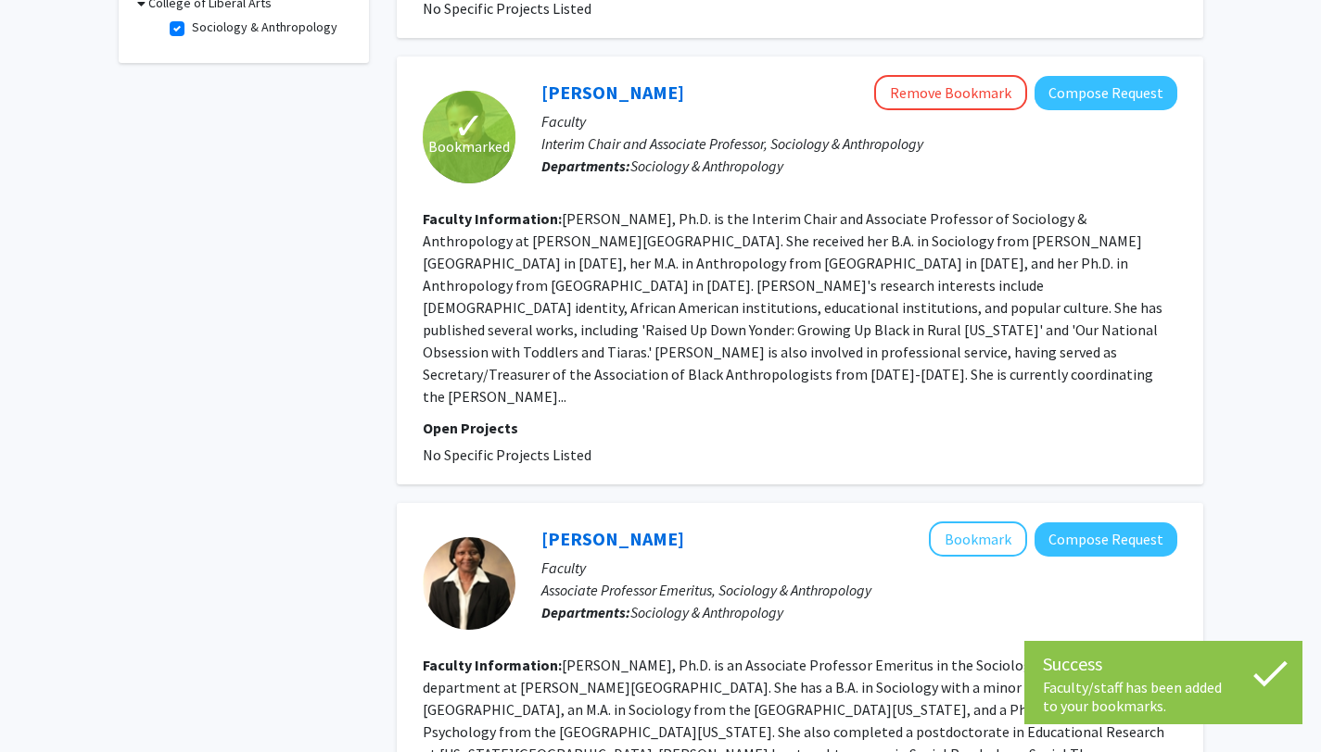
click at [839, 229] on section "Faculty Information: [PERSON_NAME], Ph.D. is the Interim Chair and Associate Pr…" at bounding box center [800, 308] width 754 height 200
click at [643, 81] on link "[PERSON_NAME]" at bounding box center [612, 92] width 143 height 23
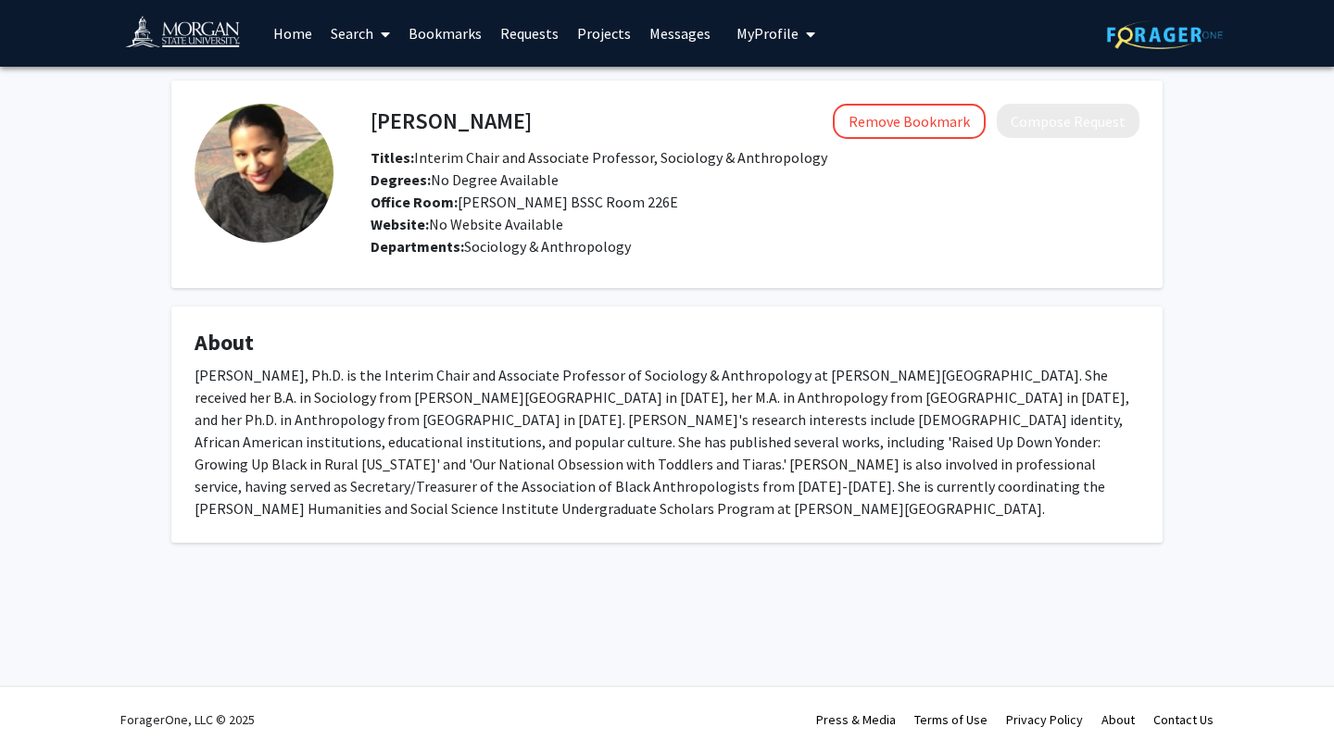
click at [466, 32] on link "Bookmarks" at bounding box center [445, 33] width 92 height 65
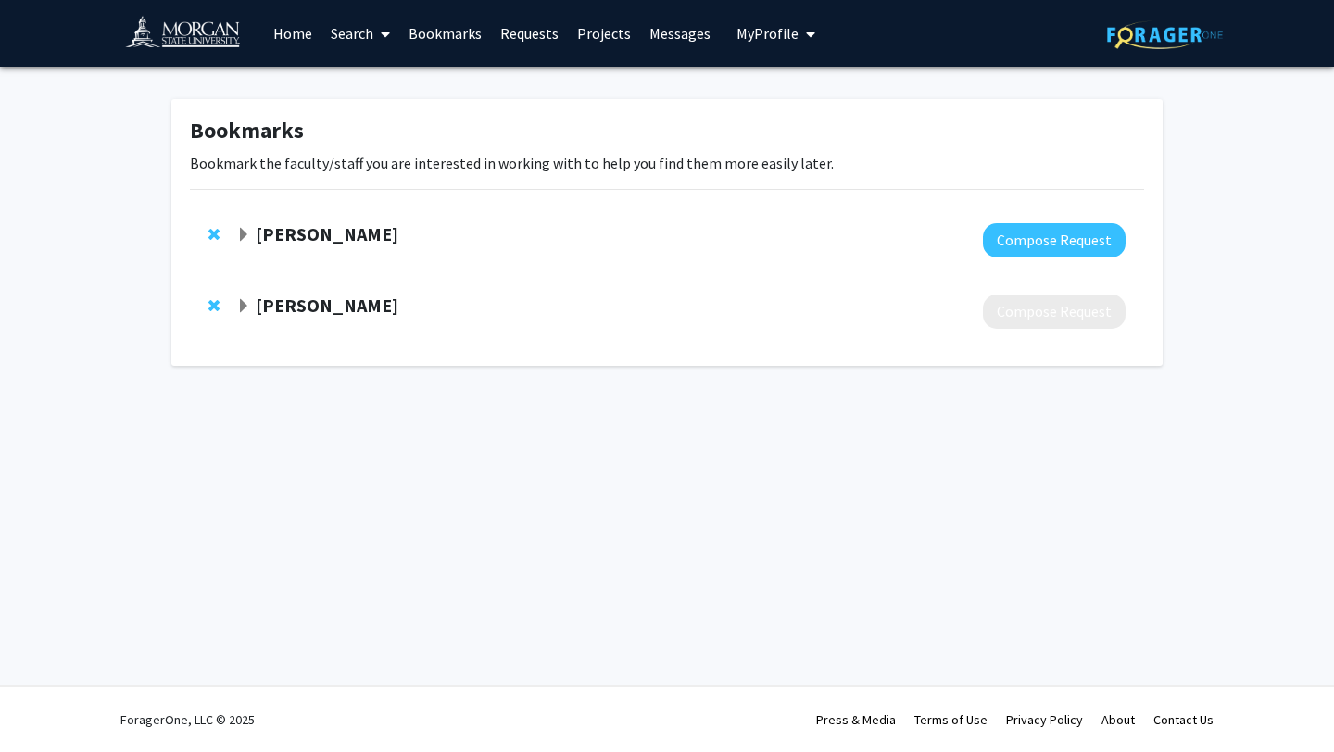
click at [359, 35] on link "Search" at bounding box center [361, 33] width 78 height 65
click at [370, 95] on span "Faculty/Staff" at bounding box center [390, 85] width 136 height 37
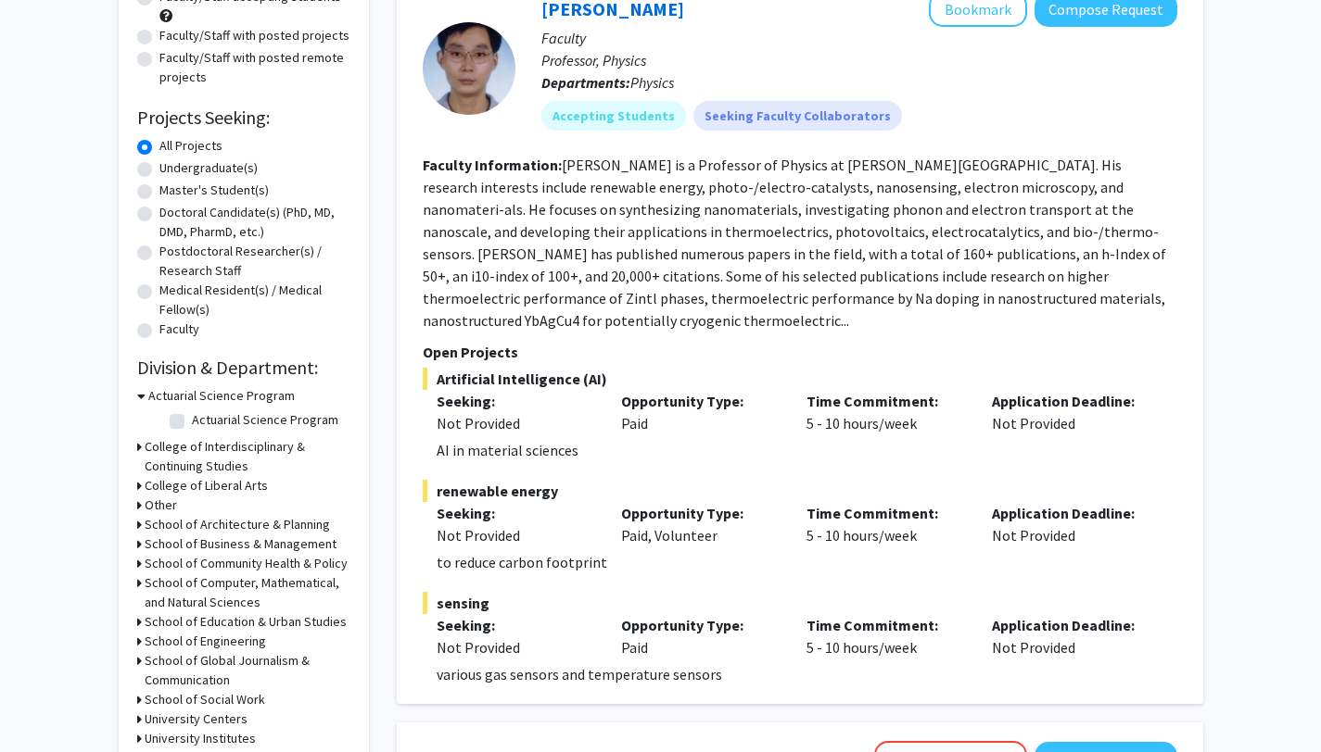
scroll to position [240, 0]
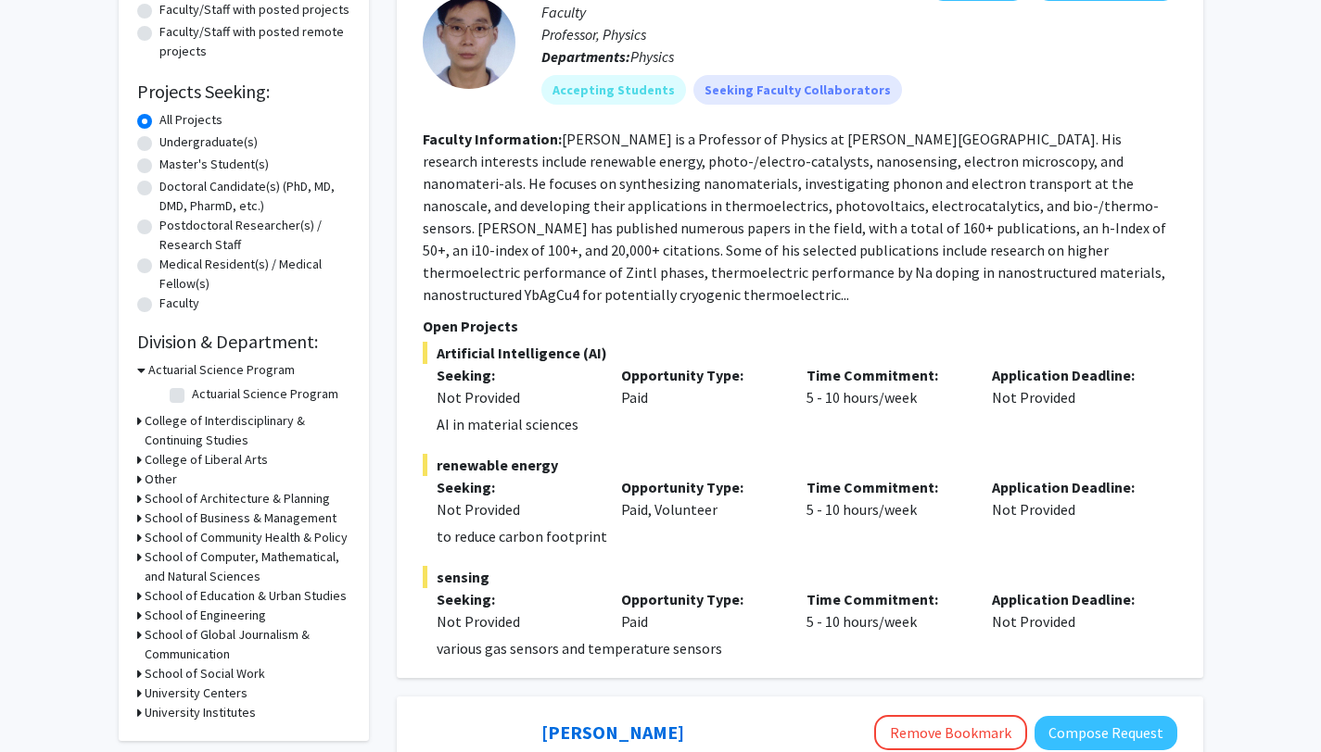
click at [193, 465] on h3 "College of Liberal Arts" at bounding box center [206, 459] width 123 height 19
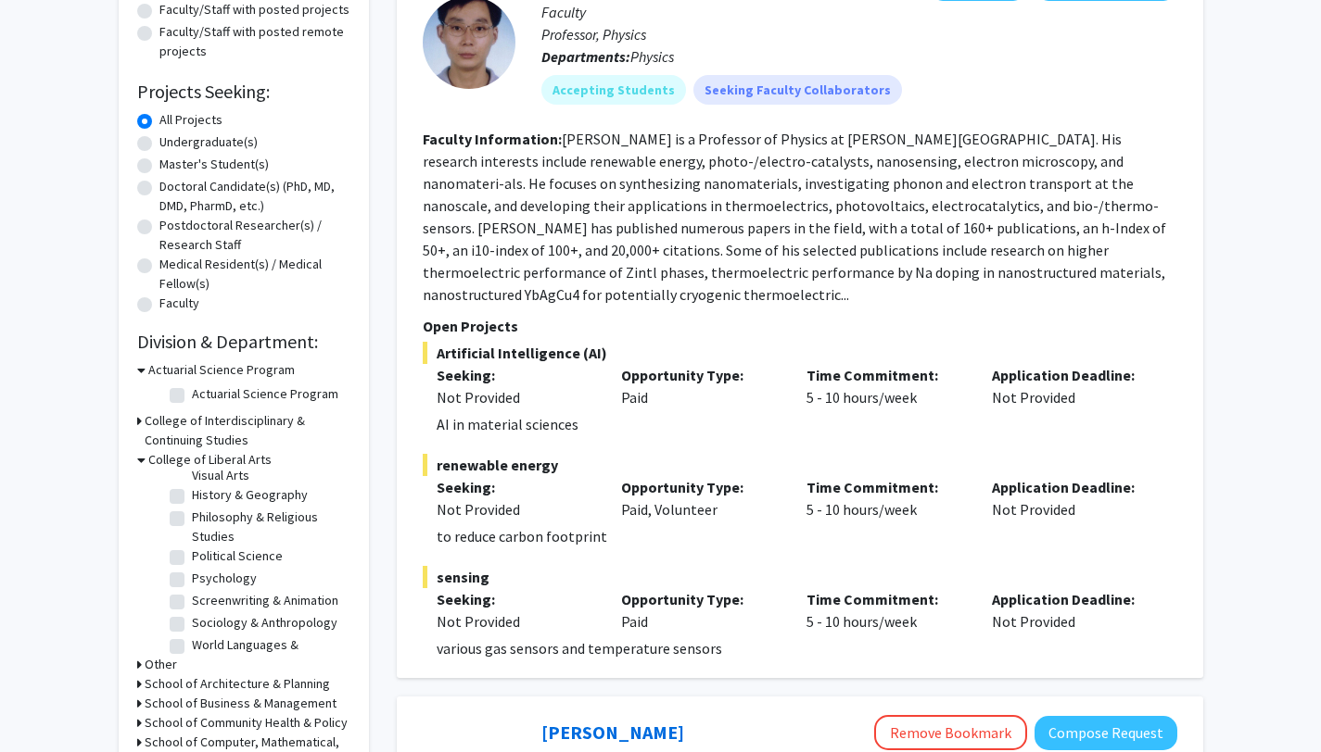
scroll to position [347, 0]
click at [209, 523] on label "Political Science" at bounding box center [237, 532] width 91 height 19
click at [204, 523] on input "Political Science" at bounding box center [198, 529] width 12 height 12
checkbox input "true"
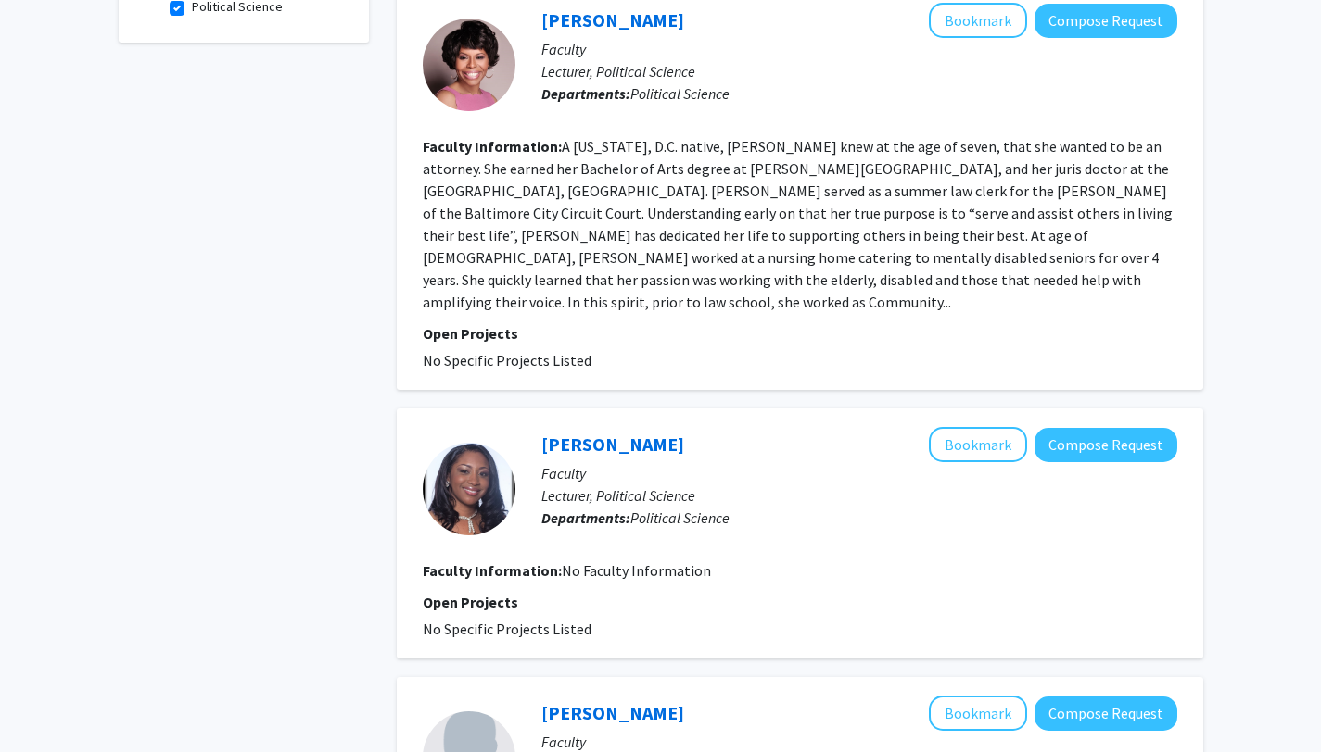
scroll to position [623, 0]
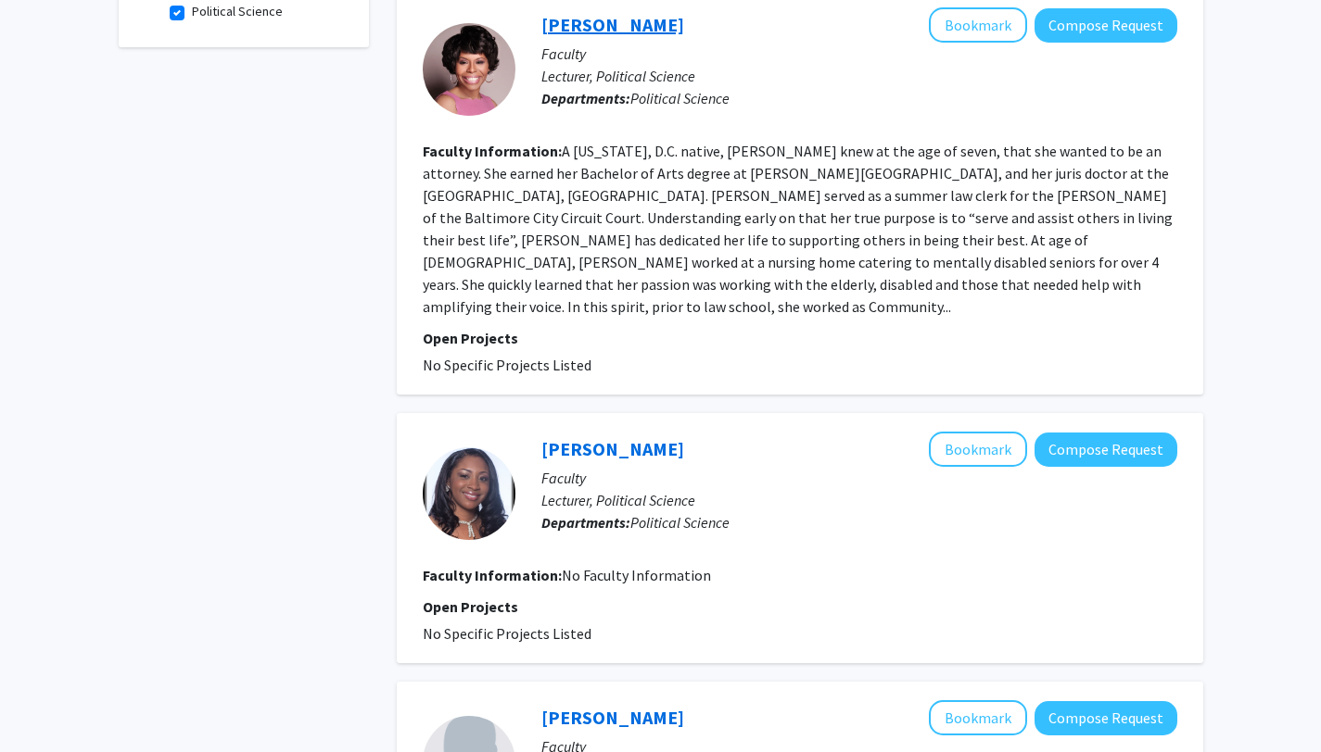
click at [608, 13] on link "[PERSON_NAME]" at bounding box center [612, 24] width 143 height 23
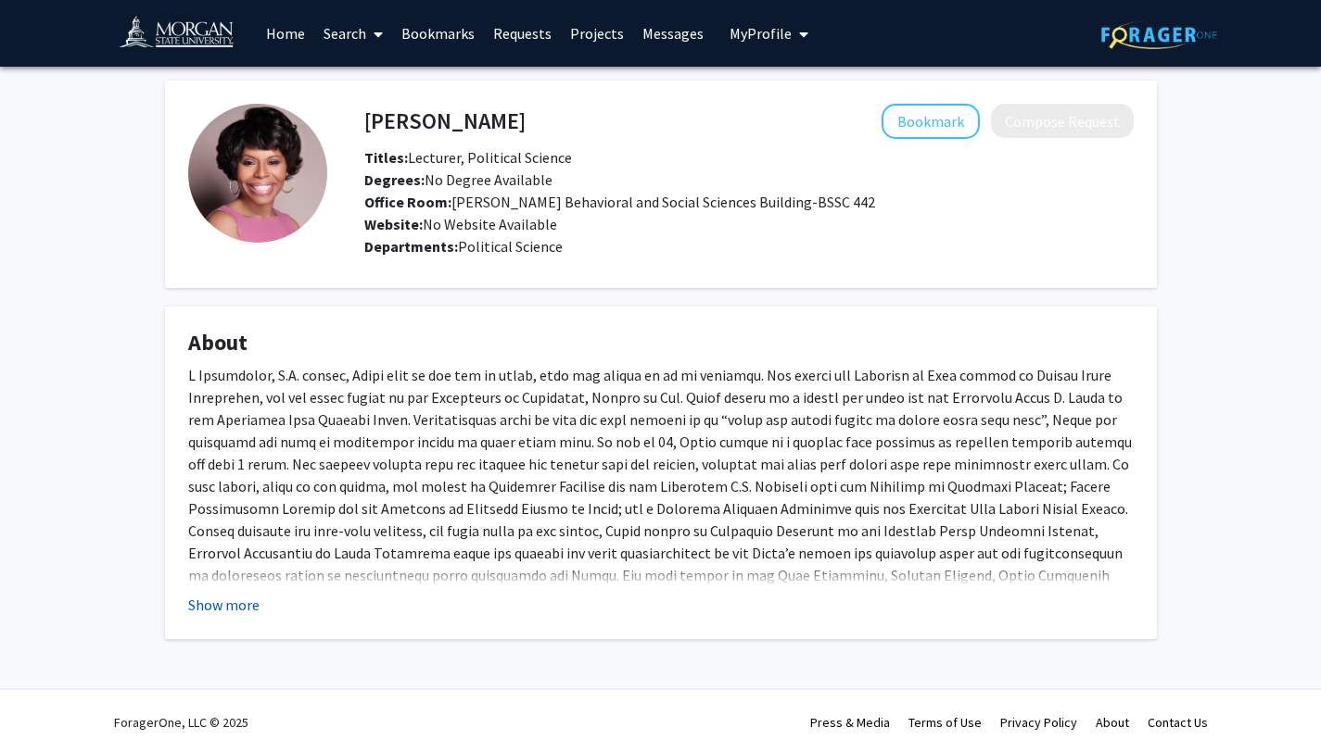
click at [236, 600] on button "Show more" at bounding box center [223, 605] width 71 height 22
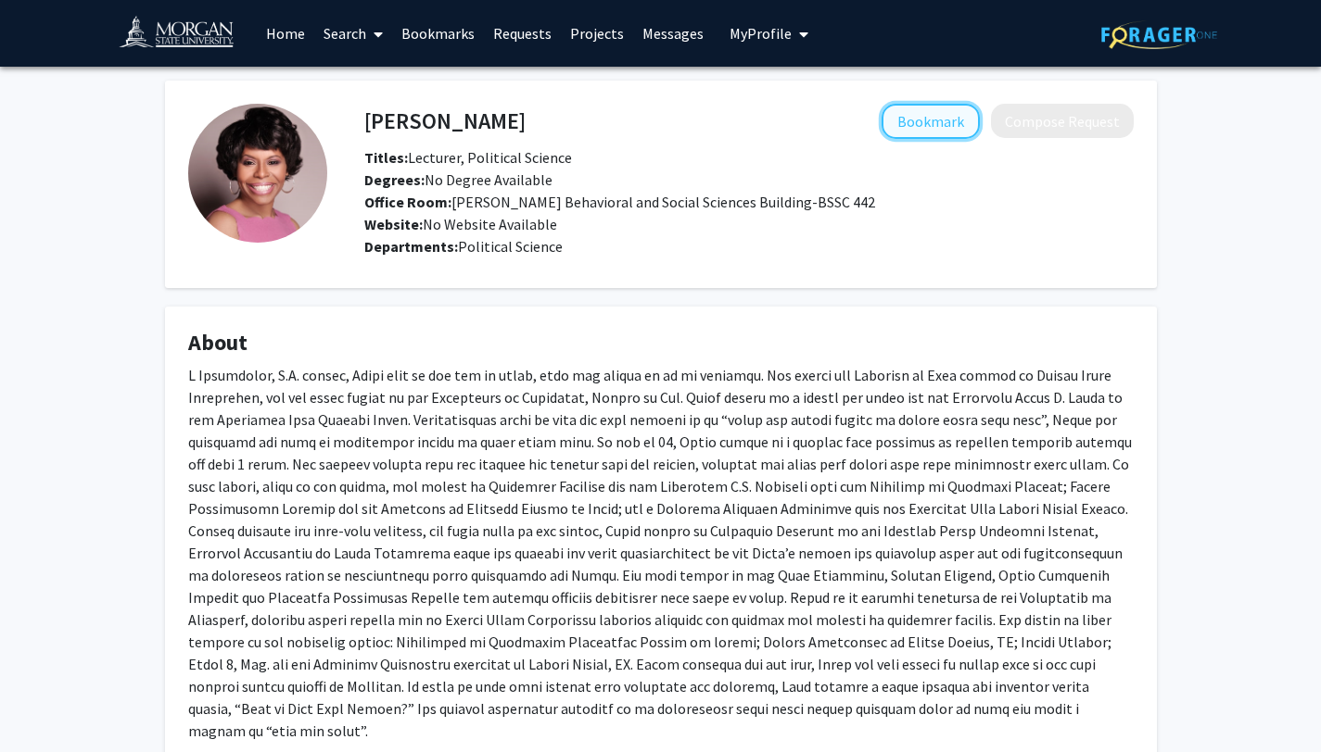
click at [951, 130] on button "Bookmark" at bounding box center [930, 121] width 98 height 35
click at [598, 39] on link "Projects" at bounding box center [597, 33] width 72 height 65
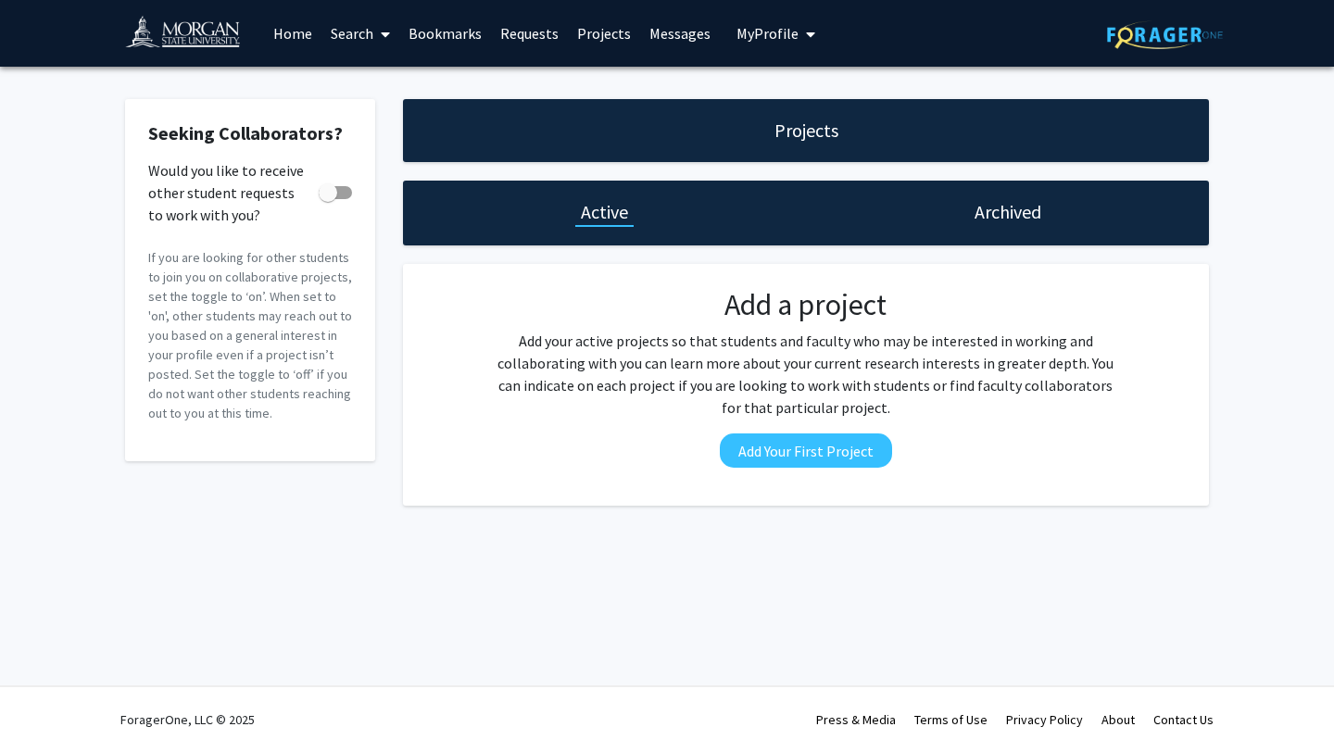
click at [449, 30] on link "Bookmarks" at bounding box center [445, 33] width 92 height 65
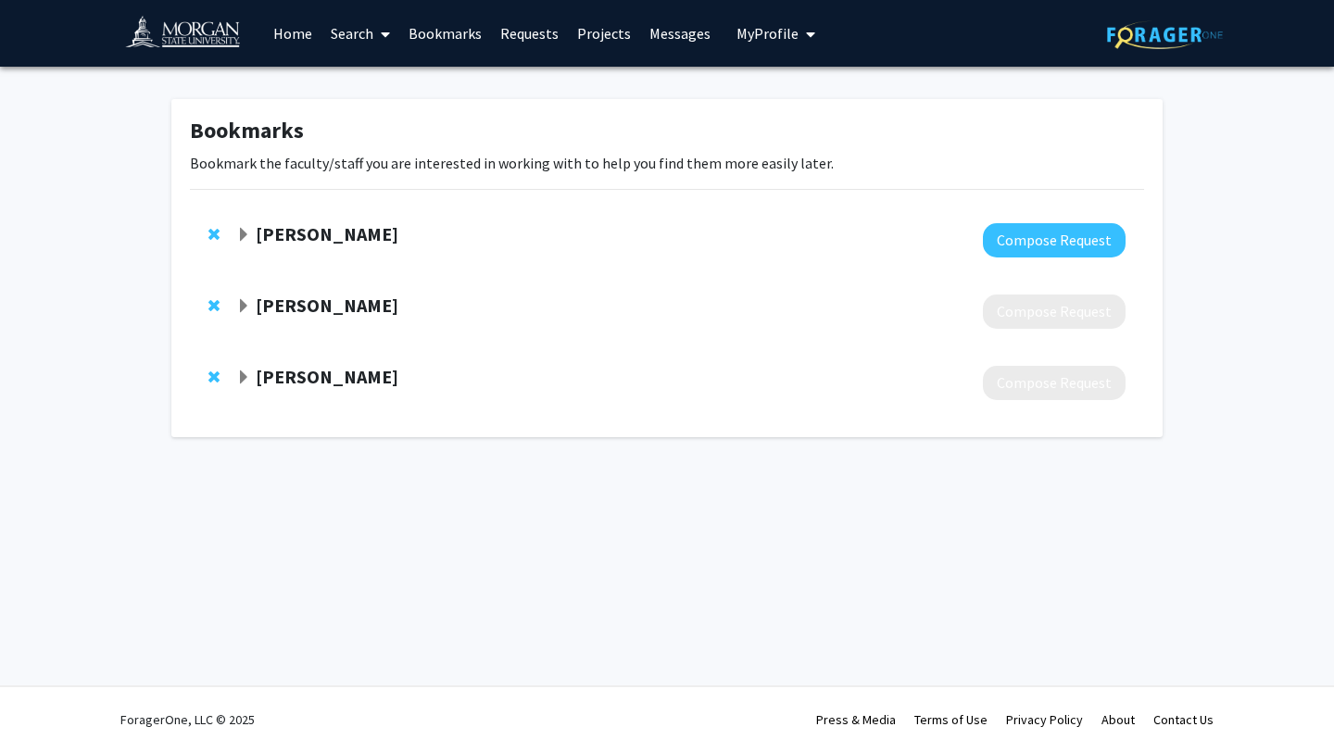
click at [333, 234] on strong "[PERSON_NAME]" at bounding box center [327, 233] width 143 height 23
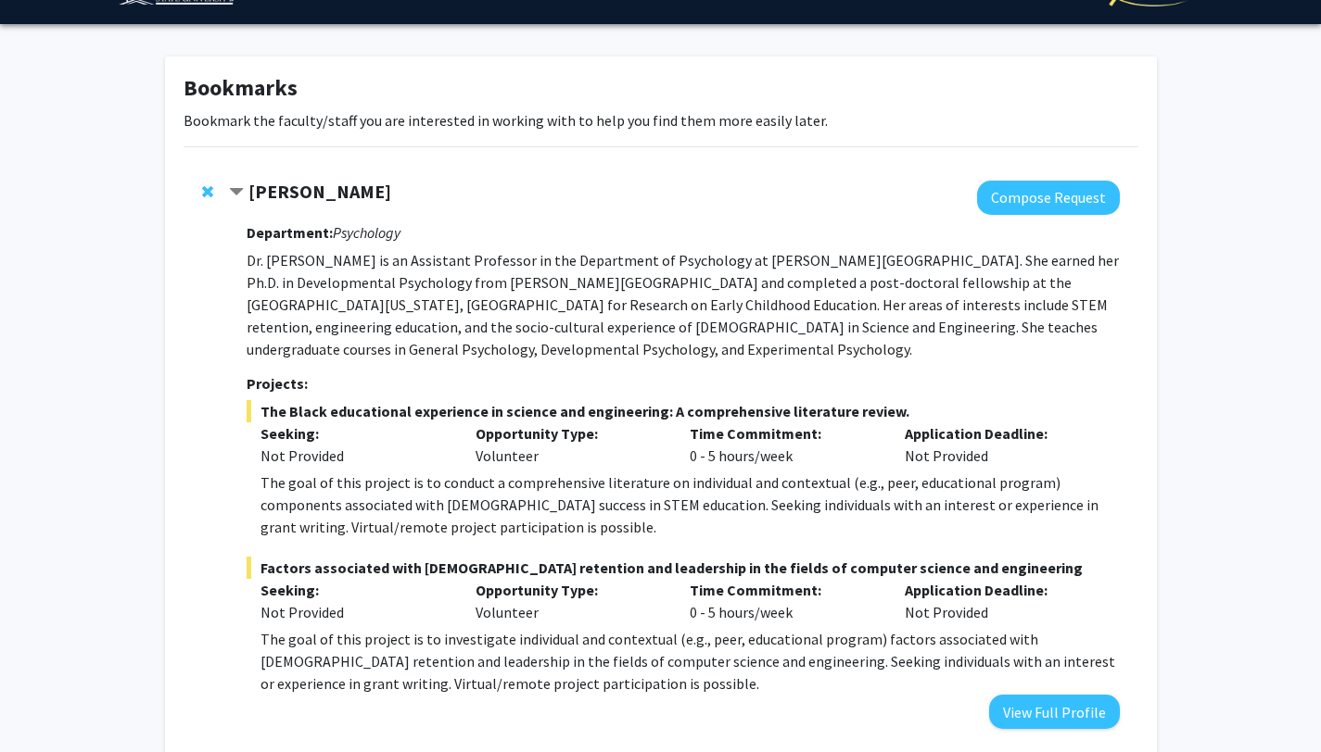
scroll to position [126, 0]
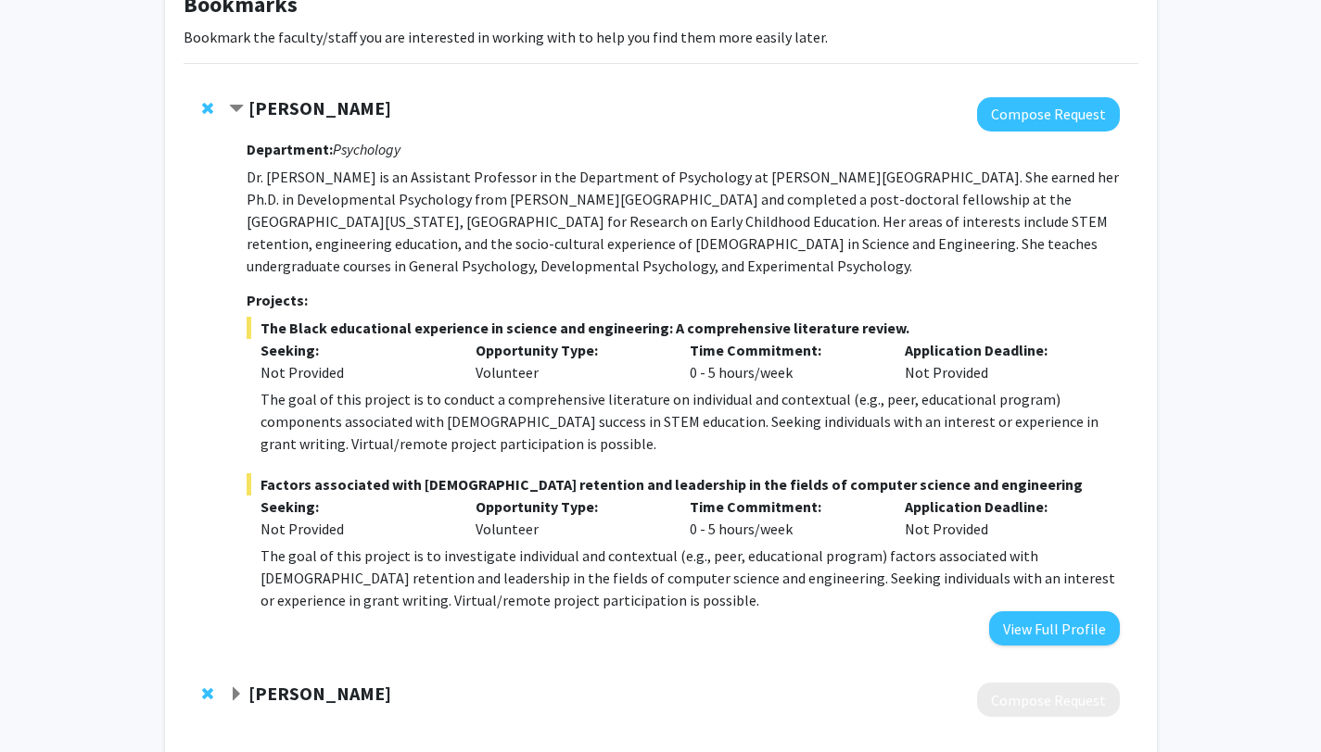
click at [367, 112] on strong "[PERSON_NAME]" at bounding box center [319, 107] width 143 height 23
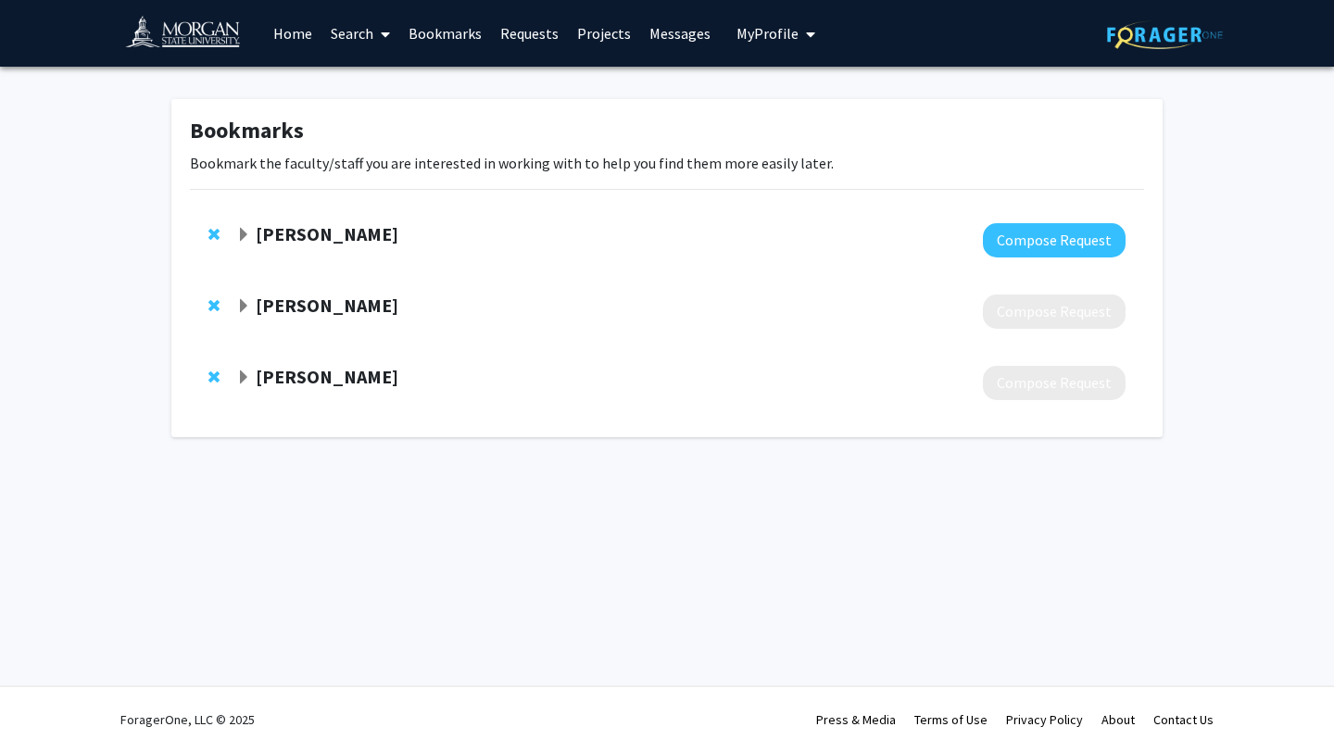
click at [340, 373] on strong "[PERSON_NAME]" at bounding box center [327, 376] width 143 height 23
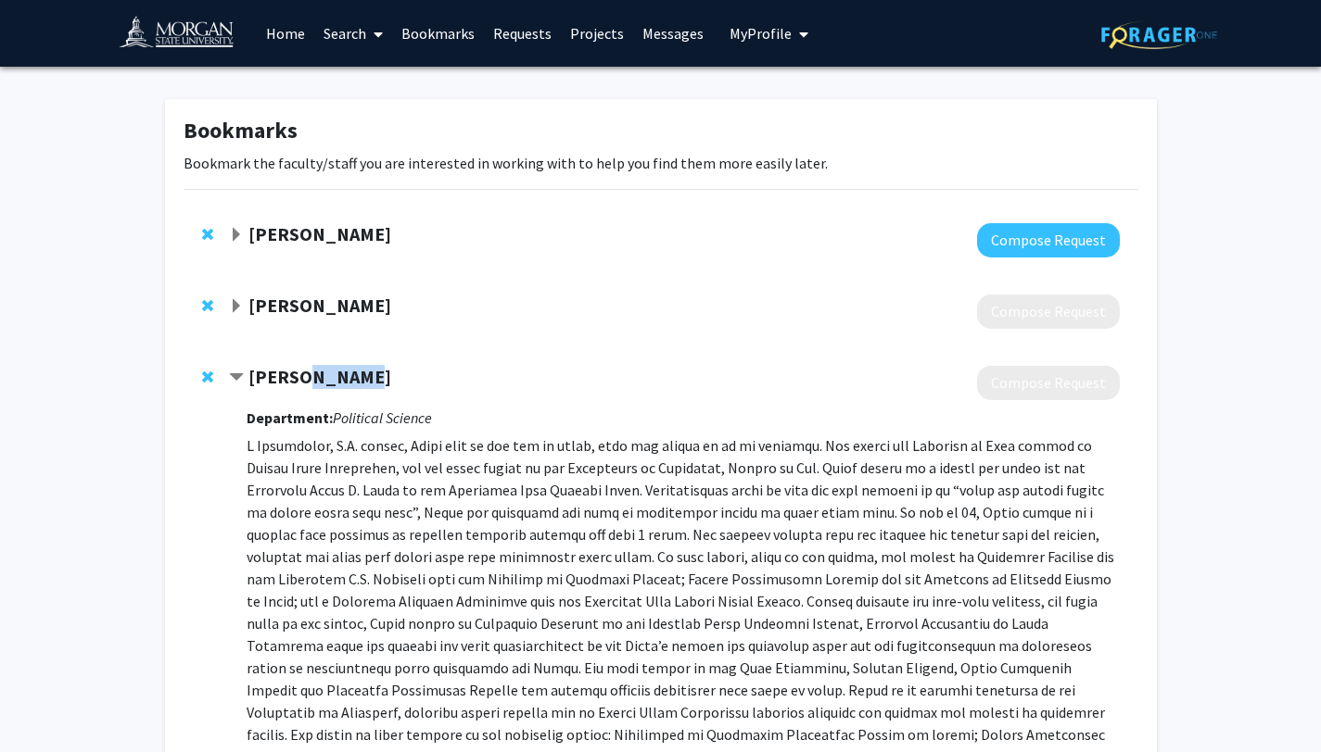
click at [340, 373] on strong "[PERSON_NAME]" at bounding box center [319, 376] width 143 height 23
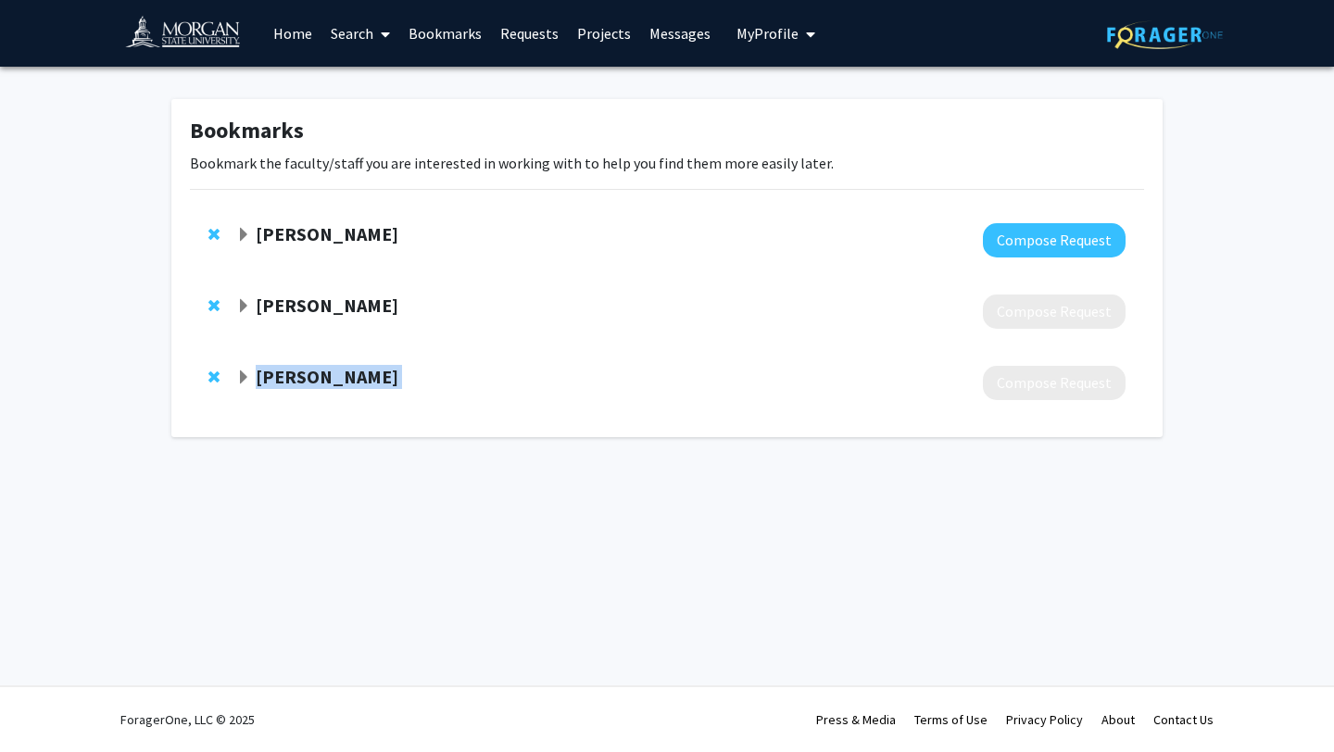
click at [340, 373] on strong "[PERSON_NAME]" at bounding box center [327, 376] width 143 height 23
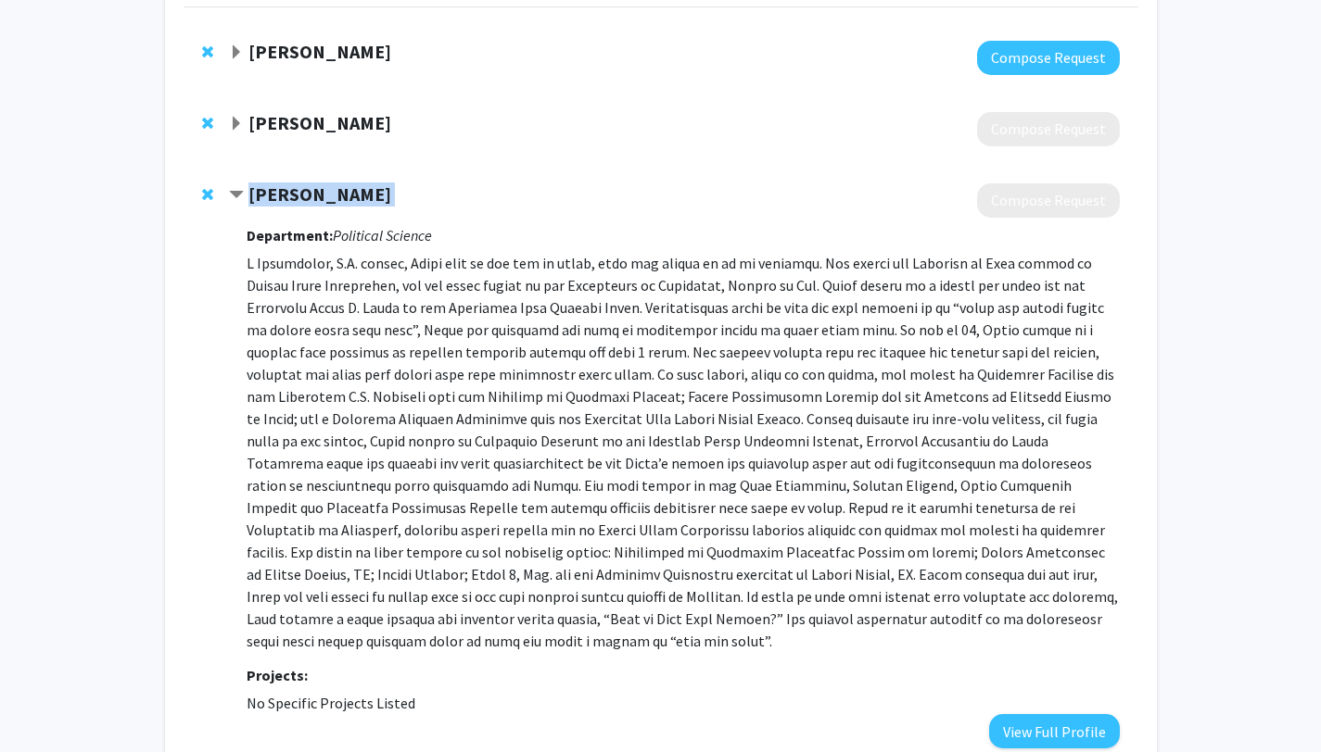
scroll to position [295, 0]
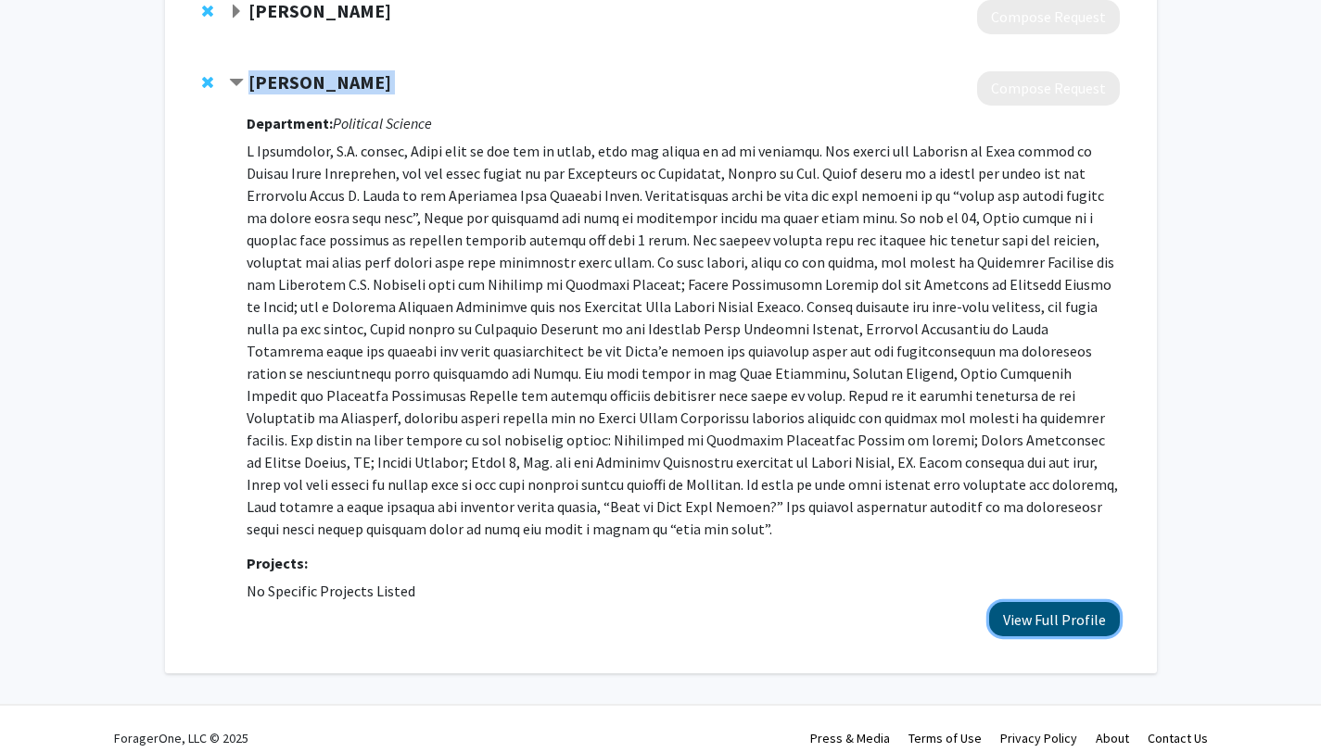
click at [1018, 618] on button "View Full Profile" at bounding box center [1054, 619] width 131 height 34
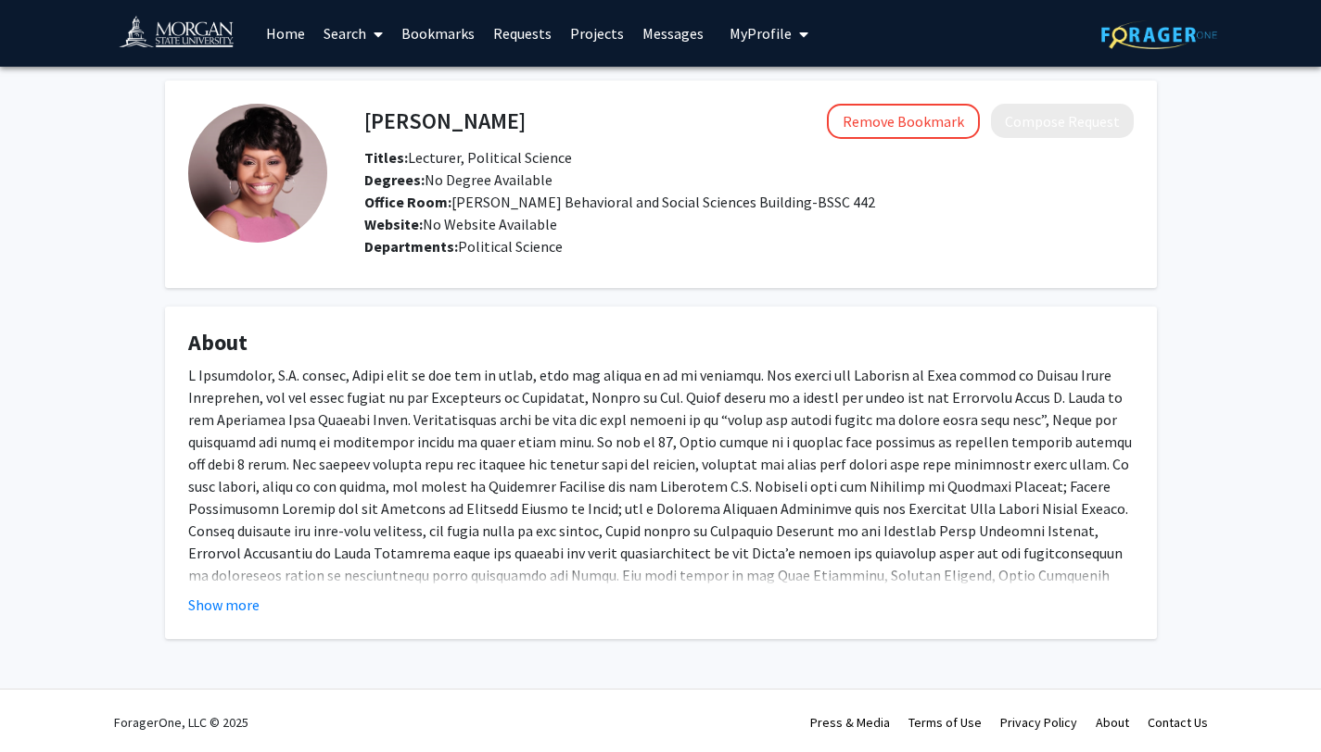
click at [473, 125] on h4 "[PERSON_NAME]" at bounding box center [444, 121] width 161 height 34
drag, startPoint x: 364, startPoint y: 119, endPoint x: 541, endPoint y: 134, distance: 177.7
click at [541, 134] on div "Robyn Scates Remove Bookmark Compose Request" at bounding box center [748, 121] width 797 height 35
copy h4 "[PERSON_NAME]"
